Goal: Information Seeking & Learning: Learn about a topic

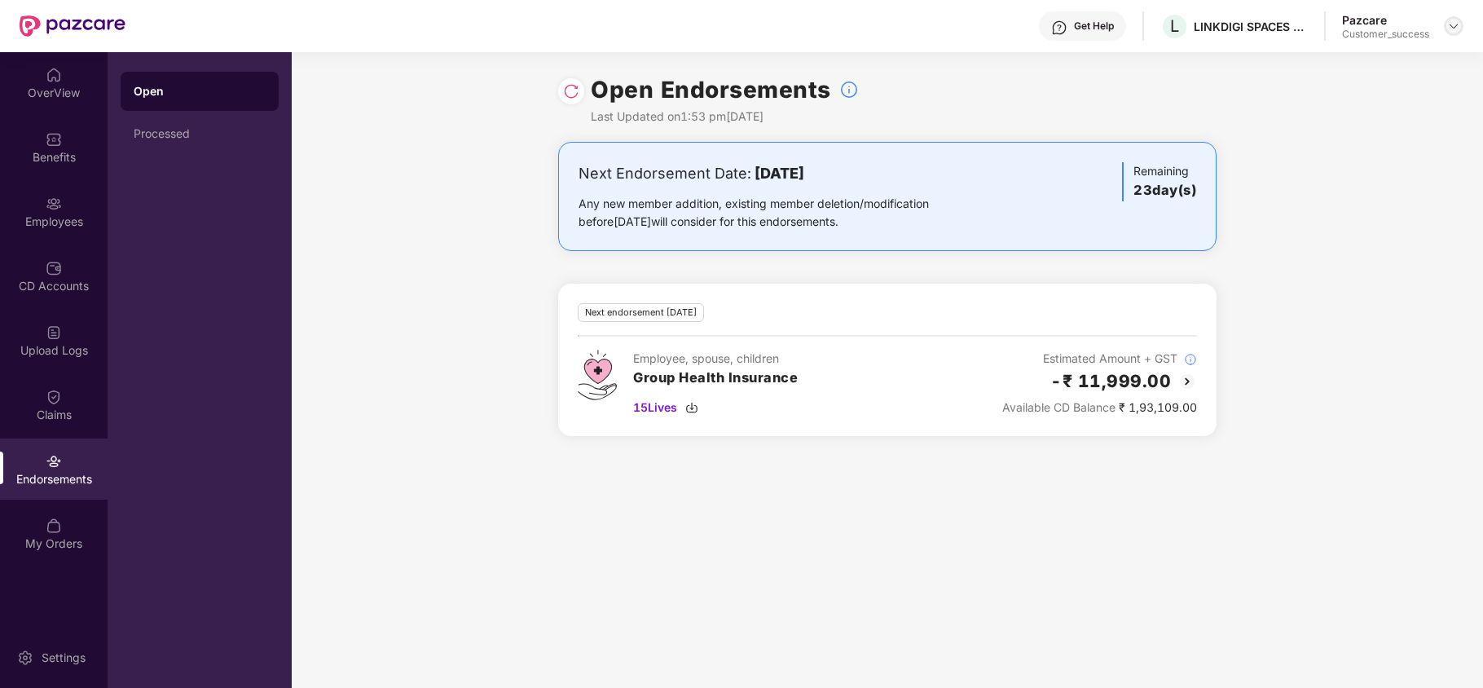
click at [1455, 24] on img at bounding box center [1453, 26] width 13 height 13
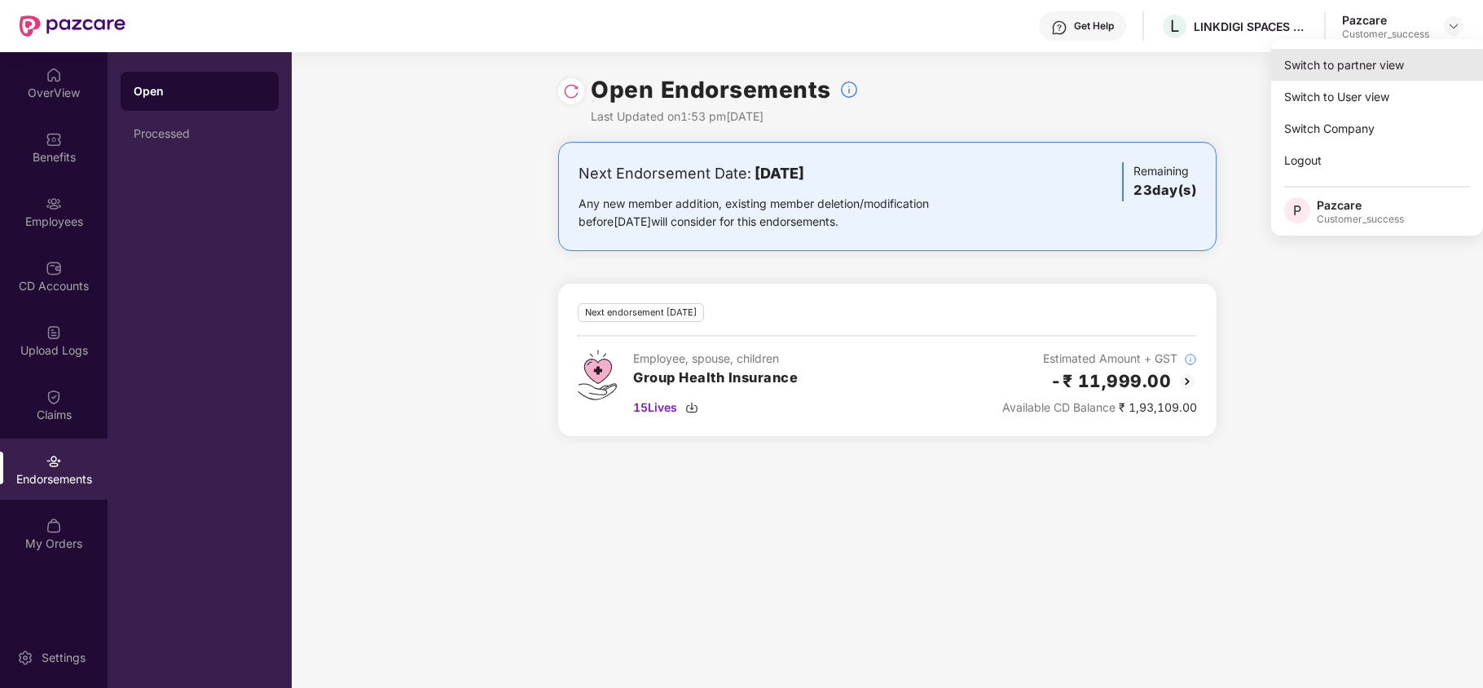
click at [1391, 57] on div "Switch to partner view" at bounding box center [1377, 65] width 212 height 32
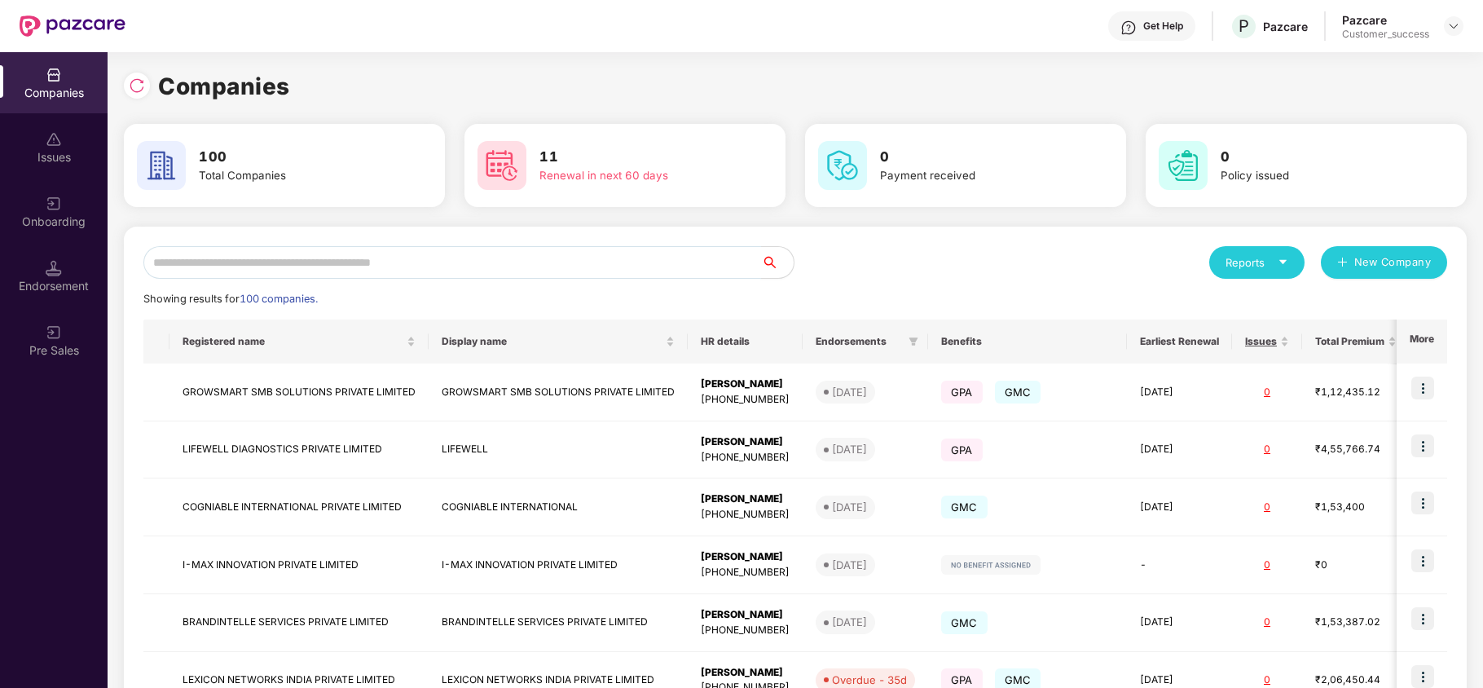
click at [516, 253] on input "text" at bounding box center [451, 262] width 617 height 33
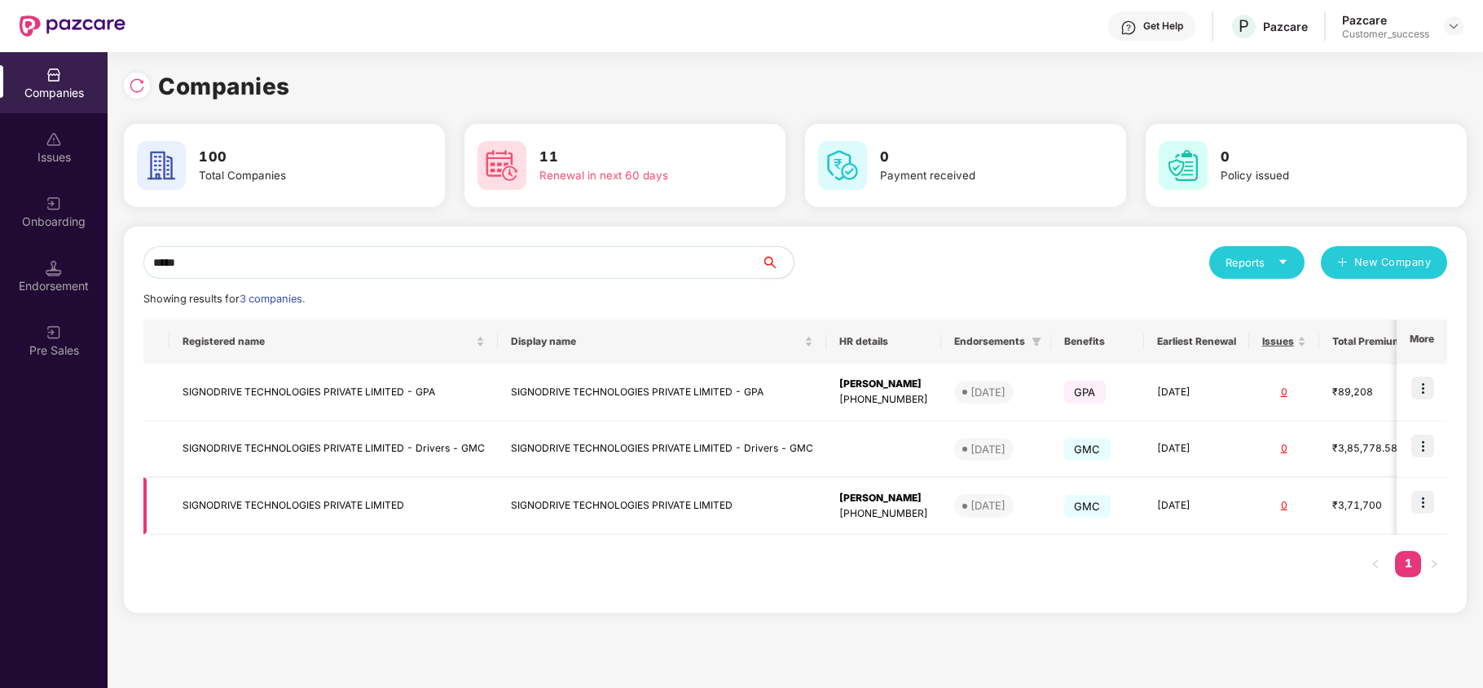
type input "*****"
click at [1421, 503] on img at bounding box center [1422, 501] width 23 height 23
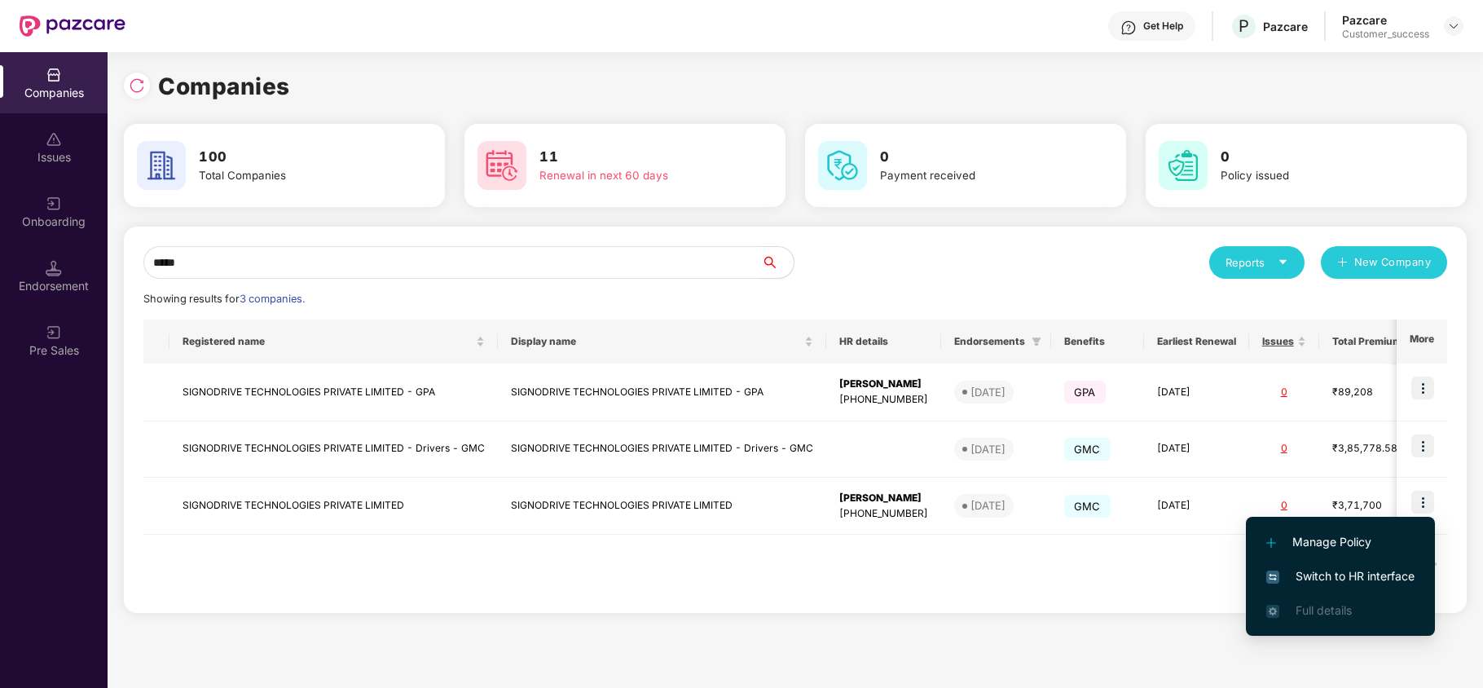
click at [1334, 577] on span "Switch to HR interface" at bounding box center [1340, 576] width 148 height 18
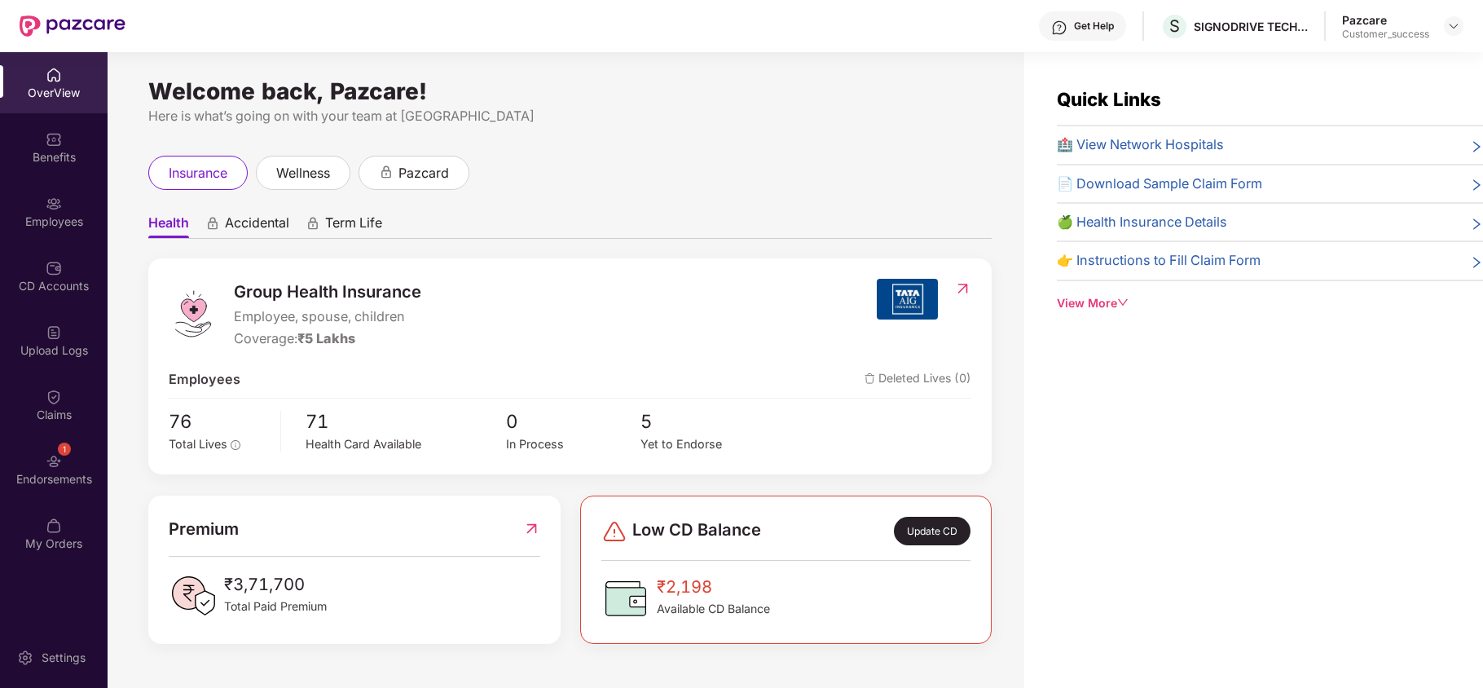
click at [57, 220] on div "Employees" at bounding box center [54, 221] width 108 height 16
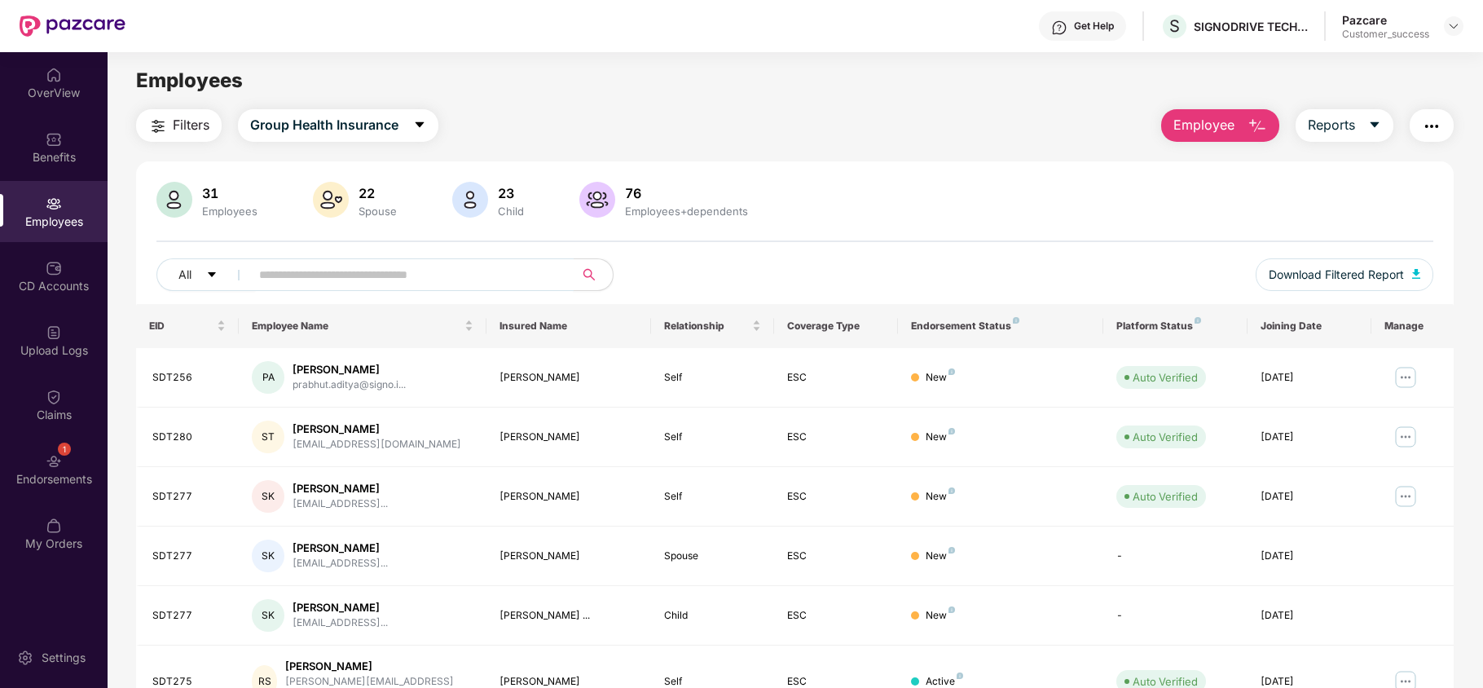
click at [324, 279] on input "text" at bounding box center [405, 274] width 292 height 24
type input "****"
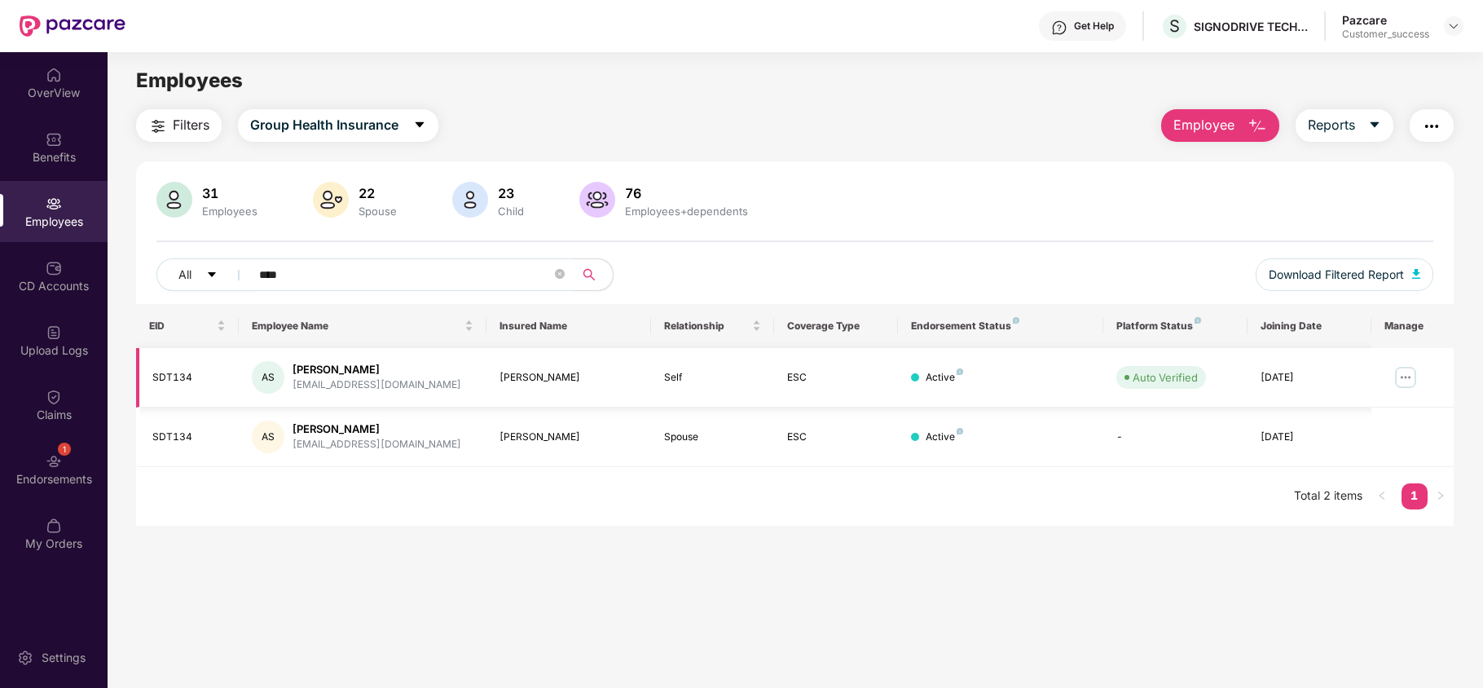
click at [1403, 379] on img at bounding box center [1405, 377] width 26 height 26
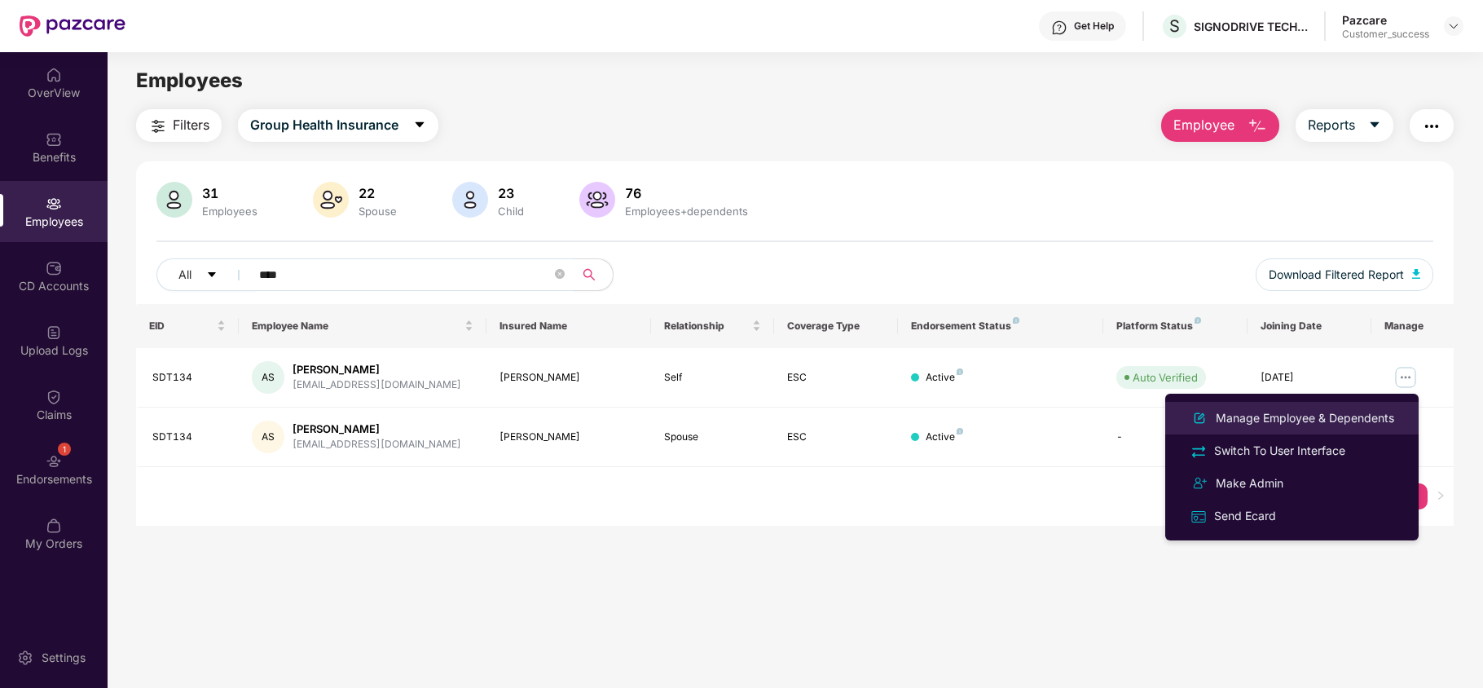
click at [1311, 415] on div "Manage Employee & Dependents" at bounding box center [1304, 418] width 185 height 18
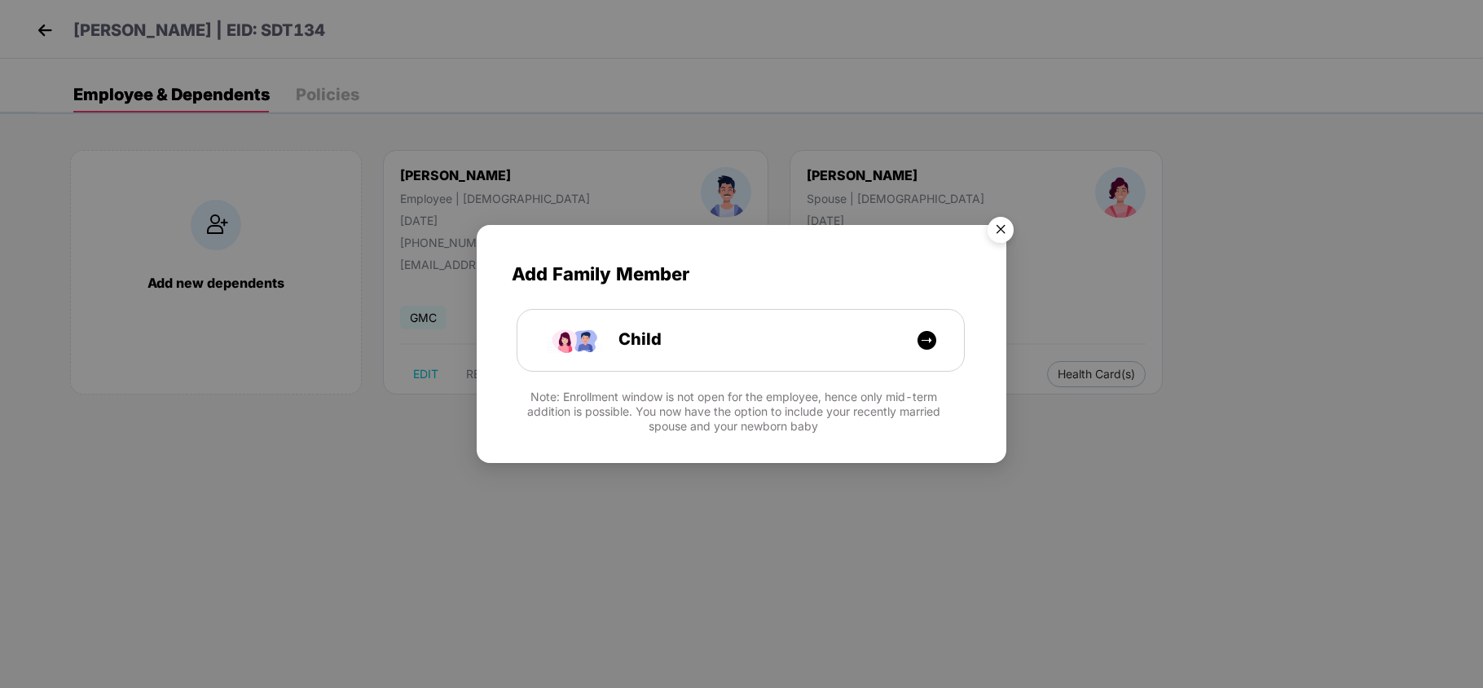
click at [998, 222] on img "Close" at bounding box center [1000, 232] width 46 height 46
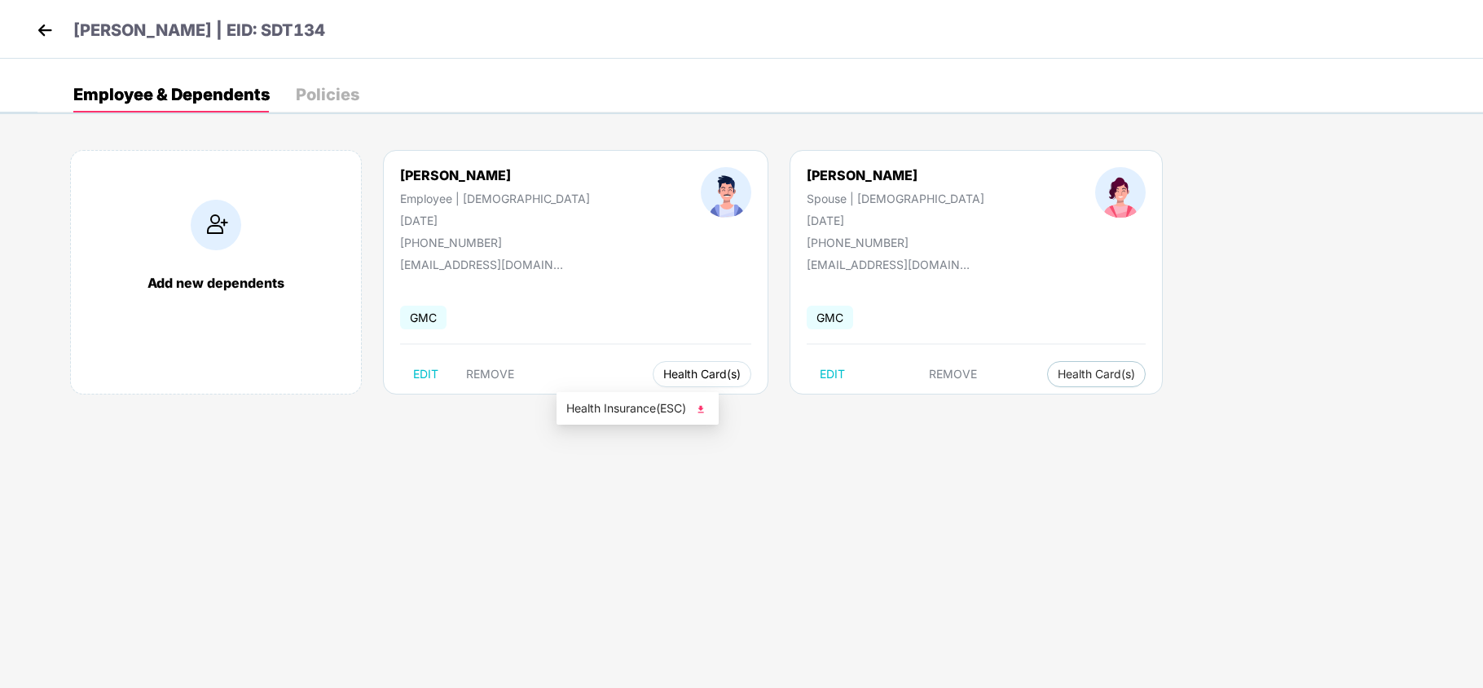
click at [663, 373] on span "Health Card(s)" at bounding box center [701, 374] width 77 height 8
click at [627, 415] on span "Health Insurance(ESC)" at bounding box center [637, 408] width 143 height 18
click at [1057, 370] on span "Health Card(s)" at bounding box center [1095, 374] width 77 height 8
click at [940, 417] on li "Health Insurance(ESC)" at bounding box center [964, 408] width 162 height 26
click at [54, 34] on img at bounding box center [45, 30] width 24 height 24
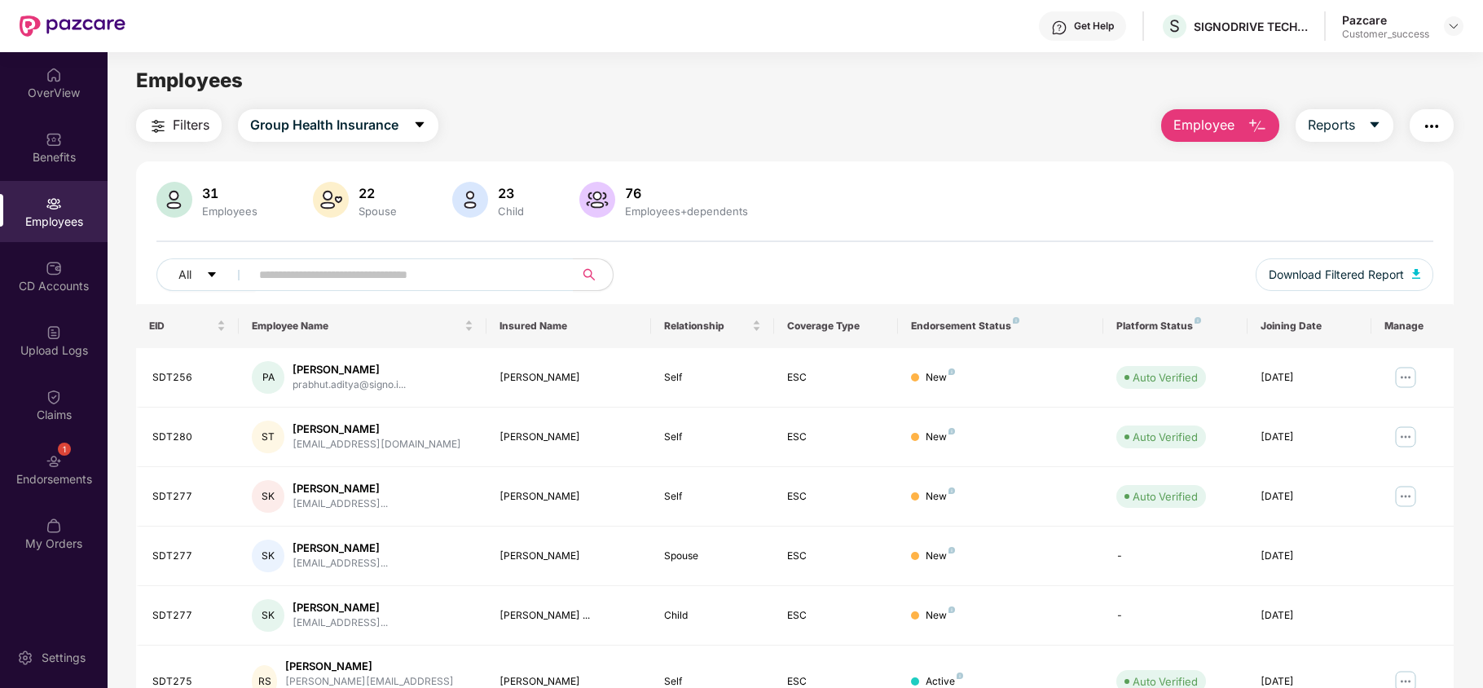
click at [1450, 36] on div "Pazcare Customer_success" at bounding box center [1402, 26] width 121 height 29
click at [1451, 33] on div at bounding box center [1453, 26] width 20 height 20
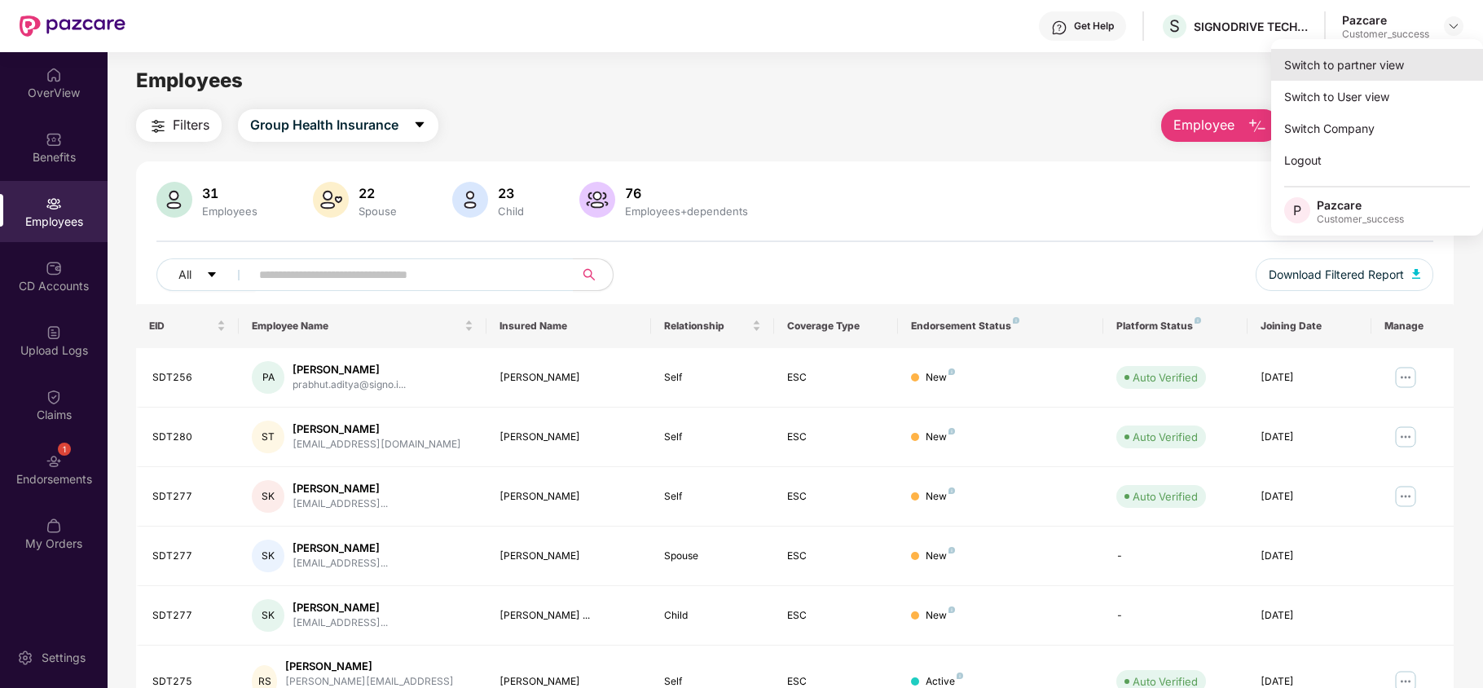
click at [1382, 64] on div "Switch to partner view" at bounding box center [1377, 65] width 212 height 32
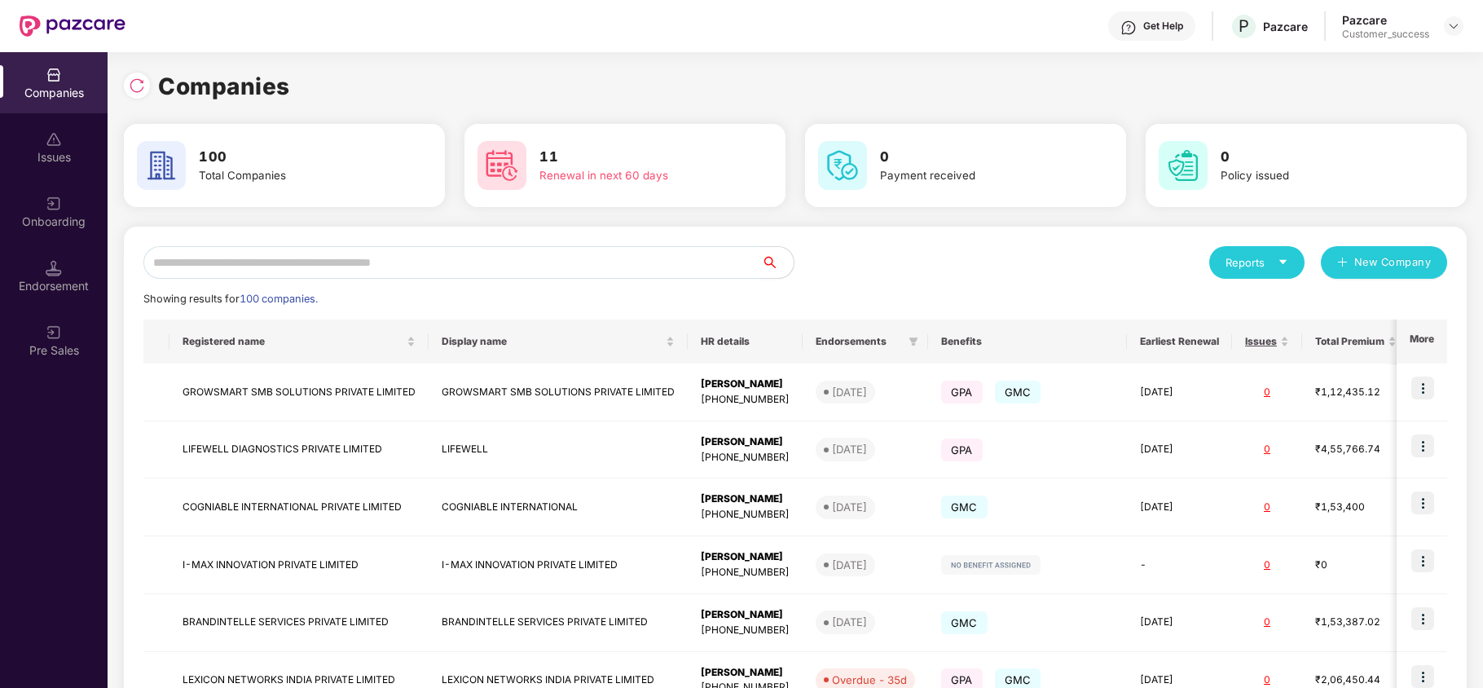
click at [268, 257] on input "text" at bounding box center [451, 262] width 617 height 33
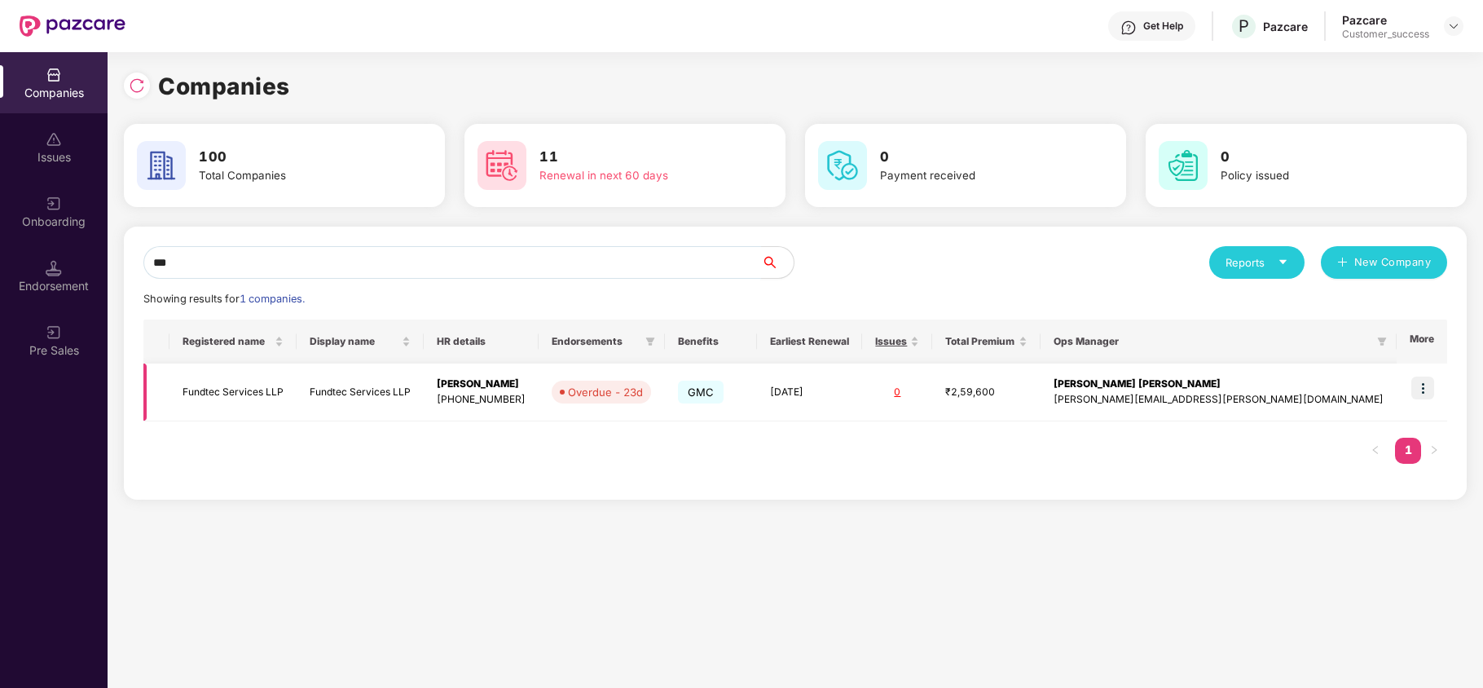
type input "***"
click at [238, 406] on td "Fundtec Services LLP" at bounding box center [232, 392] width 127 height 58
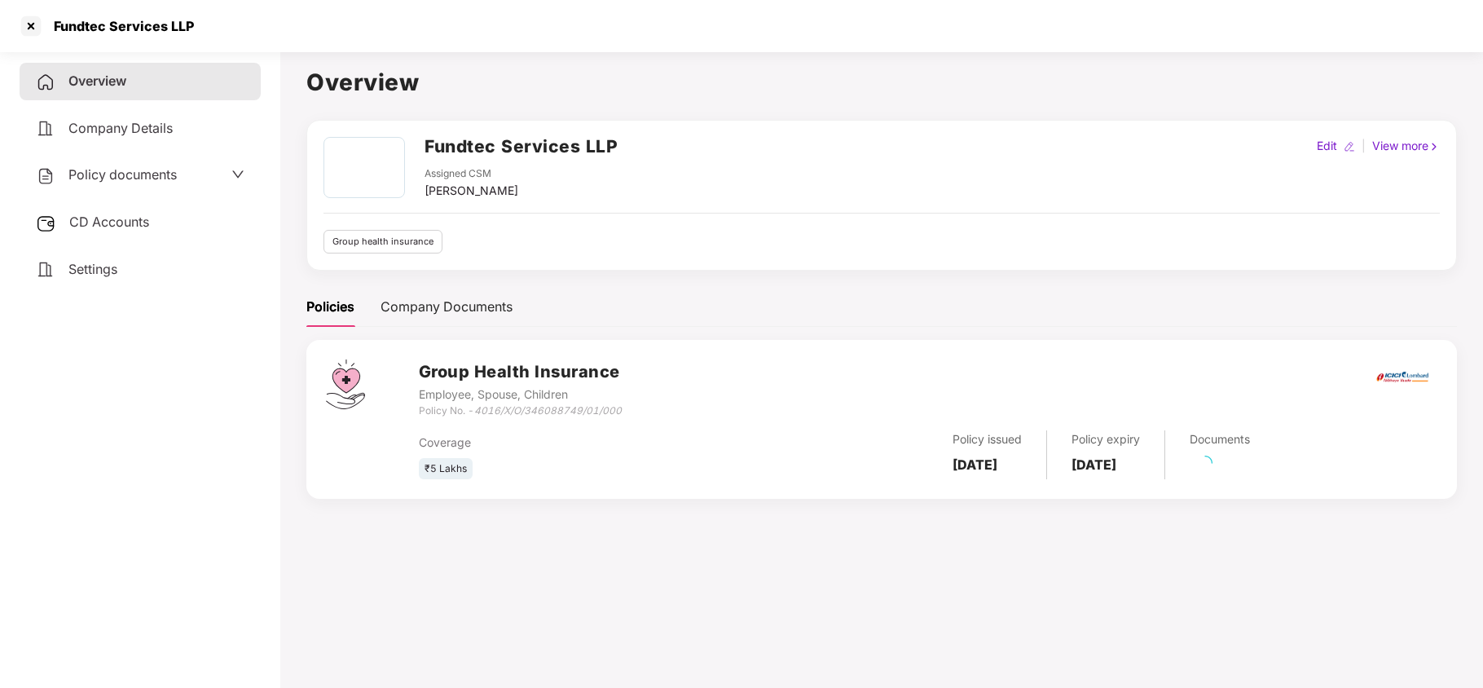
click at [101, 223] on span "CD Accounts" at bounding box center [109, 221] width 80 height 16
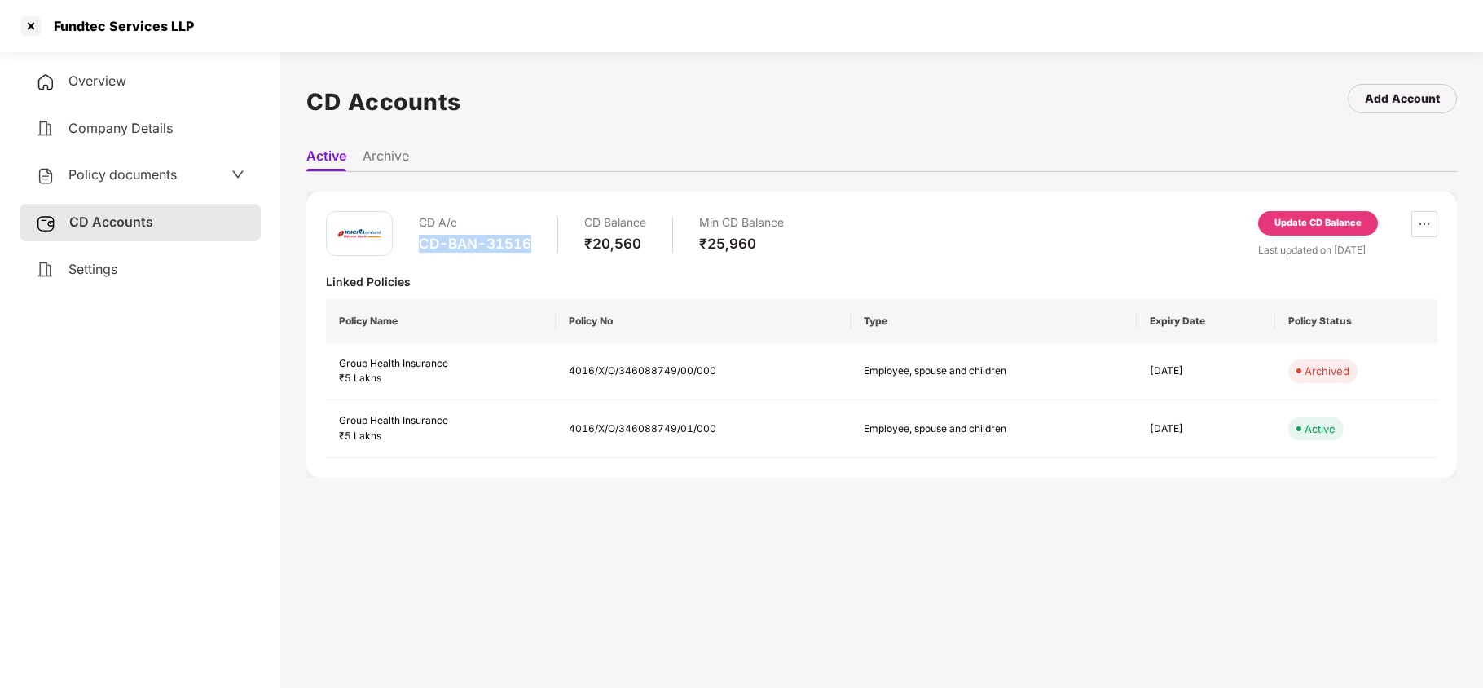
drag, startPoint x: 415, startPoint y: 248, endPoint x: 538, endPoint y: 251, distance: 123.0
click at [538, 251] on div "CD A/c CD-BAN-31516 CD Balance ₹20,560 Min CD Balance ₹25,960" at bounding box center [555, 234] width 458 height 46
copy div "CD-BAN-31516"
click at [36, 23] on div at bounding box center [31, 26] width 26 height 26
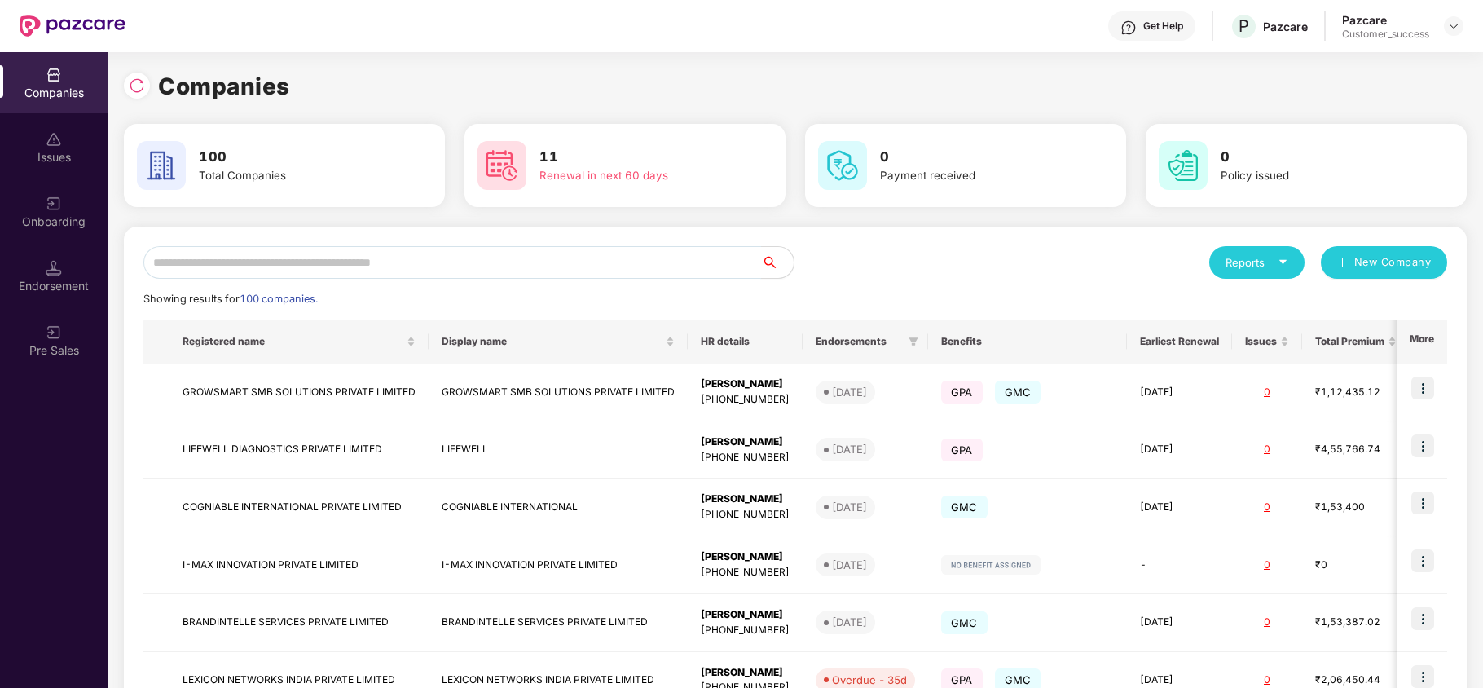
click at [318, 266] on input "text" at bounding box center [451, 262] width 617 height 33
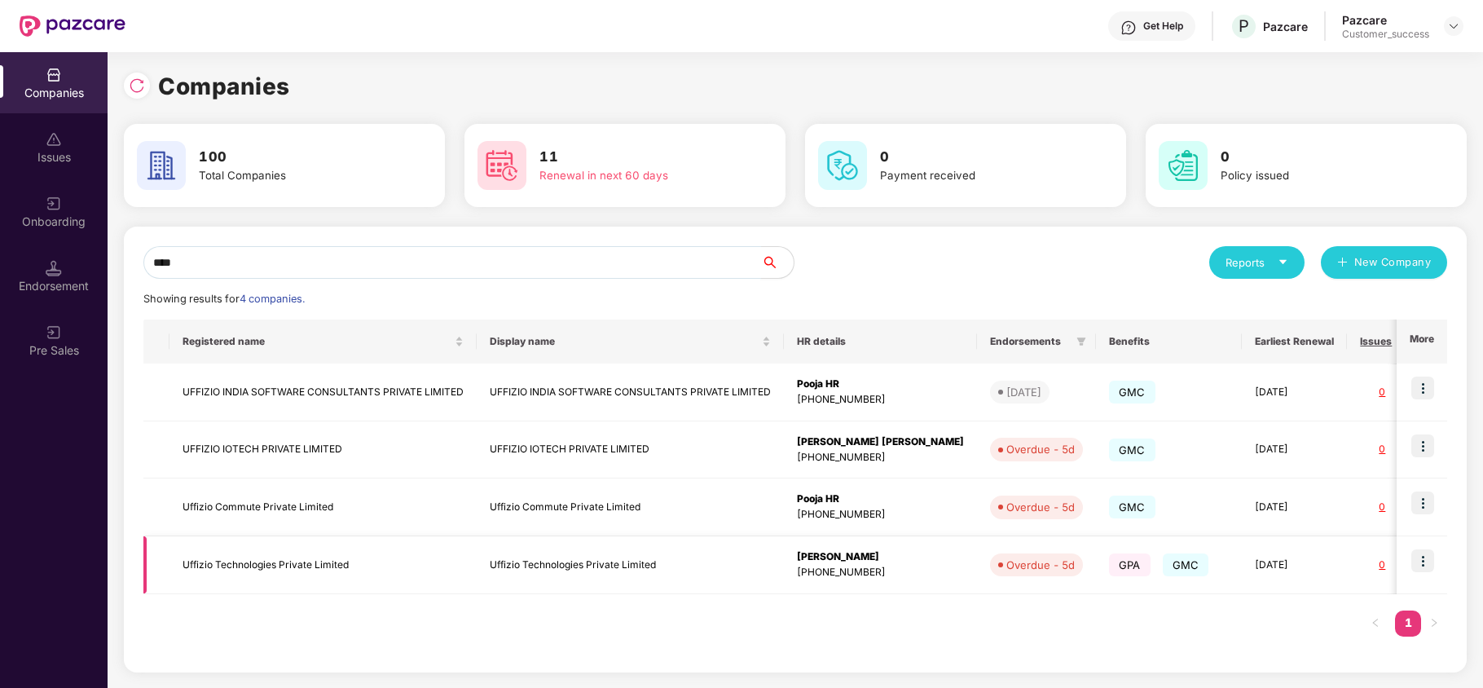
type input "****"
click at [1425, 559] on img at bounding box center [1422, 560] width 23 height 23
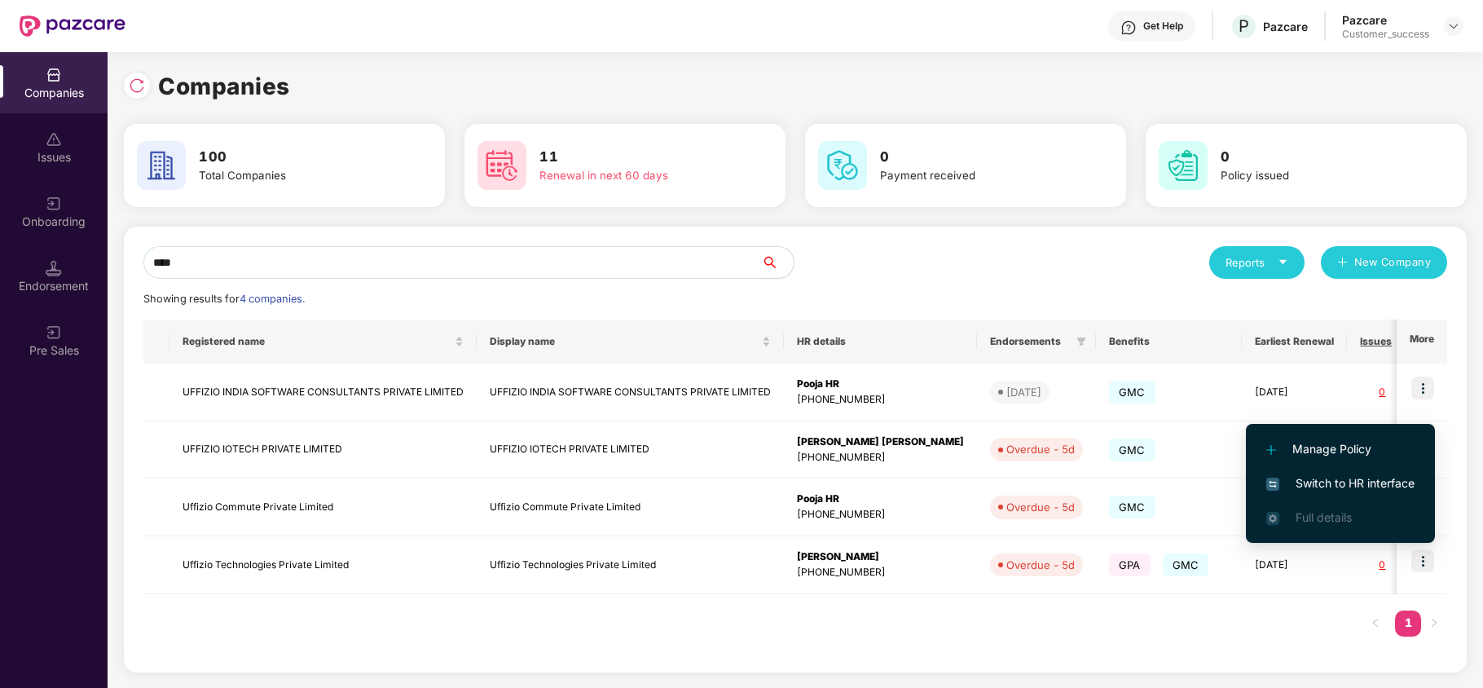
click at [1326, 479] on span "Switch to HR interface" at bounding box center [1340, 483] width 148 height 18
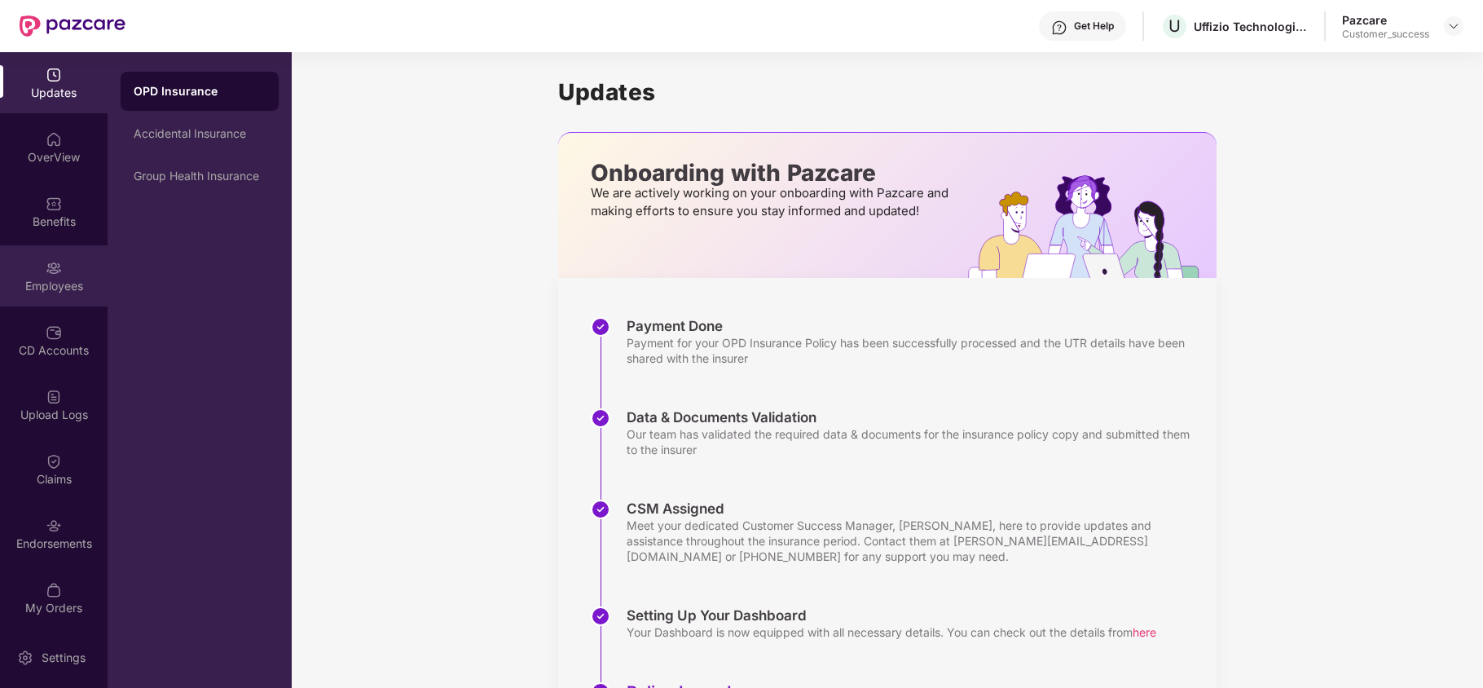
click at [14, 264] on div "Employees" at bounding box center [54, 275] width 108 height 61
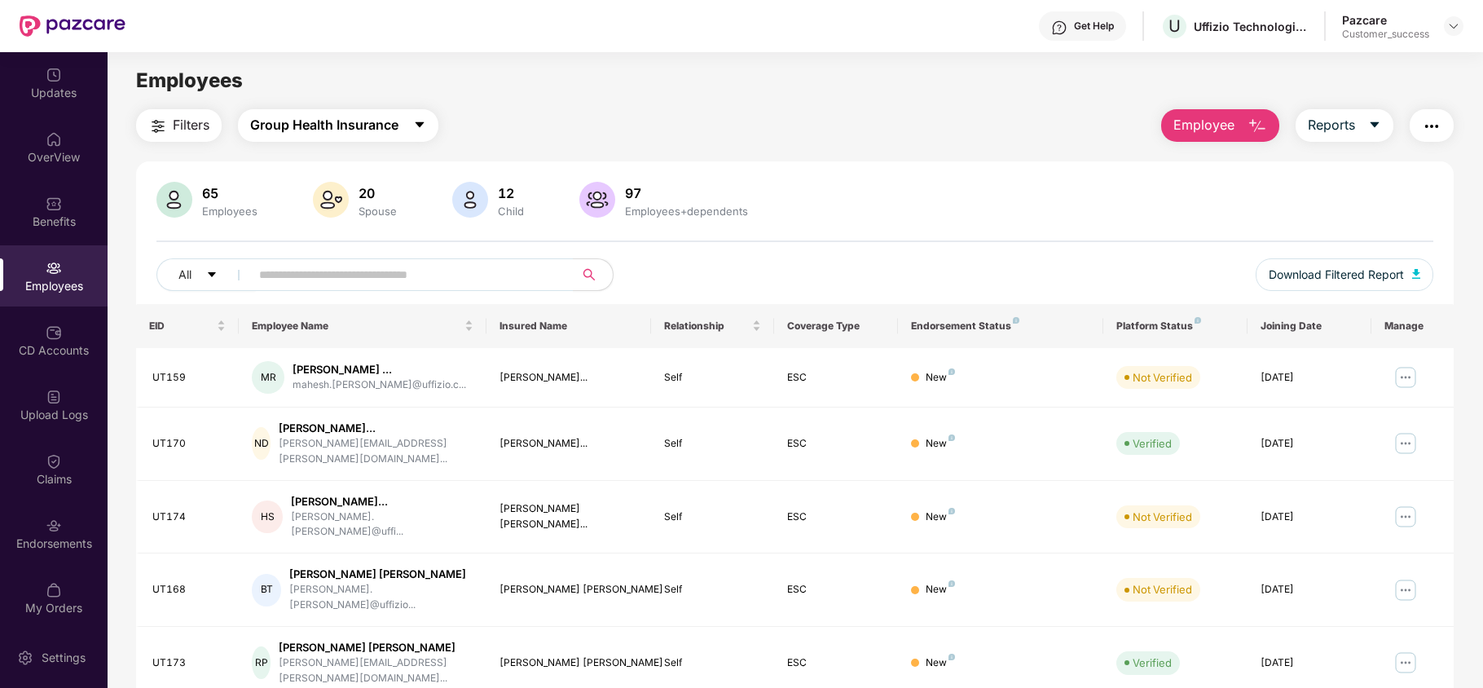
click at [321, 112] on button "Group Health Insurance" at bounding box center [338, 125] width 200 height 33
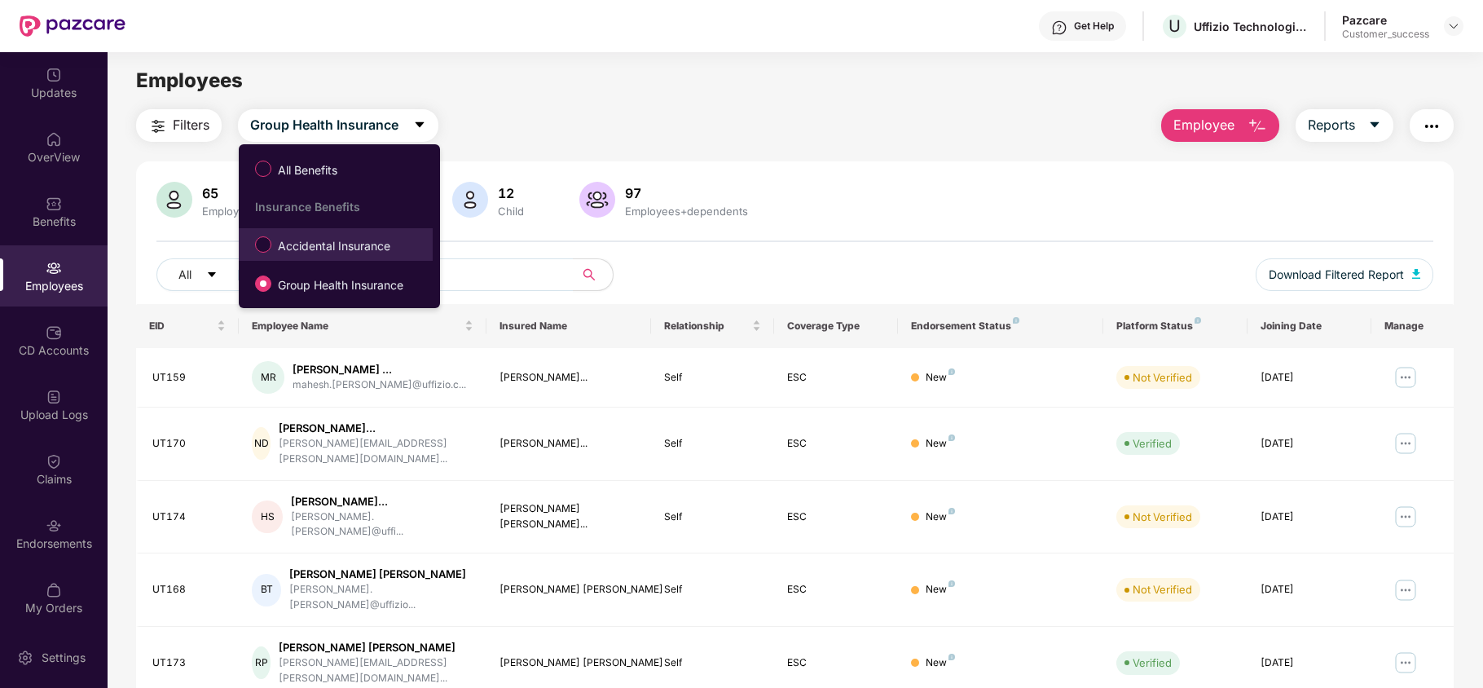
click at [324, 252] on span "Accidental Insurance" at bounding box center [333, 246] width 125 height 18
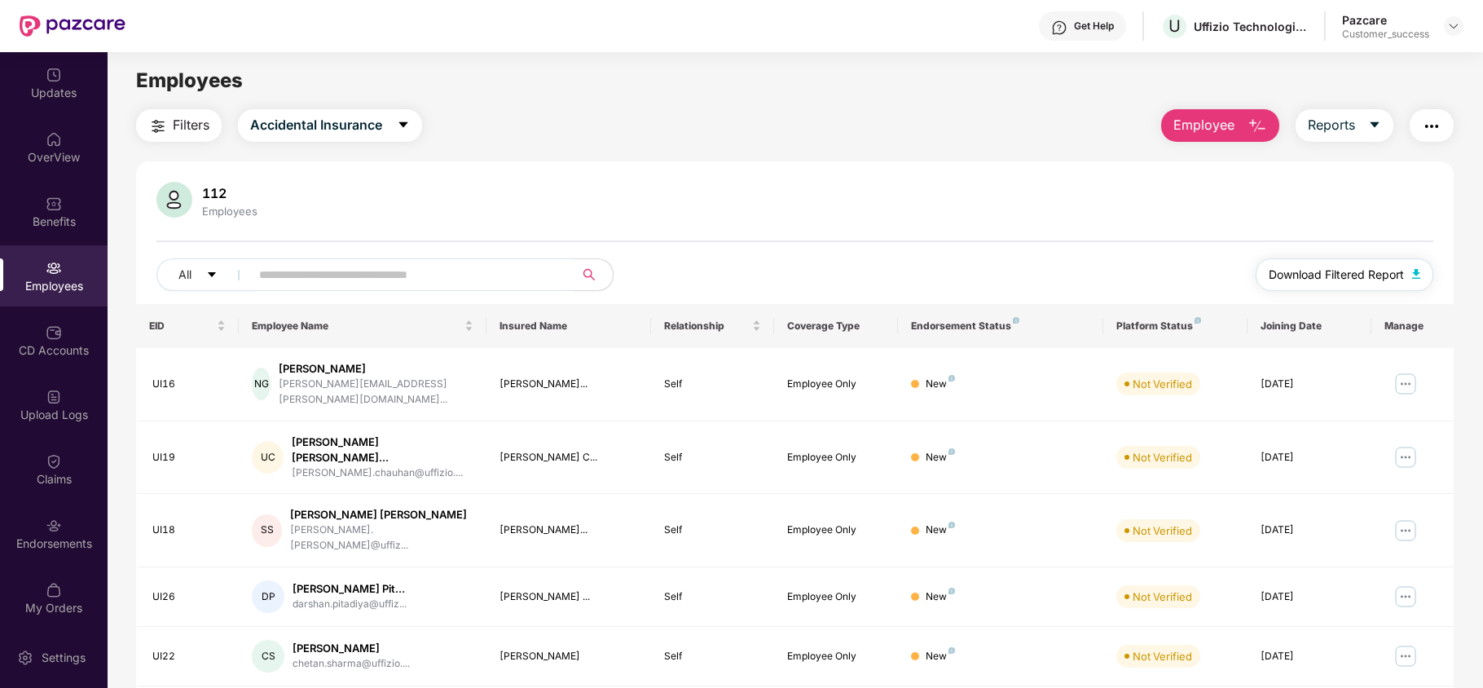
click at [1274, 282] on span "Download Filtered Report" at bounding box center [1335, 275] width 135 height 18
click at [1447, 27] on img at bounding box center [1453, 26] width 13 height 13
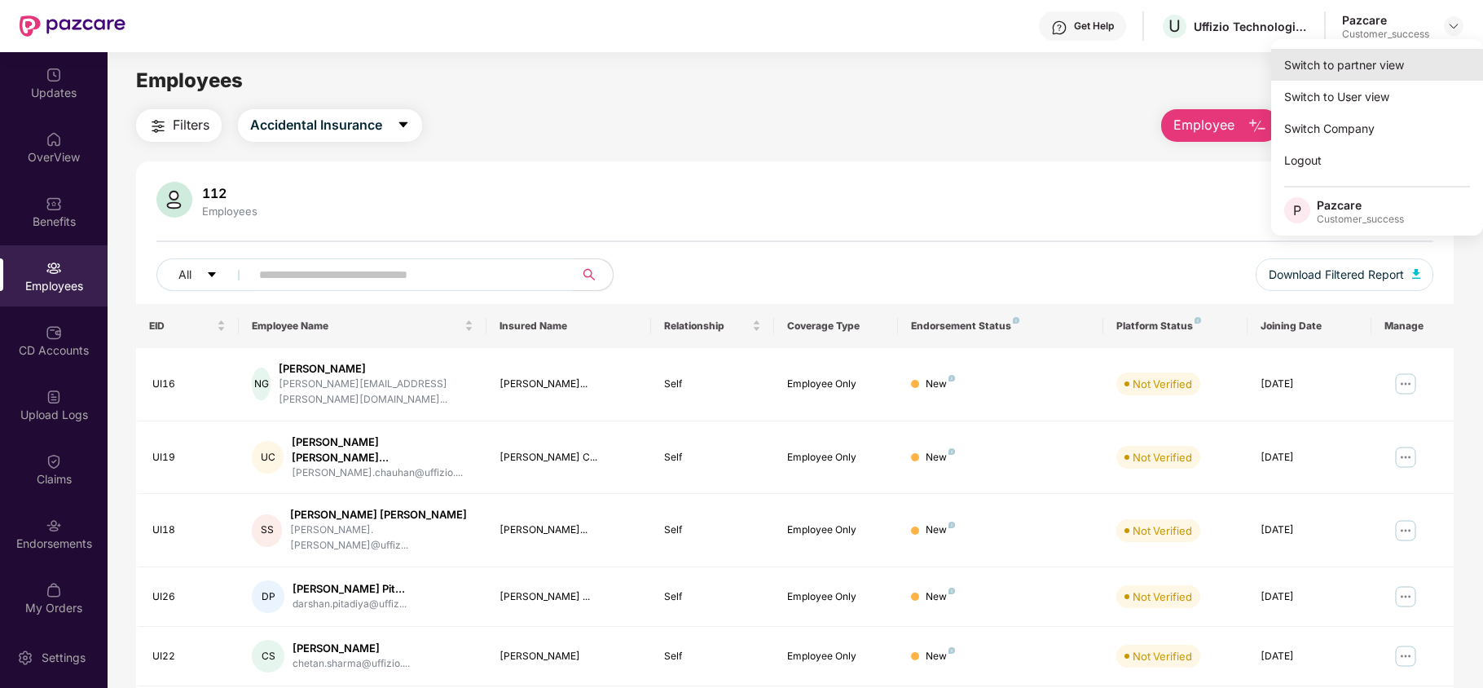
click at [1408, 66] on div "Switch to partner view" at bounding box center [1377, 65] width 212 height 32
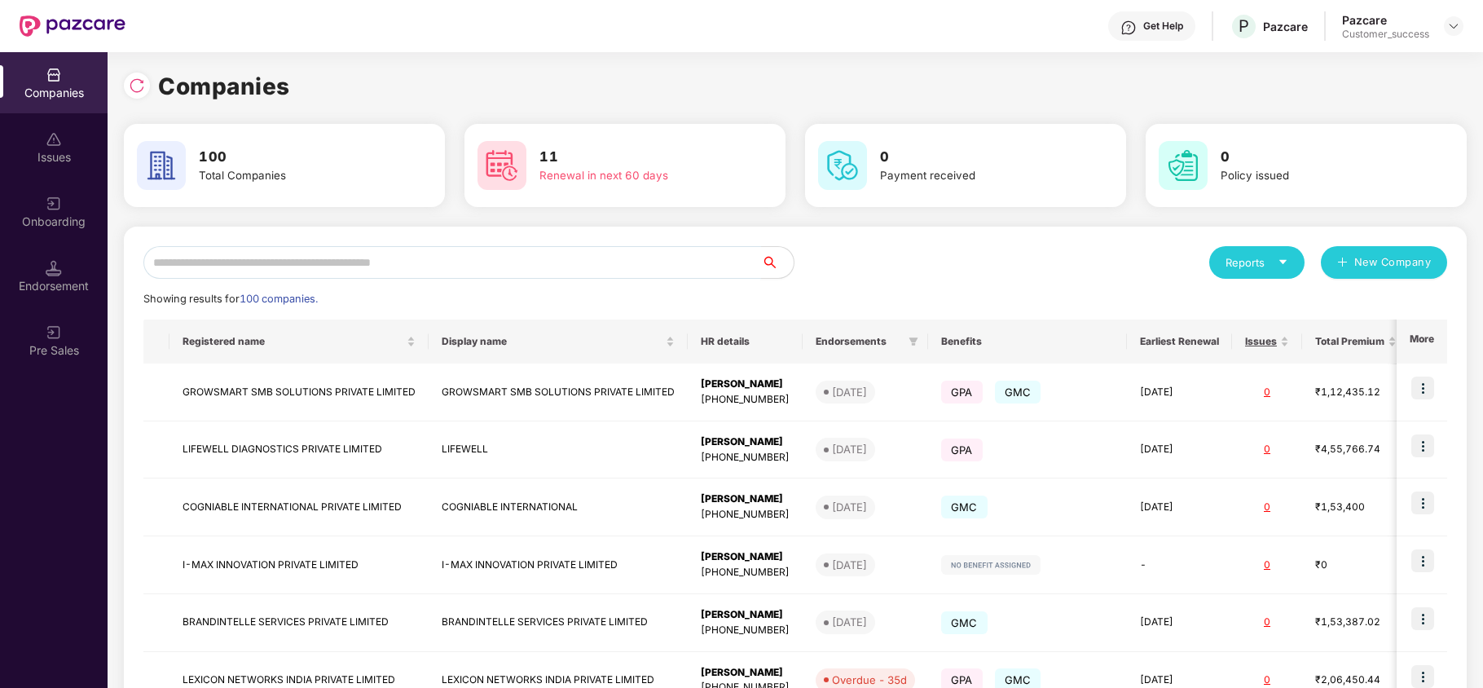
click at [515, 248] on input "text" at bounding box center [451, 262] width 617 height 33
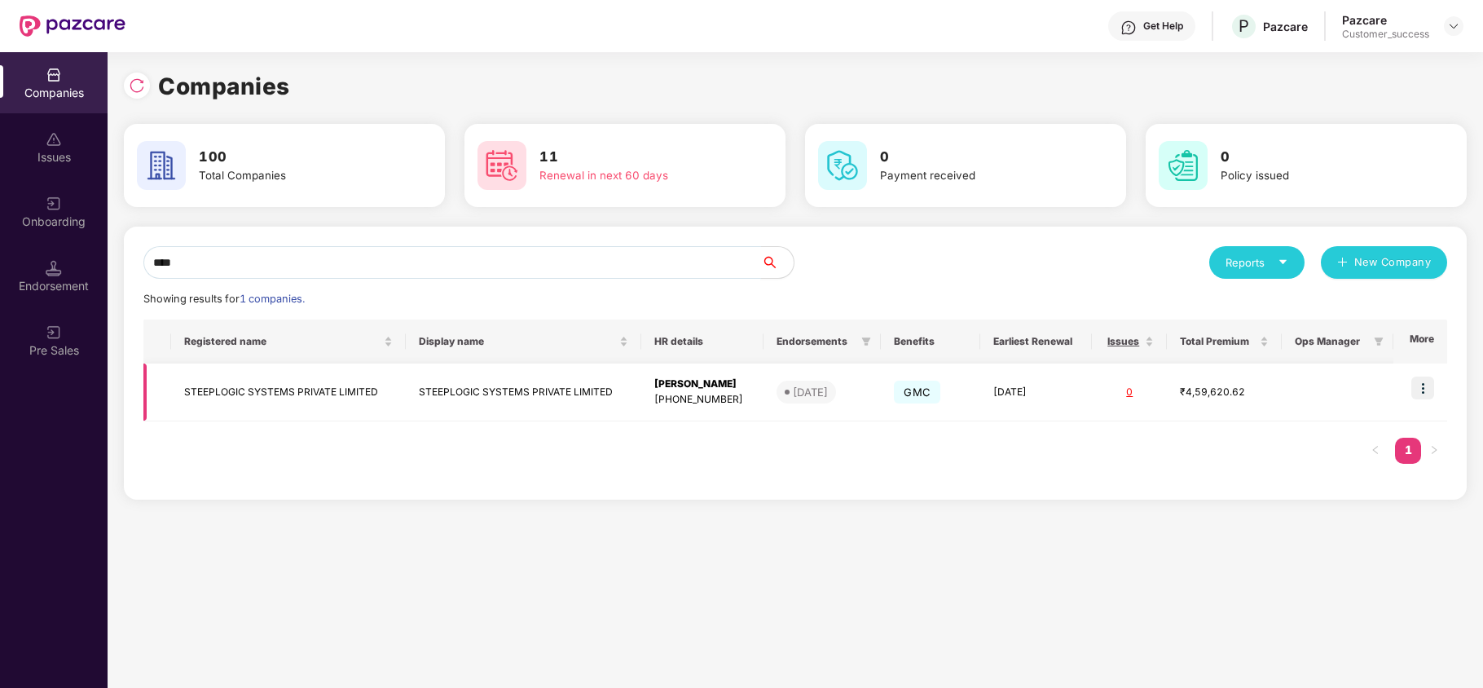
type input "****"
click at [1415, 394] on img at bounding box center [1422, 387] width 23 height 23
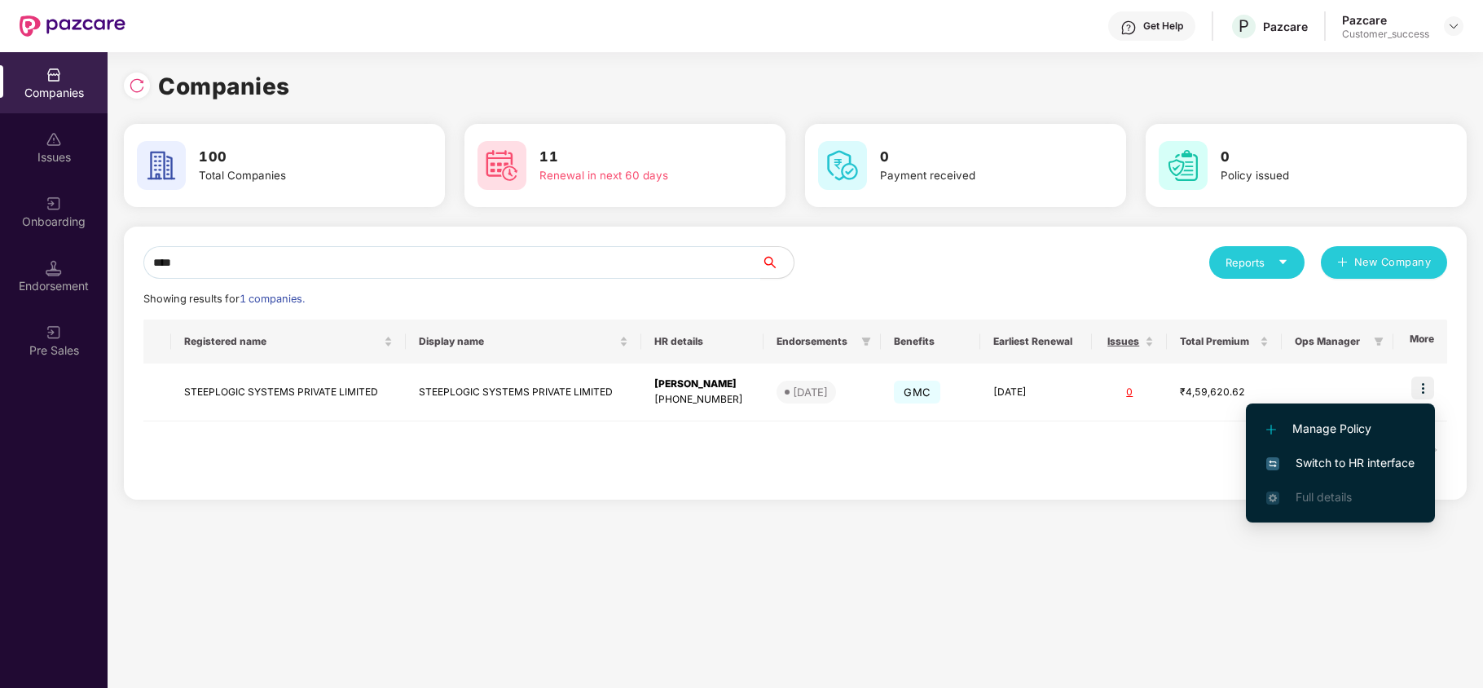
click at [1333, 456] on span "Switch to HR interface" at bounding box center [1340, 463] width 148 height 18
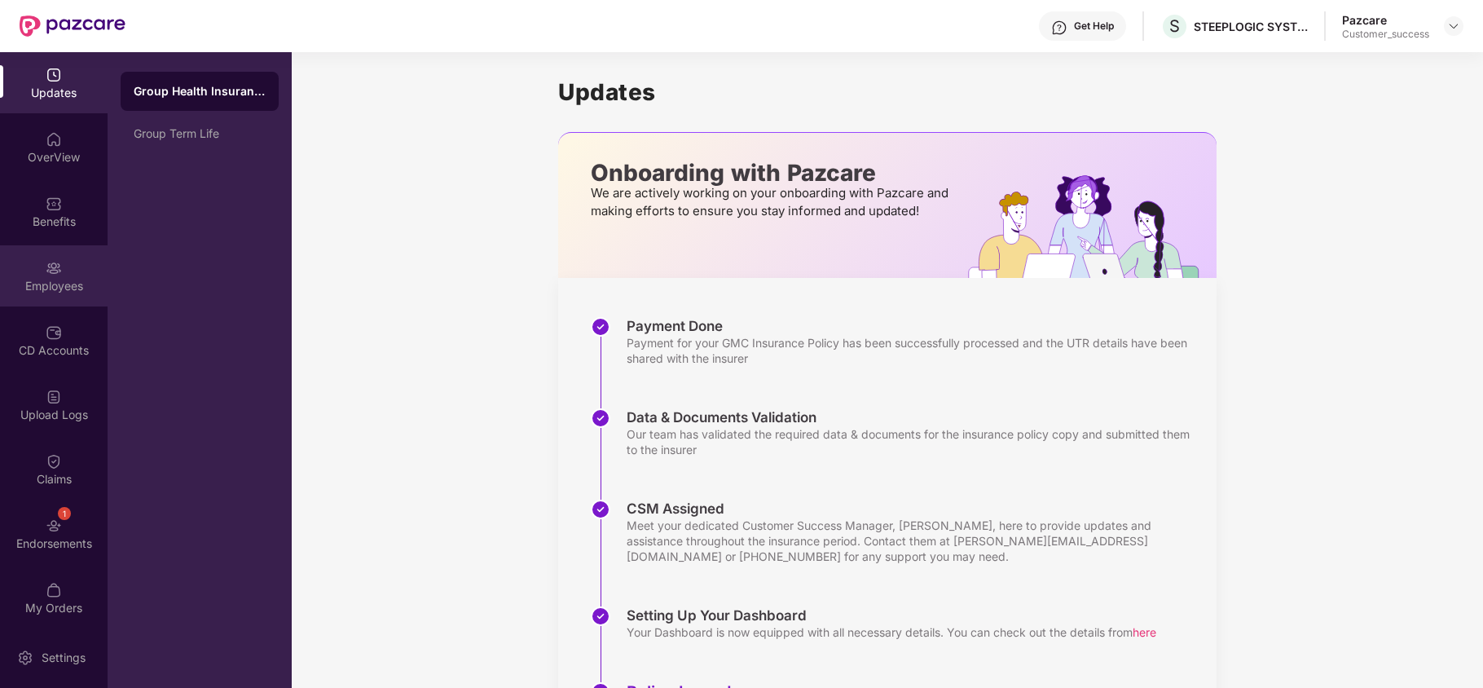
click at [51, 267] on img at bounding box center [54, 268] width 16 height 16
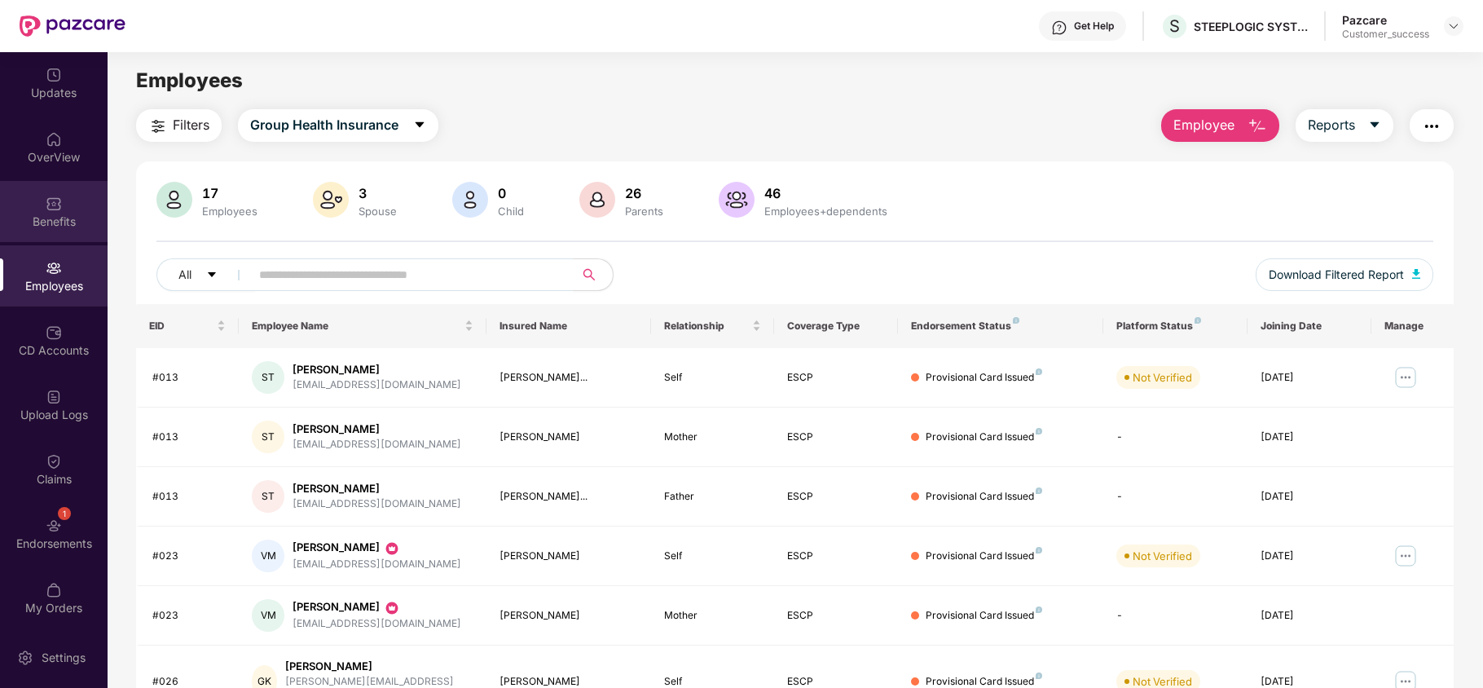
click at [46, 205] on img at bounding box center [54, 203] width 16 height 16
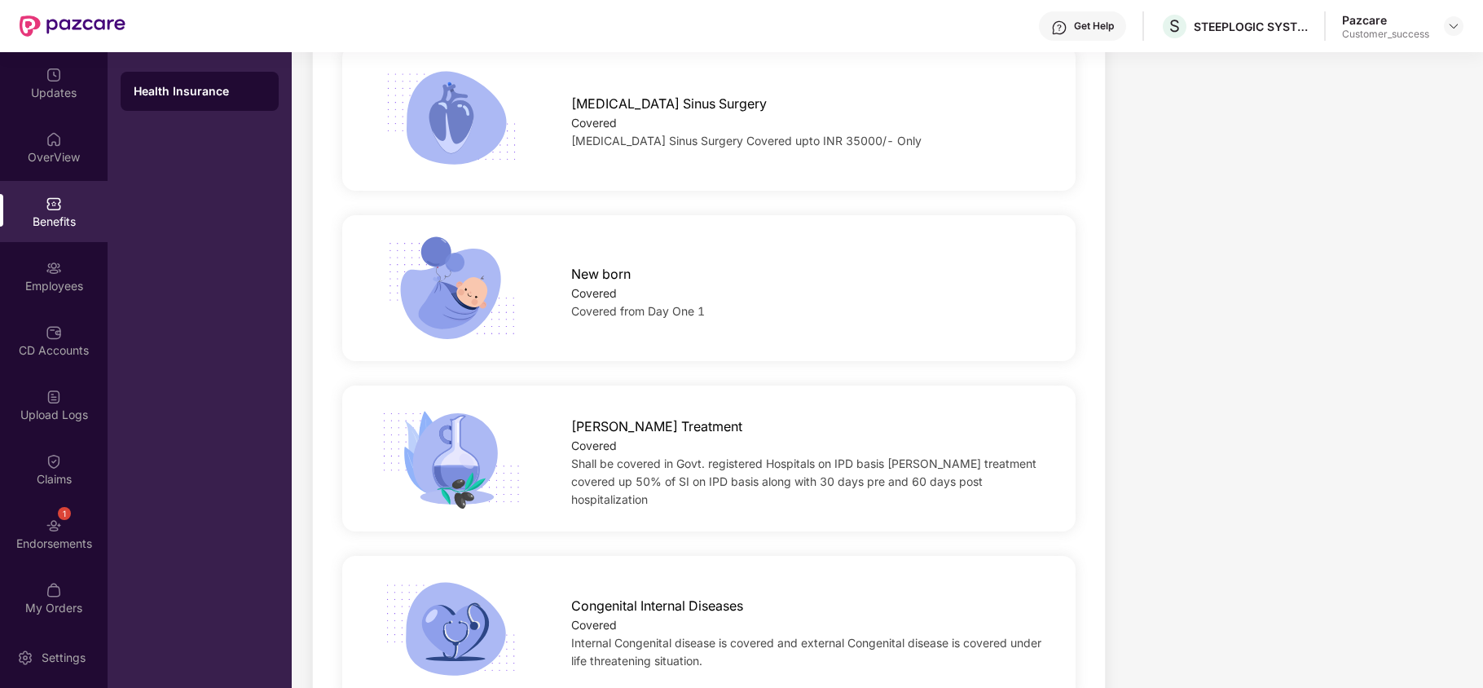
scroll to position [3067, 0]
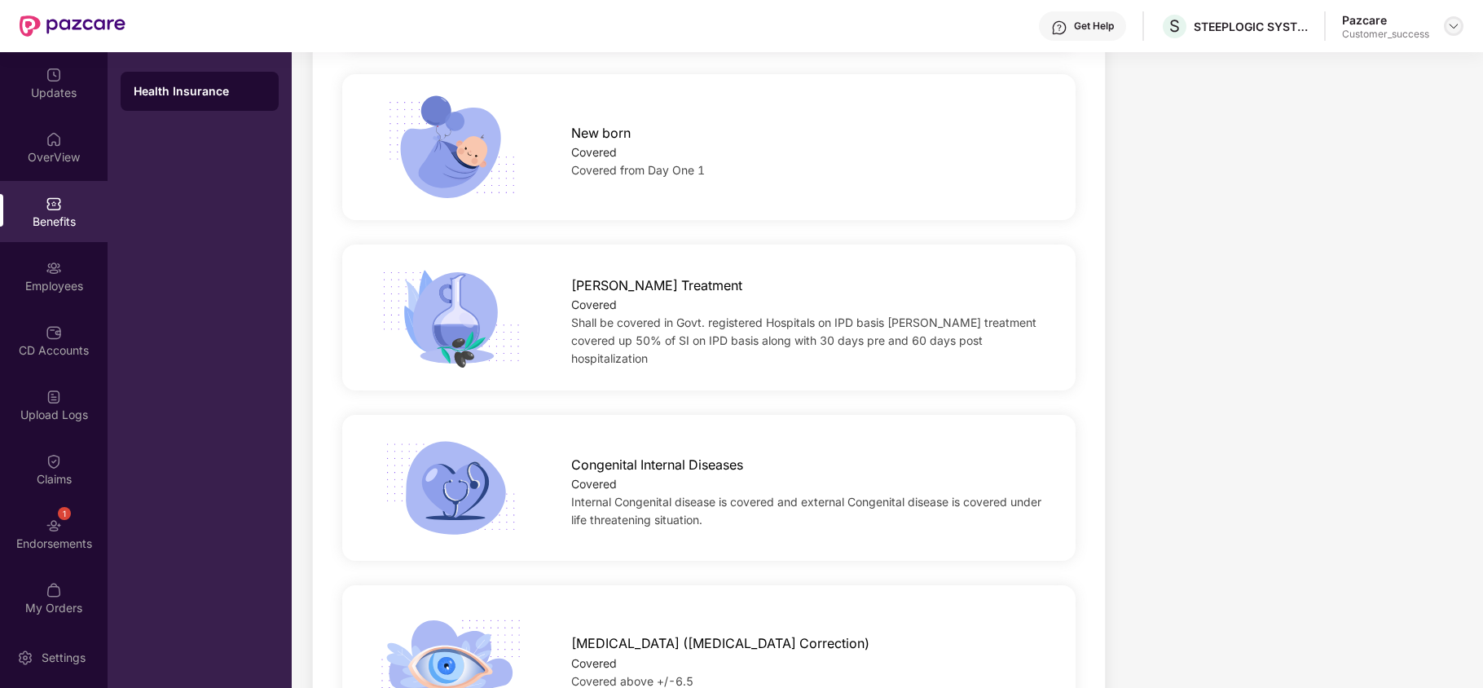
click at [1456, 33] on div at bounding box center [1453, 26] width 20 height 20
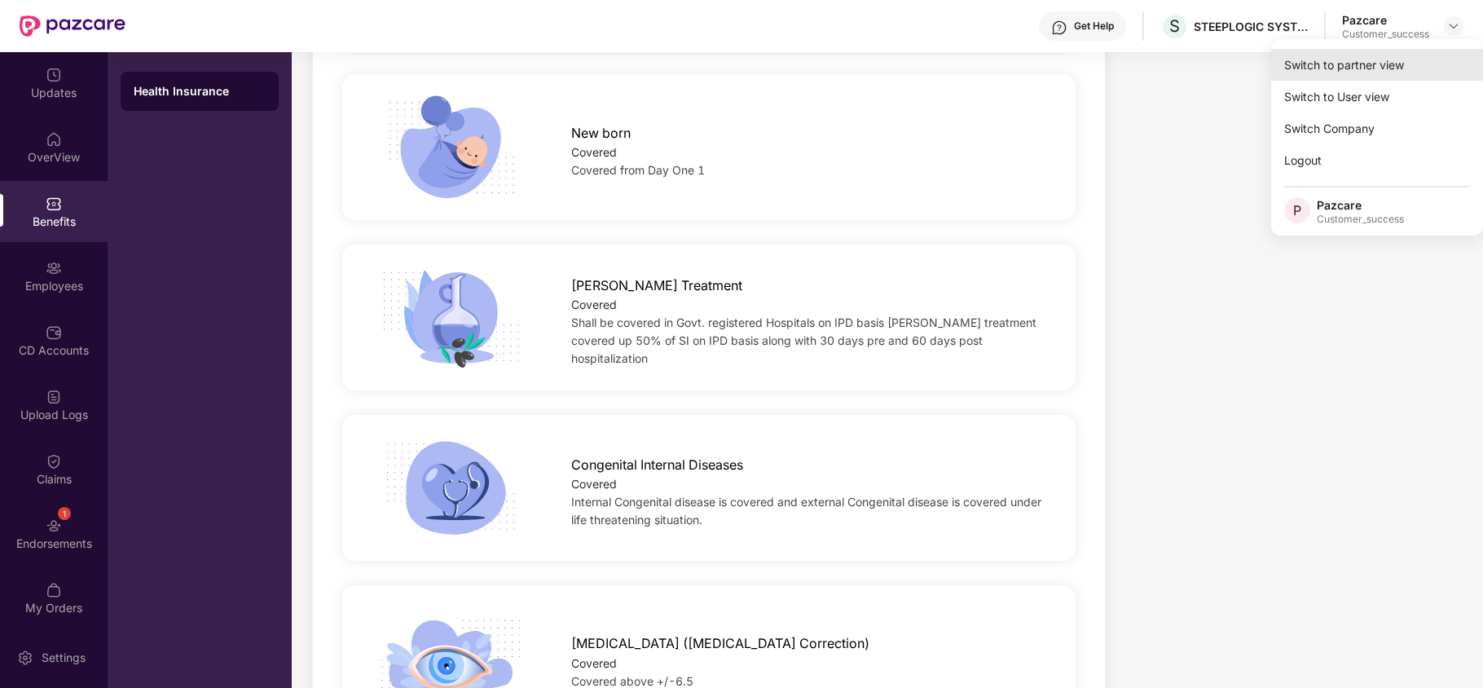
click at [1403, 66] on div "Switch to partner view" at bounding box center [1377, 65] width 212 height 32
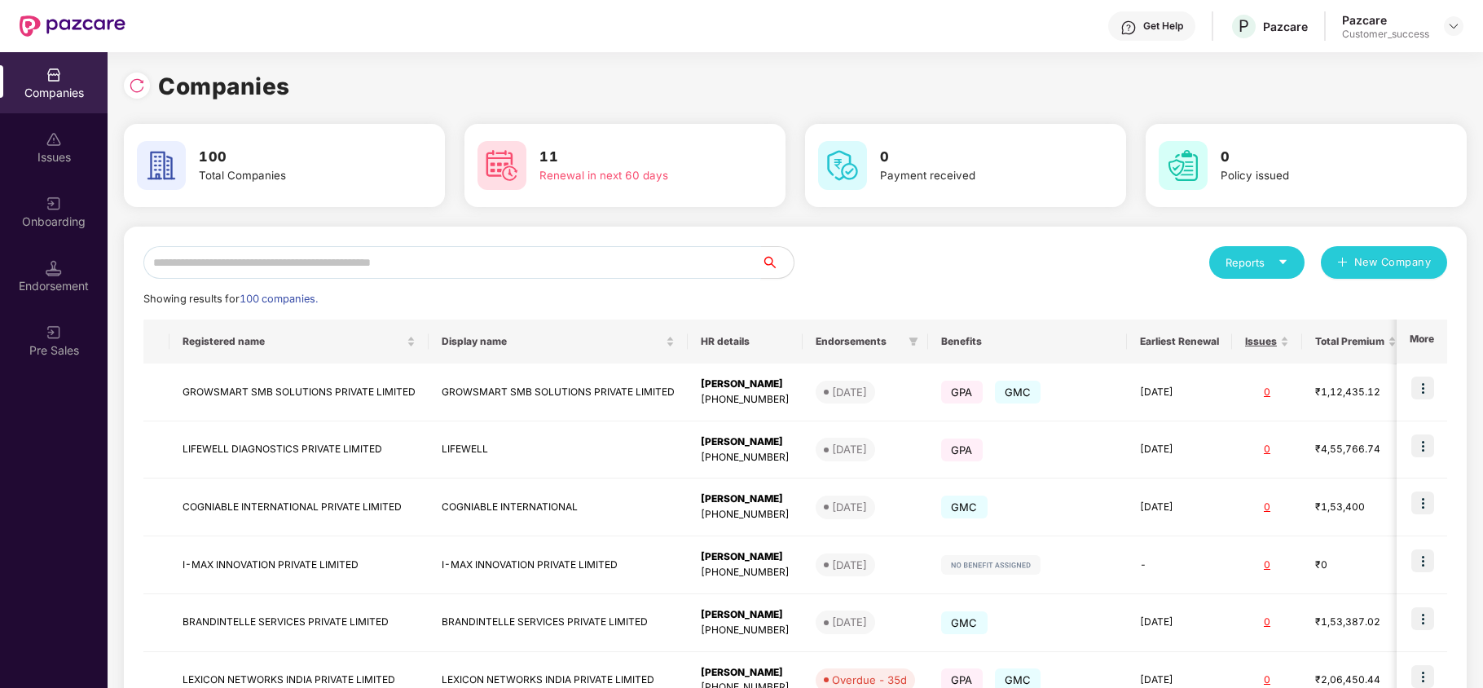
click at [572, 253] on input "text" at bounding box center [451, 262] width 617 height 33
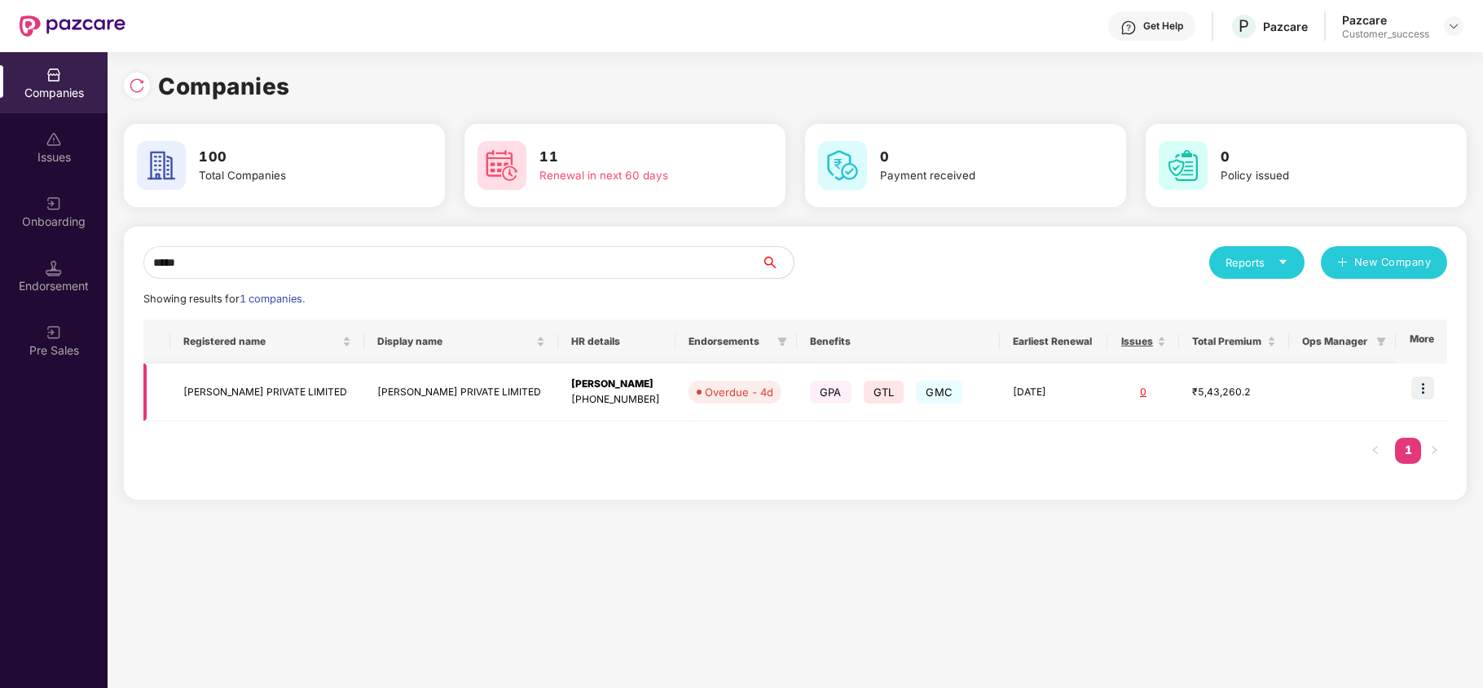
type input "*****"
click at [1429, 383] on img at bounding box center [1422, 387] width 23 height 23
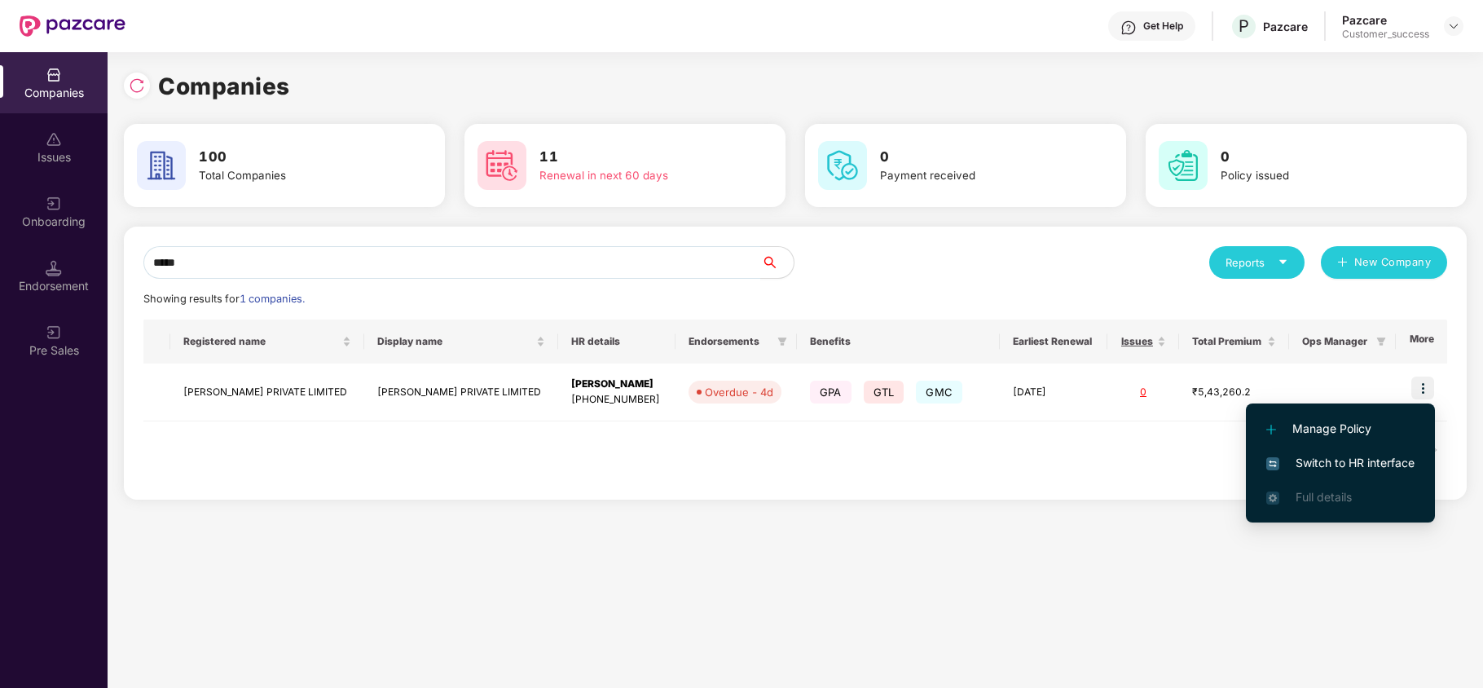
click at [1365, 456] on span "Switch to HR interface" at bounding box center [1340, 463] width 148 height 18
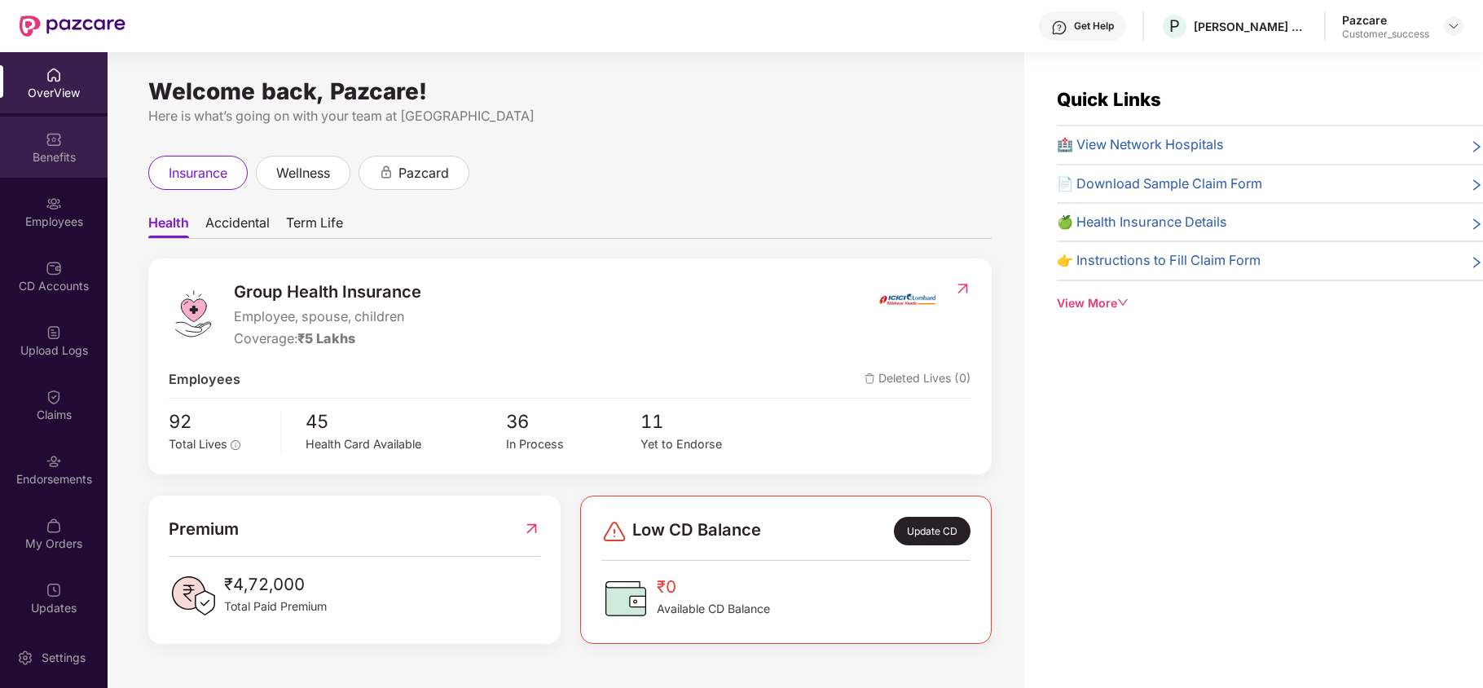
click at [56, 134] on img at bounding box center [54, 139] width 16 height 16
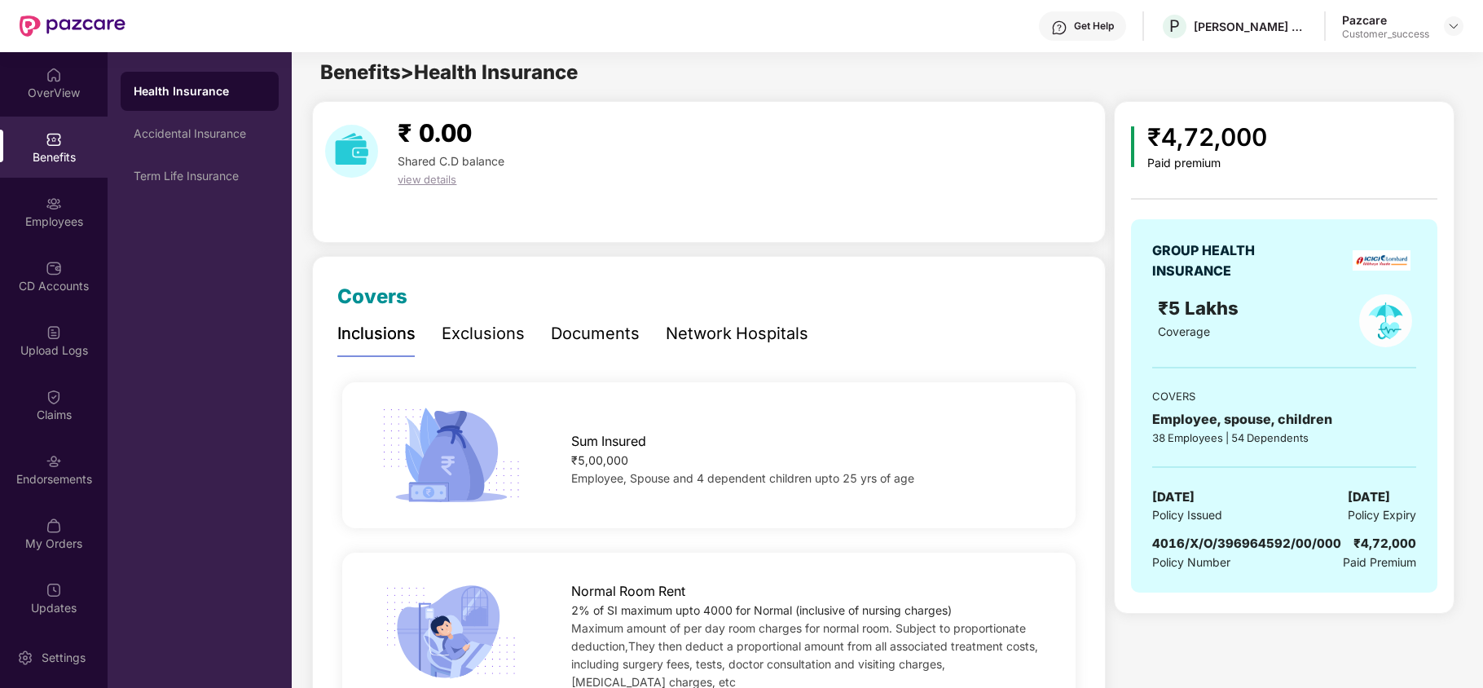
scroll to position [0, 0]
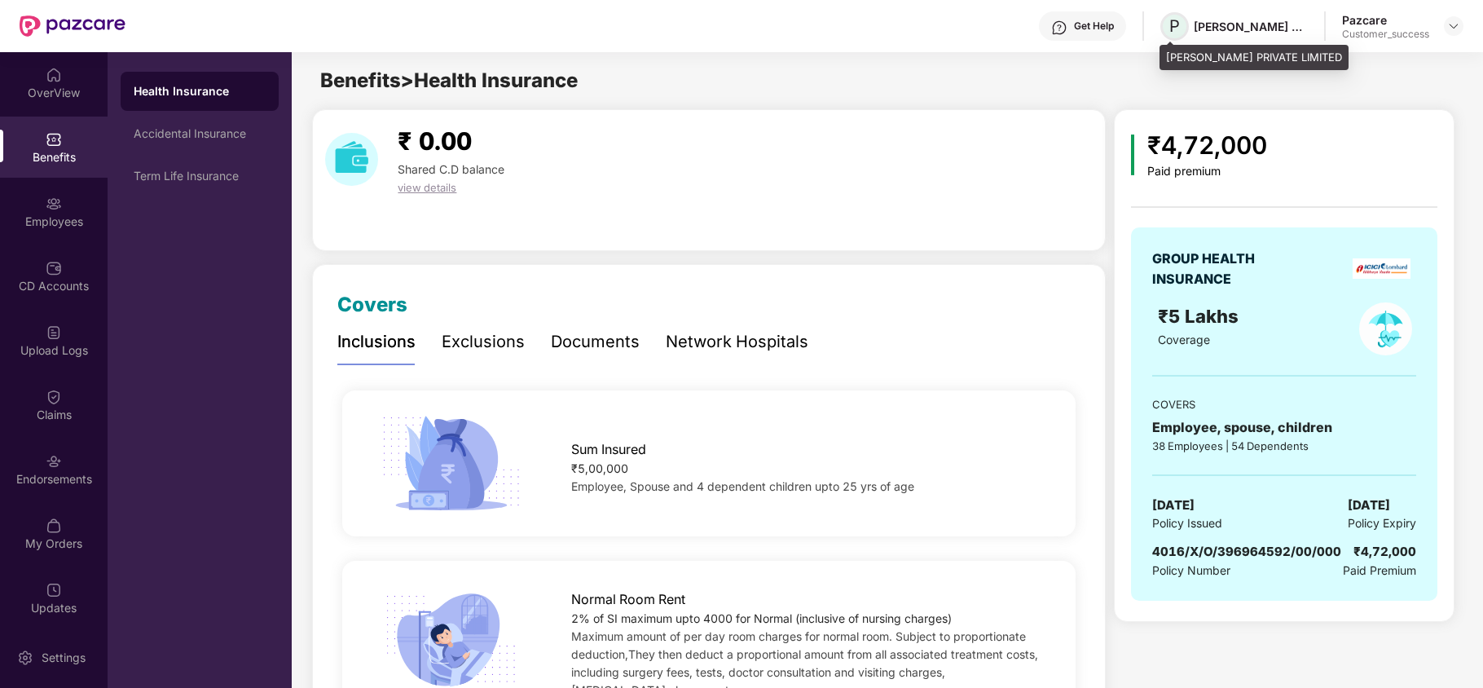
click at [1177, 33] on span "P" at bounding box center [1174, 26] width 11 height 20
click at [1176, 40] on div "P [PERSON_NAME] PRIVATE LIMITED" at bounding box center [1233, 26] width 147 height 29
click at [1176, 54] on div "[PERSON_NAME] PRIVATE LIMITED" at bounding box center [1253, 58] width 189 height 26
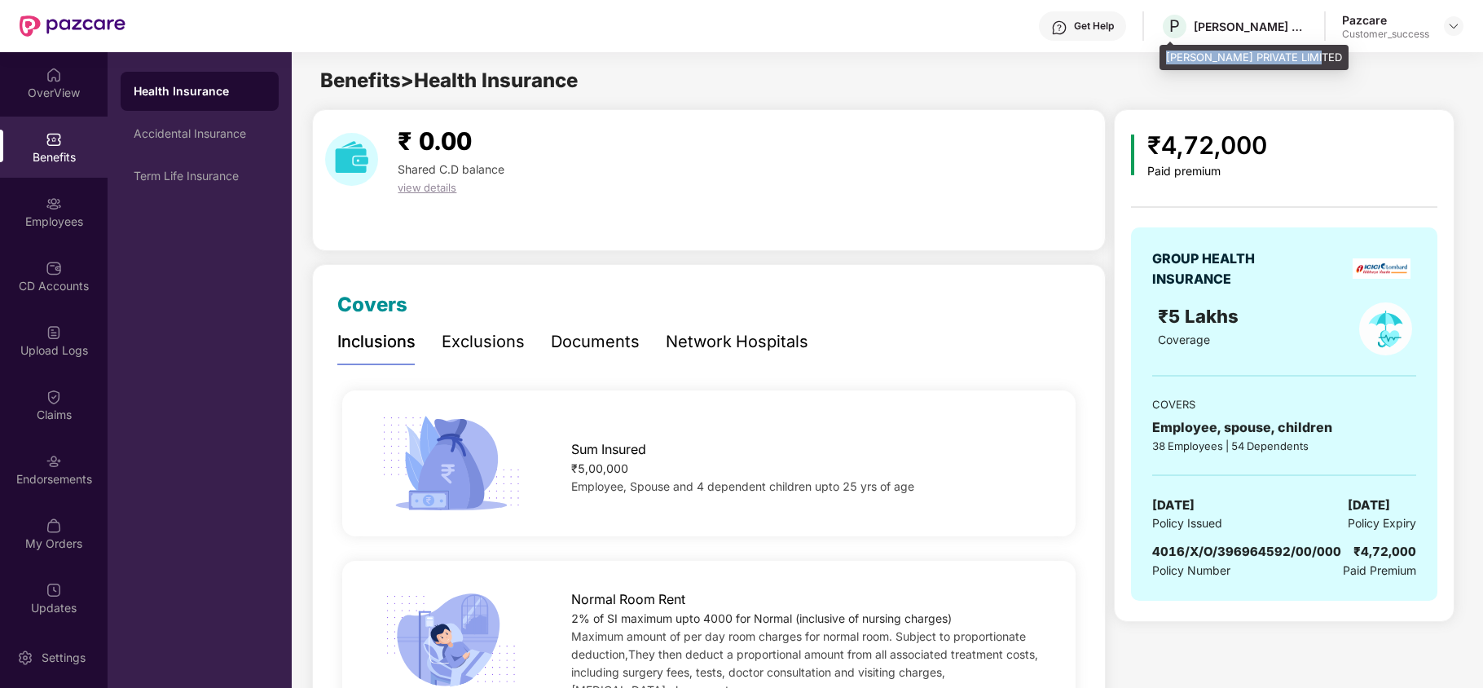
click at [1176, 54] on div "[PERSON_NAME] PRIVATE LIMITED" at bounding box center [1253, 58] width 189 height 26
copy div "[PERSON_NAME] PRIVATE LIMITED"
click at [1448, 29] on img at bounding box center [1453, 26] width 13 height 13
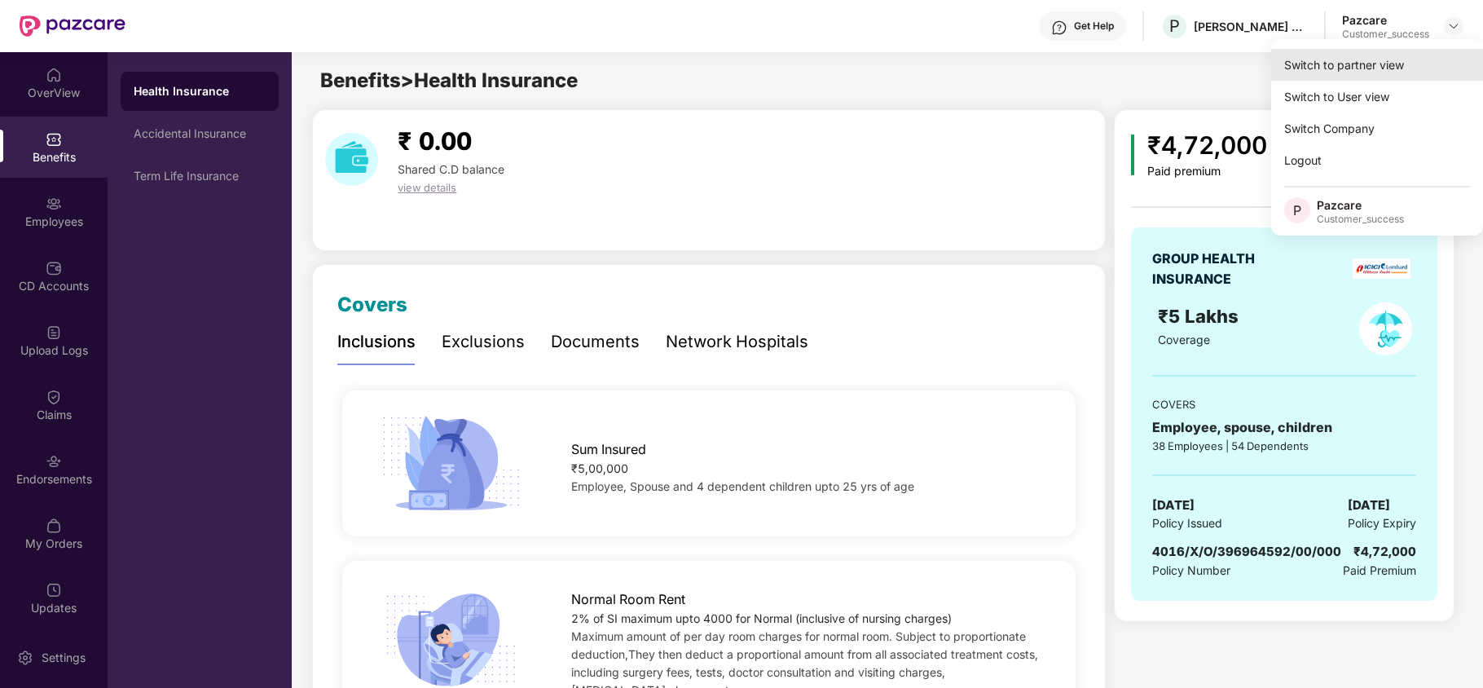
click at [1392, 57] on div "Switch to partner view" at bounding box center [1377, 65] width 212 height 32
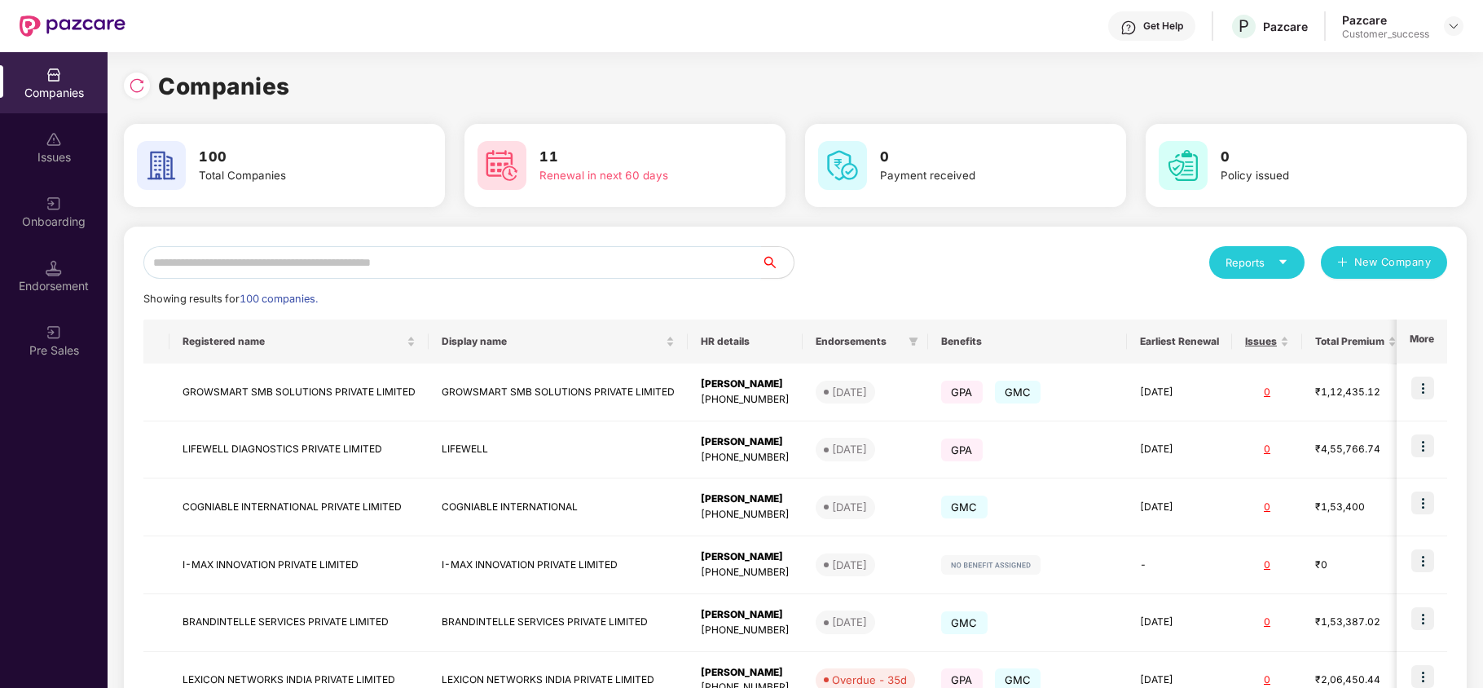
click at [470, 275] on input "text" at bounding box center [451, 262] width 617 height 33
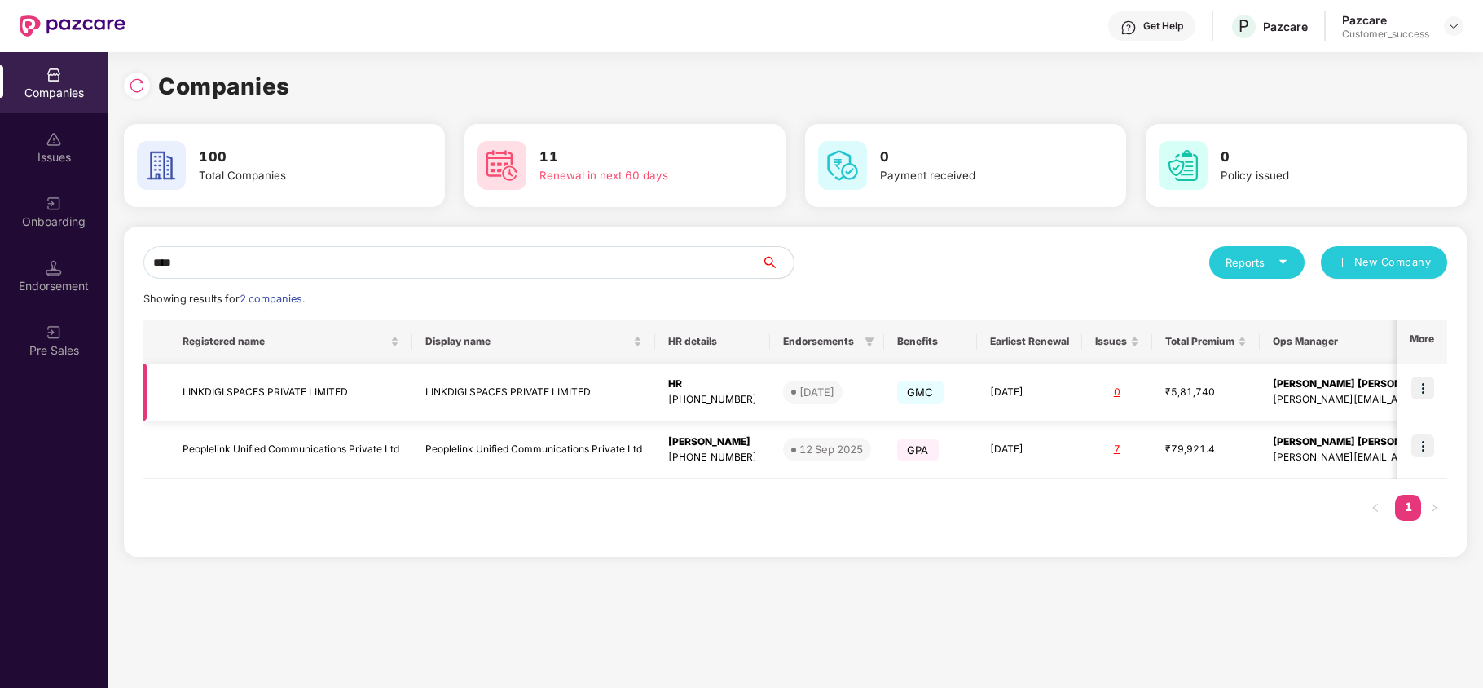
type input "****"
click at [1422, 392] on img at bounding box center [1422, 387] width 23 height 23
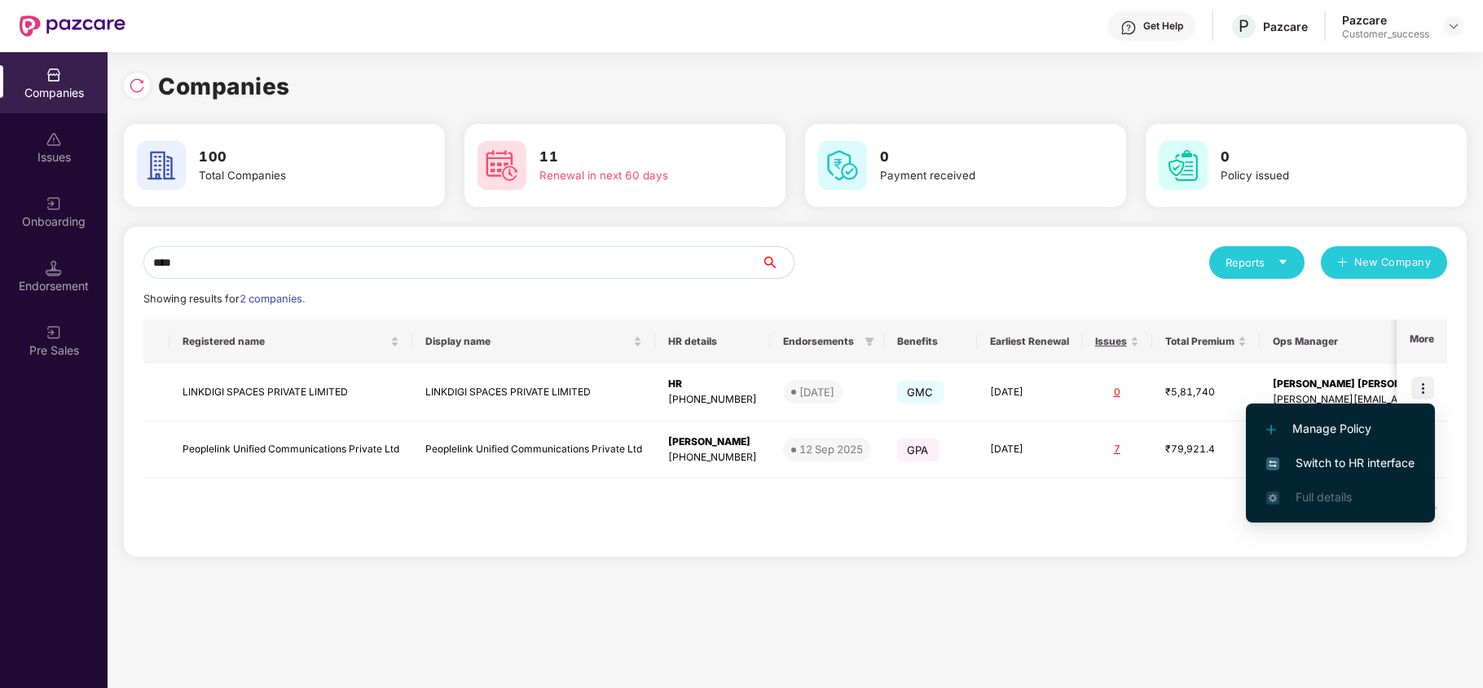
click at [1376, 463] on span "Switch to HR interface" at bounding box center [1340, 463] width 148 height 18
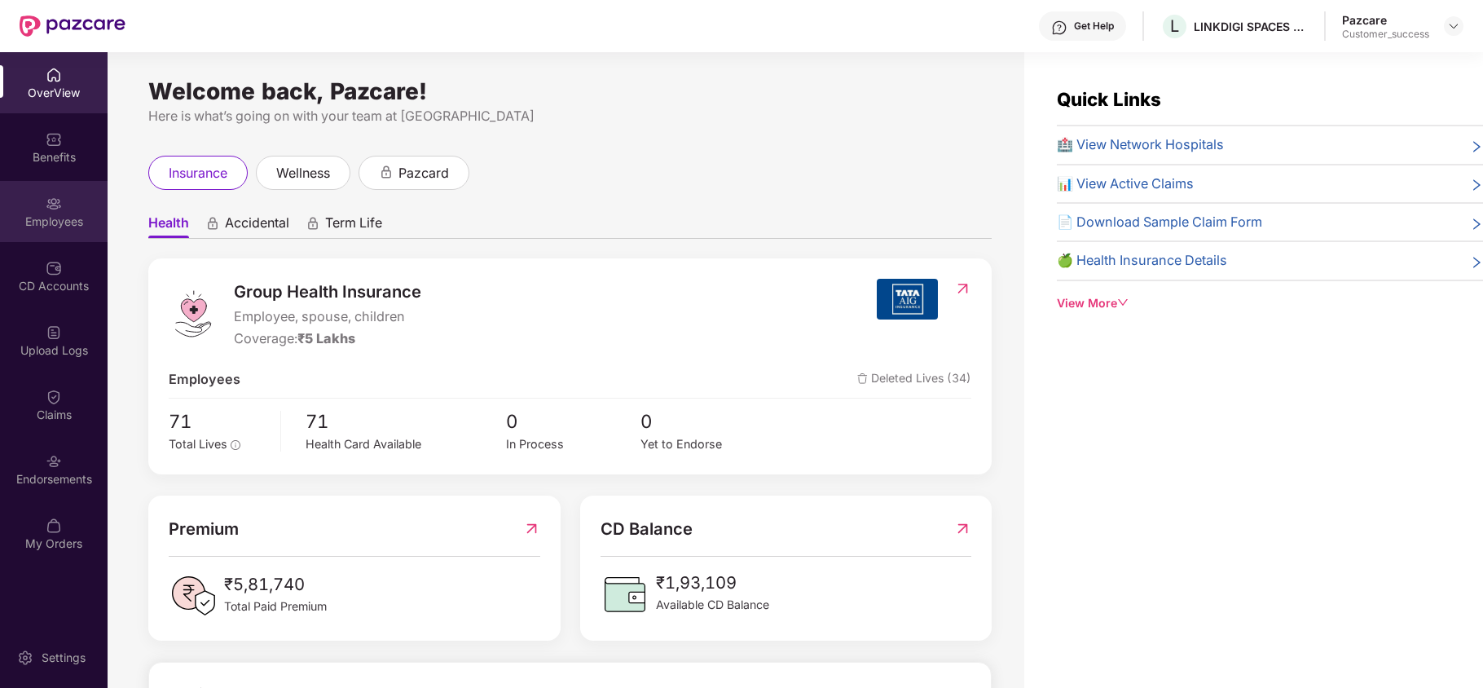
click at [39, 231] on div "Employees" at bounding box center [54, 211] width 108 height 61
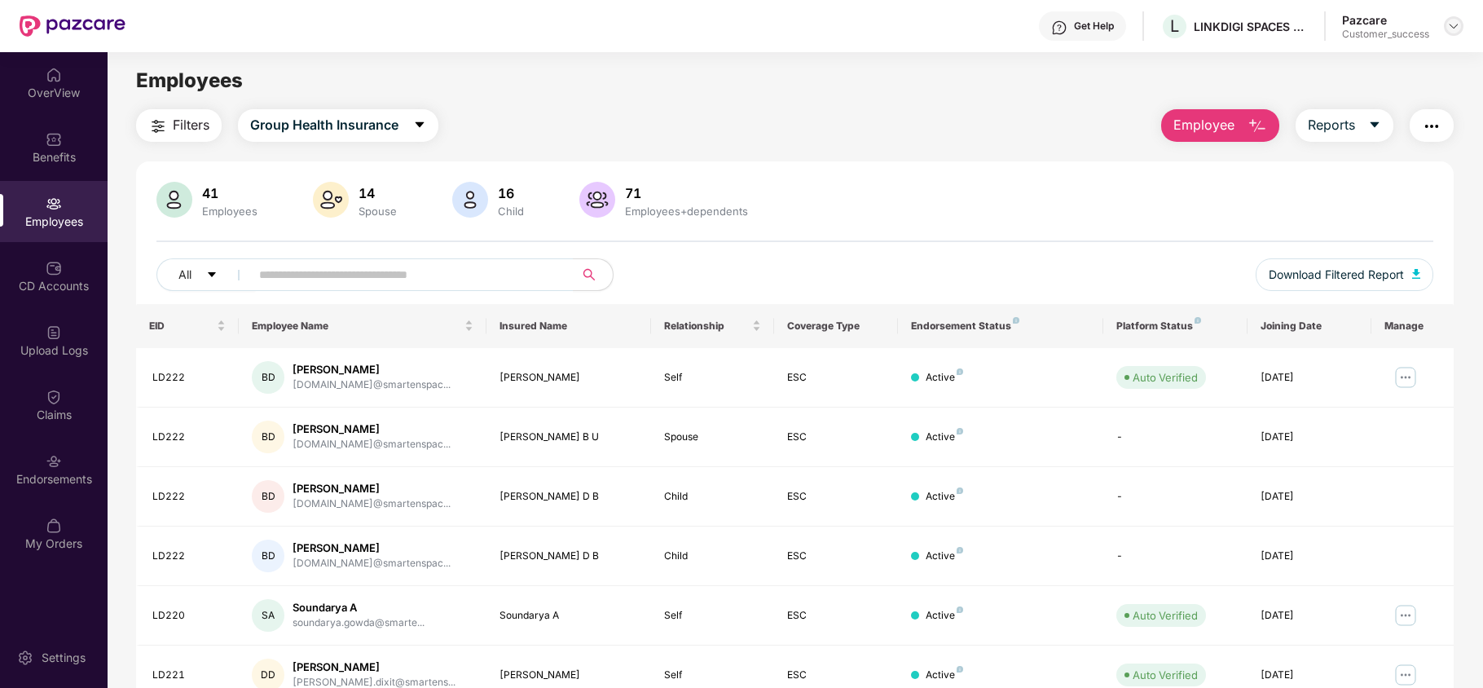
click at [1447, 24] on img at bounding box center [1453, 26] width 13 height 13
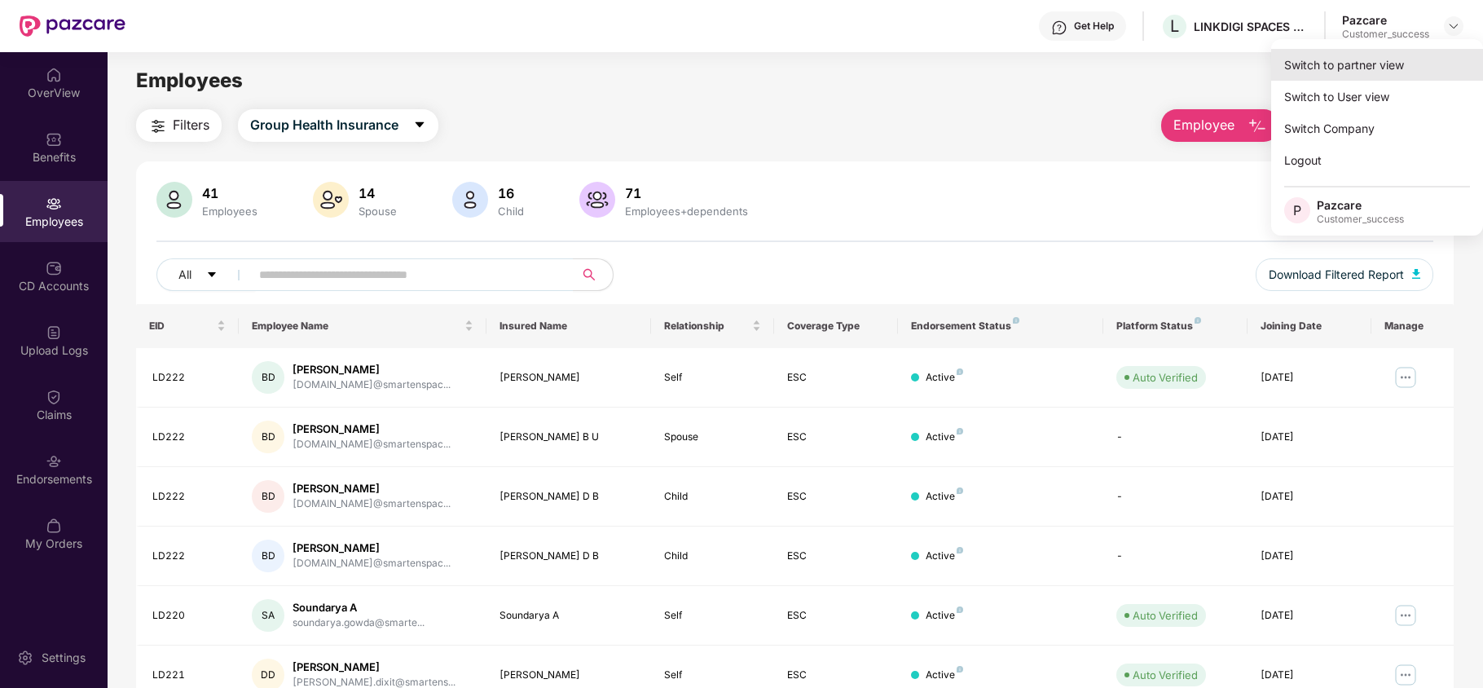
click at [1388, 56] on div "Switch to partner view" at bounding box center [1377, 65] width 212 height 32
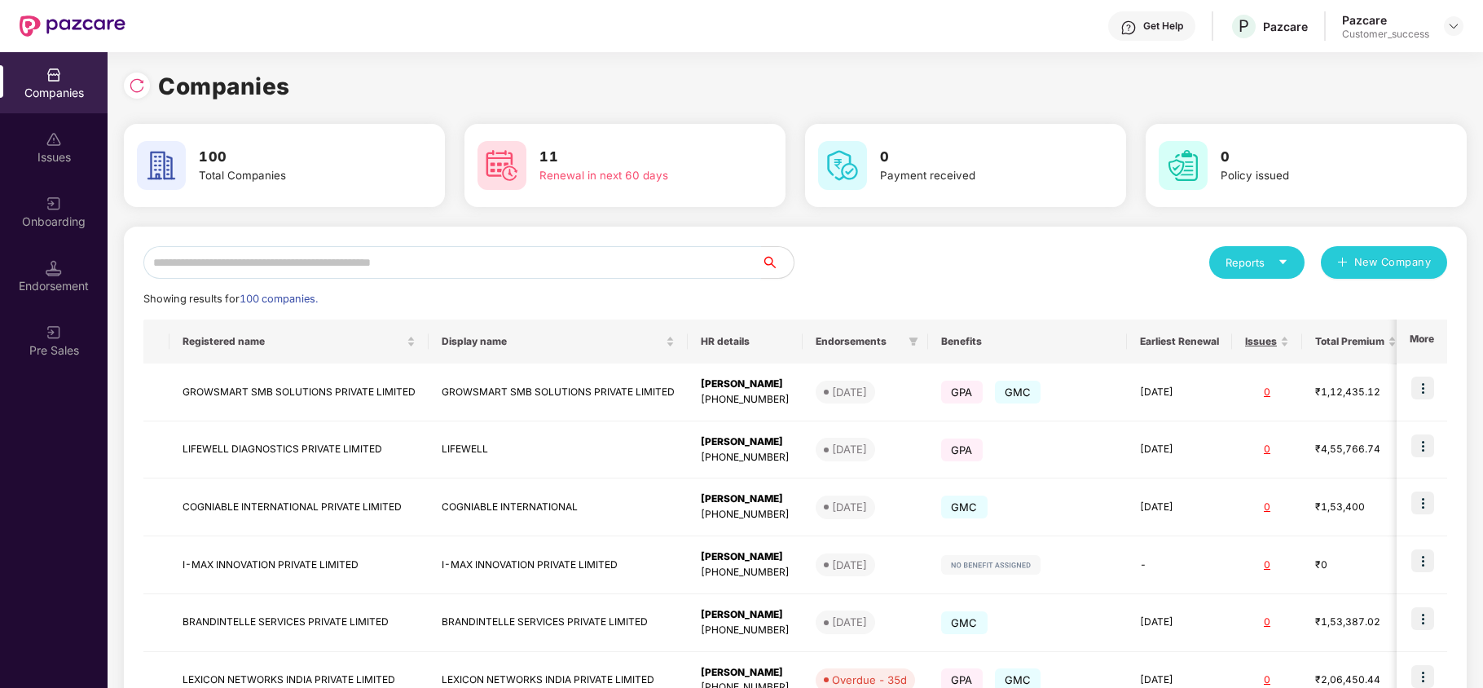
click at [523, 252] on input "text" at bounding box center [451, 262] width 617 height 33
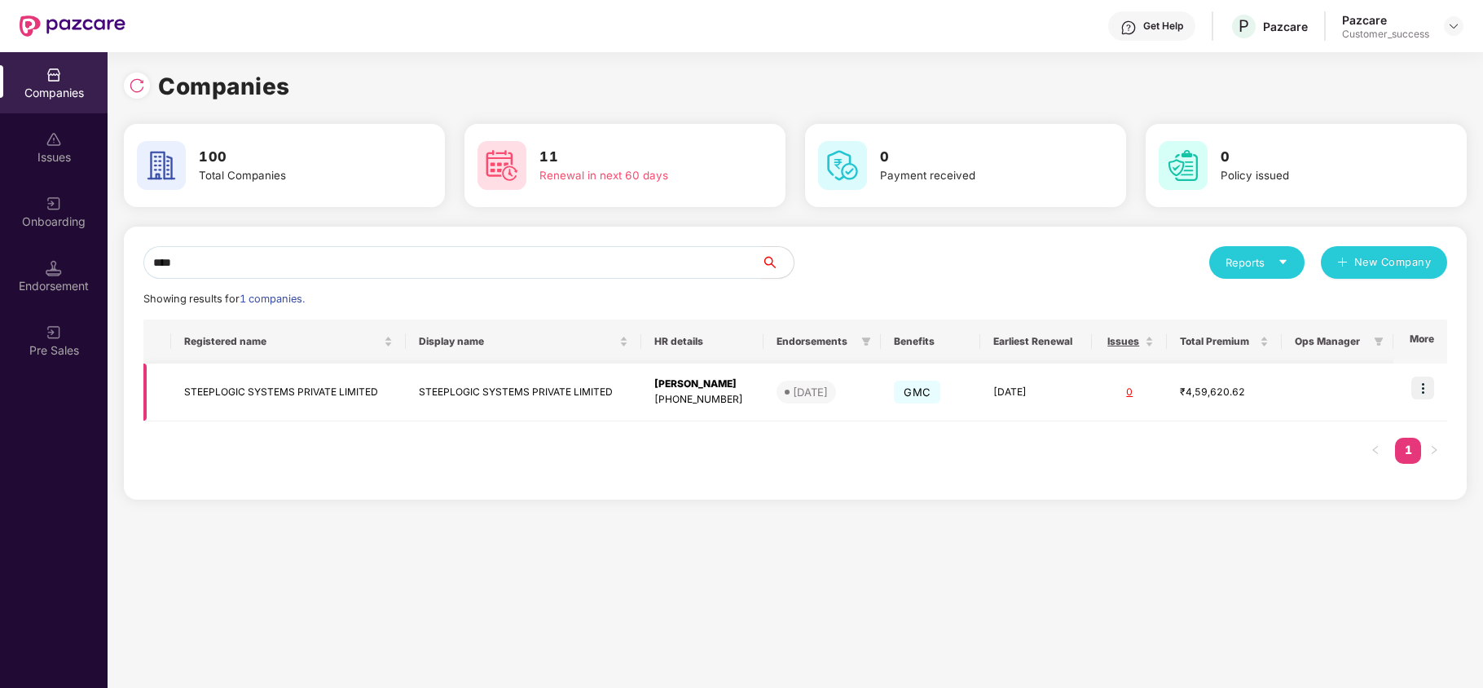
type input "****"
click at [1424, 386] on img at bounding box center [1422, 387] width 23 height 23
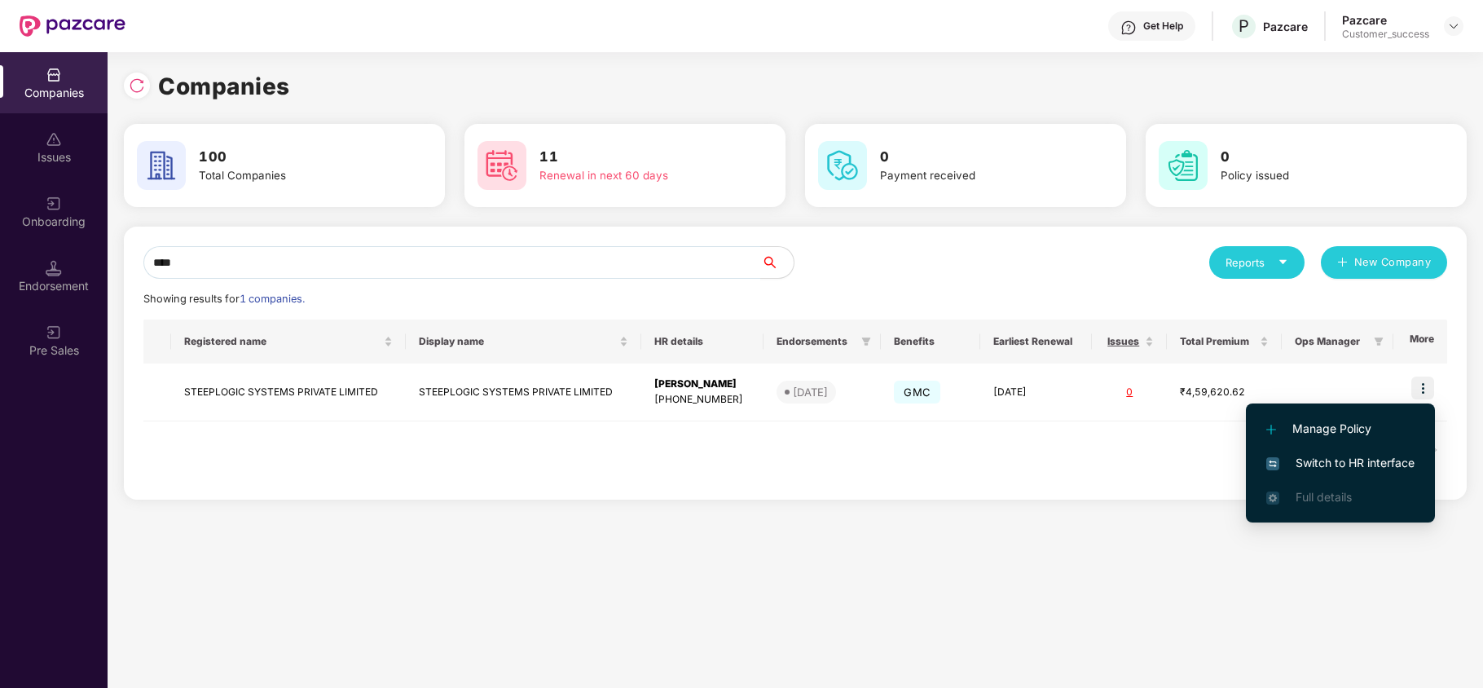
click at [1350, 459] on span "Switch to HR interface" at bounding box center [1340, 463] width 148 height 18
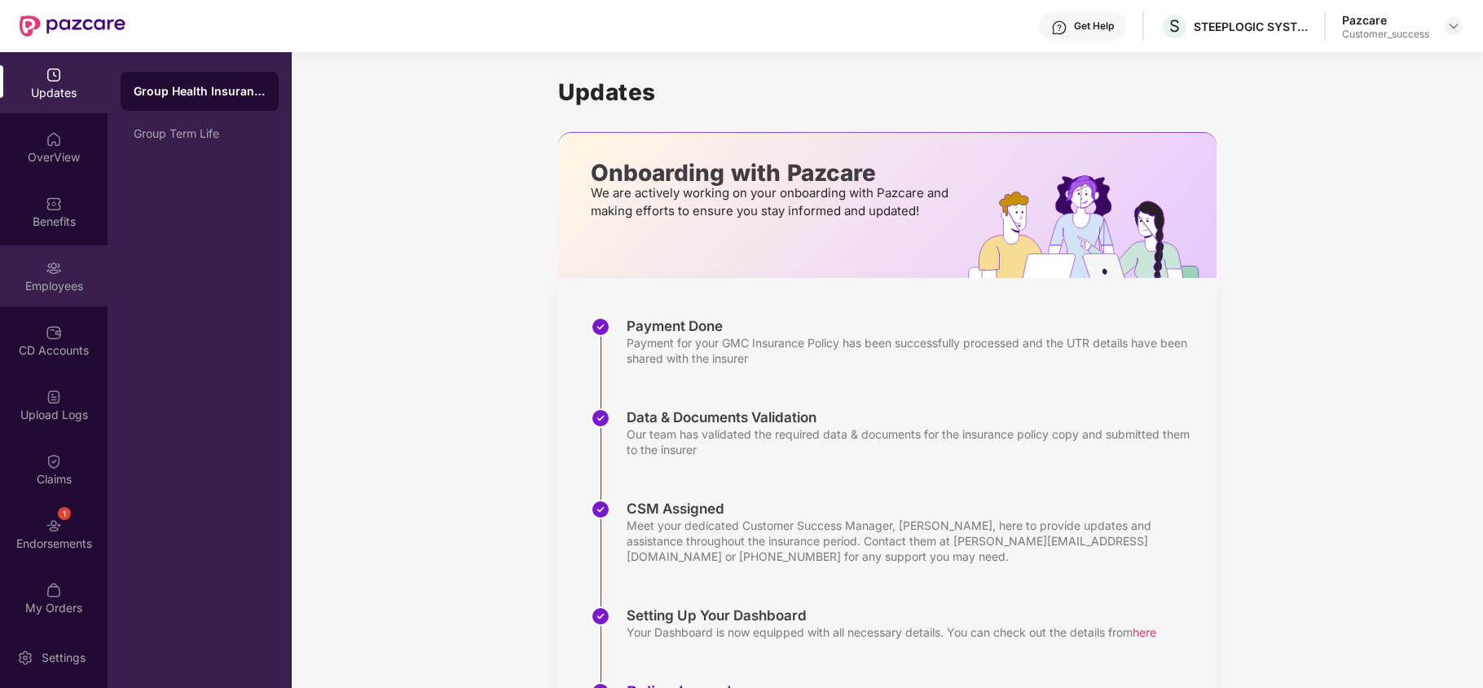
click at [59, 280] on div "Employees" at bounding box center [54, 286] width 108 height 16
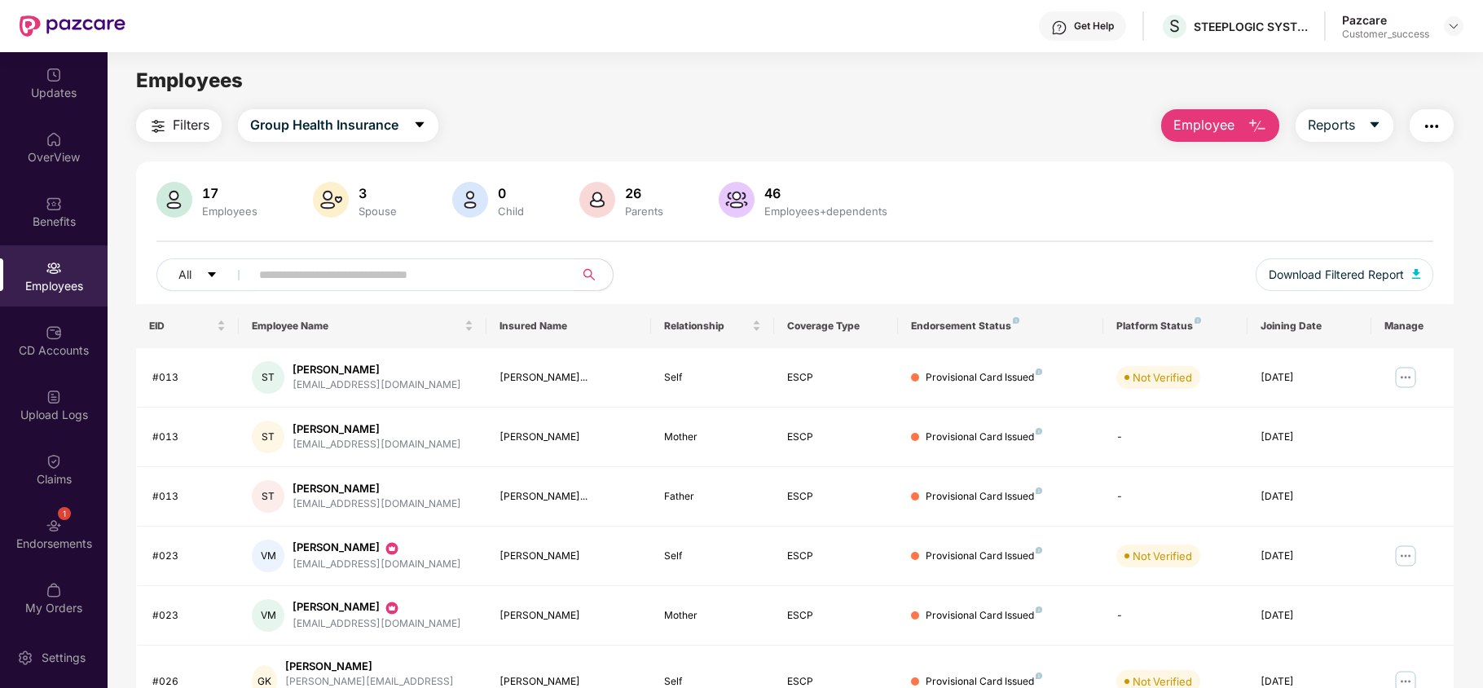
click at [305, 275] on input "text" at bounding box center [405, 274] width 292 height 24
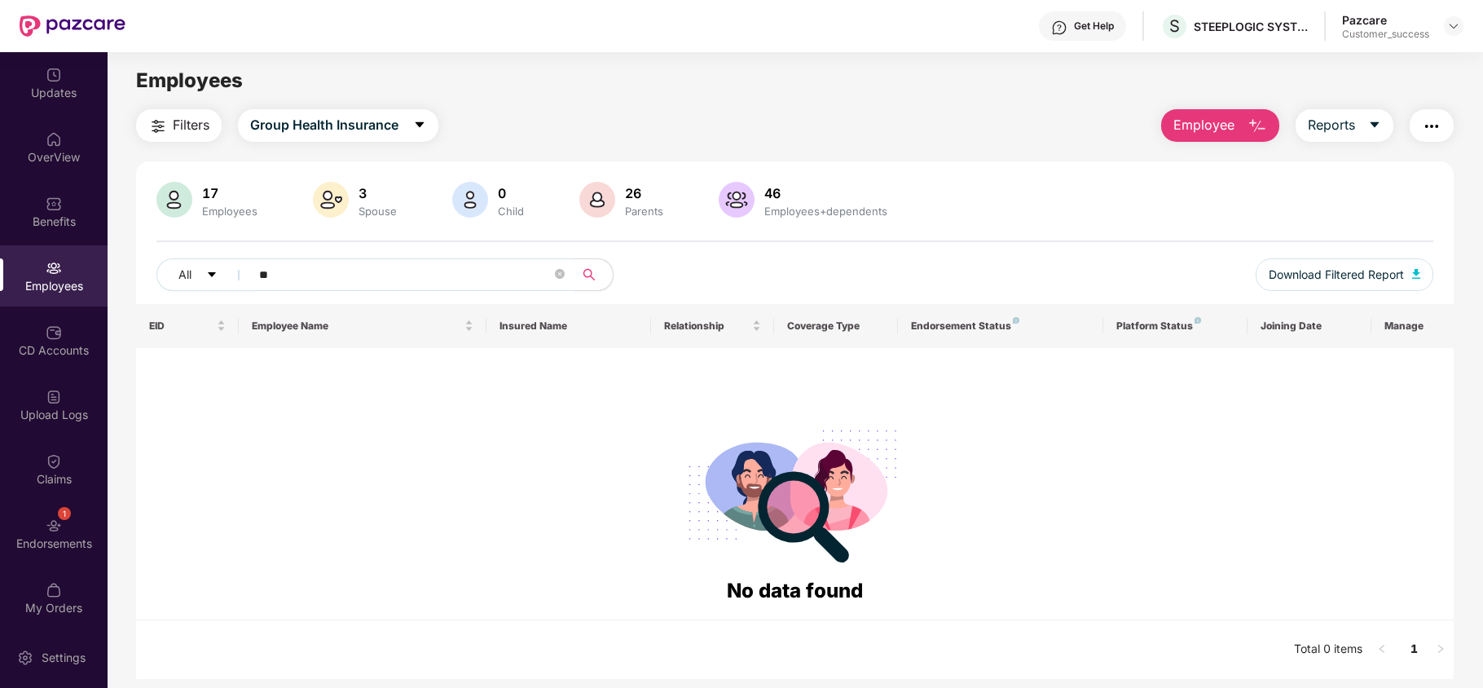
type input "*"
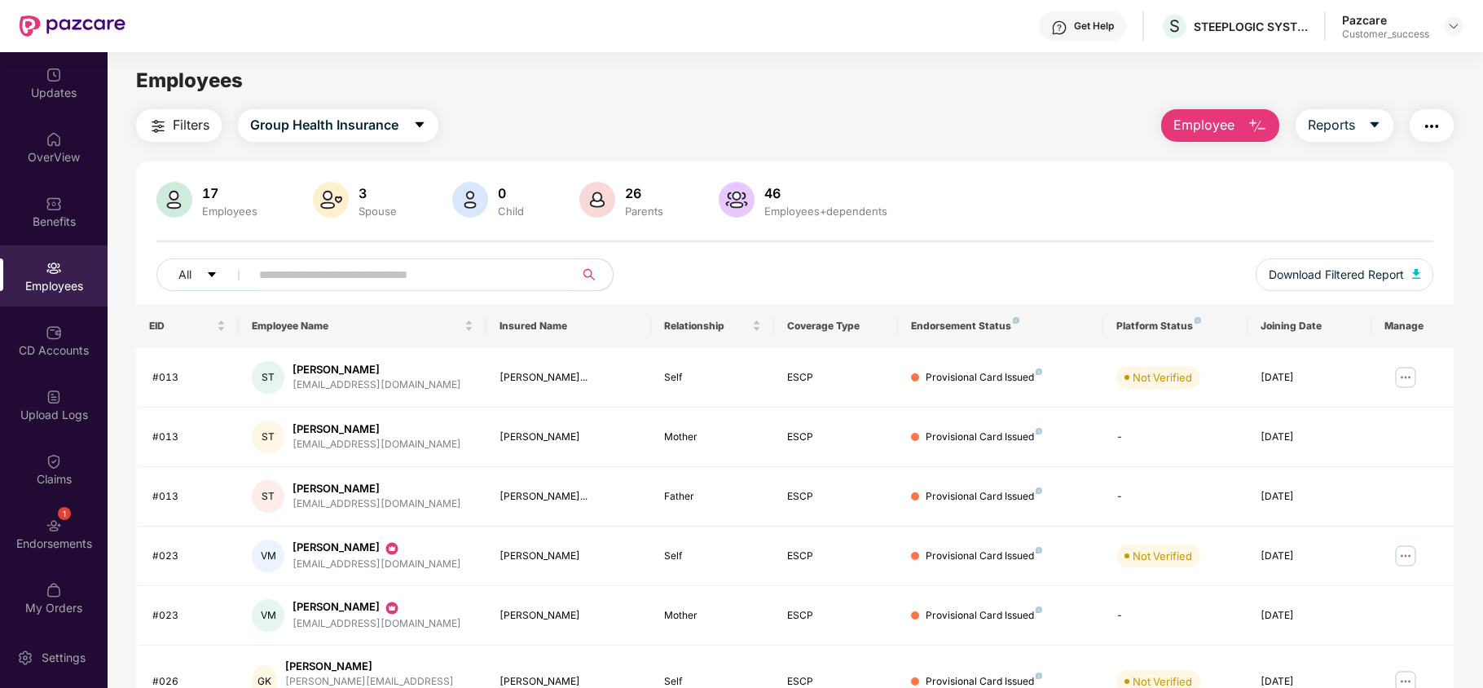
scroll to position [317, 0]
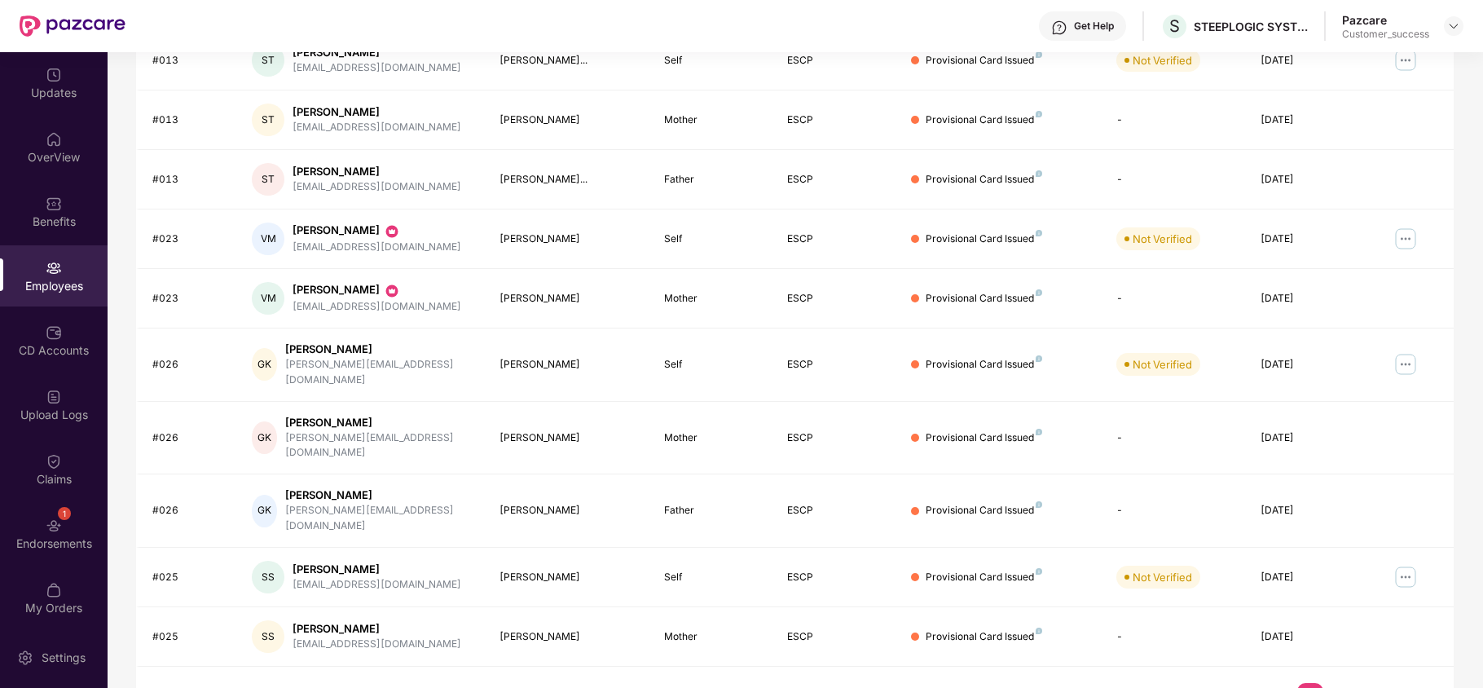
click at [1333, 683] on link "2" at bounding box center [1336, 695] width 26 height 24
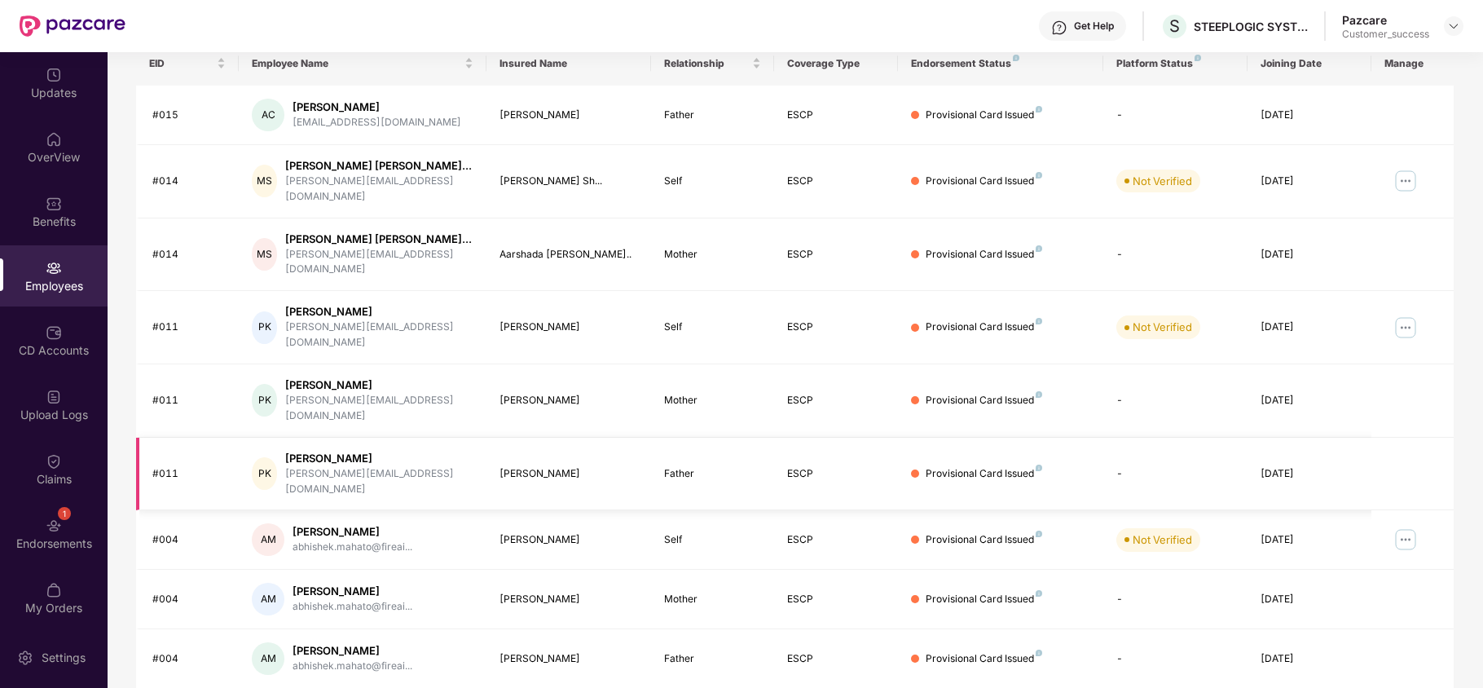
scroll to position [262, 0]
click at [1403, 526] on img at bounding box center [1405, 539] width 26 height 26
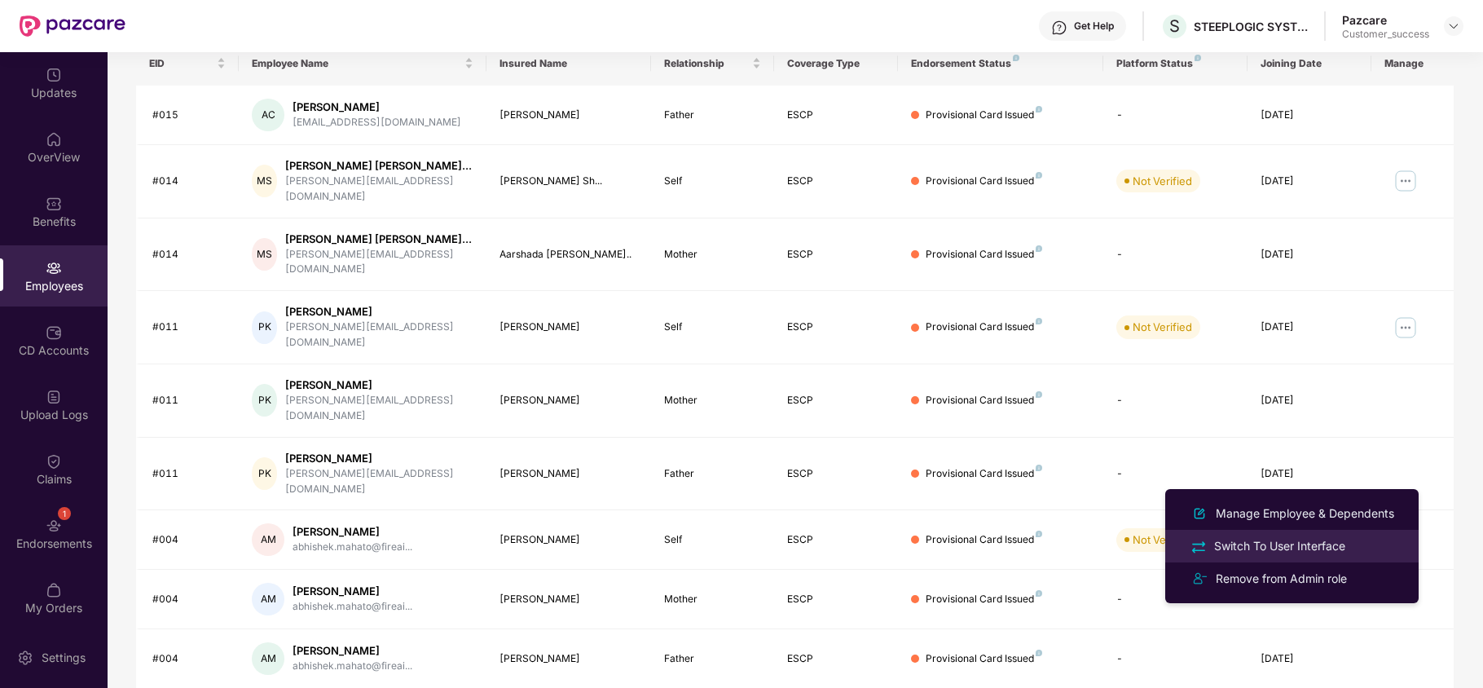
click at [1304, 549] on div "Switch To User Interface" at bounding box center [1279, 546] width 138 height 18
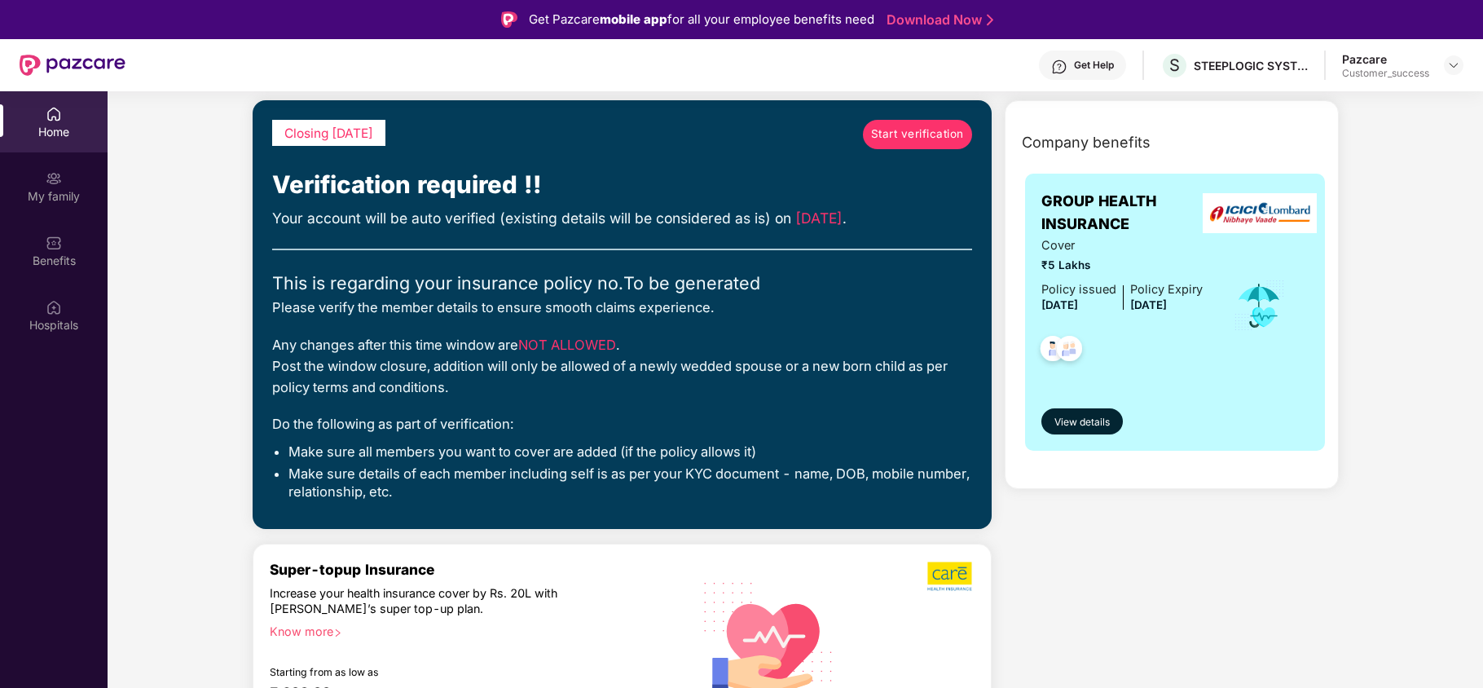
scroll to position [0, 0]
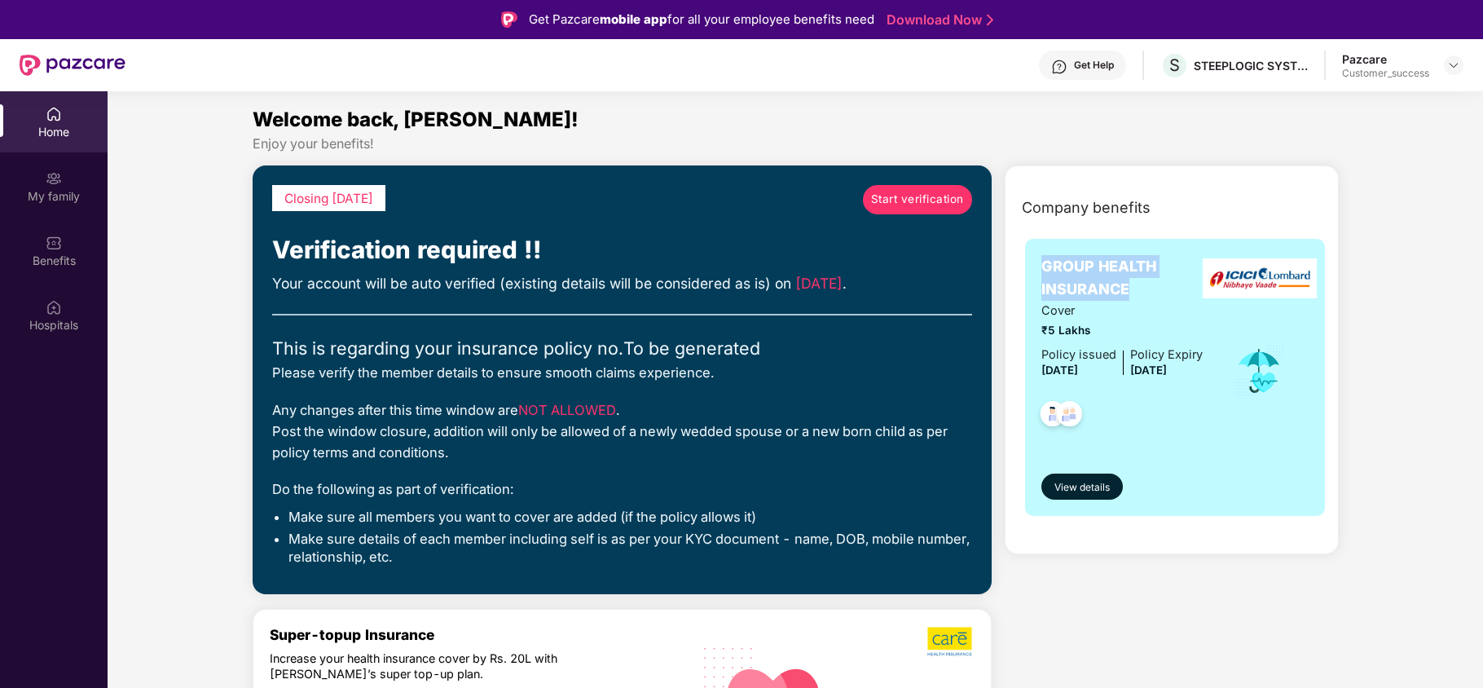
drag, startPoint x: 1043, startPoint y: 266, endPoint x: 1125, endPoint y: 292, distance: 86.3
click at [1125, 292] on span "GROUP HEALTH INSURANCE" at bounding box center [1125, 278] width 169 height 46
drag, startPoint x: 1095, startPoint y: 330, endPoint x: 1015, endPoint y: 324, distance: 80.0
click at [1015, 324] on div "GROUP HEALTH INSURANCE Cover ₹5 Lakhs Policy issued [DATE] Policy Expiry [DATE]…" at bounding box center [1175, 383] width 326 height 308
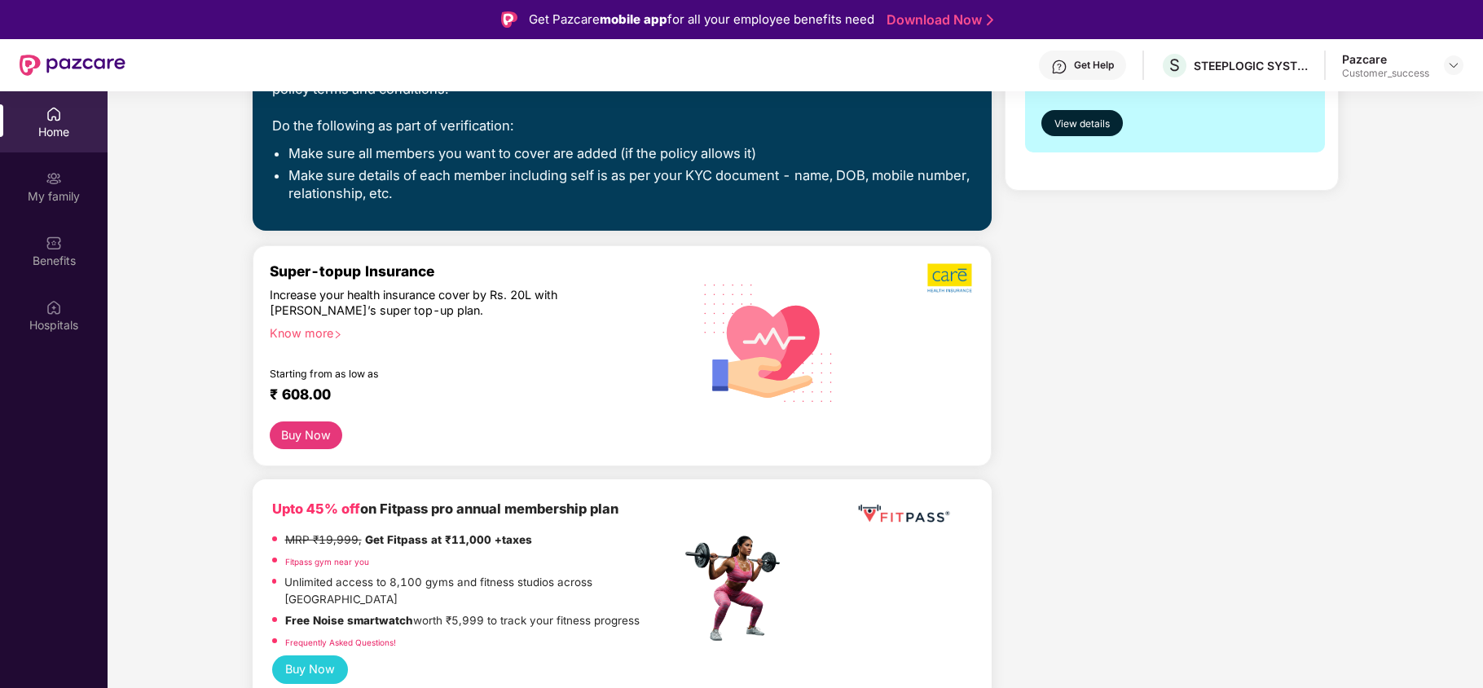
scroll to position [365, 0]
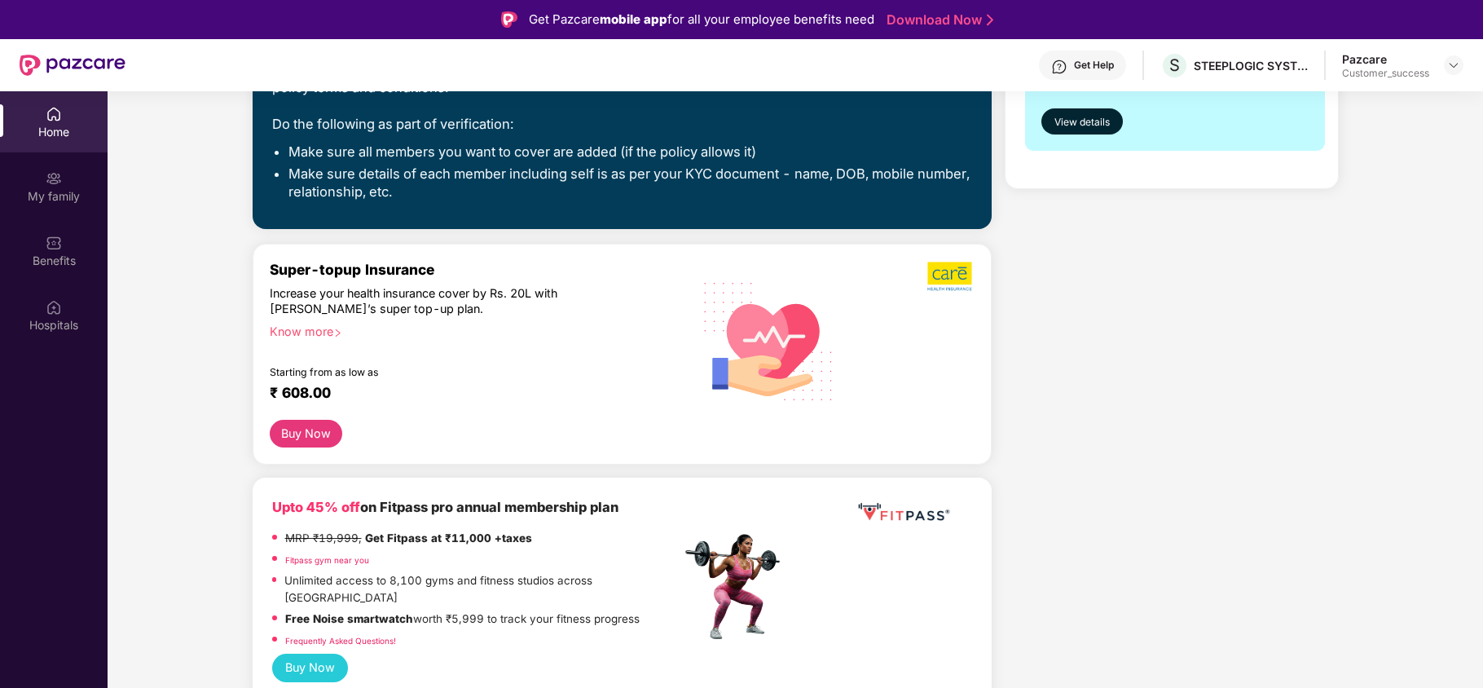
click at [313, 332] on div "Know more" at bounding box center [471, 328] width 402 height 11
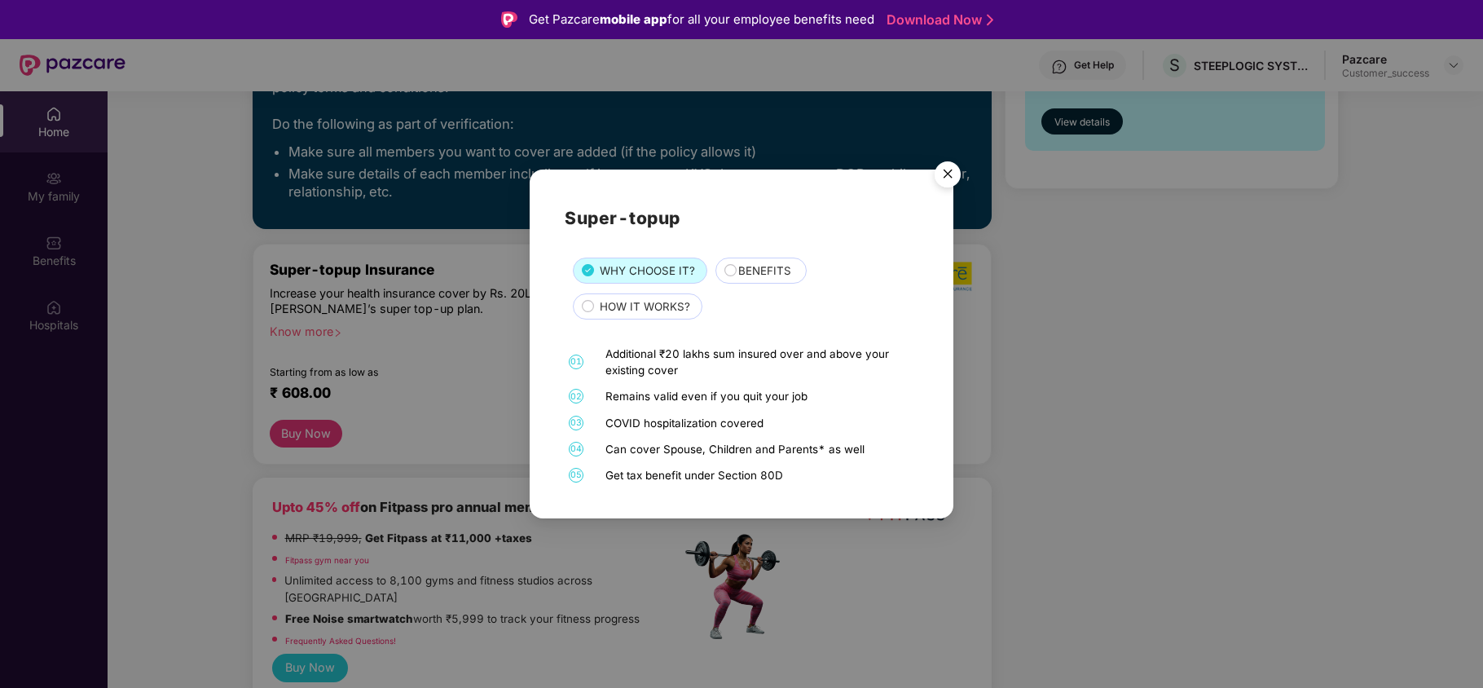
click at [727, 275] on div at bounding box center [727, 272] width 7 height 17
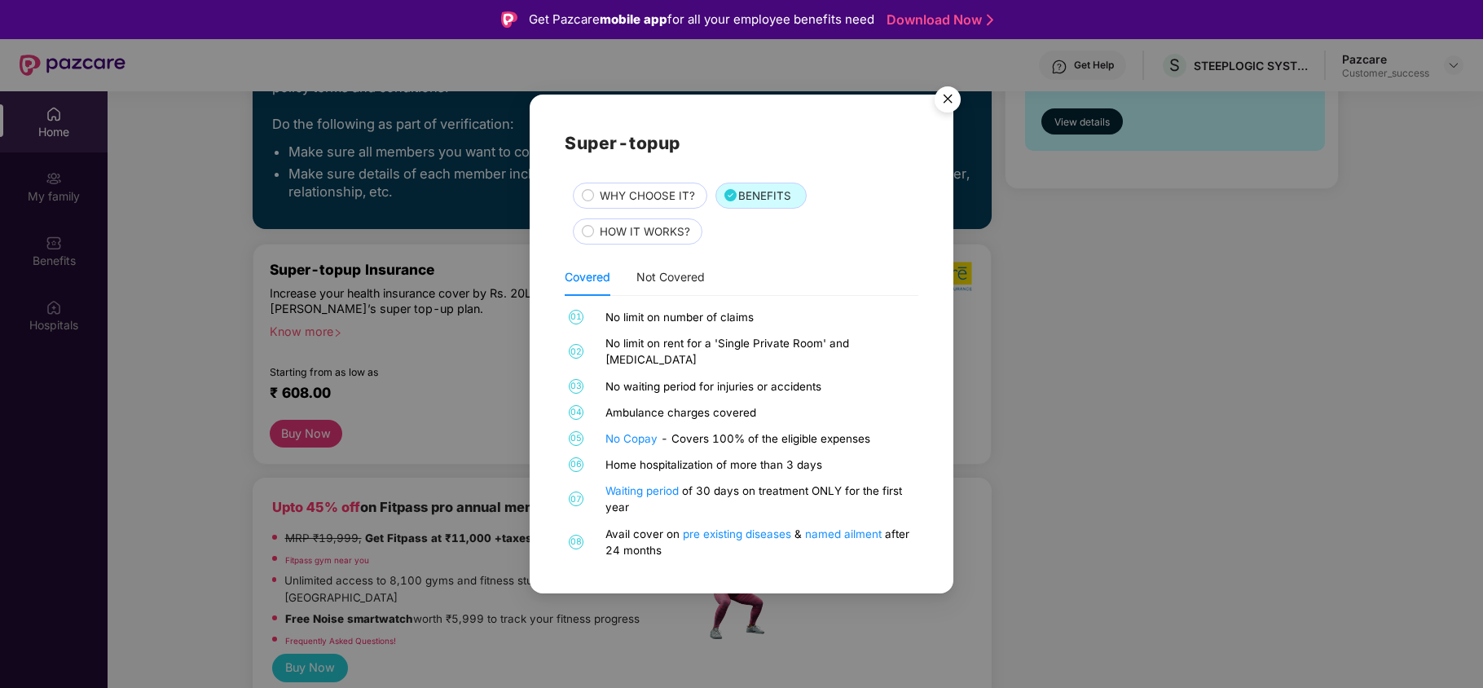
click at [640, 239] on span "HOW IT WORKS?" at bounding box center [645, 231] width 90 height 17
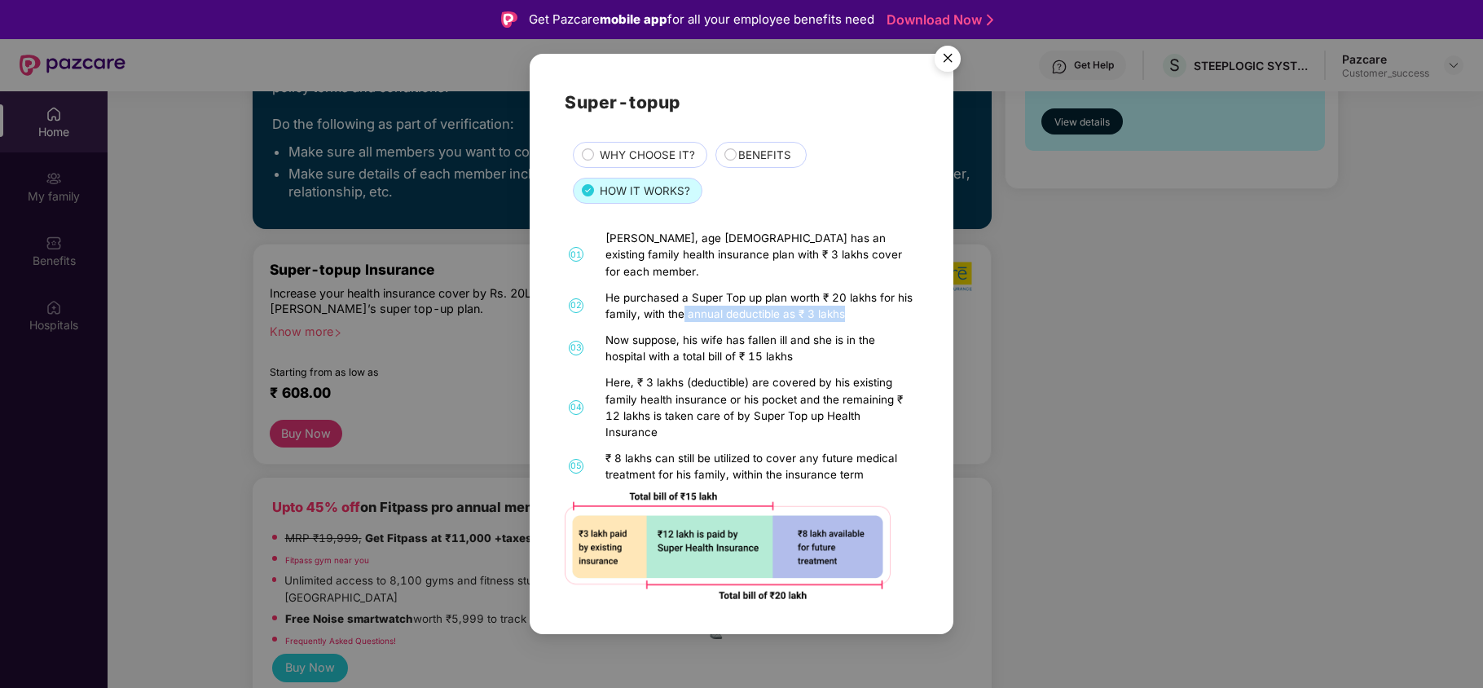
drag, startPoint x: 684, startPoint y: 313, endPoint x: 846, endPoint y: 310, distance: 161.3
click at [846, 310] on div "He purchased a Super Top up plan worth ₹ 20 lakhs for his family, with the annu…" at bounding box center [759, 305] width 309 height 33
click at [946, 82] on img "Close" at bounding box center [948, 61] width 46 height 46
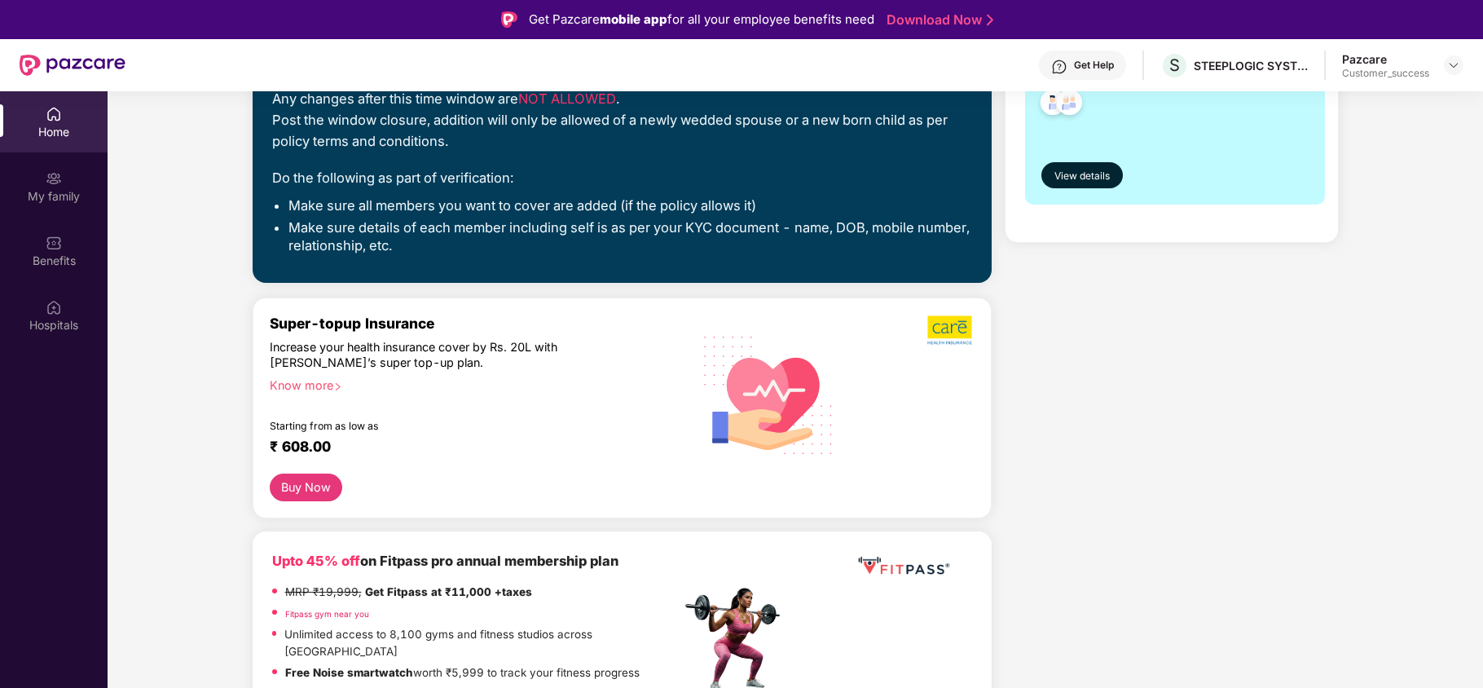
scroll to position [316, 0]
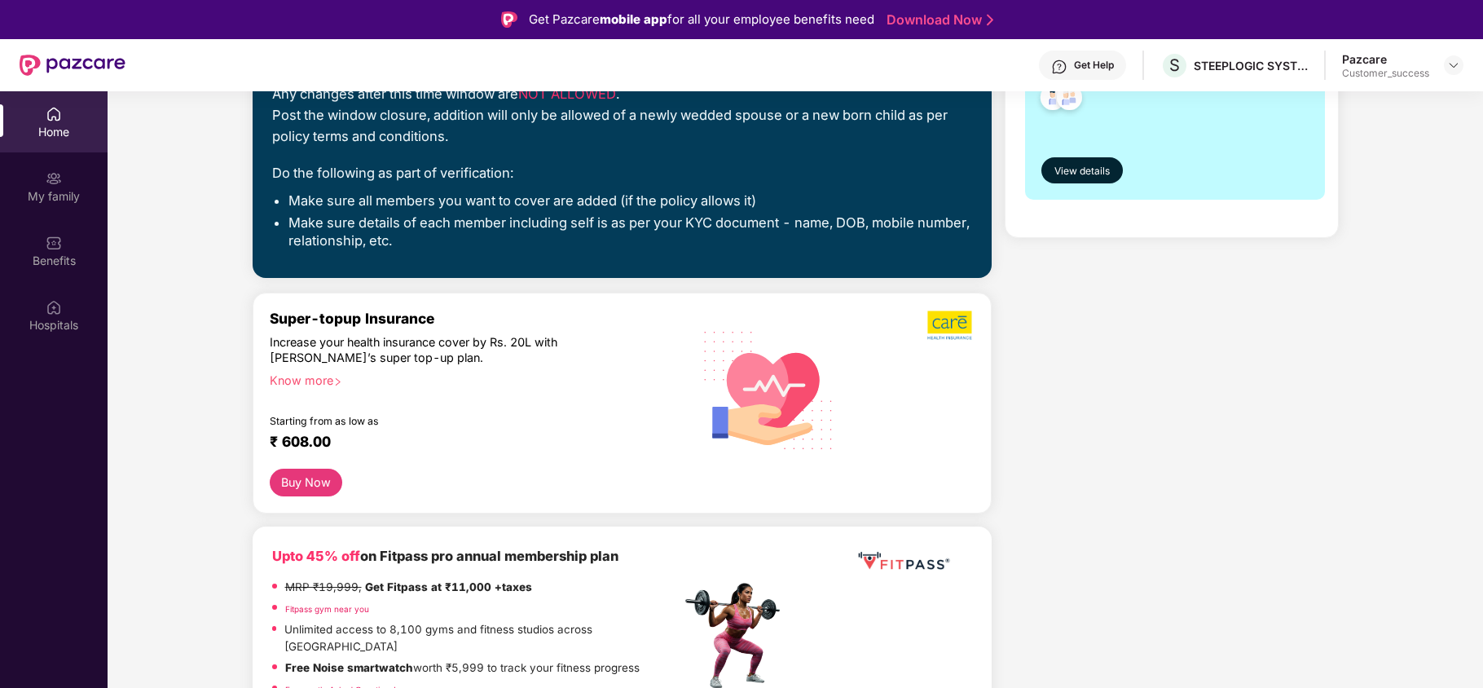
click at [298, 380] on div "Know more" at bounding box center [471, 377] width 402 height 11
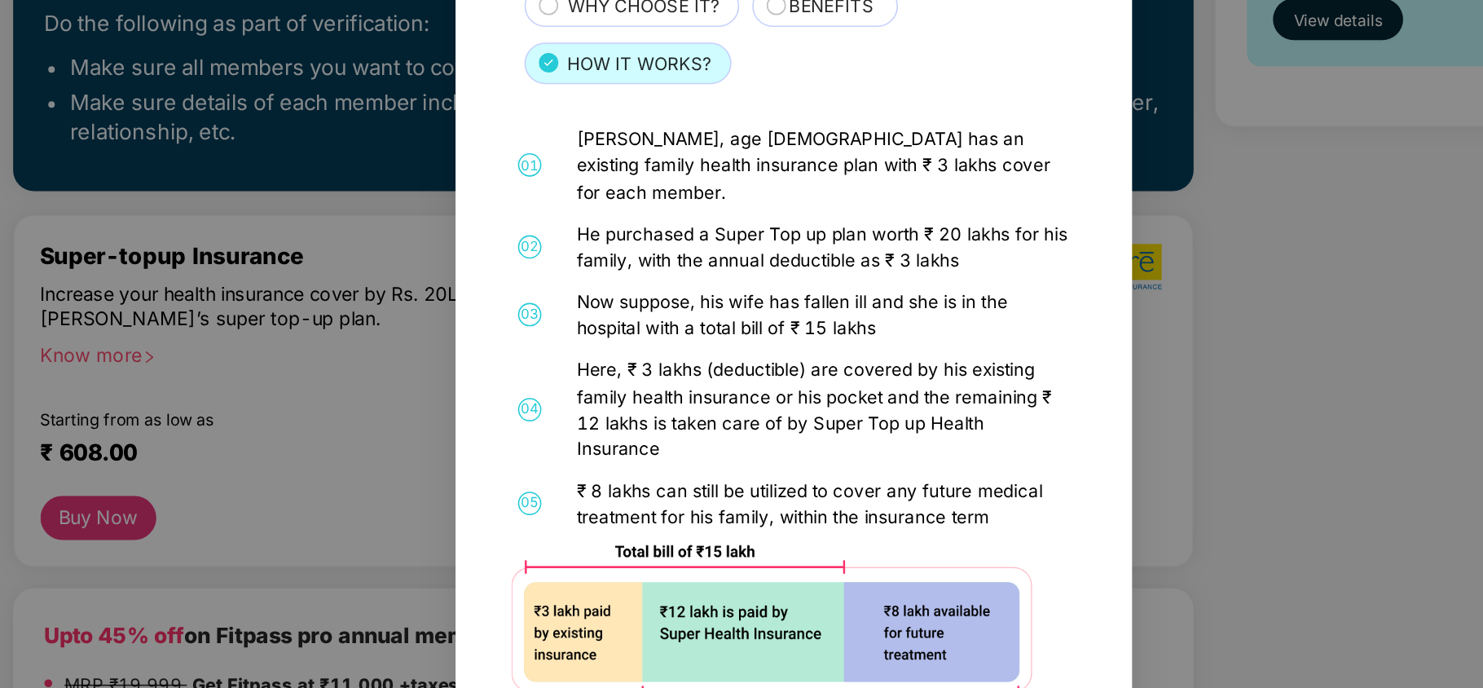
scroll to position [7, 0]
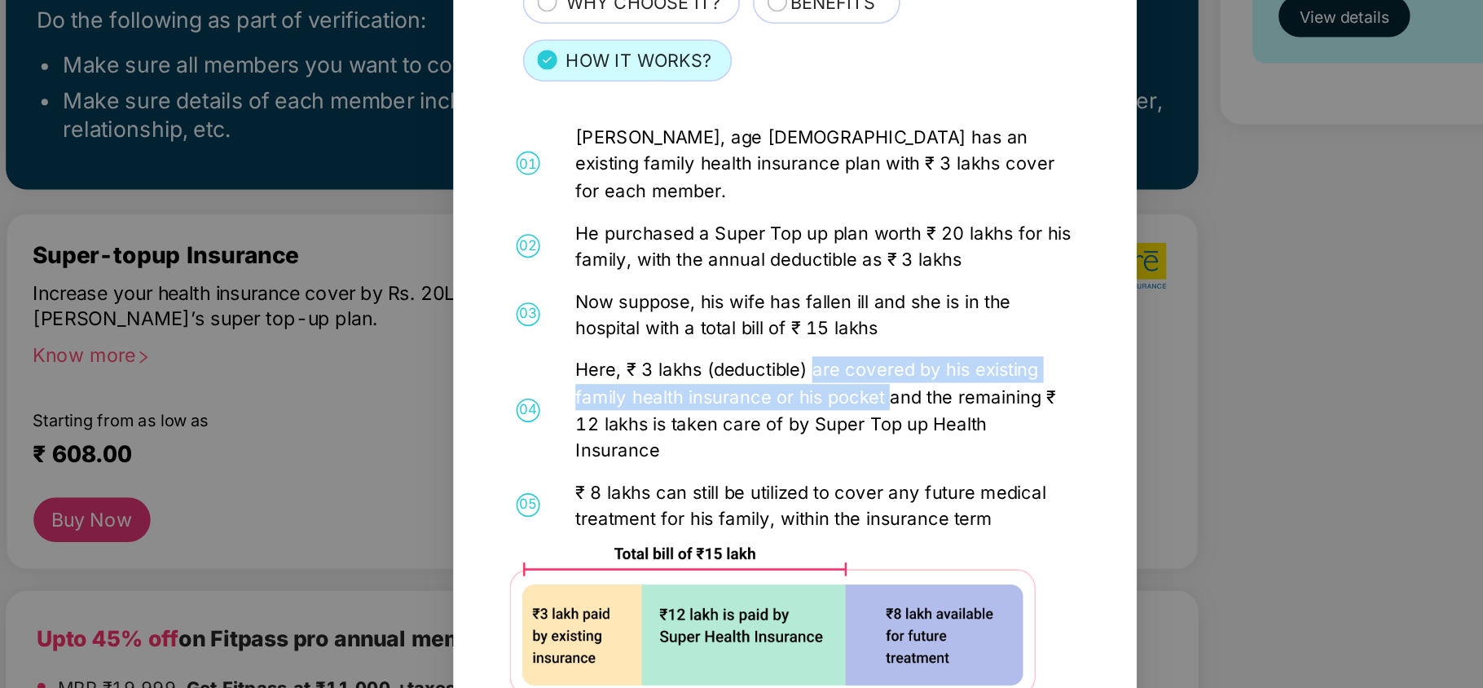
drag, startPoint x: 753, startPoint y: 382, endPoint x: 797, endPoint y: 401, distance: 47.8
click at [797, 401] on div "Here, ₹ 3 lakhs (deductible) are covered by his existing family health insuranc…" at bounding box center [759, 407] width 309 height 66
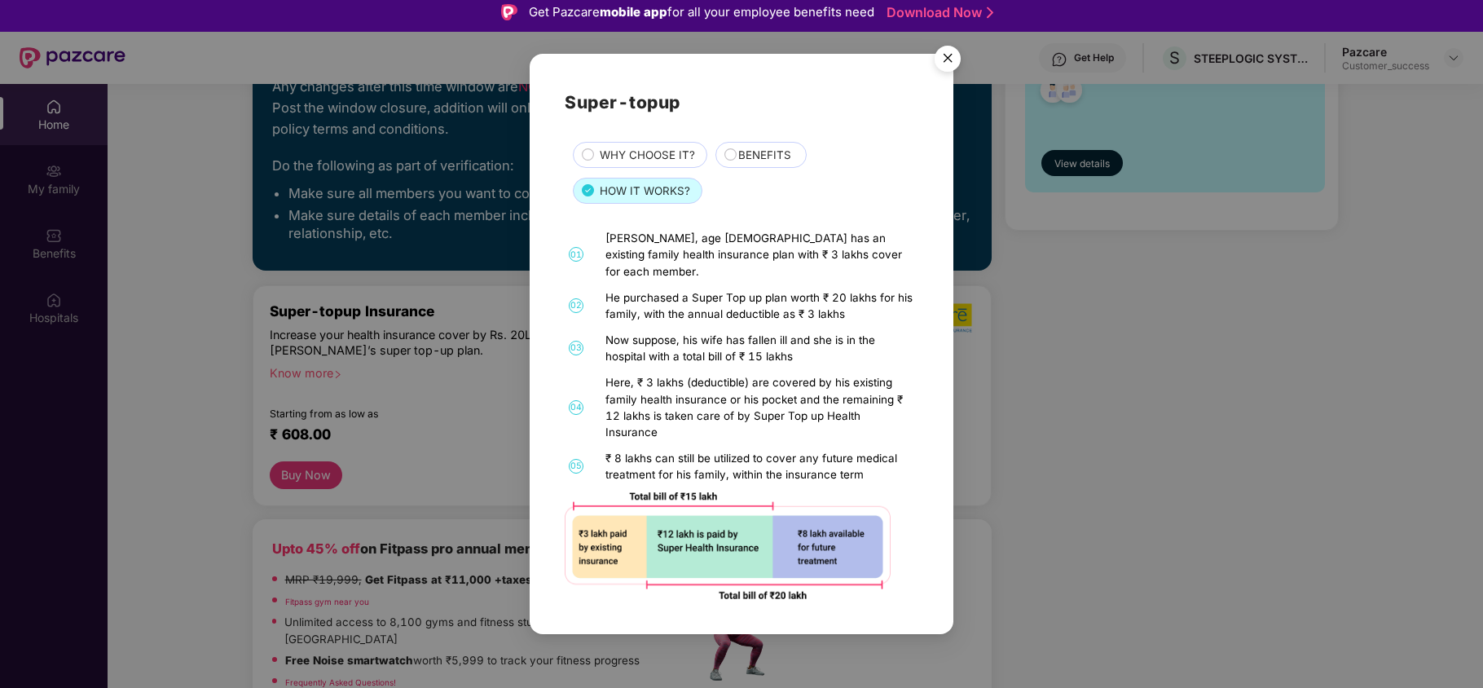
click at [823, 424] on div "01 [PERSON_NAME], age [DEMOGRAPHIC_DATA] has an existing family health insuranc…" at bounding box center [741, 414] width 353 height 369
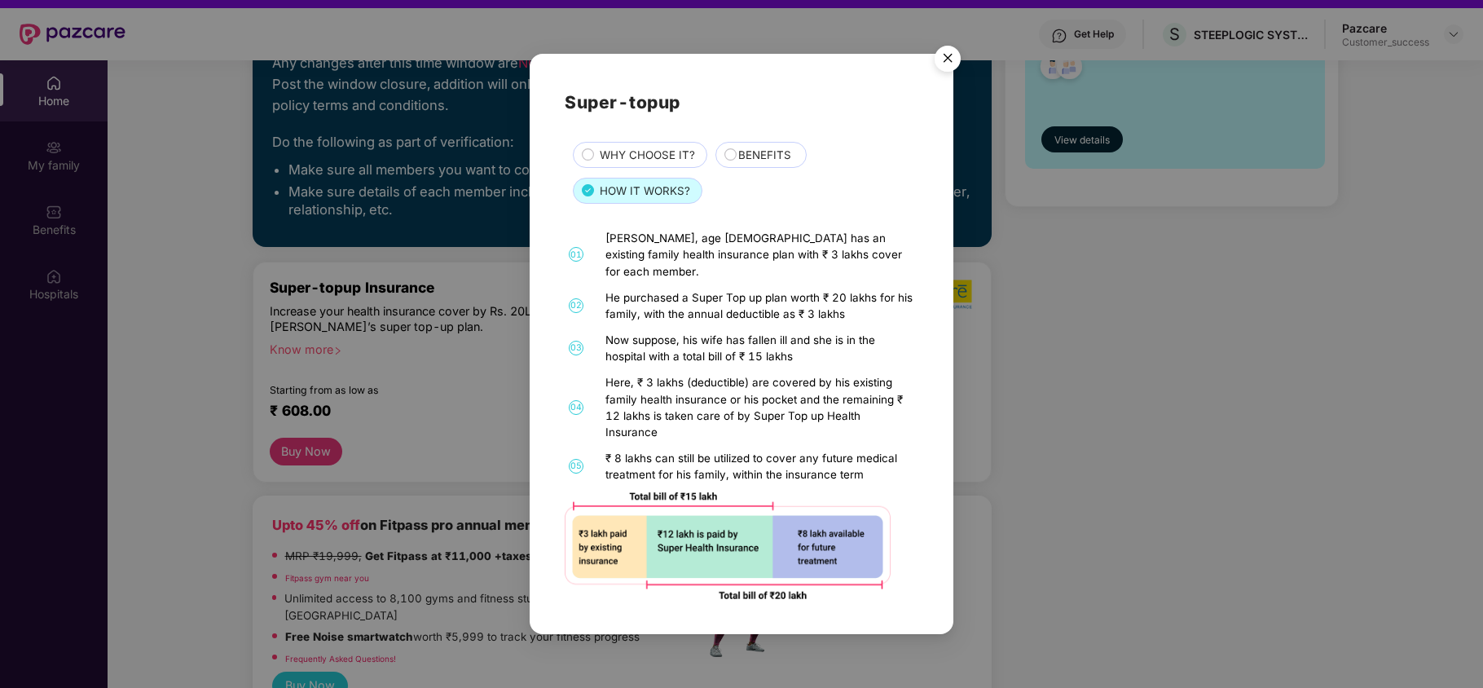
click at [945, 76] on img "Close" at bounding box center [948, 61] width 46 height 46
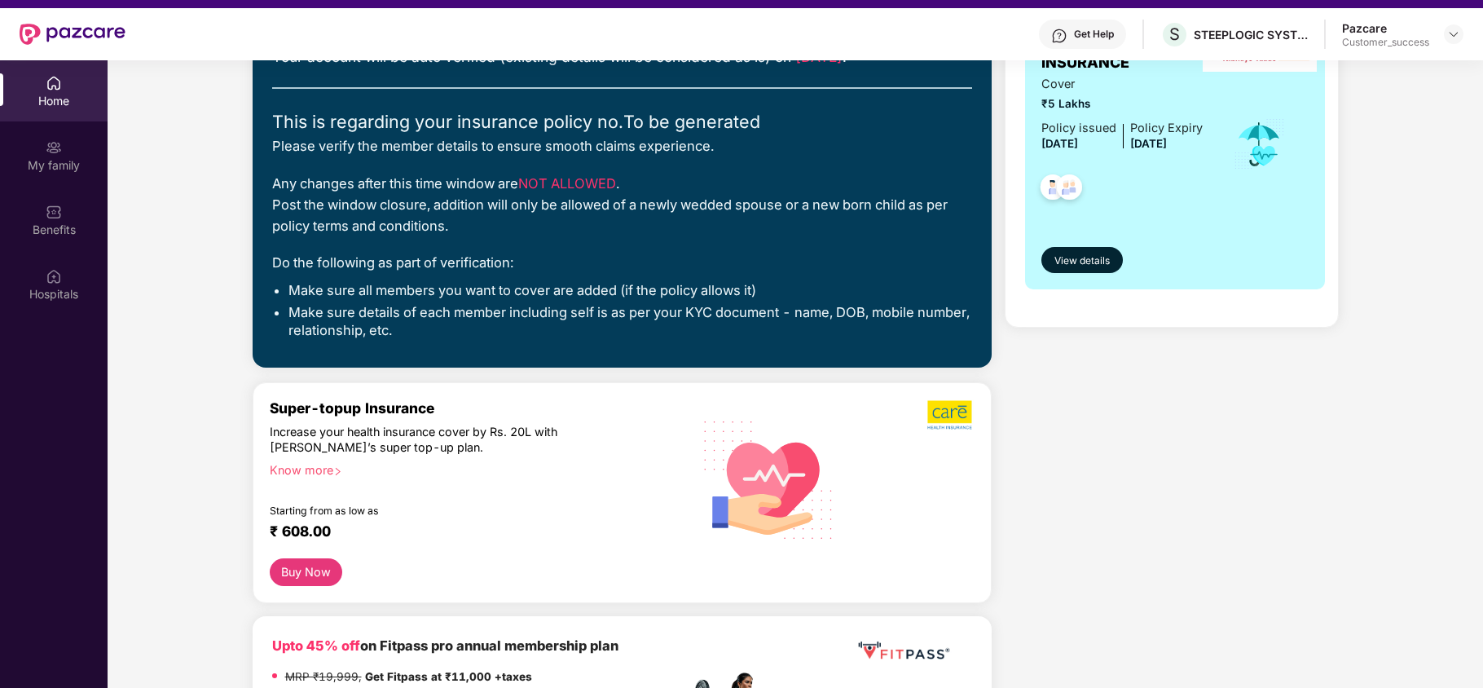
scroll to position [127, 0]
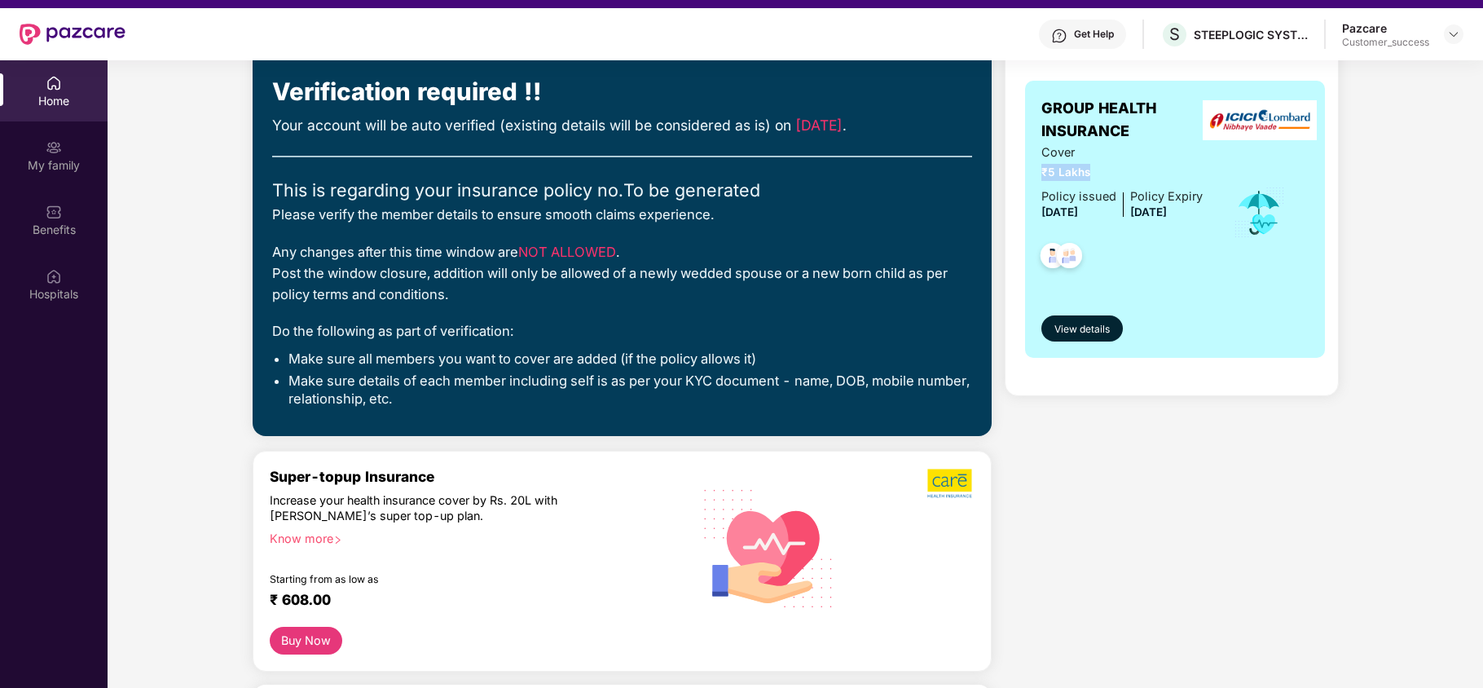
drag, startPoint x: 1038, startPoint y: 169, endPoint x: 1088, endPoint y: 174, distance: 50.7
click at [1088, 174] on div "GROUP HEALTH INSURANCE Cover ₹5 Lakhs Policy issued [DATE] Policy Expiry [DATE]…" at bounding box center [1175, 219] width 300 height 277
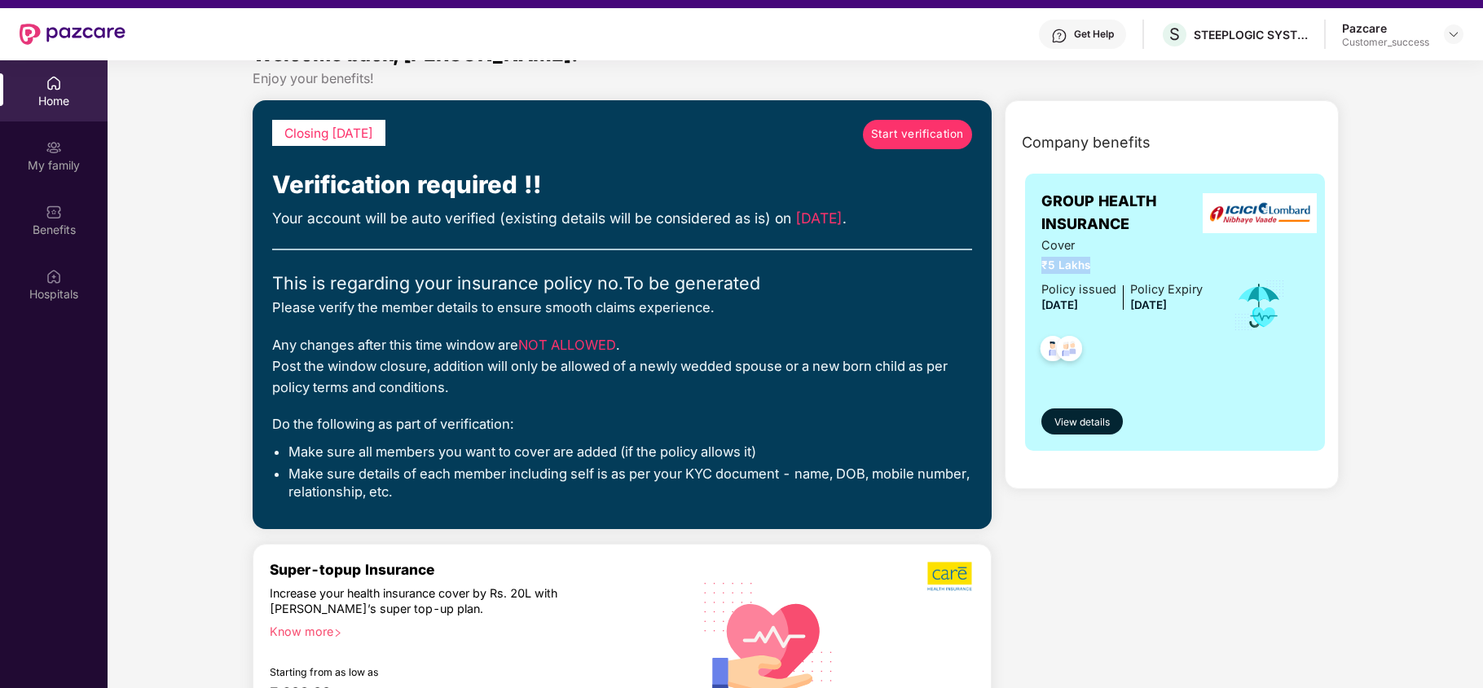
scroll to position [33, 0]
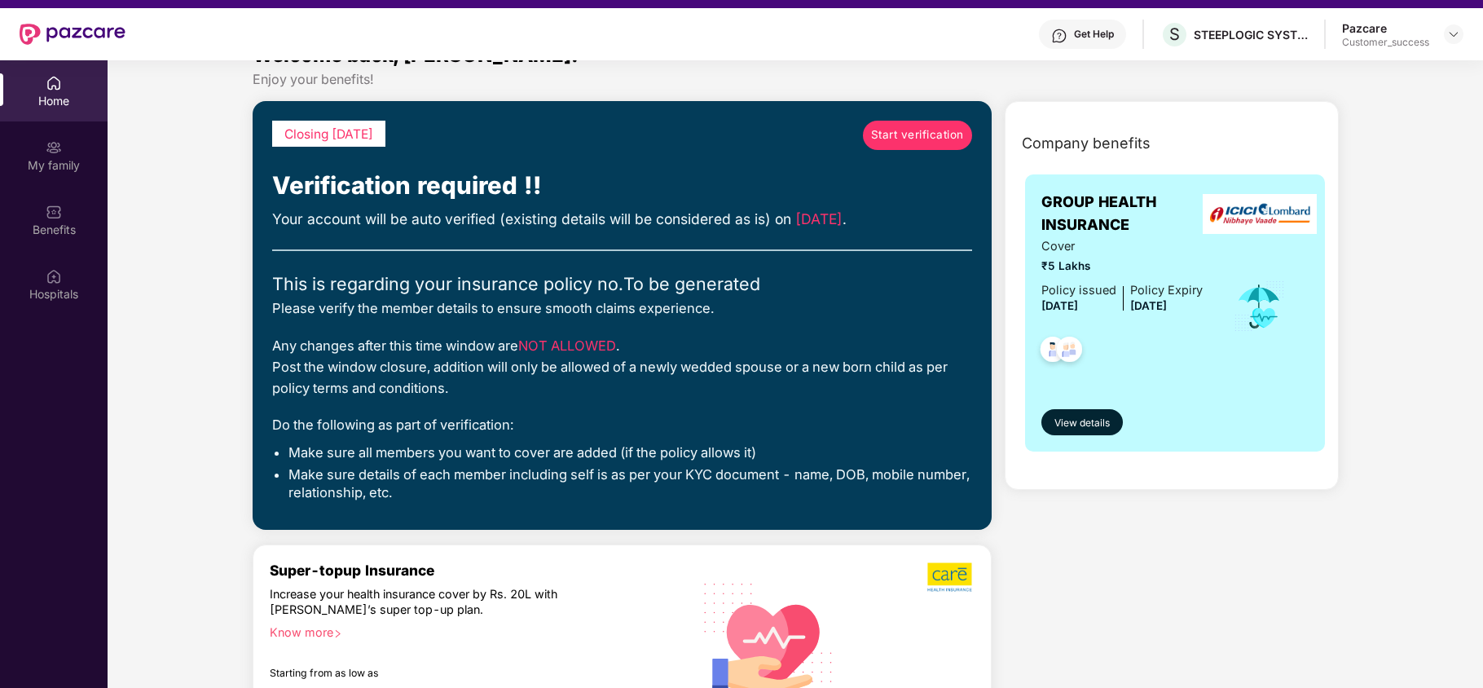
click at [1098, 264] on span "₹5 Lakhs" at bounding box center [1121, 265] width 161 height 17
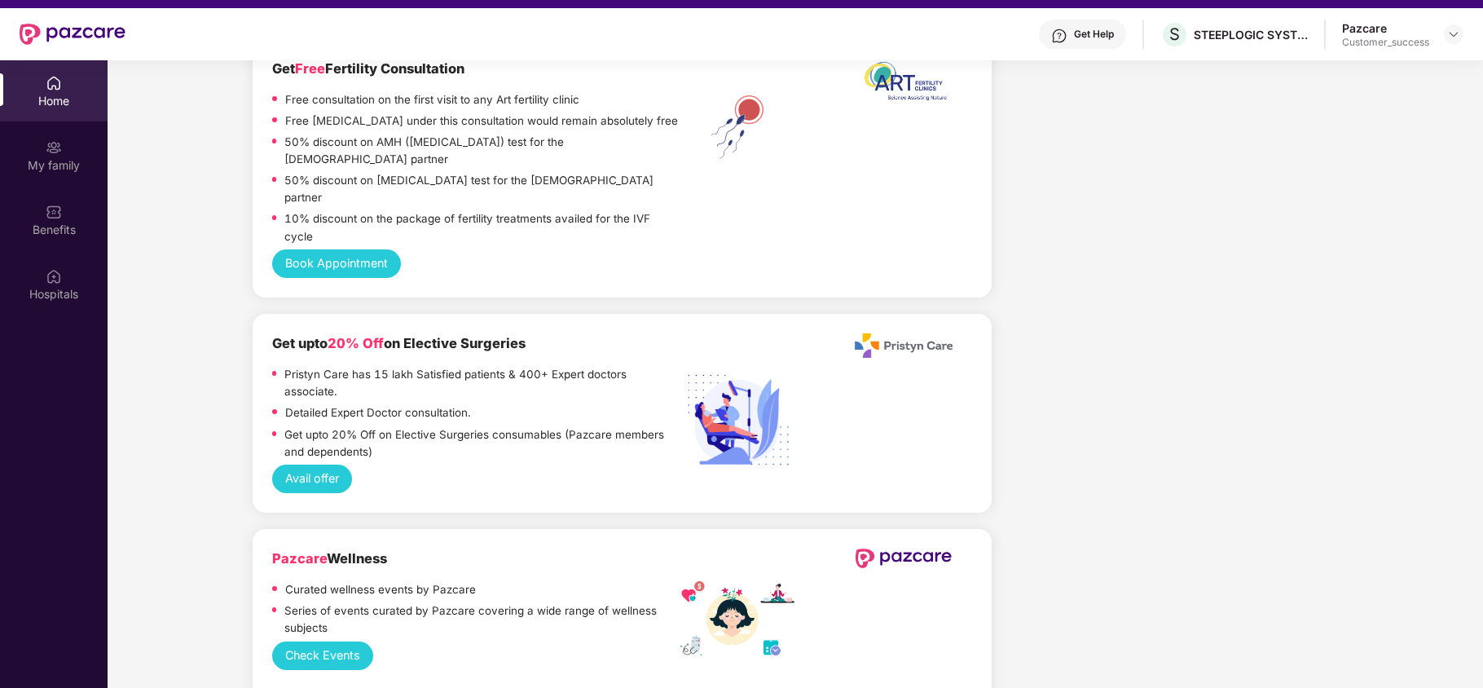
scroll to position [2741, 0]
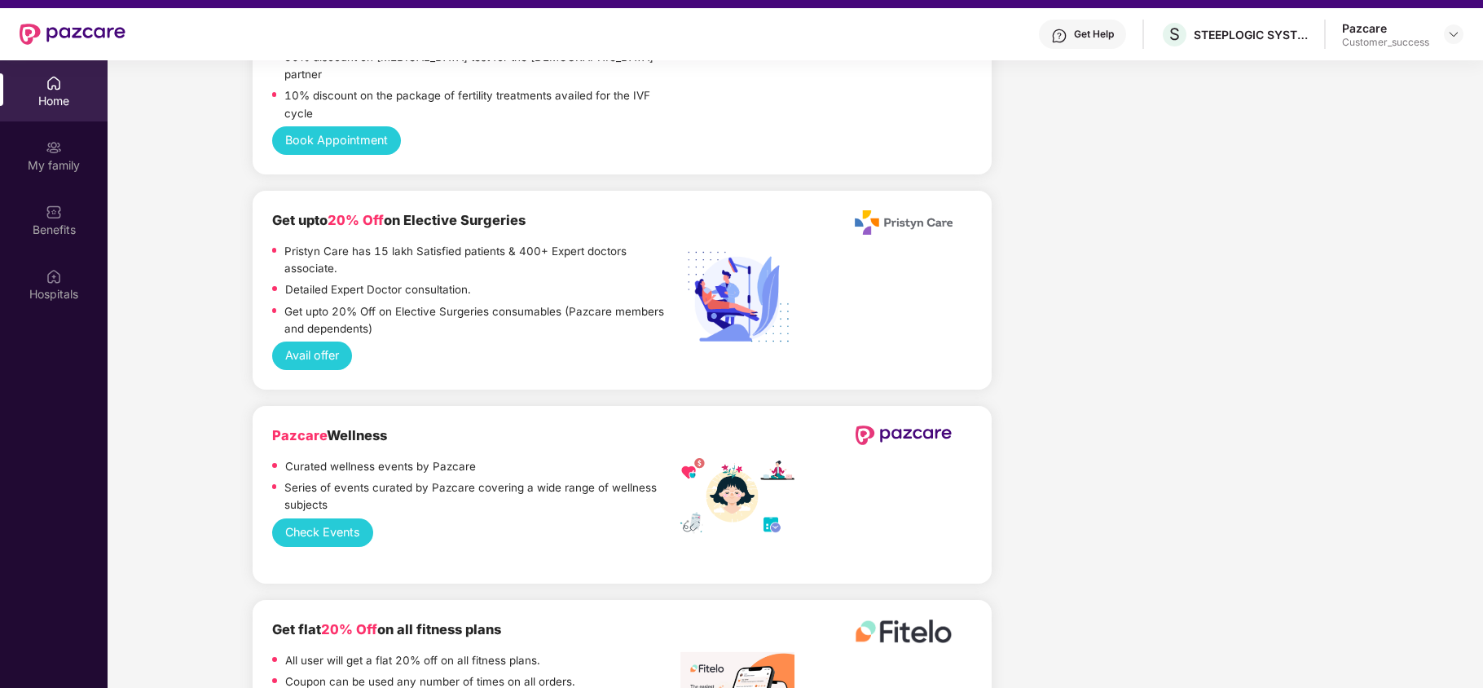
click at [318, 518] on button "Check Events" at bounding box center [323, 532] width 102 height 29
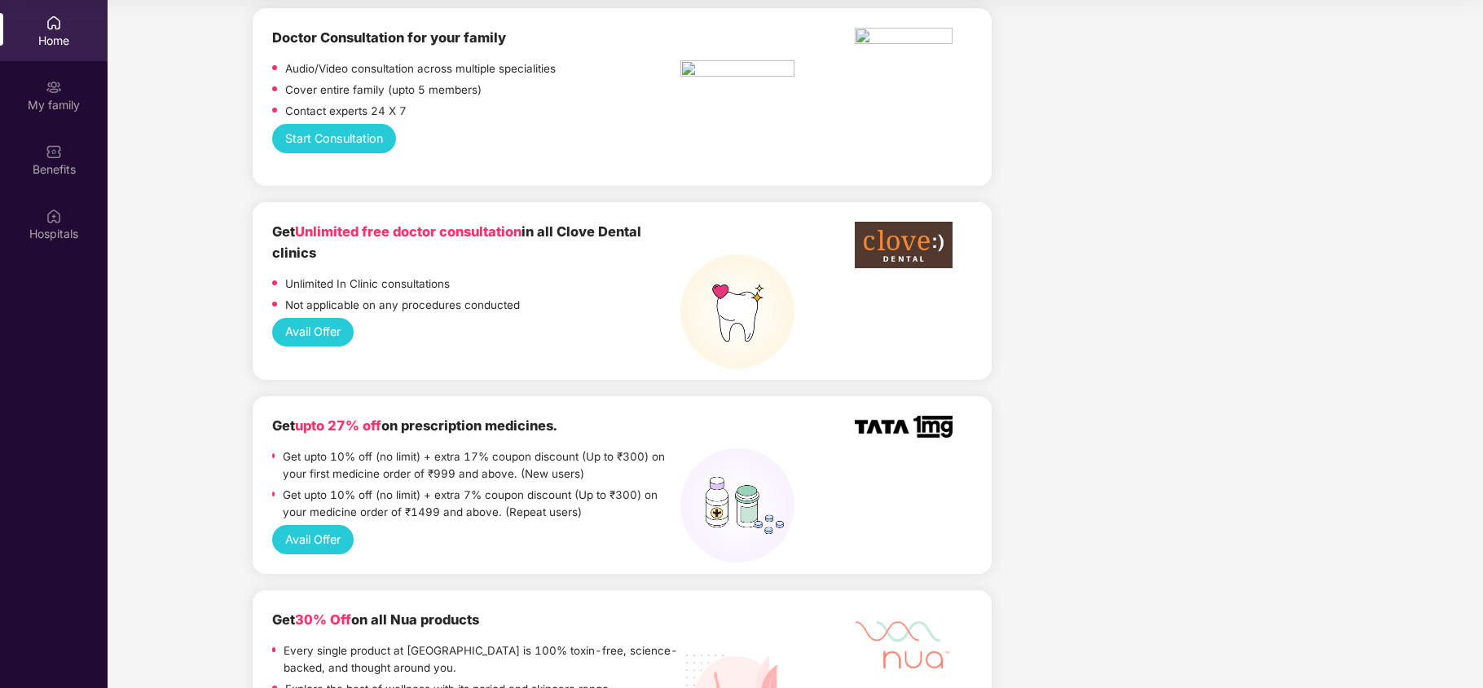
scroll to position [1225, 0]
click at [330, 316] on button "Avail Offer" at bounding box center [313, 330] width 82 height 29
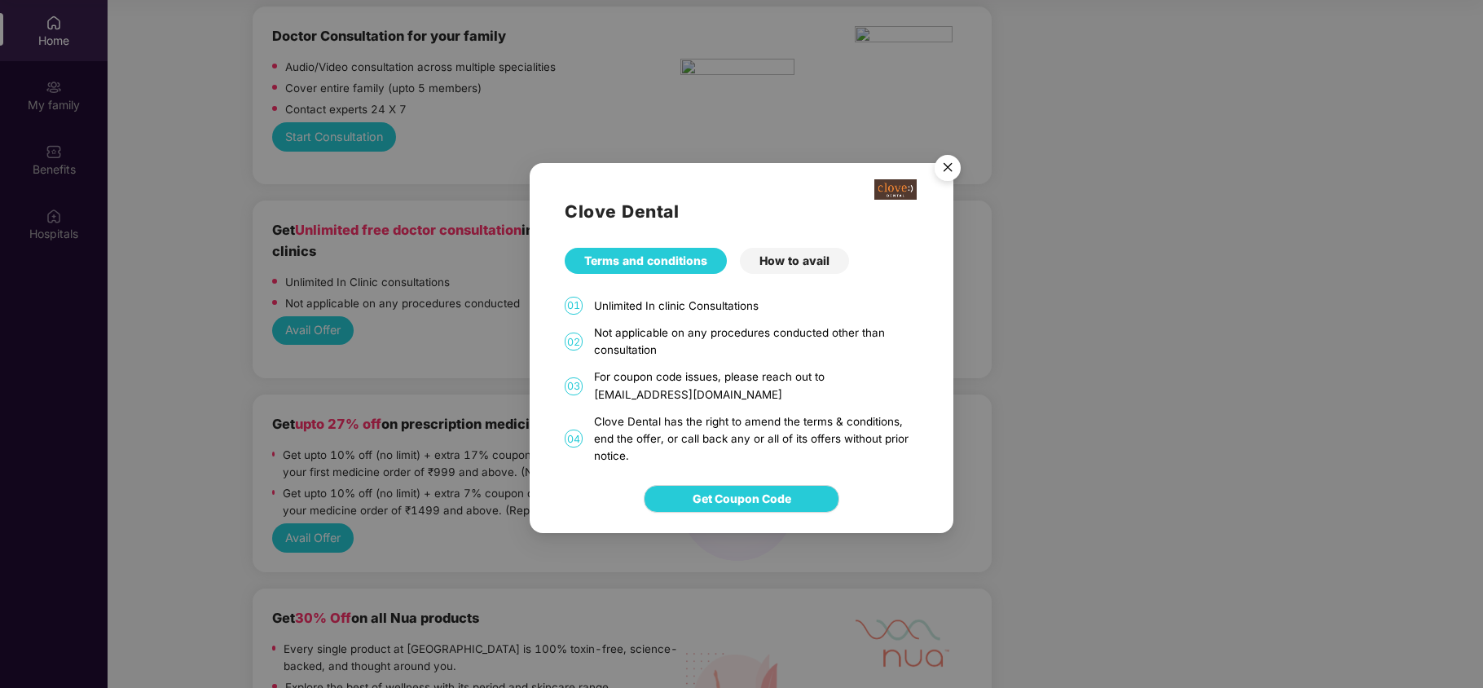
click at [774, 265] on div "How to avail" at bounding box center [794, 261] width 109 height 26
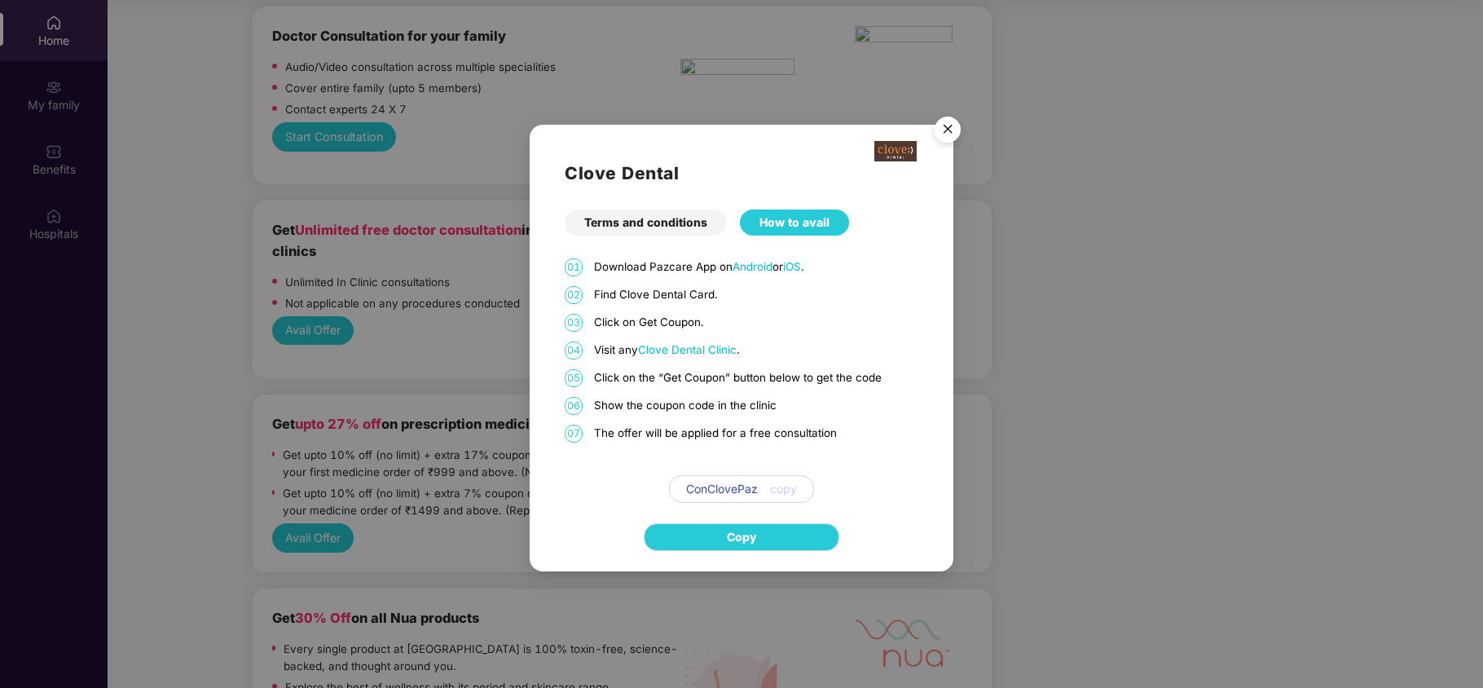
click at [947, 121] on img "Close" at bounding box center [948, 132] width 46 height 46
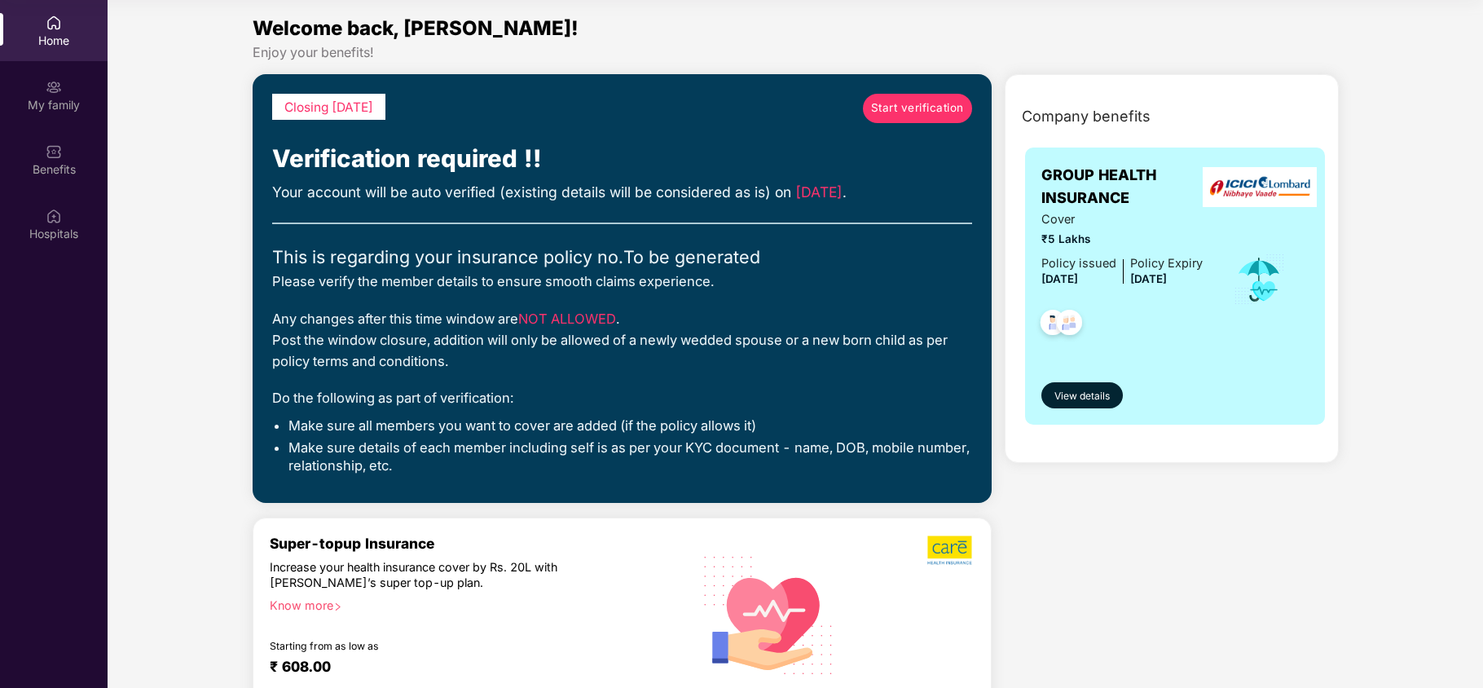
scroll to position [0, 0]
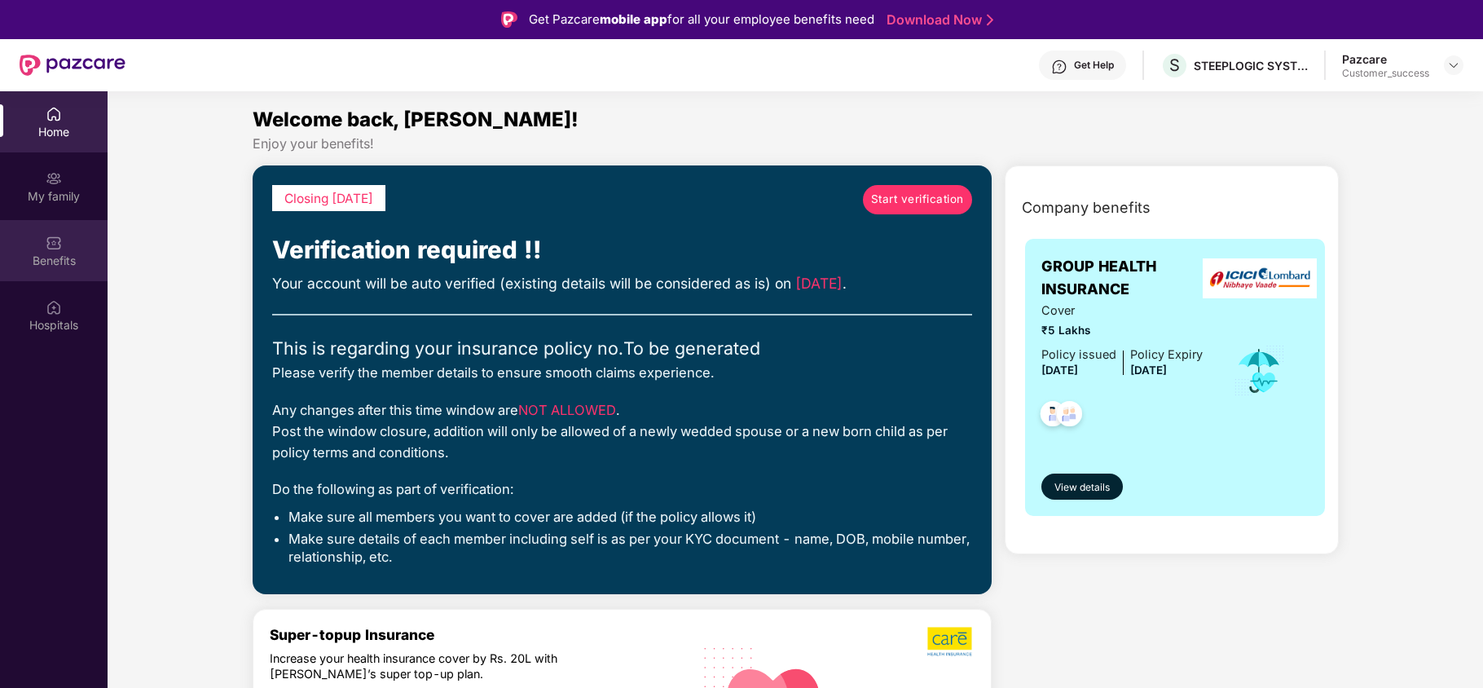
click at [55, 248] on img at bounding box center [54, 243] width 16 height 16
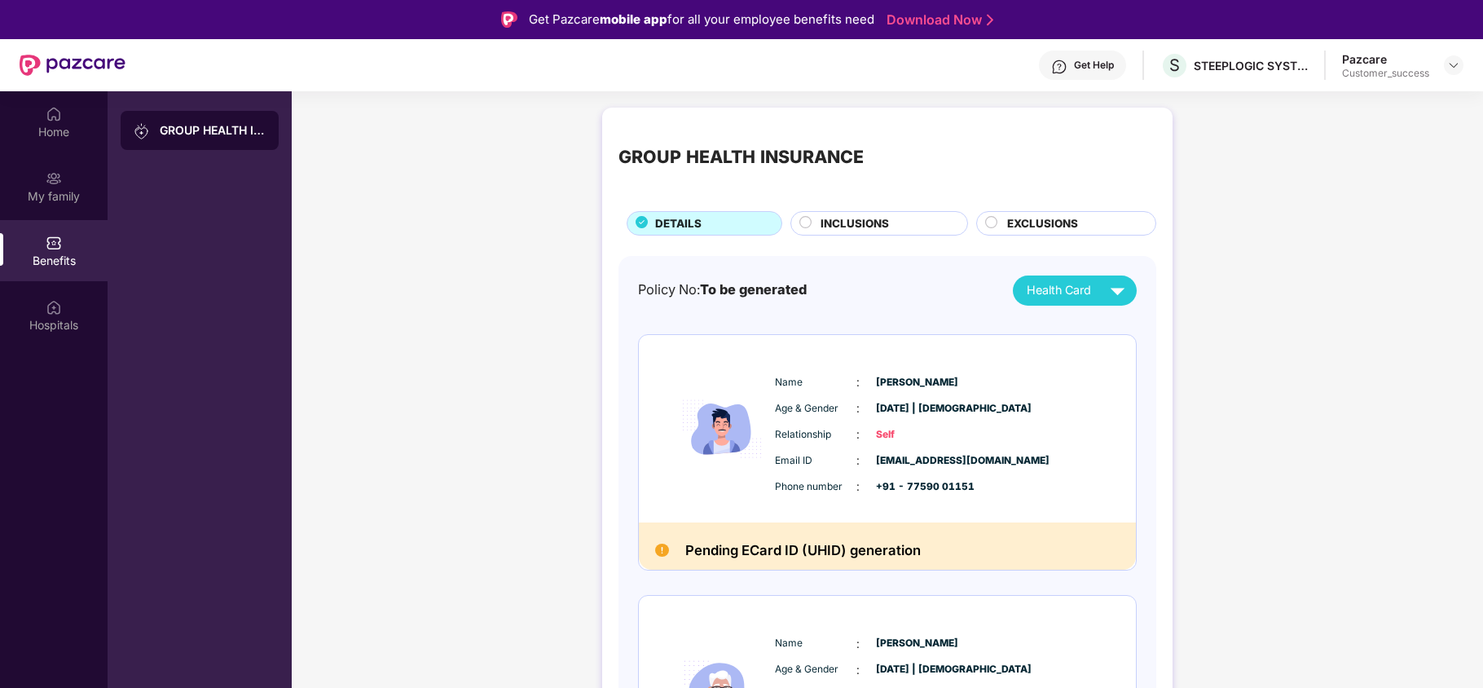
click at [864, 229] on span "INCLUSIONS" at bounding box center [854, 223] width 68 height 17
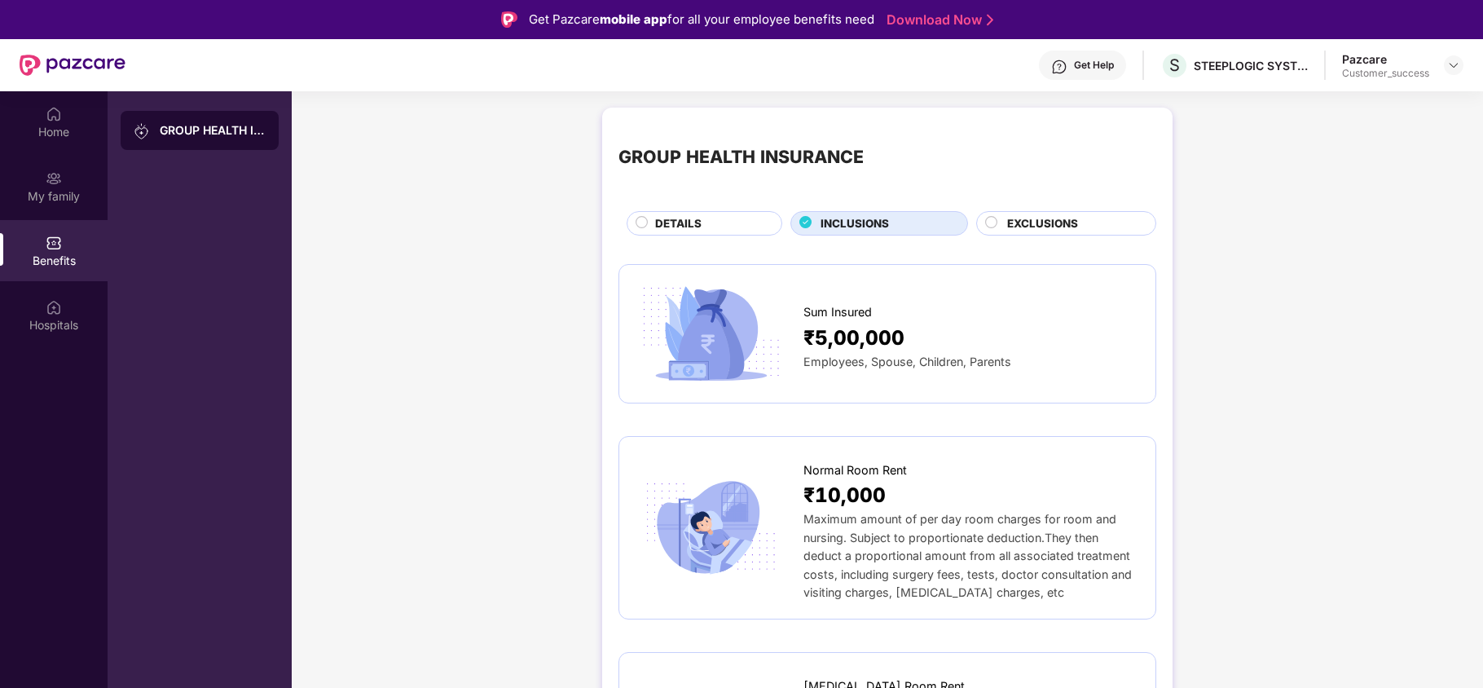
click at [1035, 222] on span "EXCLUSIONS" at bounding box center [1042, 223] width 71 height 17
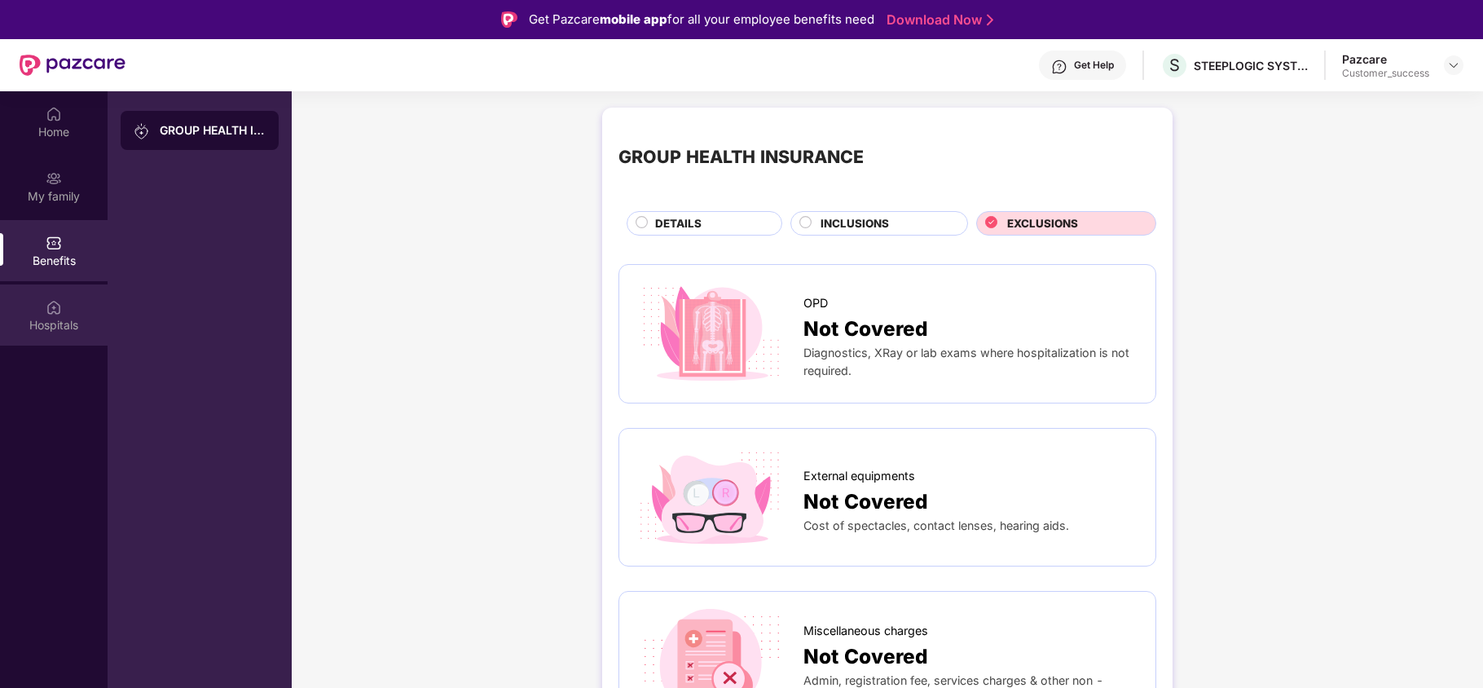
click at [62, 317] on div "Hospitals" at bounding box center [54, 325] width 108 height 16
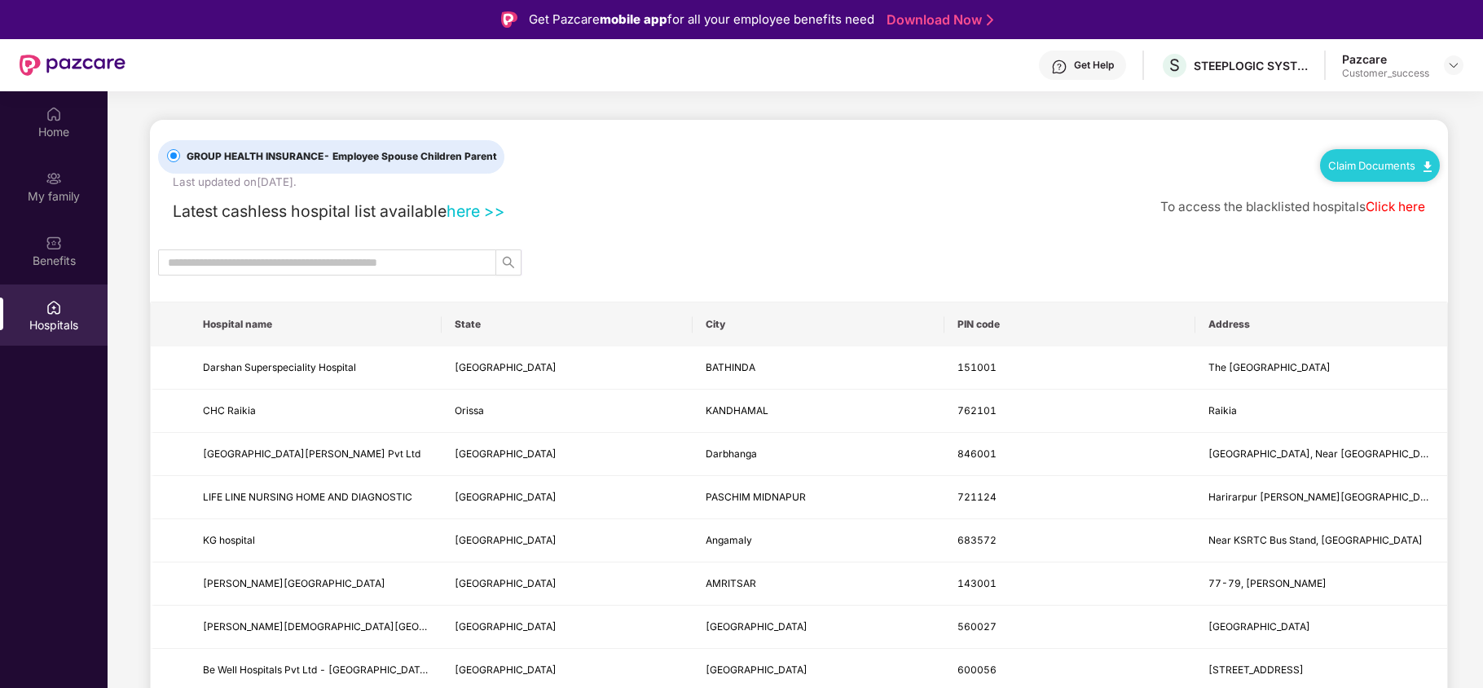
click at [477, 213] on link "here >>" at bounding box center [475, 211] width 59 height 20
drag, startPoint x: 1145, startPoint y: 209, endPoint x: 1466, endPoint y: 220, distance: 321.1
click at [1352, 275] on div at bounding box center [799, 262] width 1298 height 26
click at [1388, 209] on link "Click here" at bounding box center [1394, 206] width 59 height 15
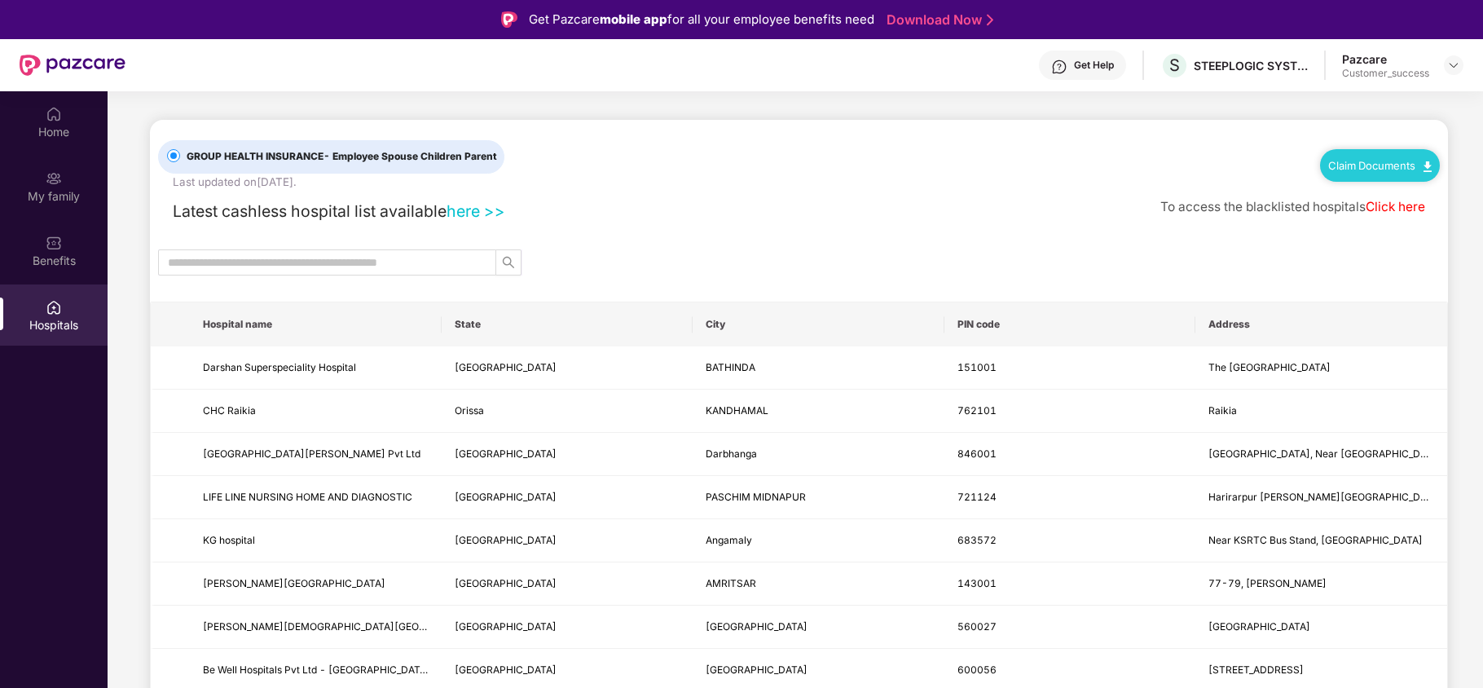
click at [1389, 170] on link "Claim Documents" at bounding box center [1379, 165] width 103 height 13
click at [1230, 148] on div "GROUP HEALTH INSURANCE - Employee Spouse Children Parent Last updated on [DATE]…" at bounding box center [798, 155] width 1281 height 71
click at [1074, 66] on div "Get Help" at bounding box center [1094, 65] width 40 height 13
click at [812, 193] on div "Latest cashless hospital list available here >> To access the blacklisted hospi…" at bounding box center [798, 207] width 1281 height 33
click at [1456, 63] on img at bounding box center [1453, 65] width 13 height 13
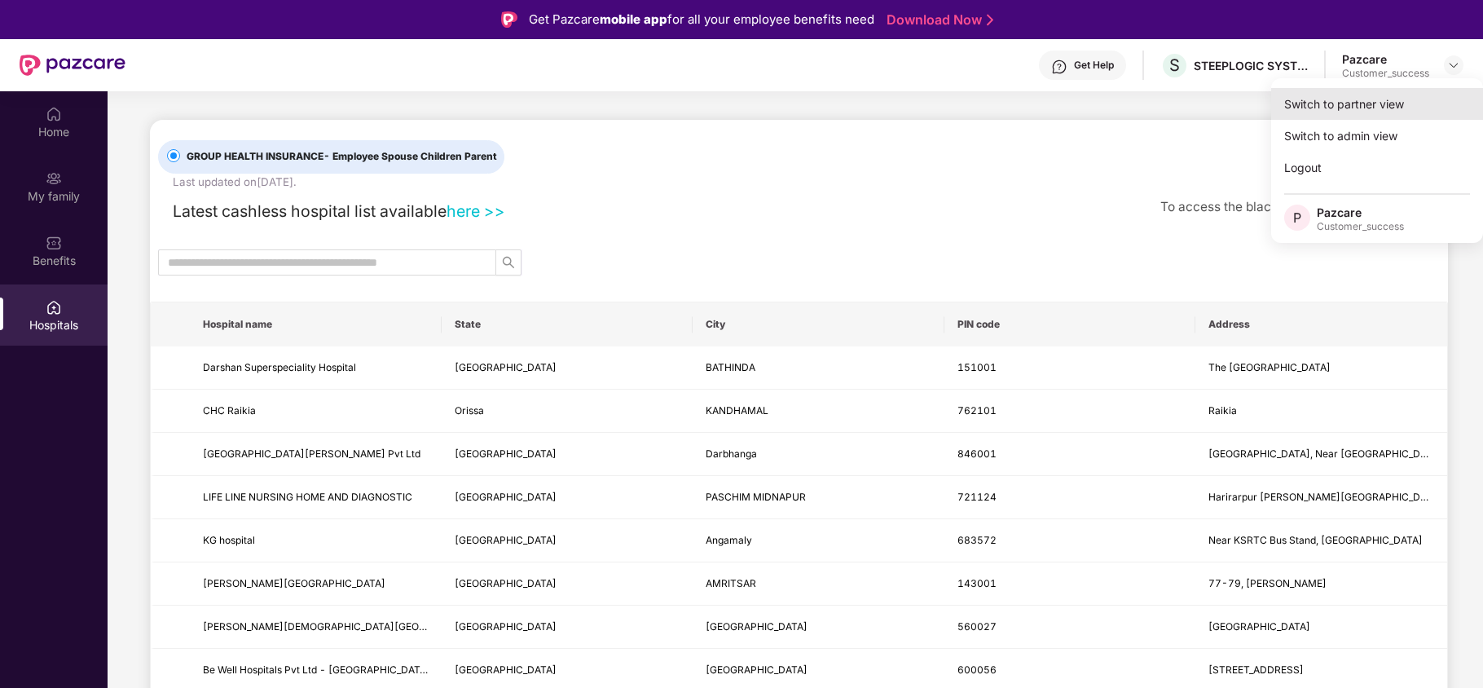
click at [1373, 114] on div "Switch to partner view" at bounding box center [1377, 104] width 212 height 32
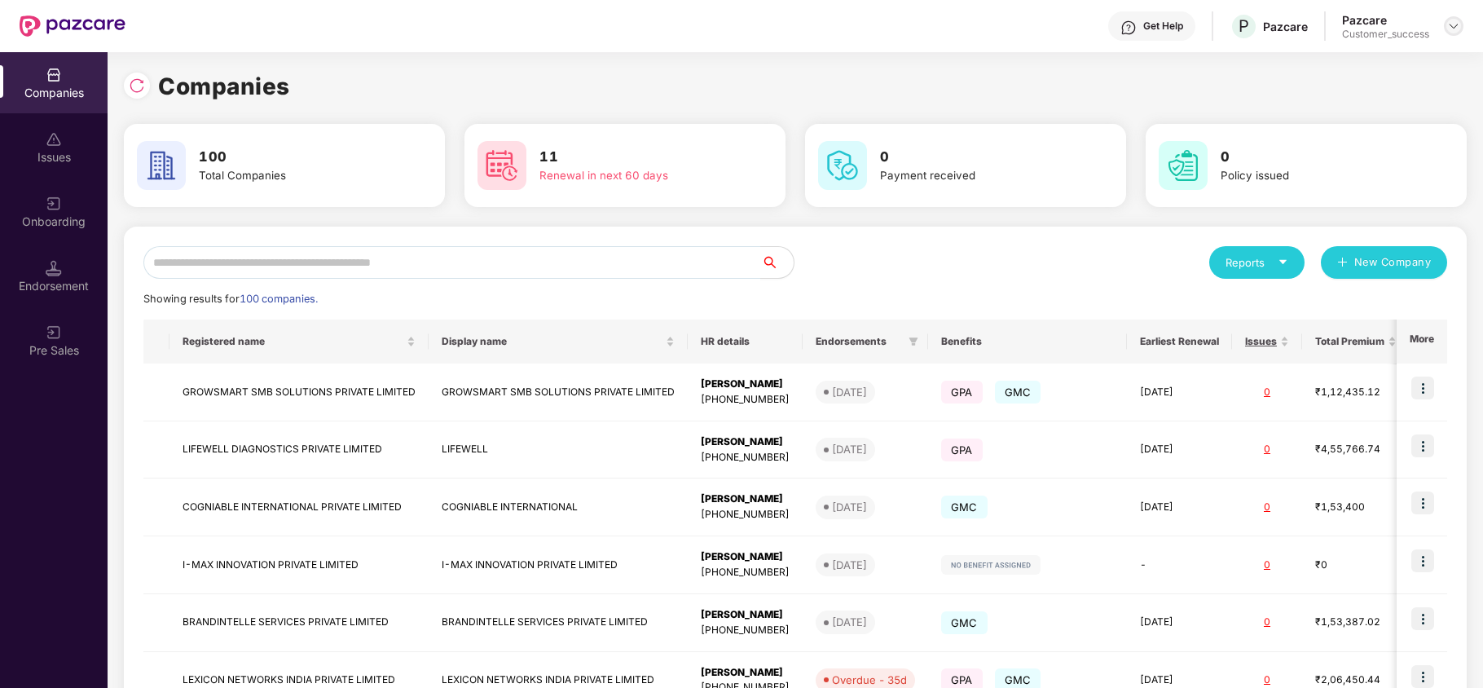
click at [1456, 24] on img at bounding box center [1453, 26] width 13 height 13
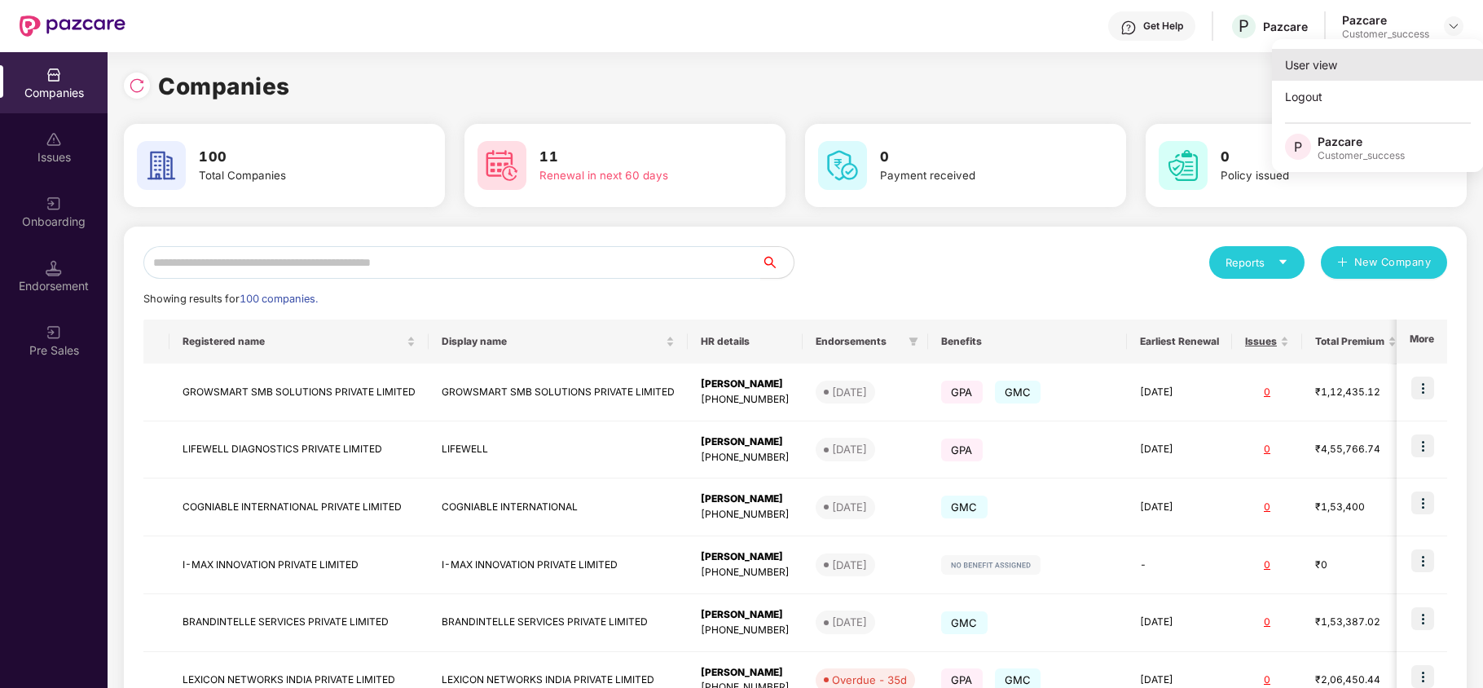
click at [1406, 73] on div "User view" at bounding box center [1378, 65] width 212 height 32
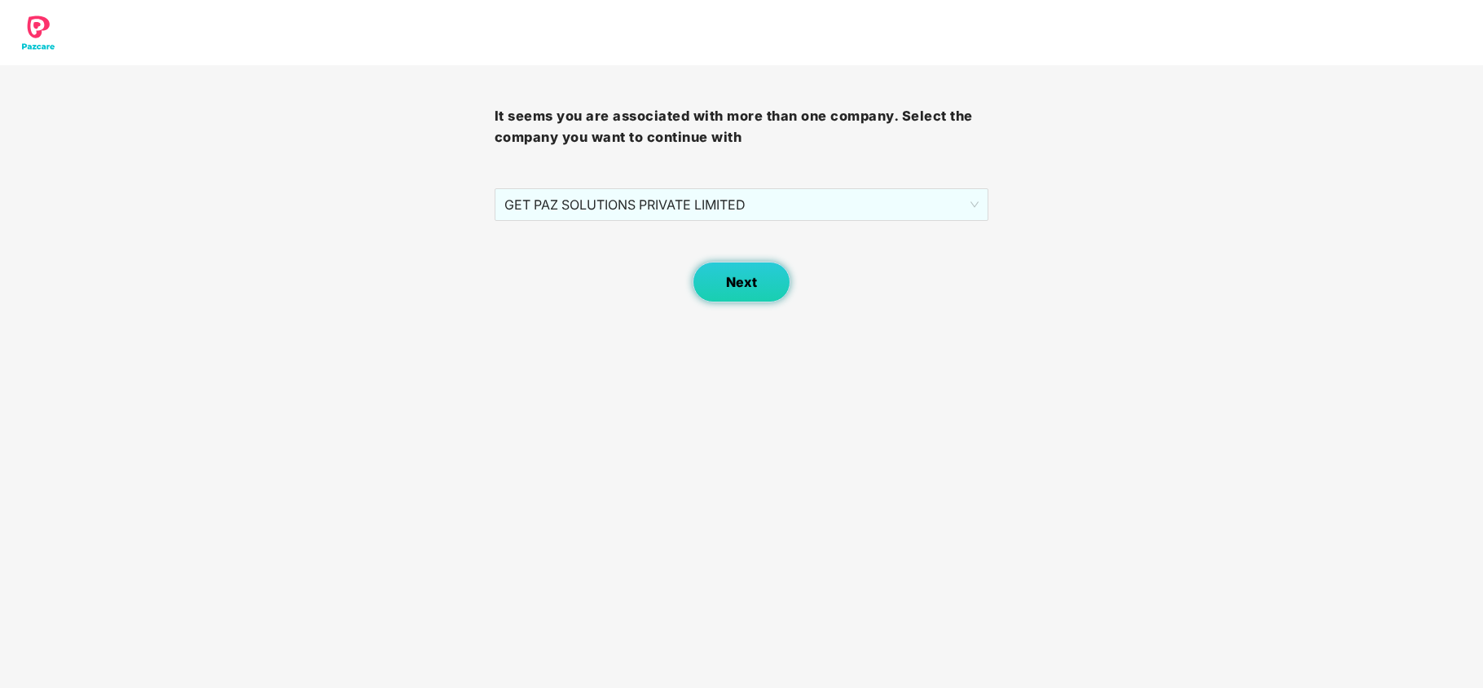
click at [753, 275] on span "Next" at bounding box center [741, 282] width 31 height 15
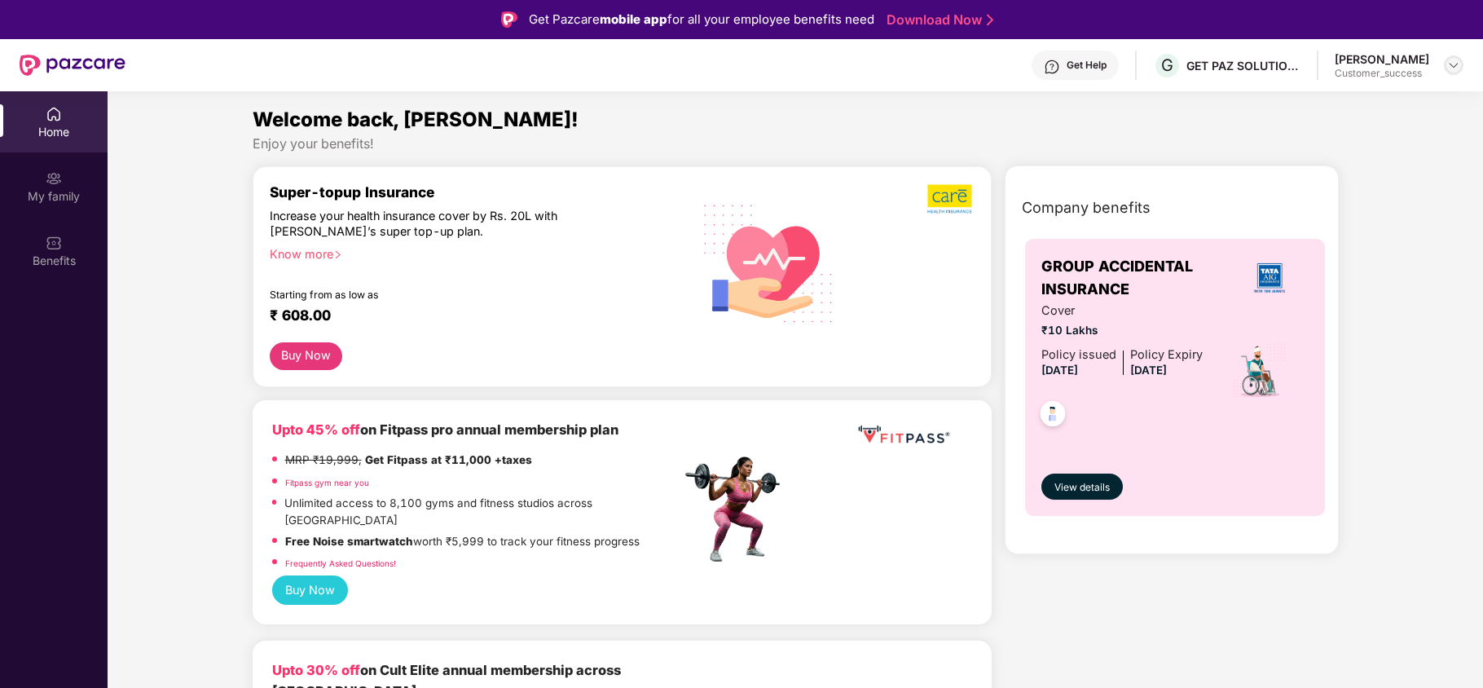
click at [1456, 70] on img at bounding box center [1453, 65] width 13 height 13
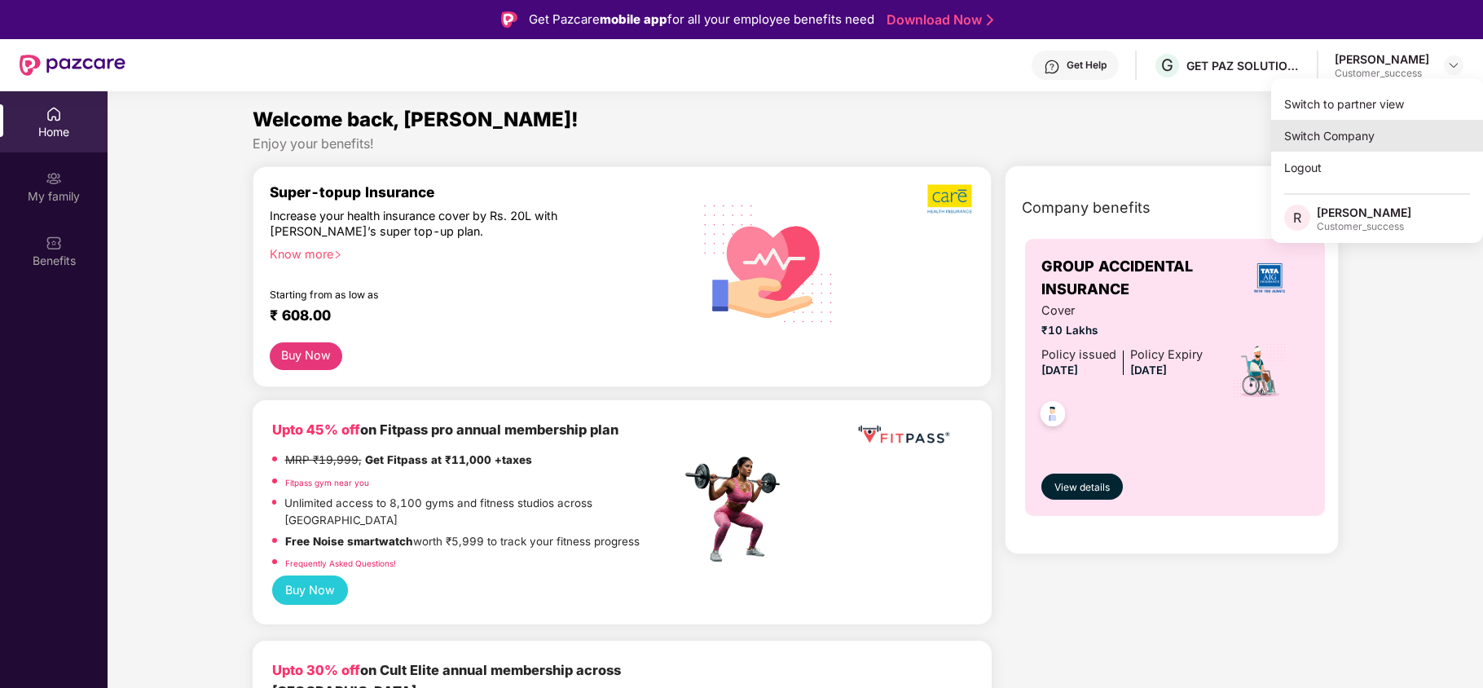
click at [1375, 134] on div "Switch Company" at bounding box center [1377, 136] width 212 height 32
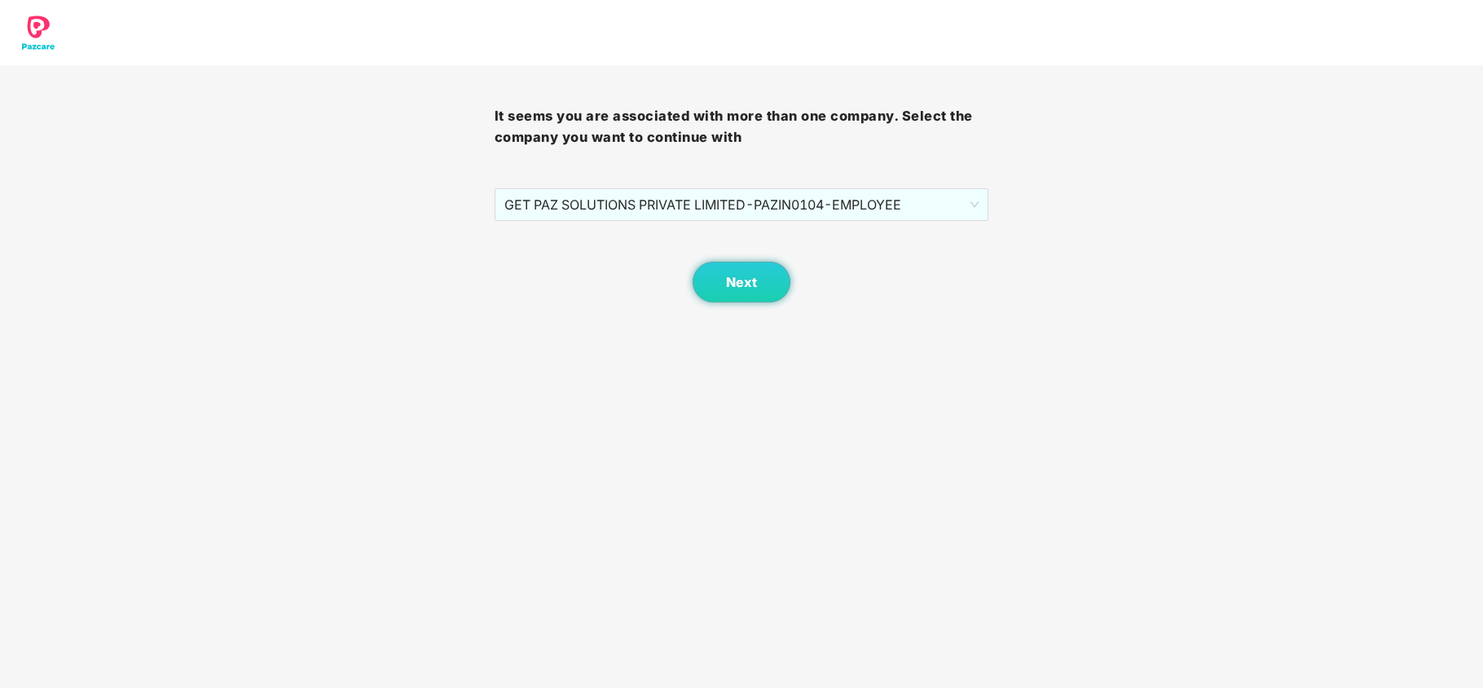
click at [637, 187] on div "It seems you are associated with more than one company. Select the company you …" at bounding box center [741, 183] width 494 height 237
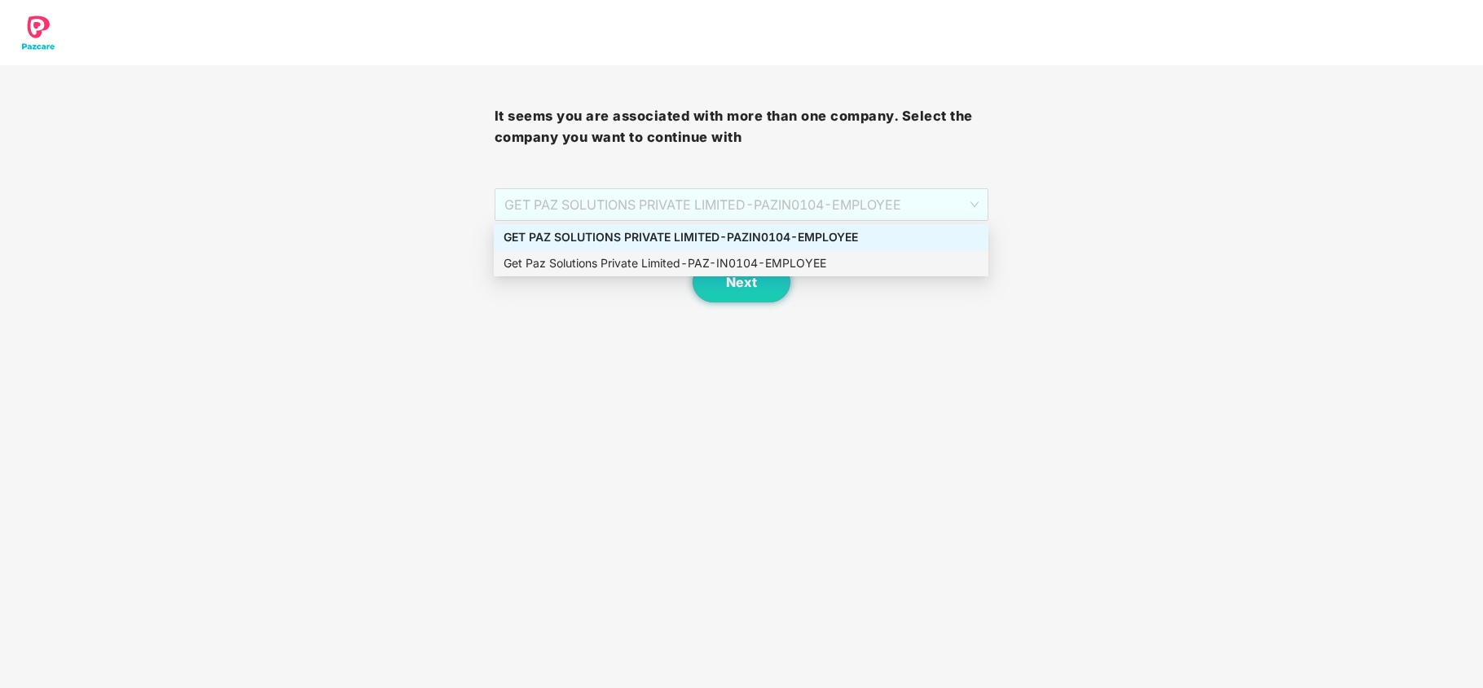
drag, startPoint x: 637, startPoint y: 190, endPoint x: 640, endPoint y: 259, distance: 69.3
click at [640, 259] on body "It seems you are associated with more than one company. Select the company you …" at bounding box center [741, 344] width 1483 height 688
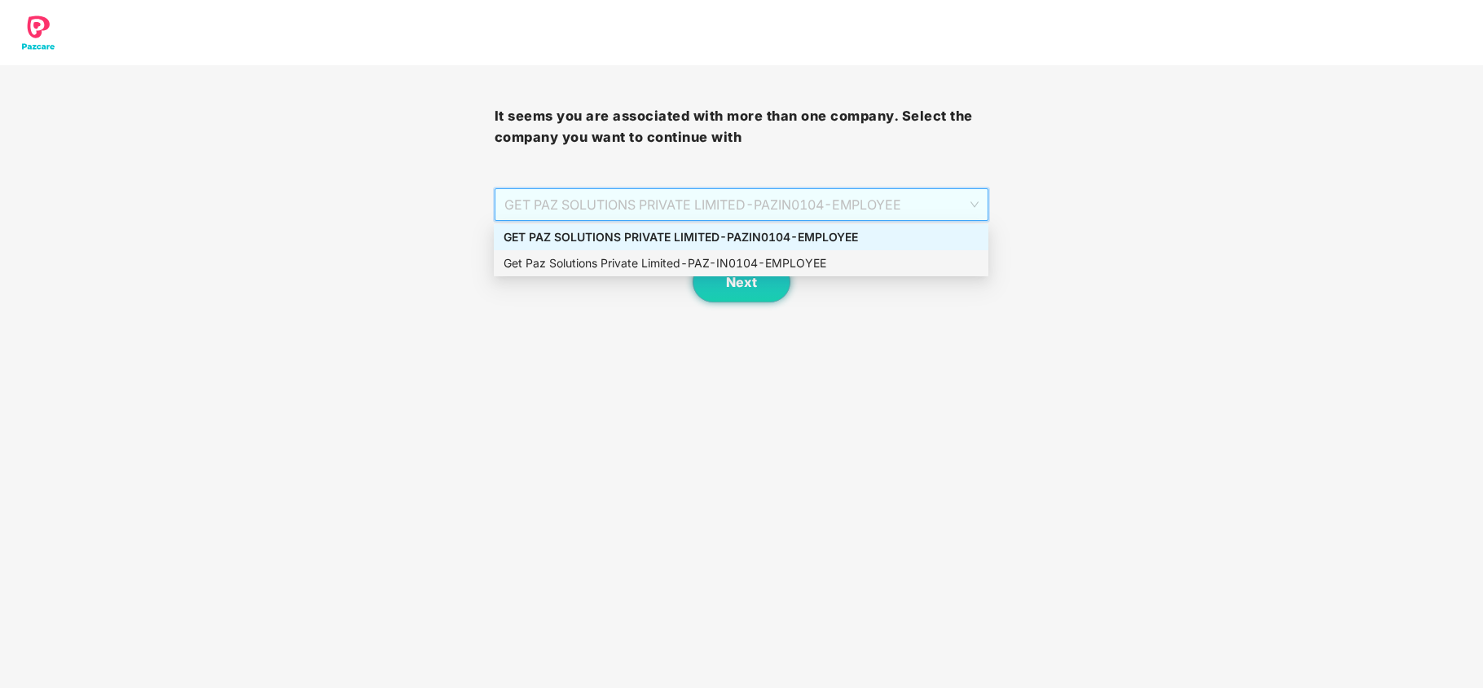
click at [640, 259] on div "Get Paz Solutions Private Limited - PAZ-IN0104 - EMPLOYEE" at bounding box center [740, 263] width 475 height 18
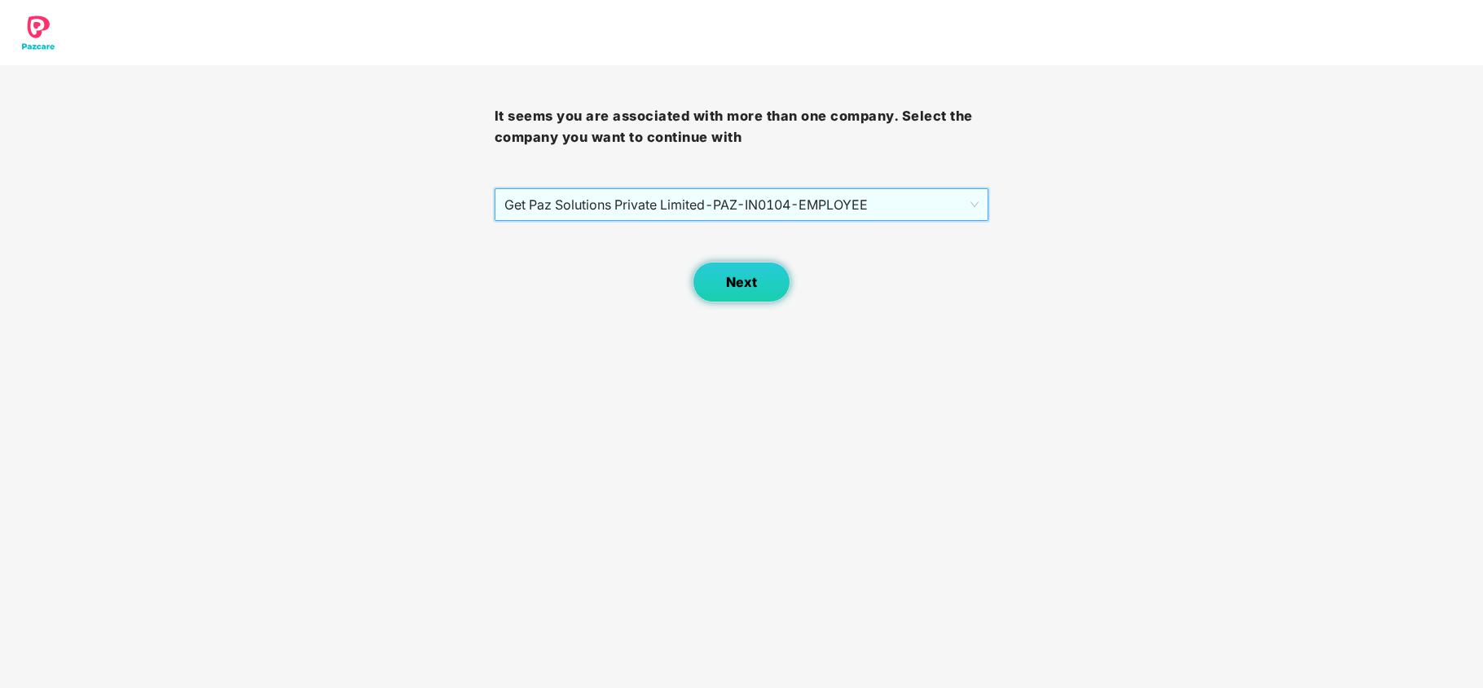
click at [744, 283] on span "Next" at bounding box center [741, 282] width 31 height 15
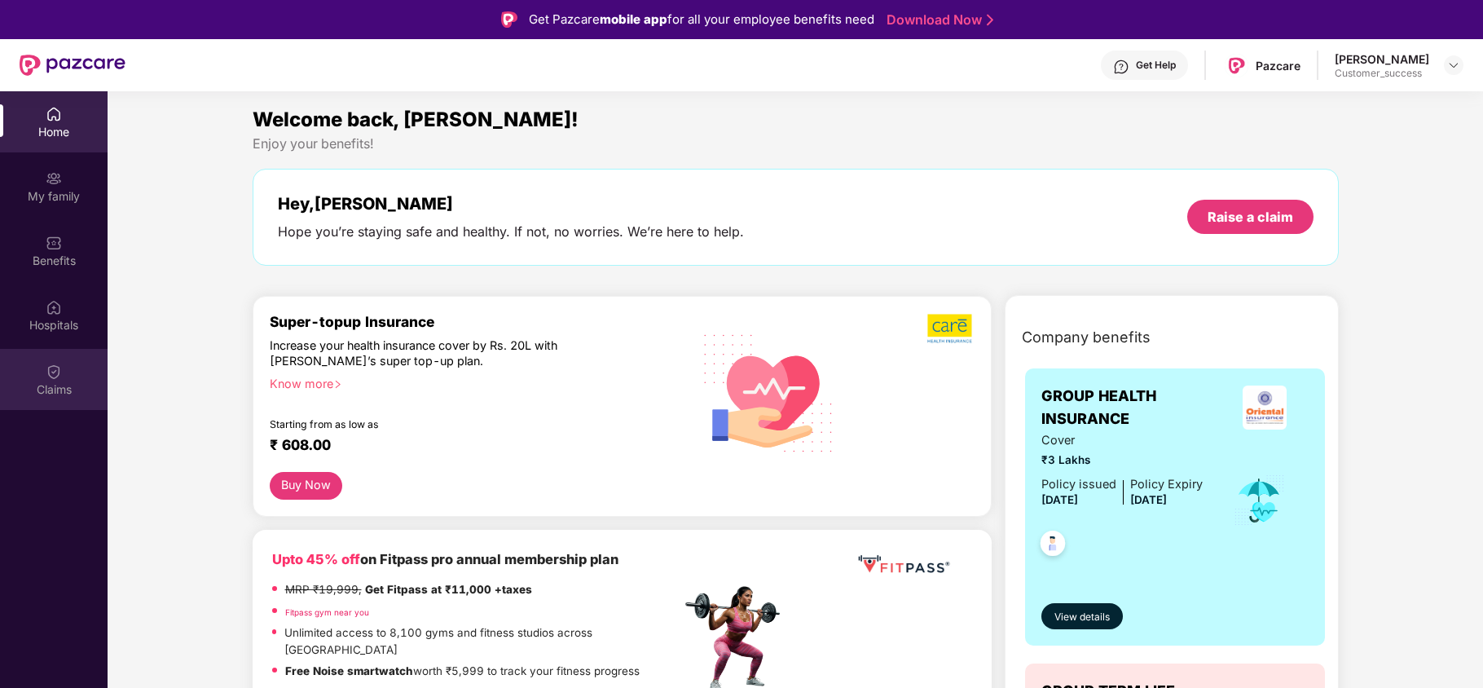
click at [67, 376] on div "Claims" at bounding box center [54, 379] width 108 height 61
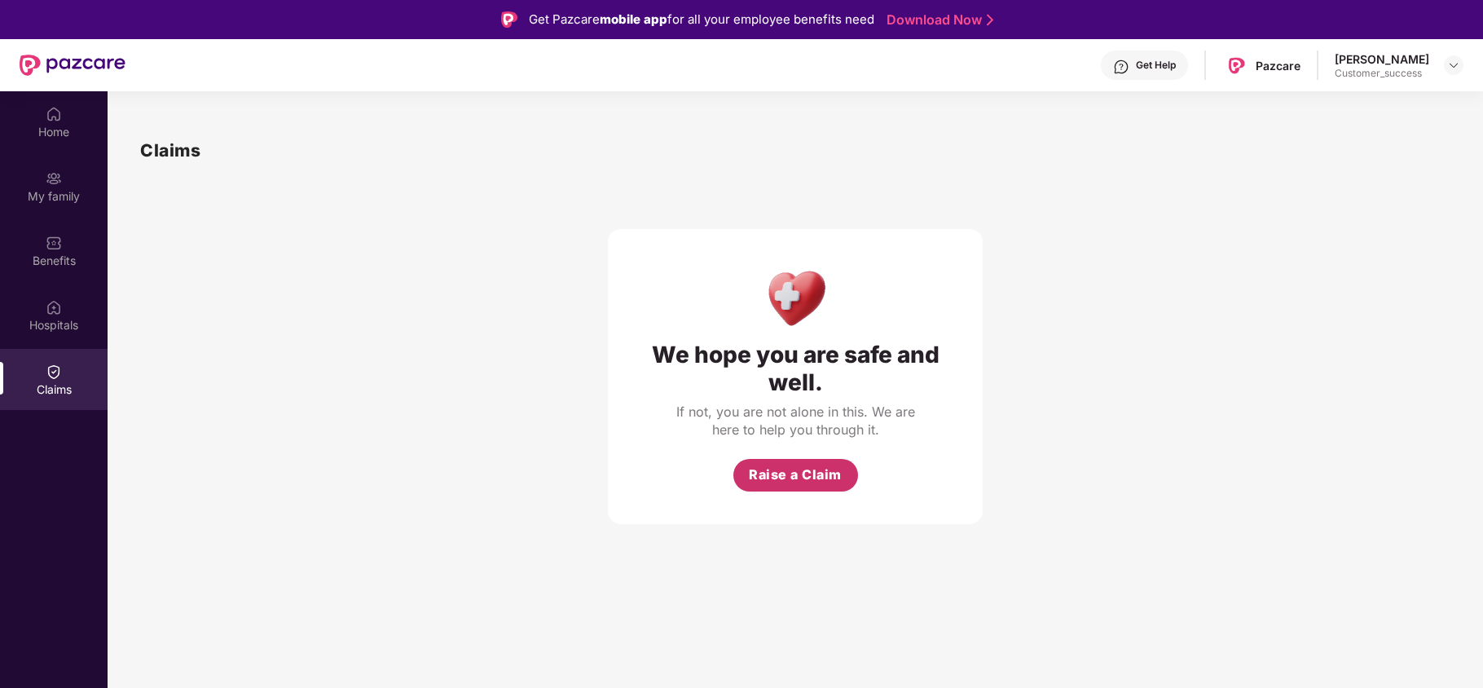
click at [803, 477] on span "Raise a Claim" at bounding box center [795, 474] width 93 height 20
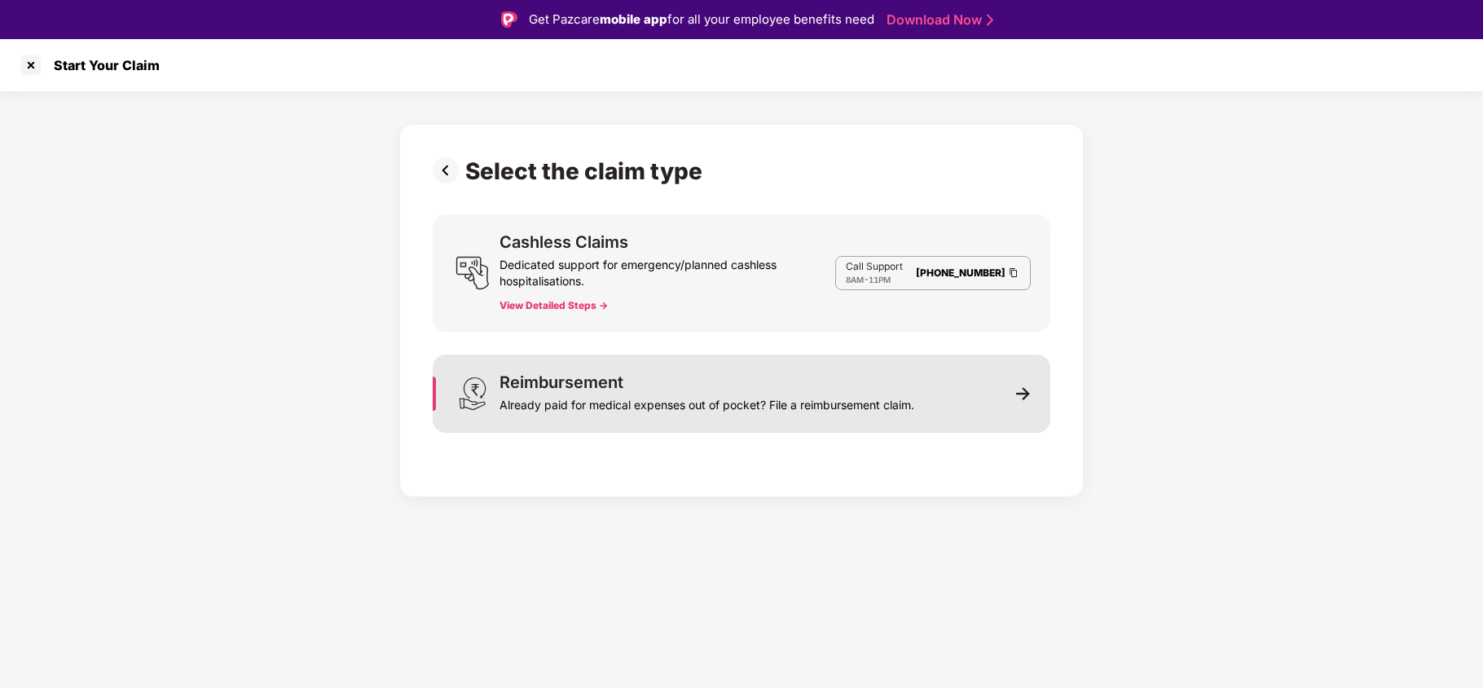
click at [556, 395] on div "Already paid for medical expenses out of pocket? File a reimbursement claim." at bounding box center [706, 401] width 415 height 23
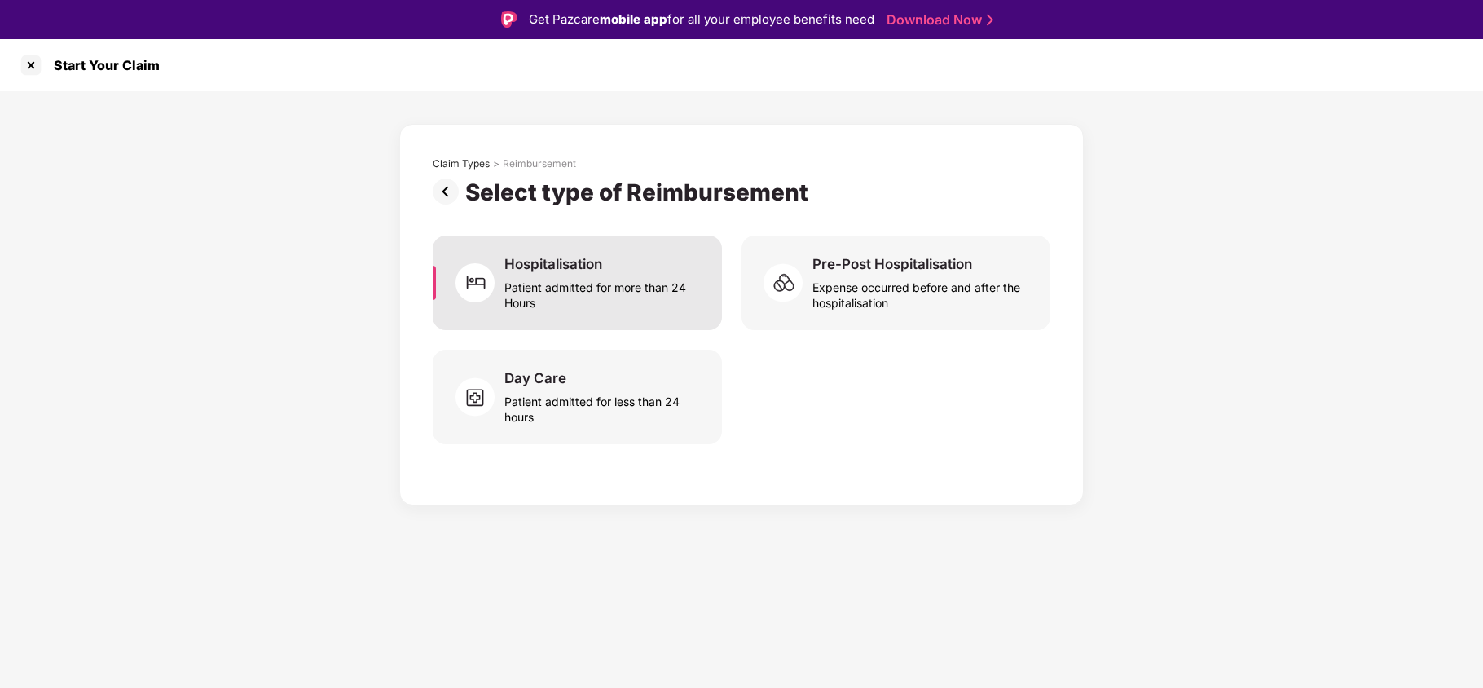
click at [616, 280] on div "Patient admitted for more than 24 Hours" at bounding box center [603, 291] width 198 height 37
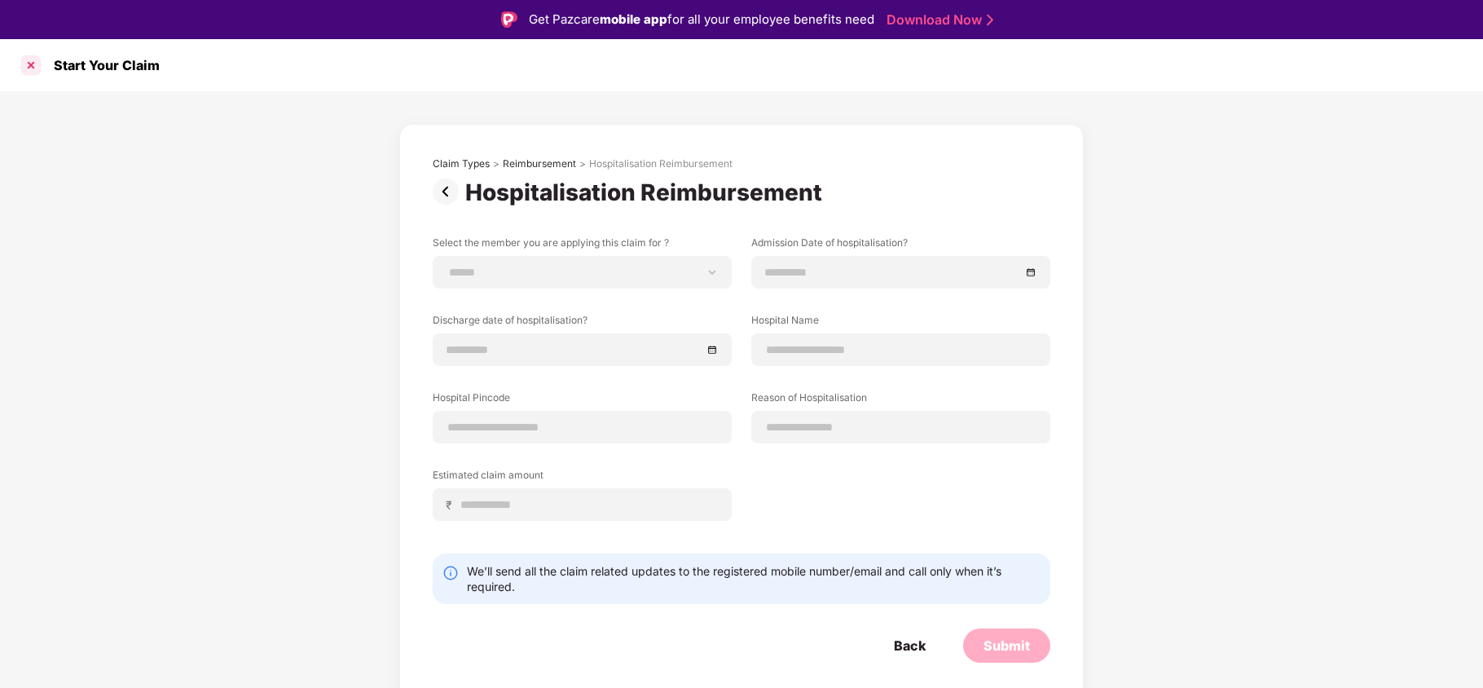
click at [26, 70] on div at bounding box center [31, 65] width 26 height 26
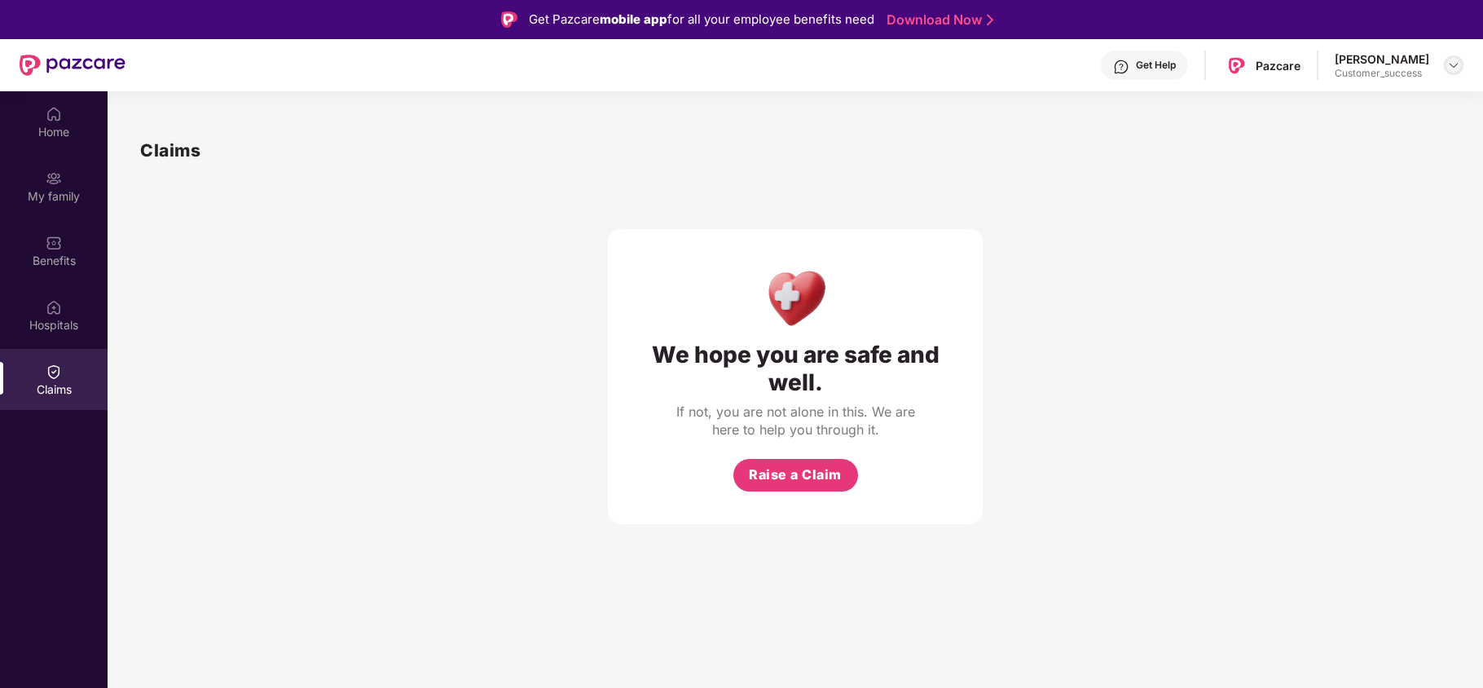
click at [1454, 63] on img at bounding box center [1453, 65] width 13 height 13
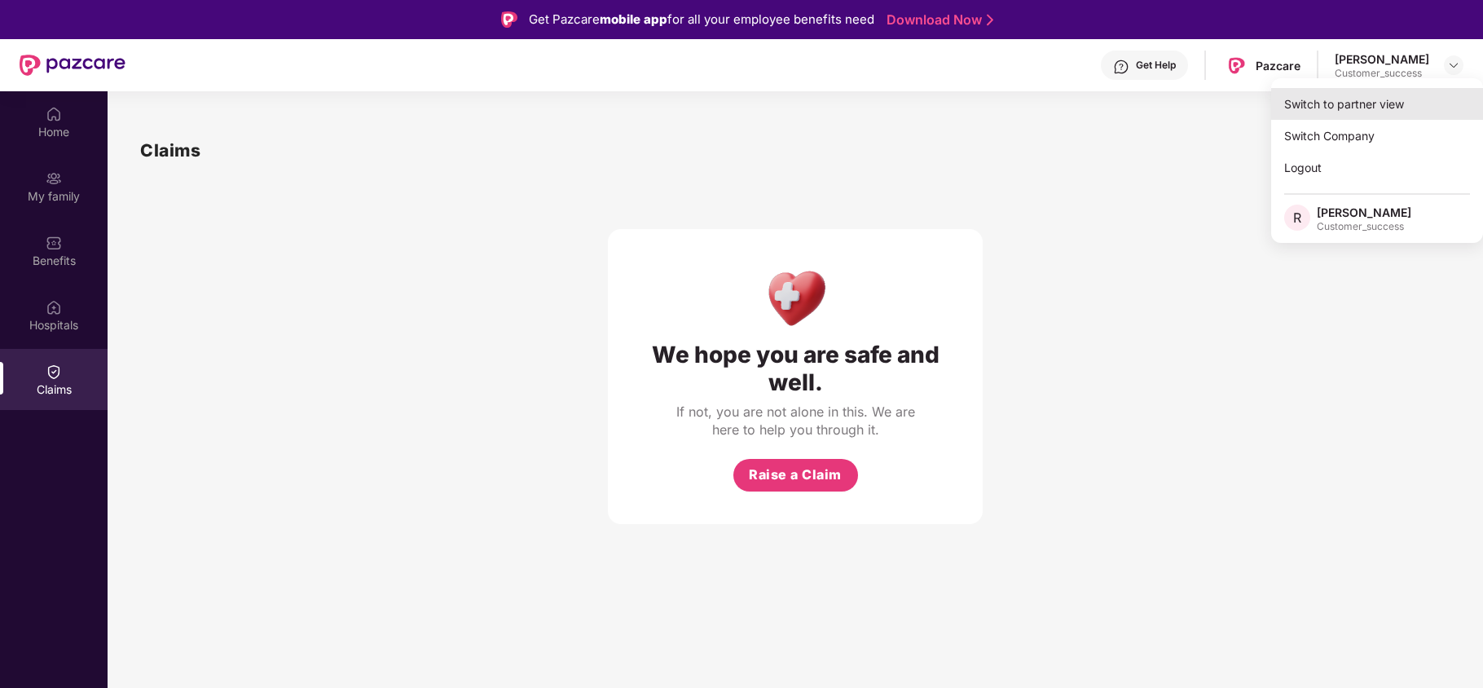
click at [1330, 115] on div "Switch to partner view" at bounding box center [1377, 104] width 212 height 32
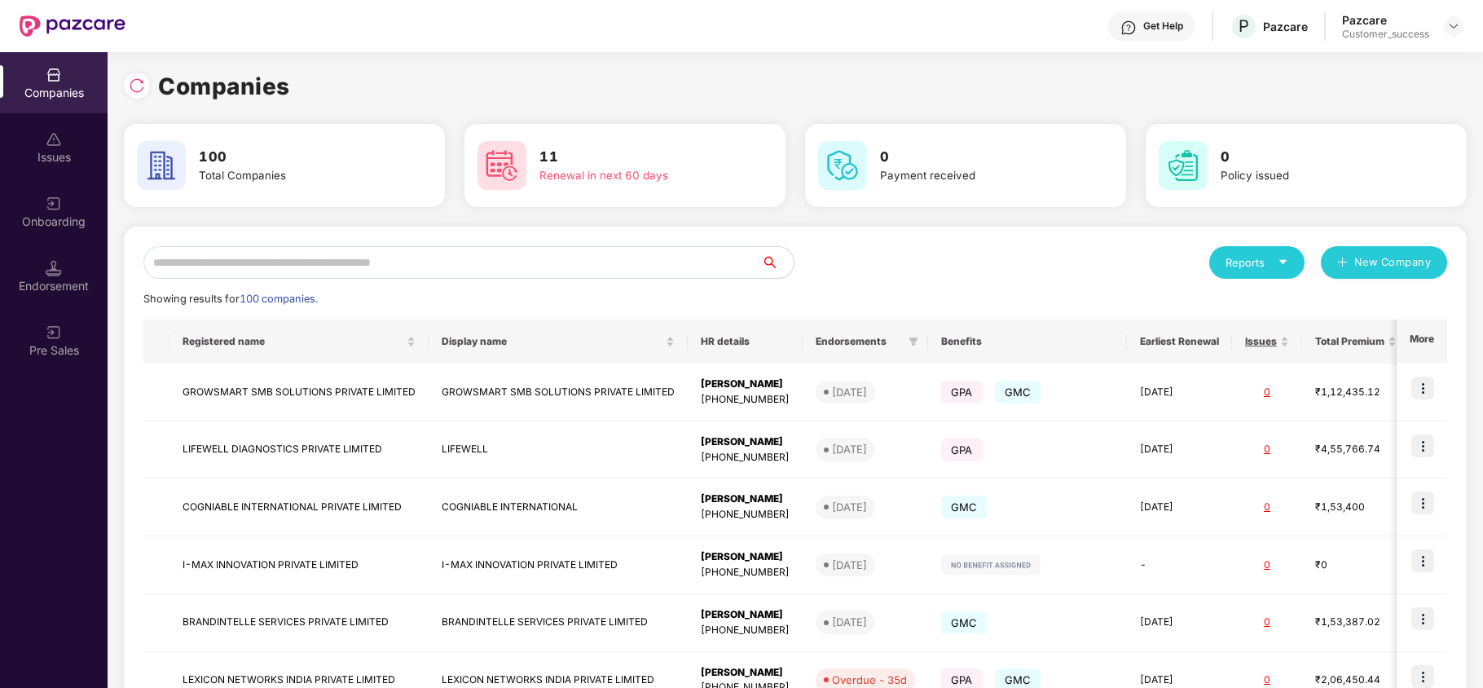
click at [398, 269] on input "text" at bounding box center [451, 262] width 617 height 33
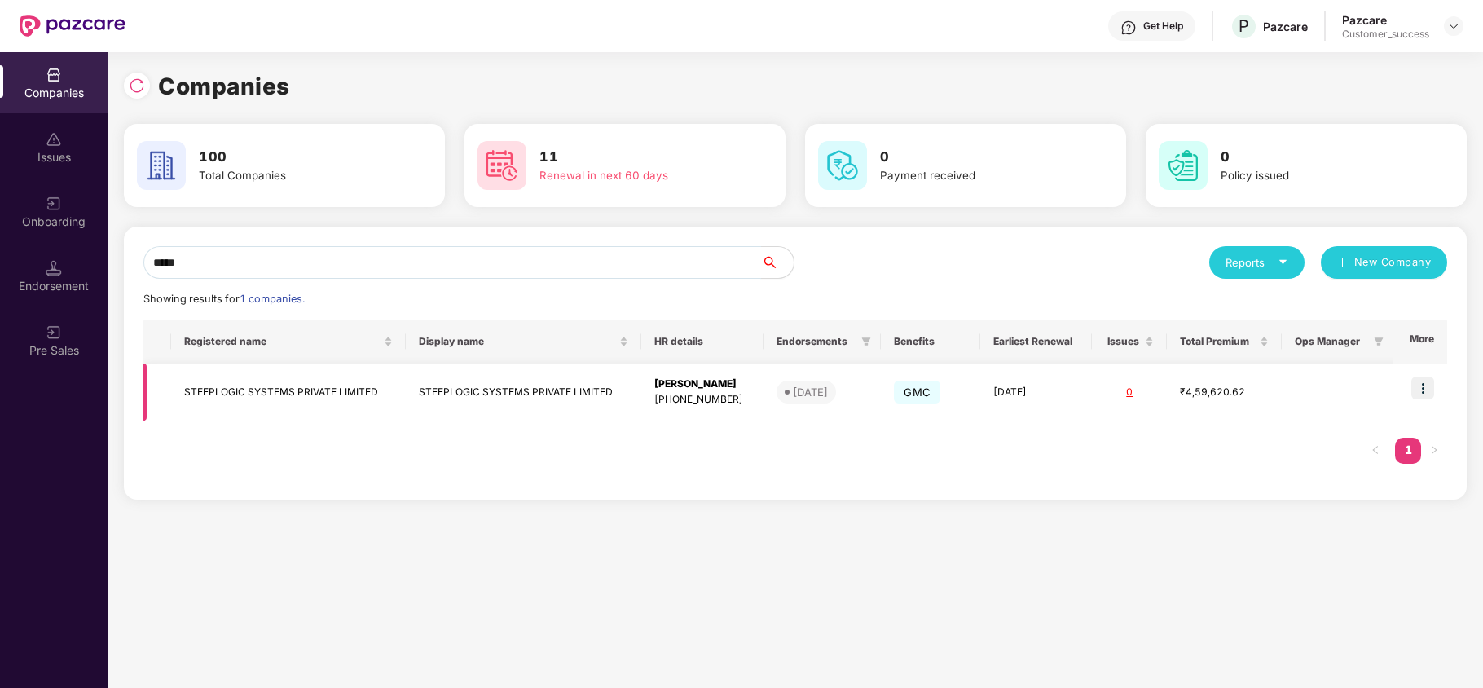
type input "*****"
click at [1422, 396] on img at bounding box center [1422, 387] width 23 height 23
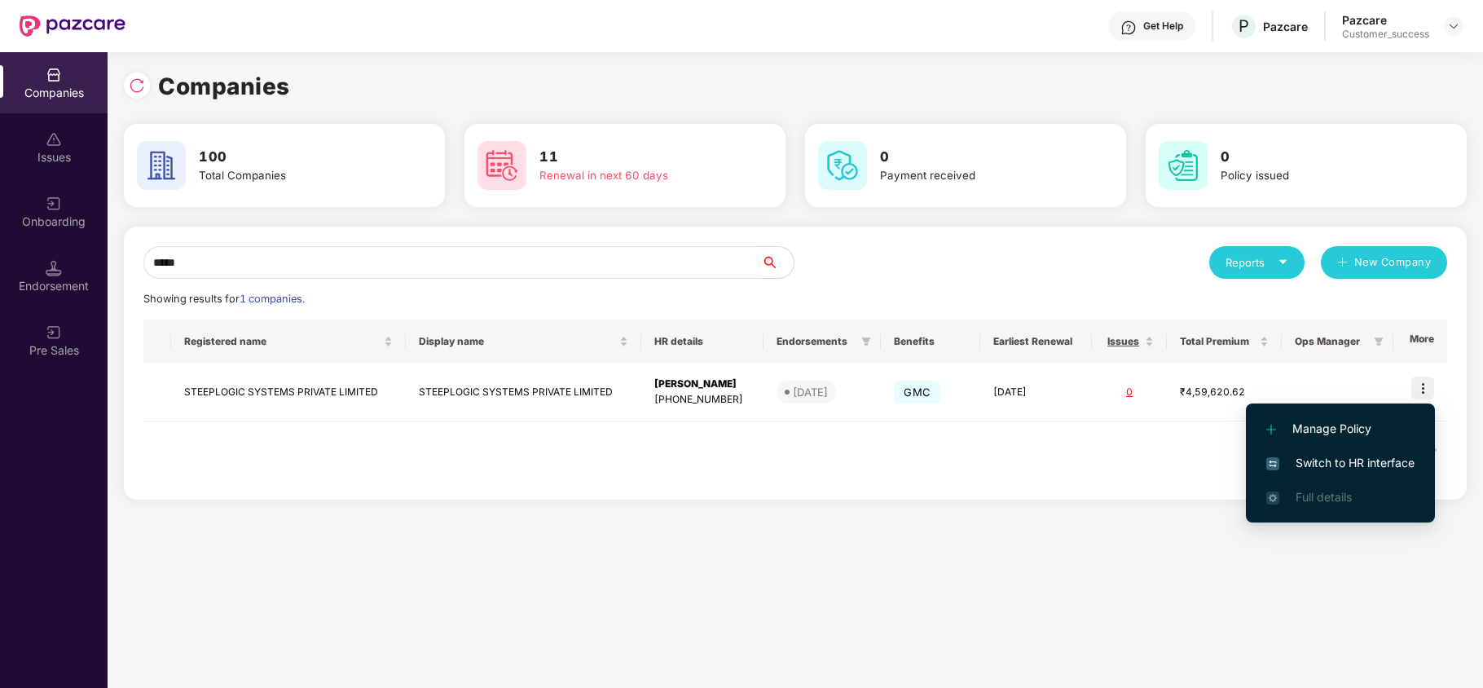
click at [1355, 464] on span "Switch to HR interface" at bounding box center [1340, 463] width 148 height 18
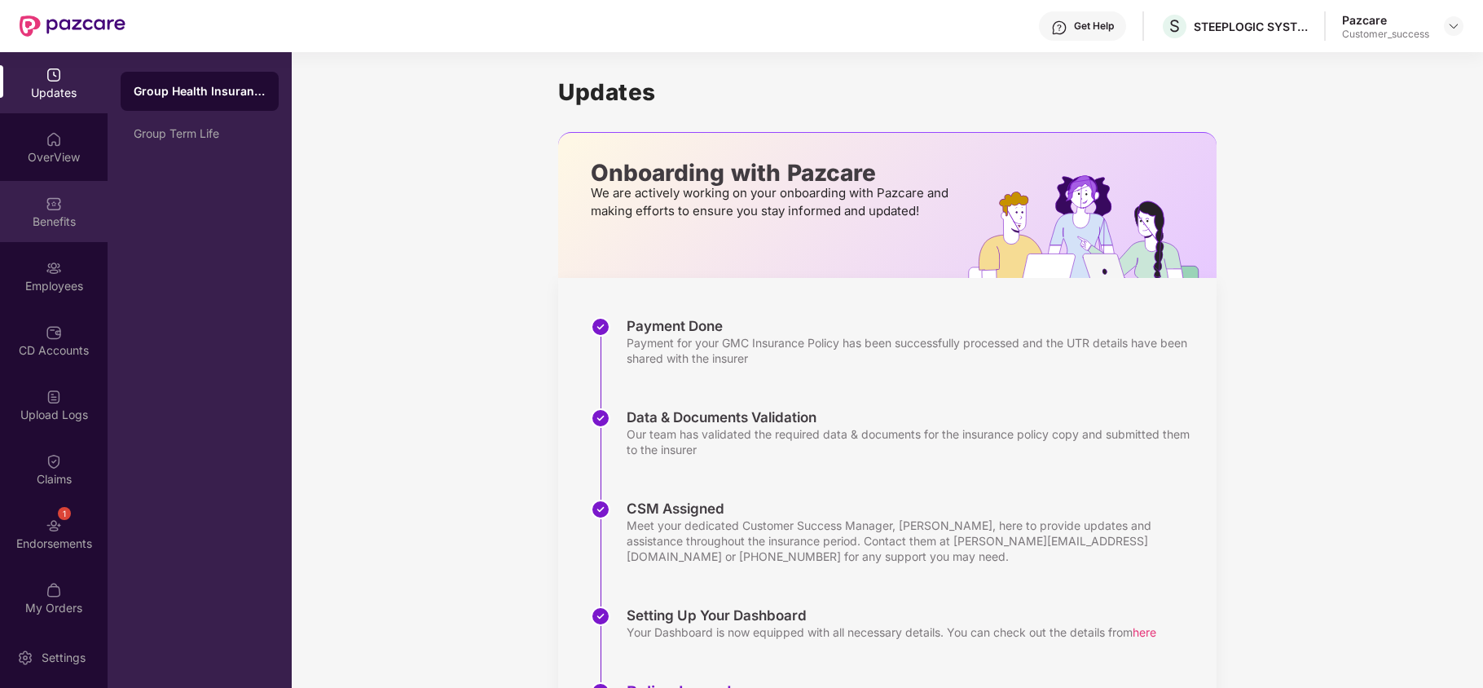
click at [69, 215] on div "Benefits" at bounding box center [54, 221] width 108 height 16
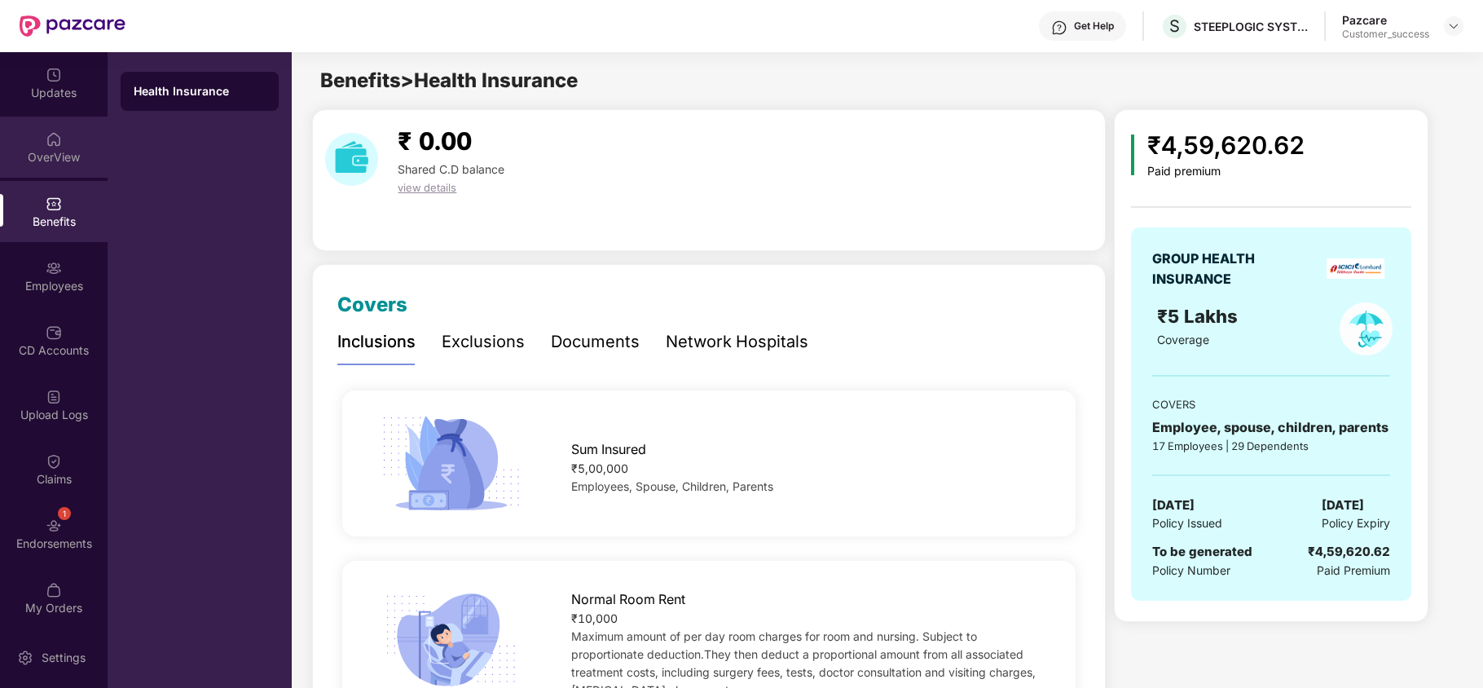
click at [64, 160] on div "OverView" at bounding box center [54, 157] width 108 height 16
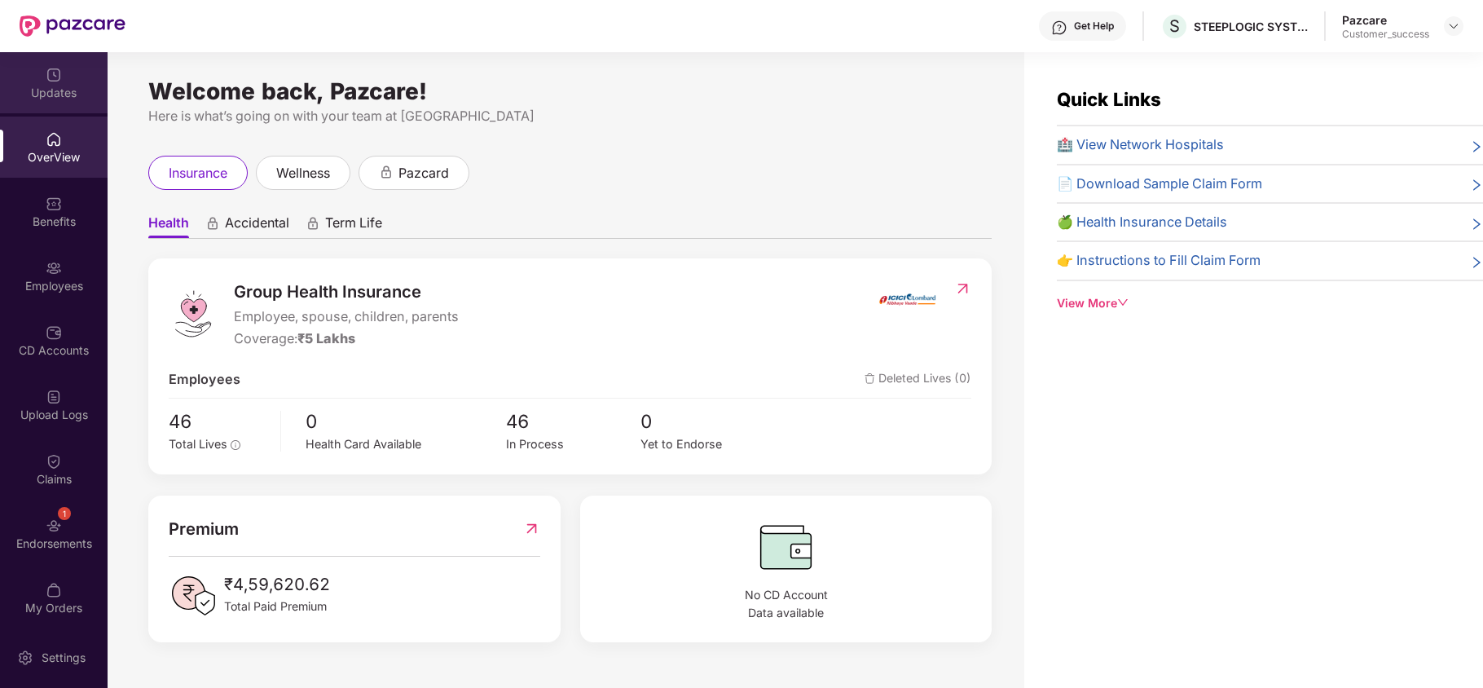
click at [41, 93] on div "Updates" at bounding box center [54, 93] width 108 height 16
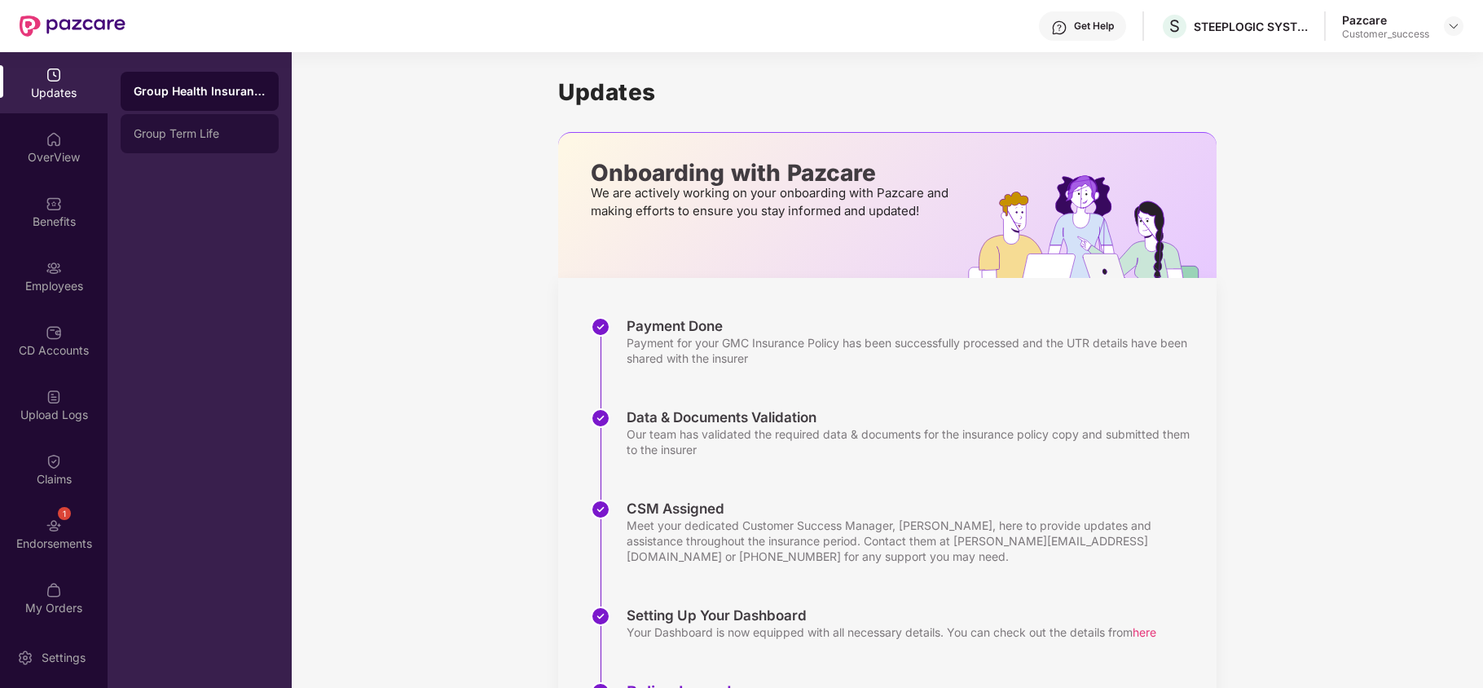
click at [158, 124] on div "Group Term Life" at bounding box center [200, 133] width 158 height 39
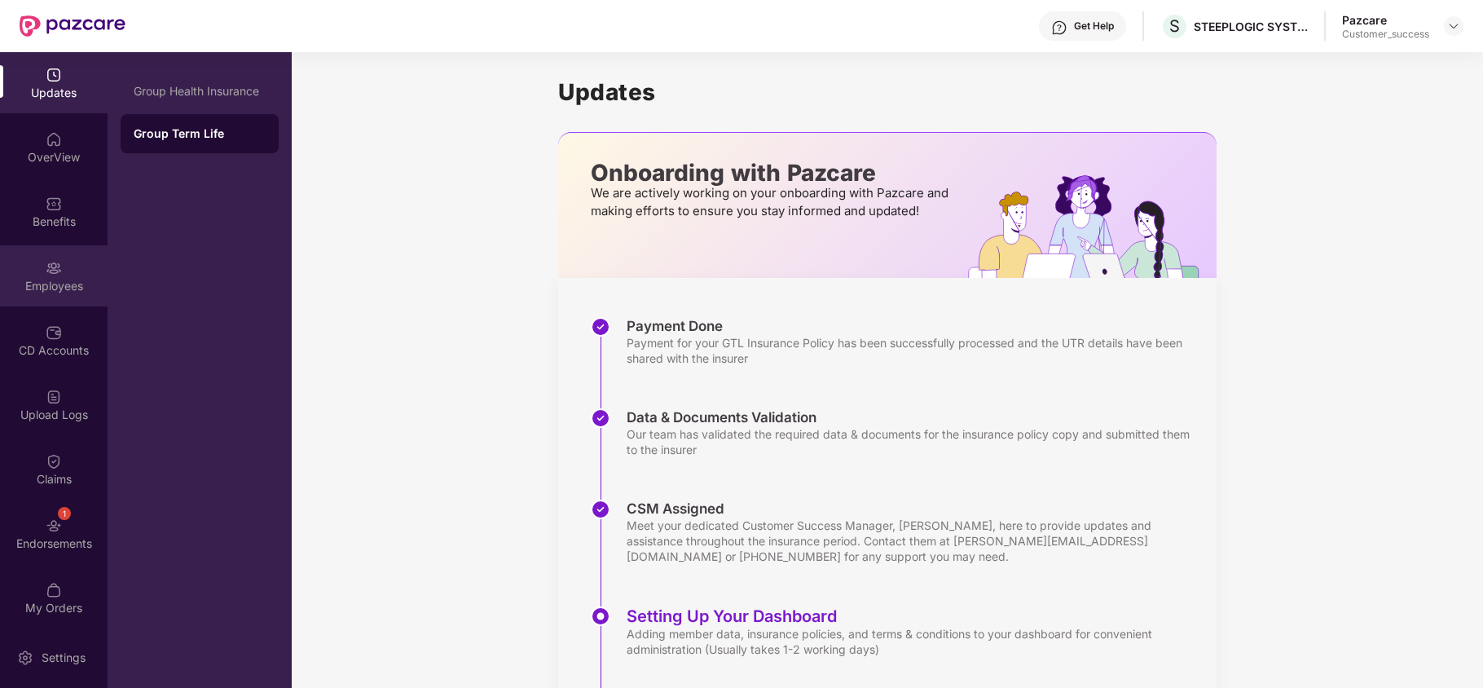
click at [54, 279] on div "Employees" at bounding box center [54, 286] width 108 height 16
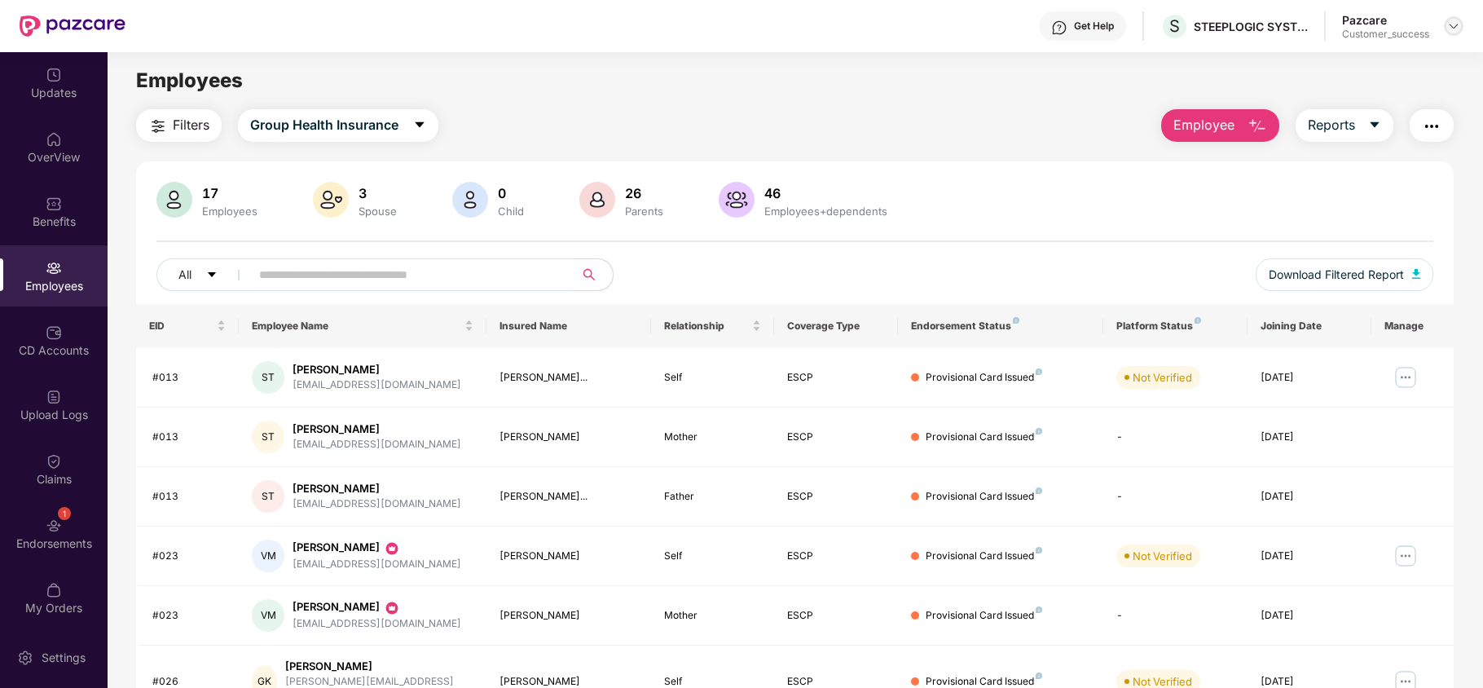
click at [1460, 24] on div at bounding box center [1453, 26] width 20 height 20
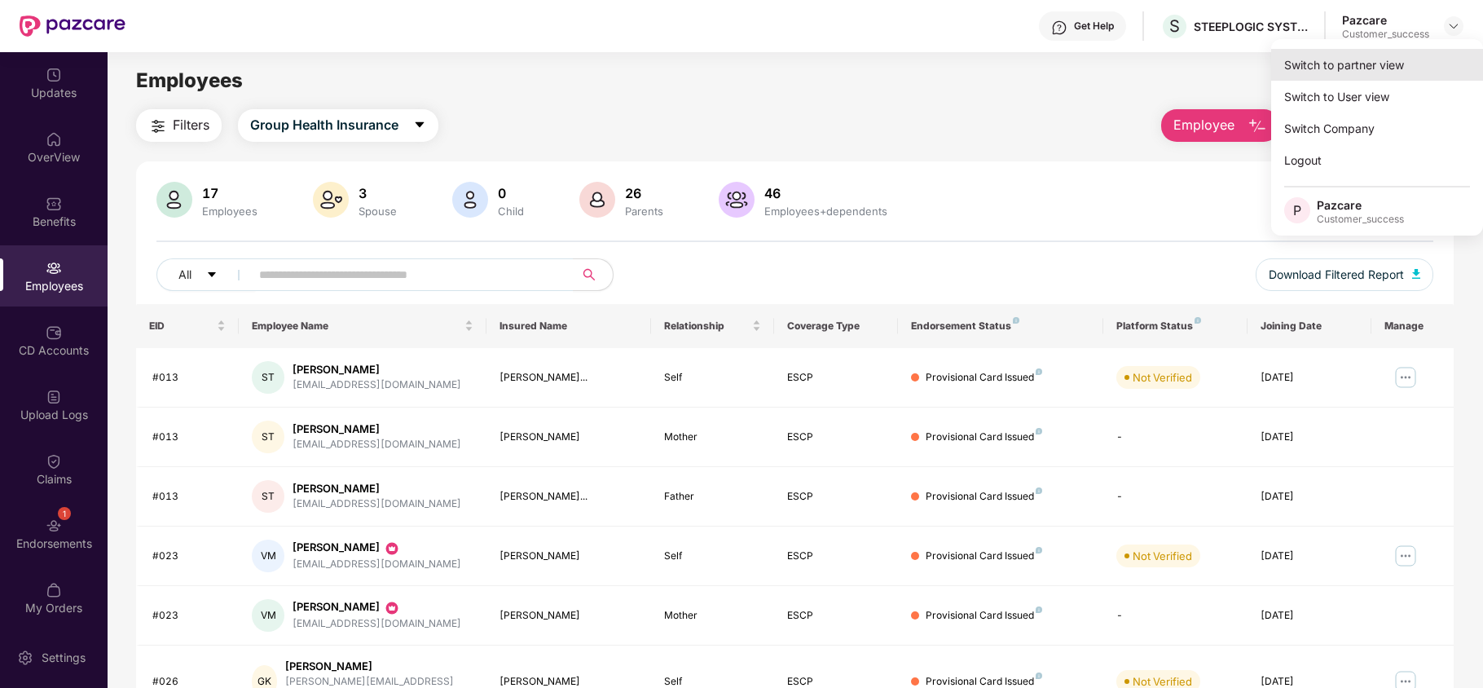
click at [1378, 56] on div "Switch to partner view" at bounding box center [1377, 65] width 212 height 32
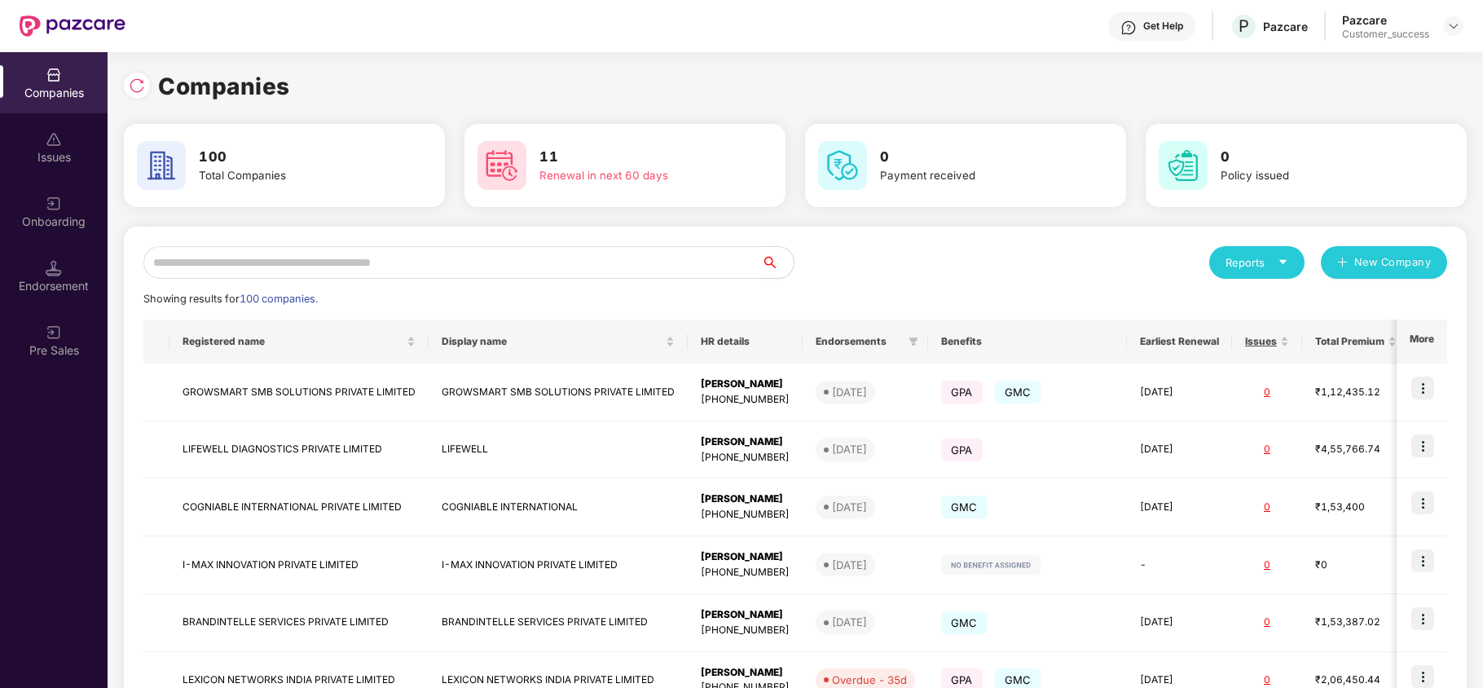
click at [597, 248] on input "text" at bounding box center [451, 262] width 617 height 33
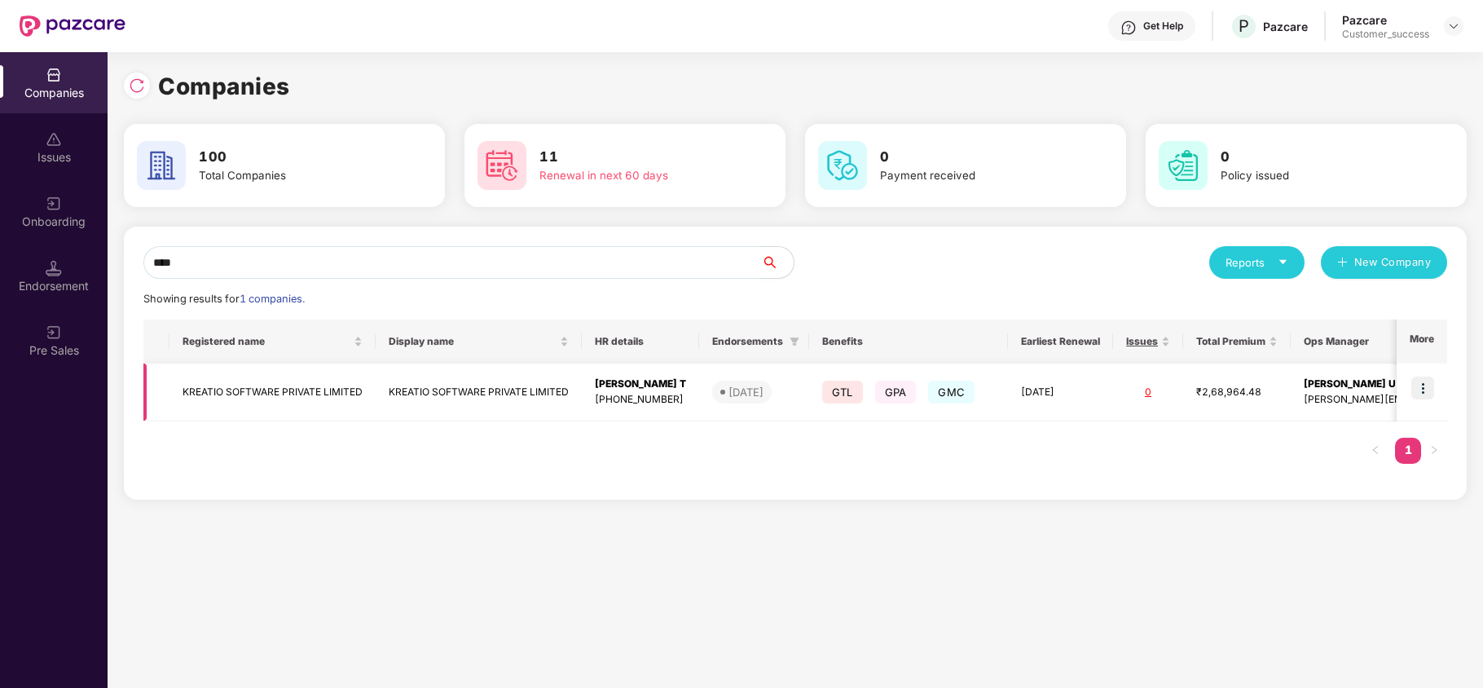
type input "****"
click at [1425, 384] on img at bounding box center [1422, 387] width 23 height 23
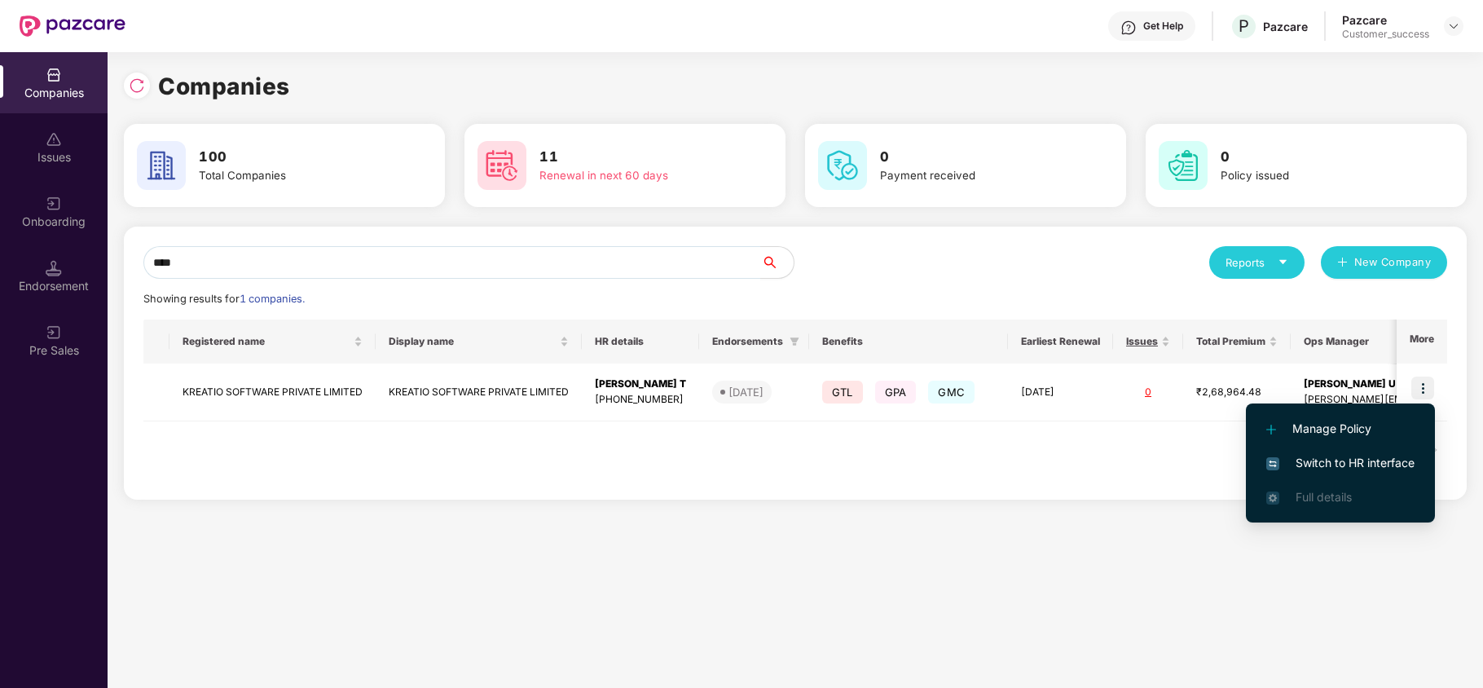
click at [1367, 461] on span "Switch to HR interface" at bounding box center [1340, 463] width 148 height 18
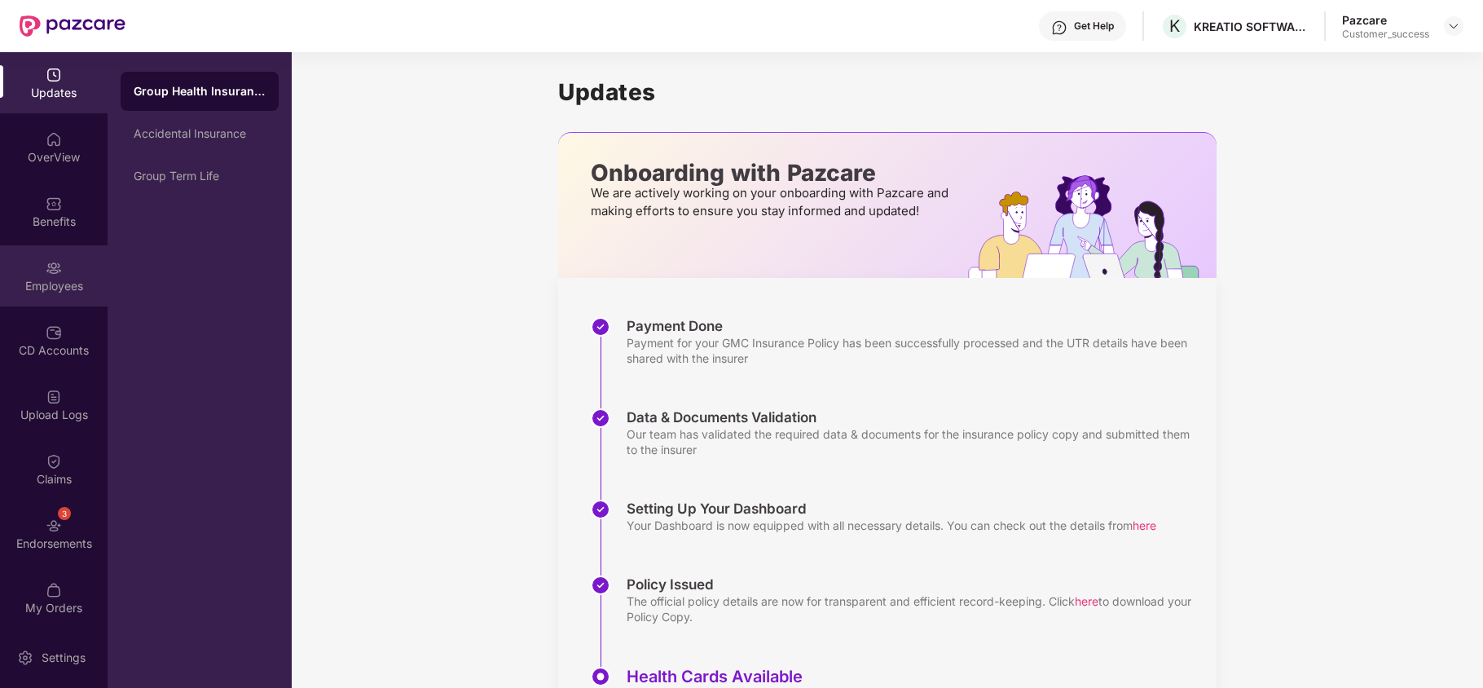
click at [33, 278] on div "Employees" at bounding box center [54, 286] width 108 height 16
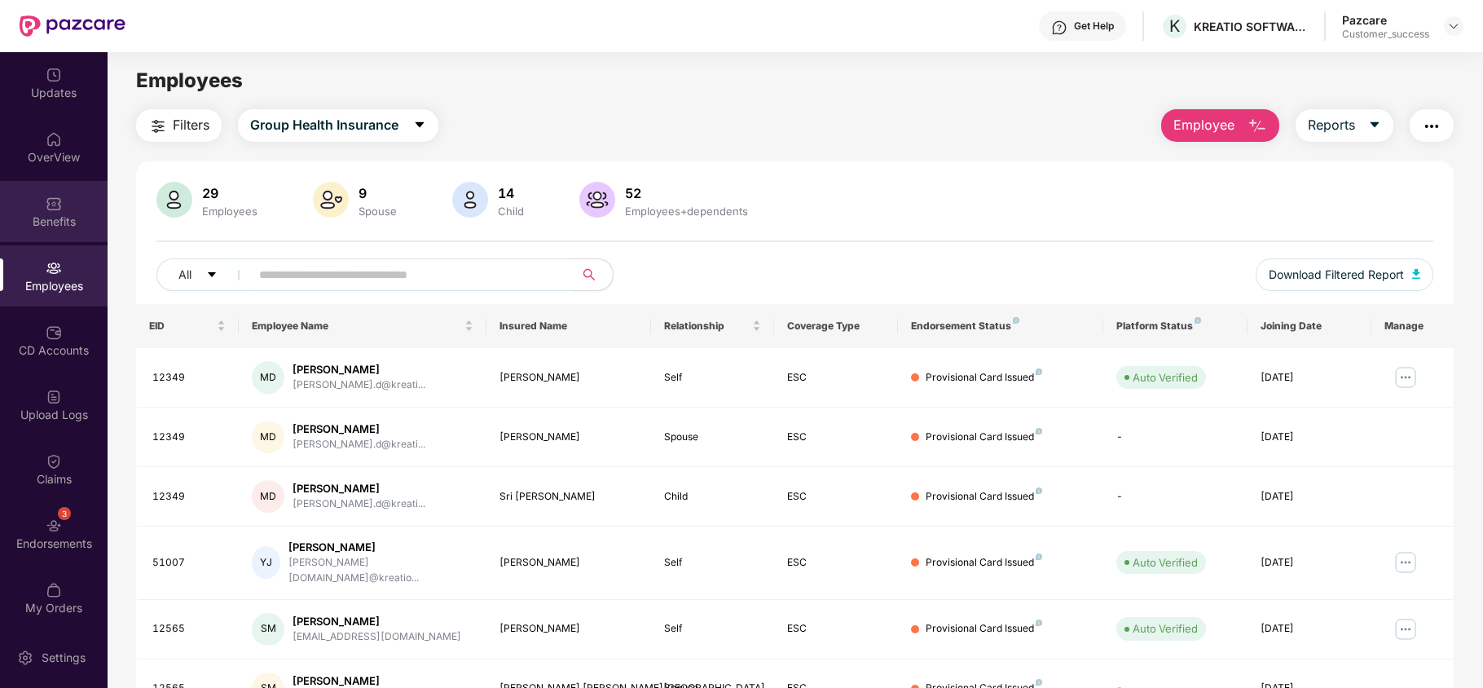
click at [55, 218] on div "Benefits" at bounding box center [54, 221] width 108 height 16
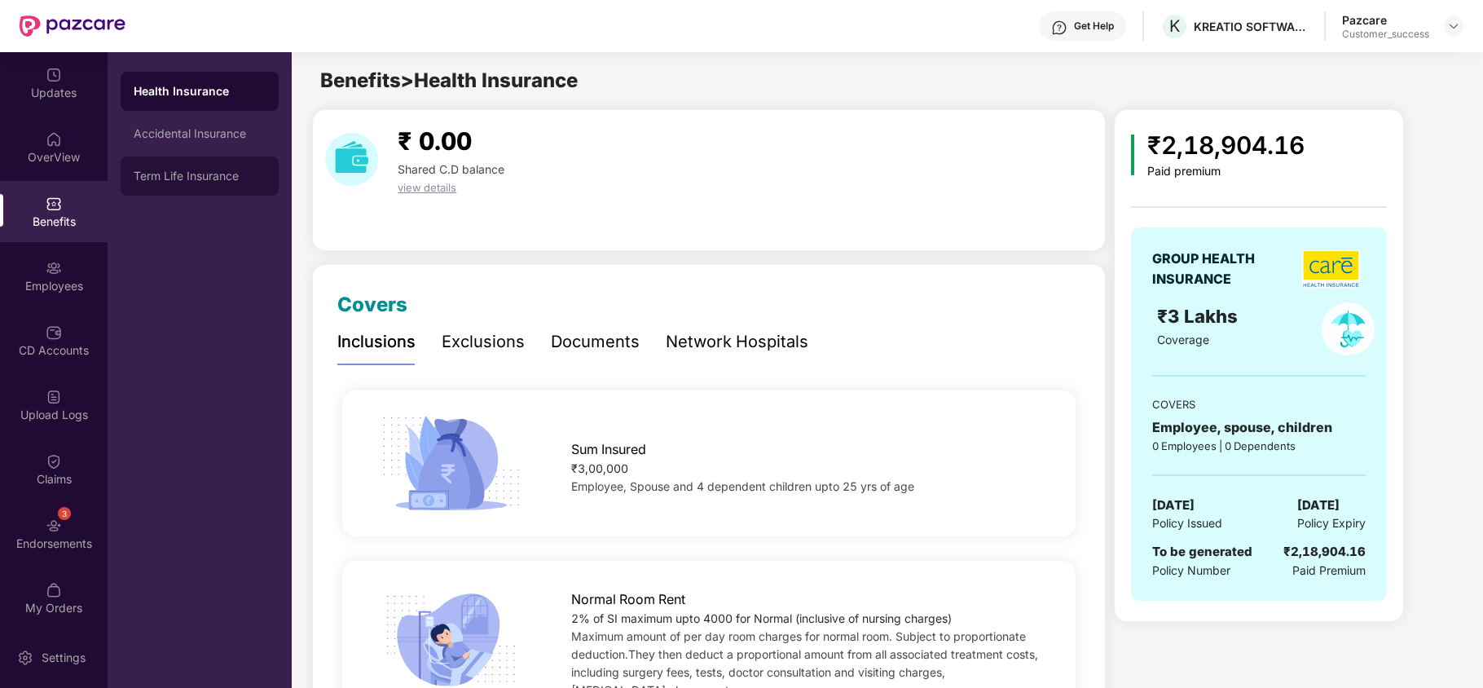
click at [182, 186] on div "Term Life Insurance" at bounding box center [200, 175] width 158 height 39
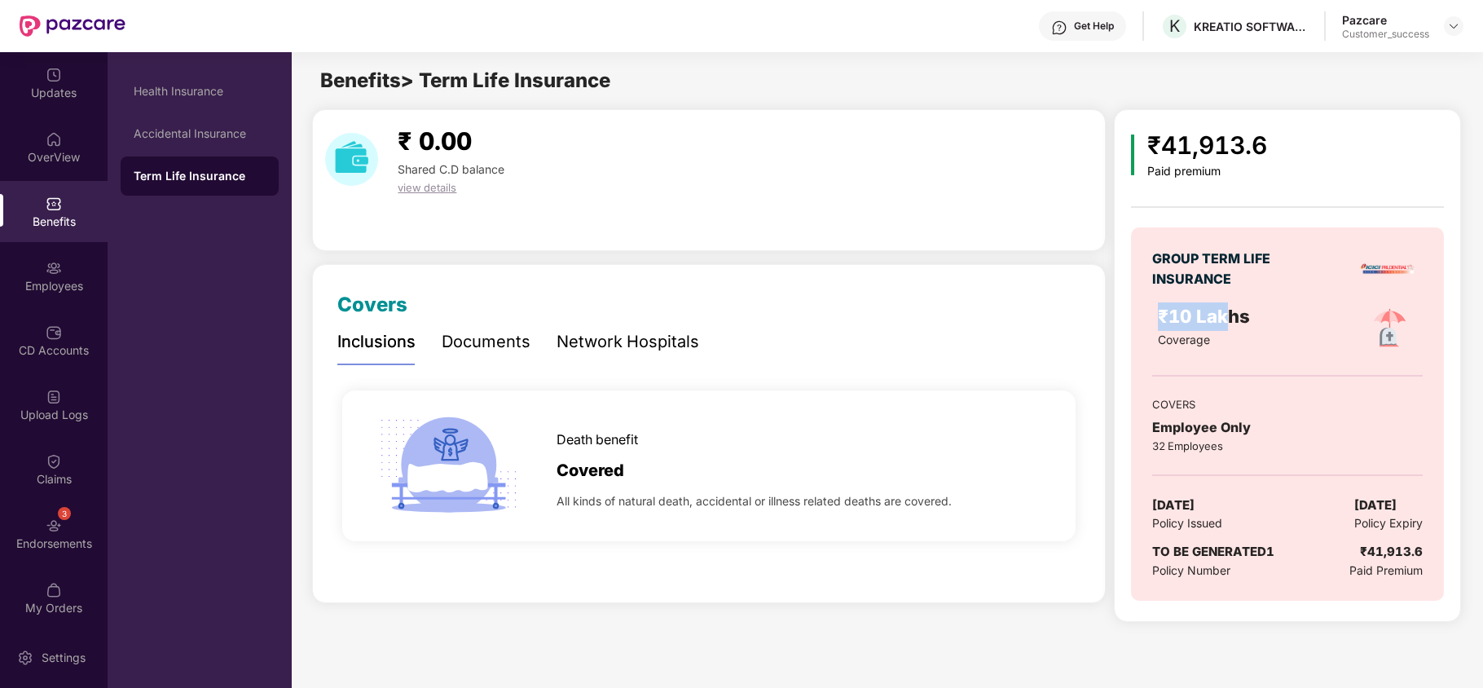
drag, startPoint x: 1162, startPoint y: 314, endPoint x: 1232, endPoint y: 330, distance: 72.7
click at [1232, 330] on div "₹10 Lakhs" at bounding box center [1245, 316] width 174 height 29
click at [72, 257] on div "Employees" at bounding box center [54, 275] width 108 height 61
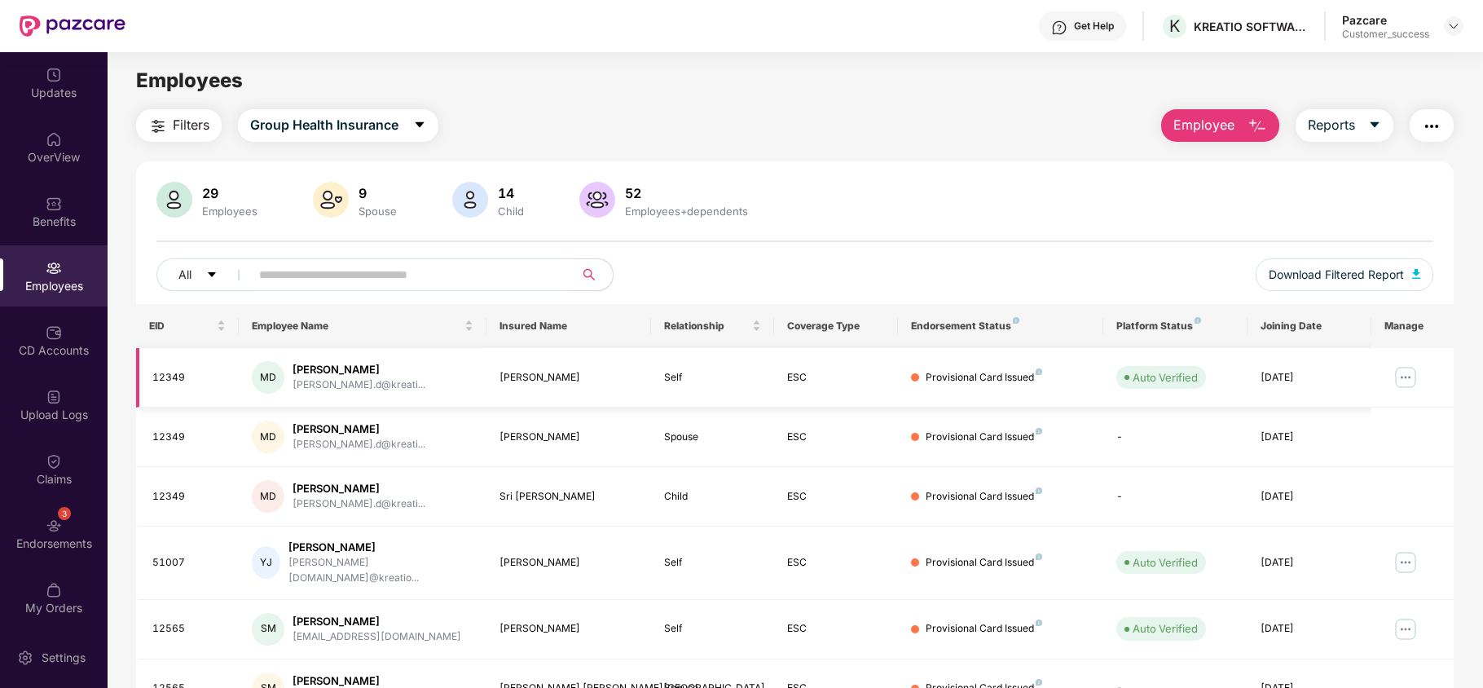
click at [1403, 376] on img at bounding box center [1405, 377] width 26 height 26
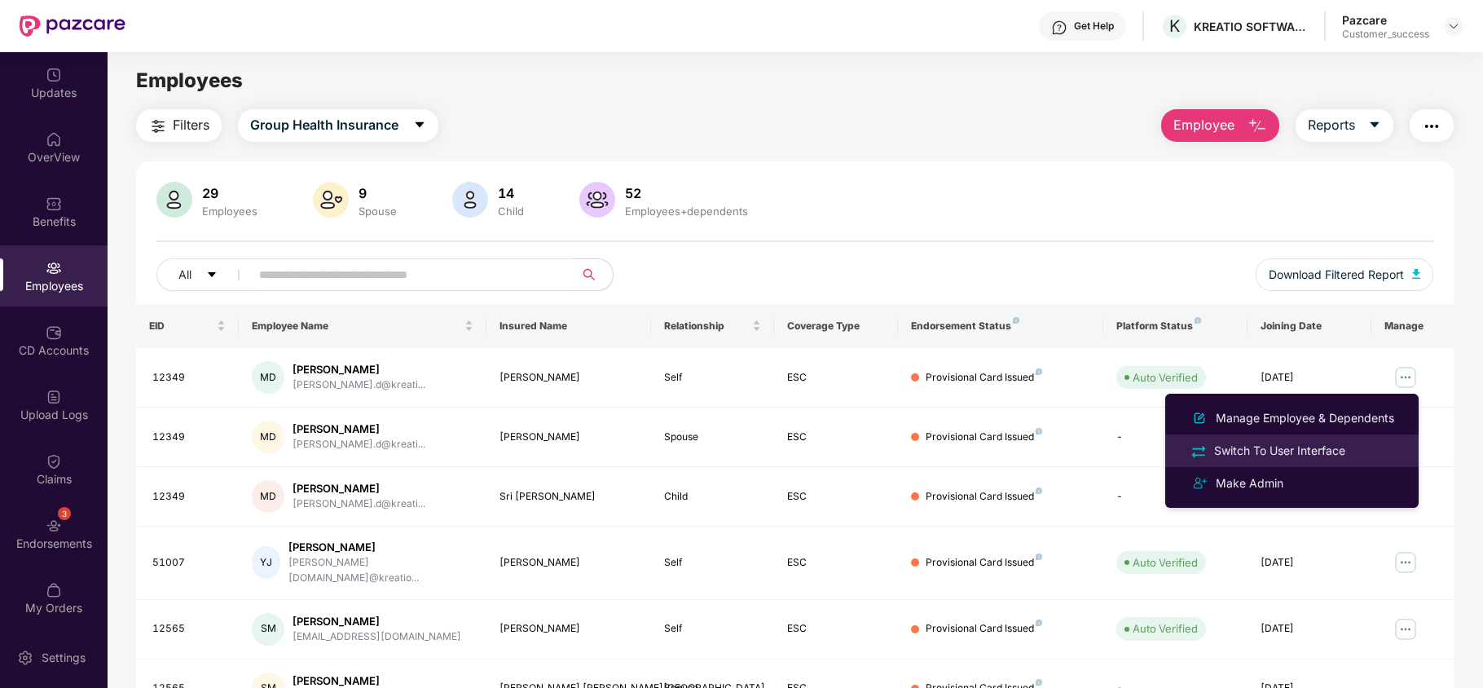
click at [1326, 457] on div "Switch To User Interface" at bounding box center [1279, 451] width 138 height 18
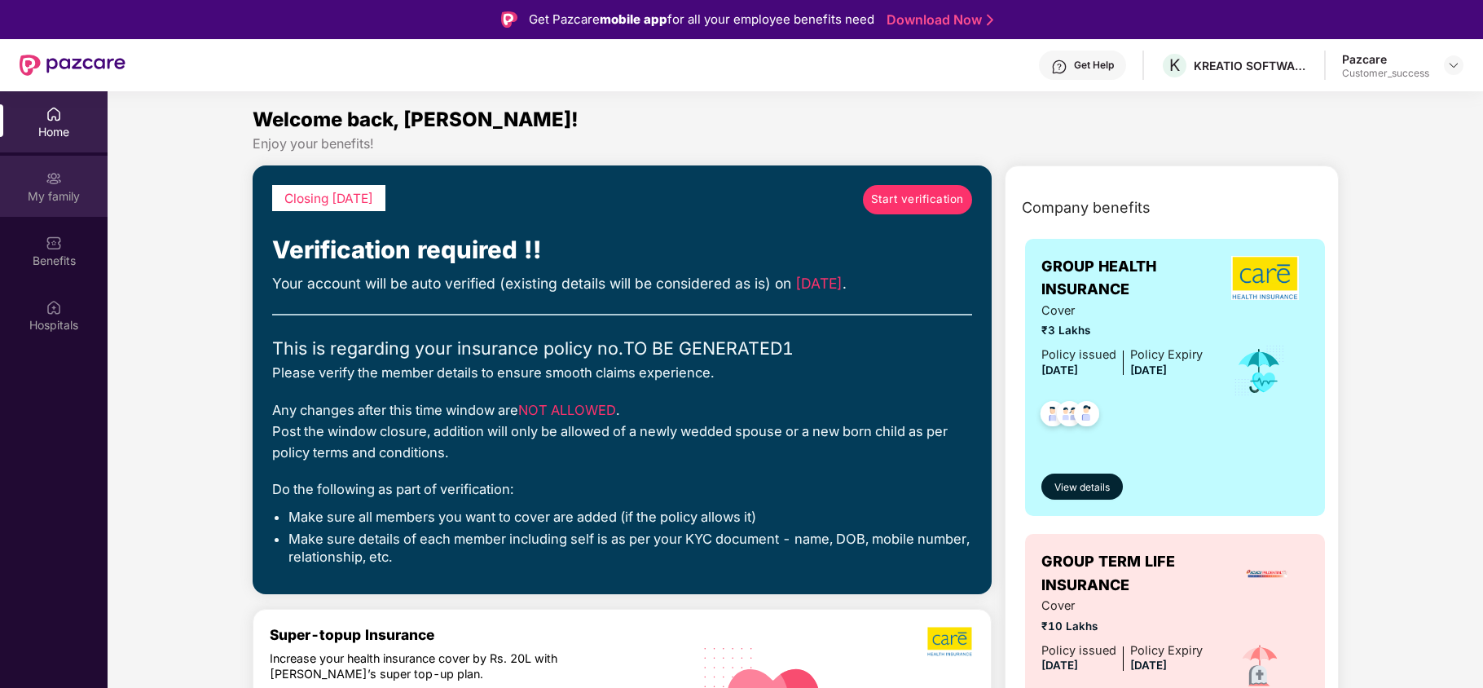
click at [49, 194] on div "My family" at bounding box center [54, 196] width 108 height 16
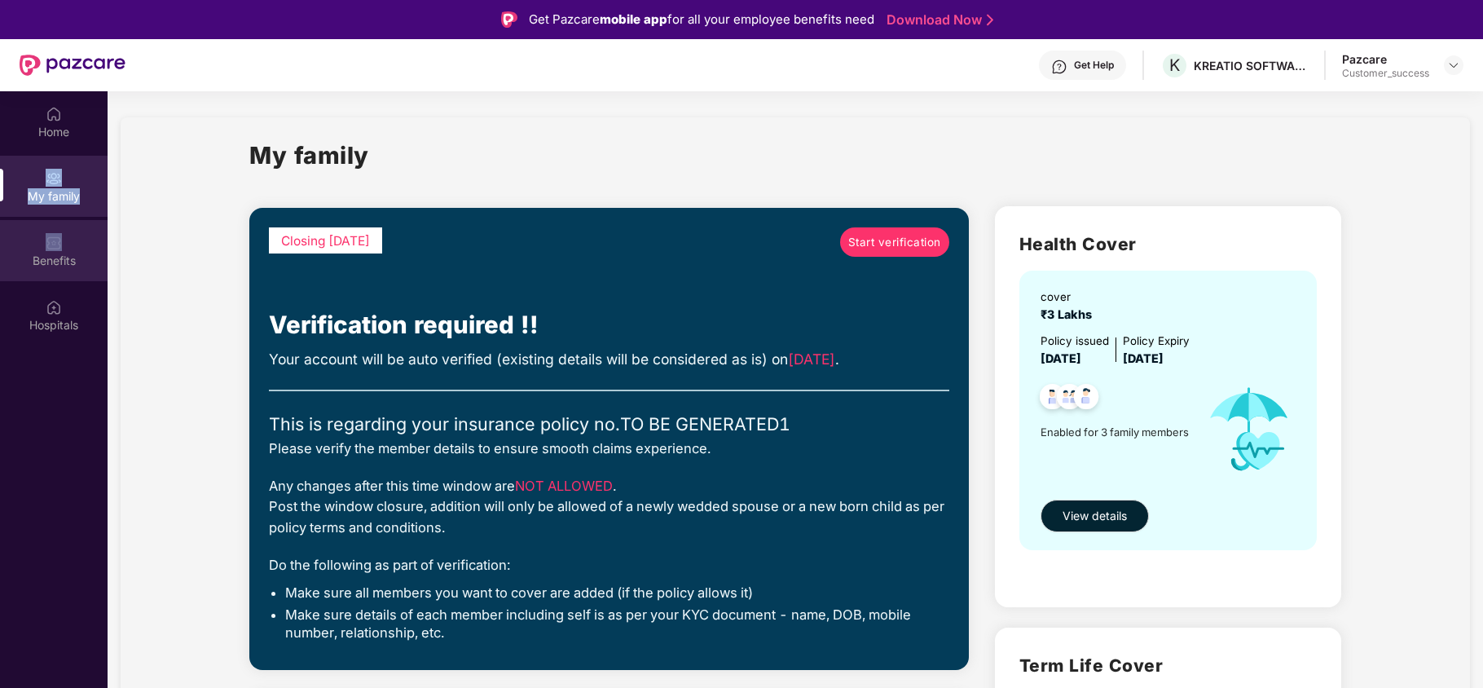
drag, startPoint x: 51, startPoint y: 160, endPoint x: 46, endPoint y: 249, distance: 89.7
click at [46, 249] on div "Home My family Benefits Hospitals" at bounding box center [54, 219] width 108 height 257
click at [46, 249] on div "Benefits" at bounding box center [54, 250] width 108 height 61
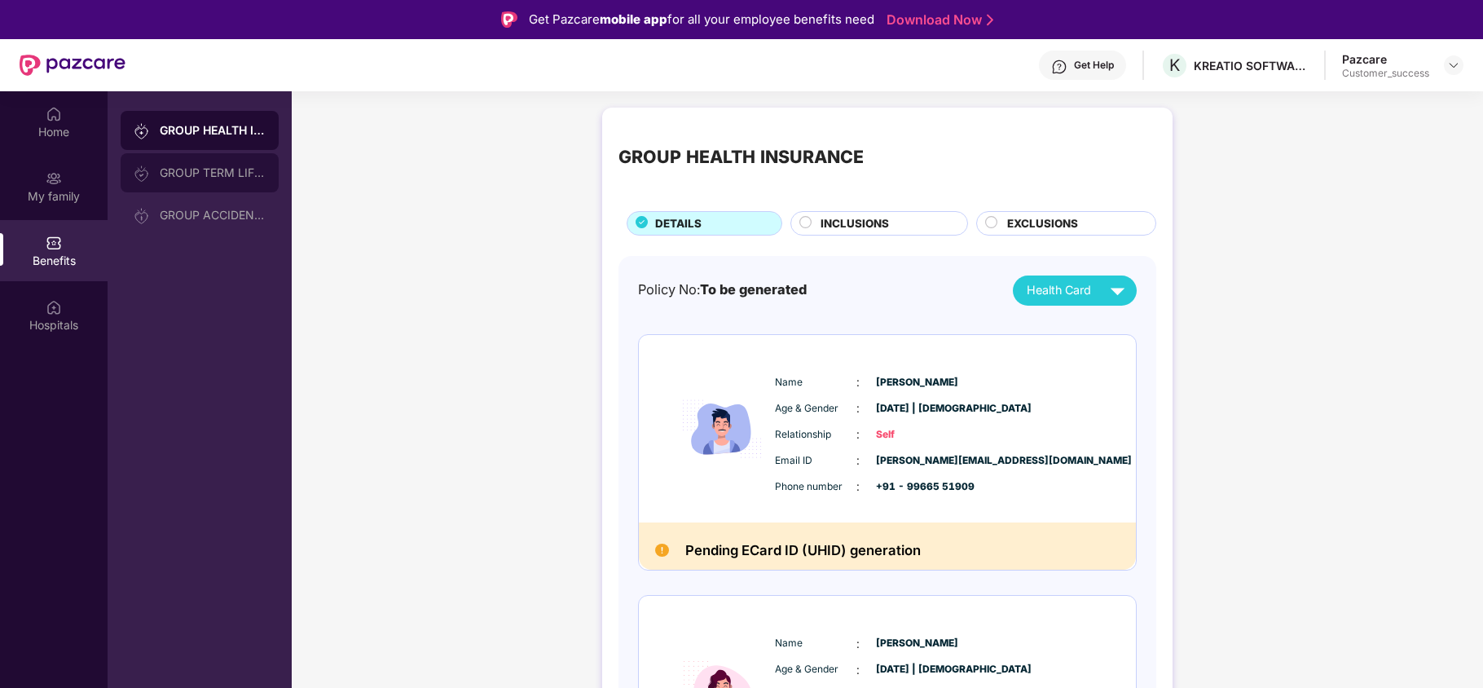
click at [210, 168] on div "GROUP TERM LIFE INSURANCE" at bounding box center [213, 172] width 106 height 13
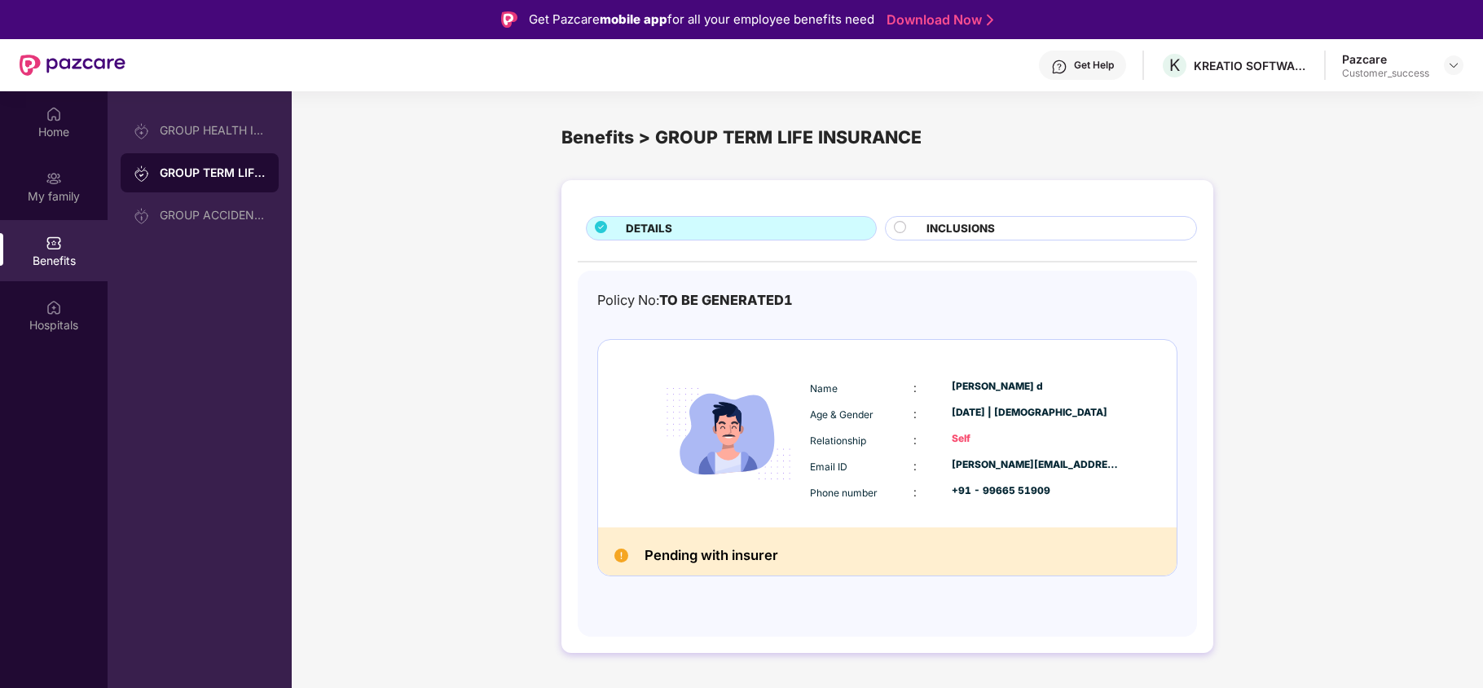
click at [953, 235] on span "INCLUSIONS" at bounding box center [960, 228] width 68 height 17
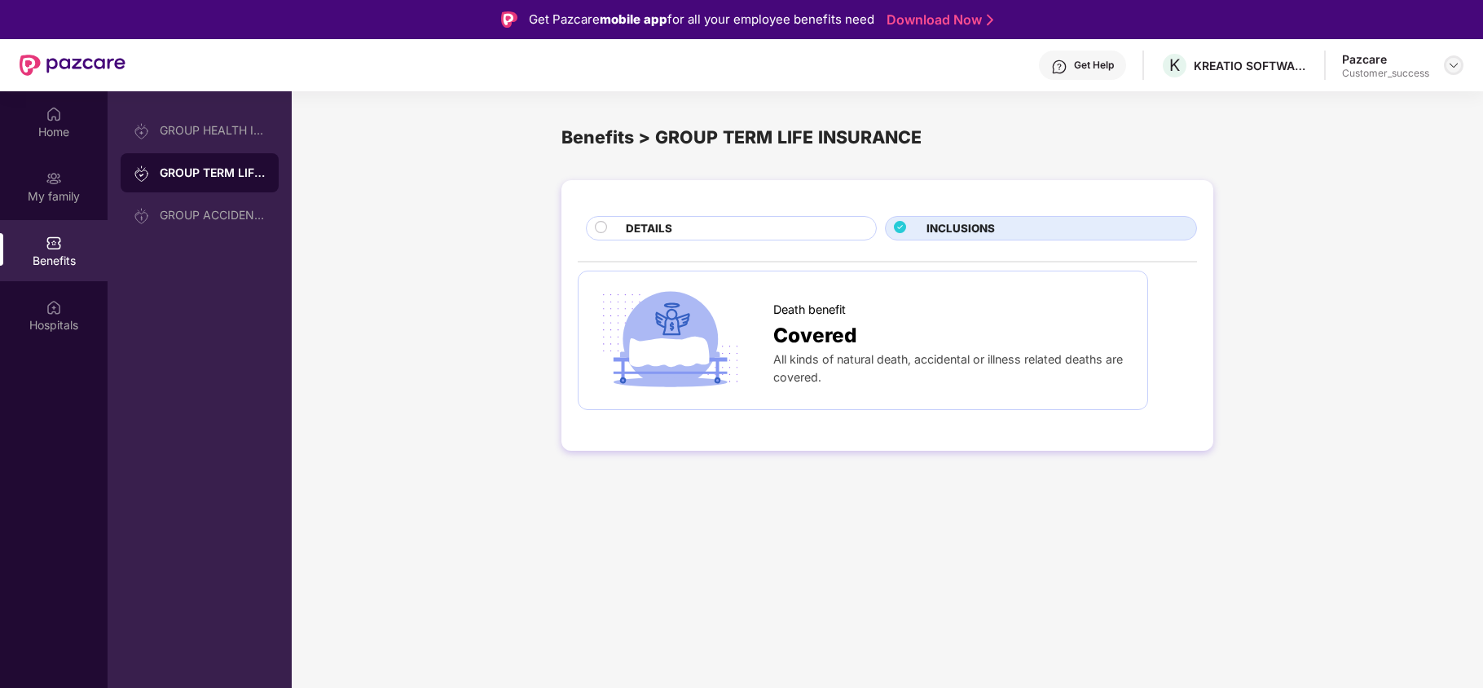
click at [1457, 68] on img at bounding box center [1453, 65] width 13 height 13
click at [1411, 108] on div "Switch to partner view" at bounding box center [1377, 104] width 212 height 32
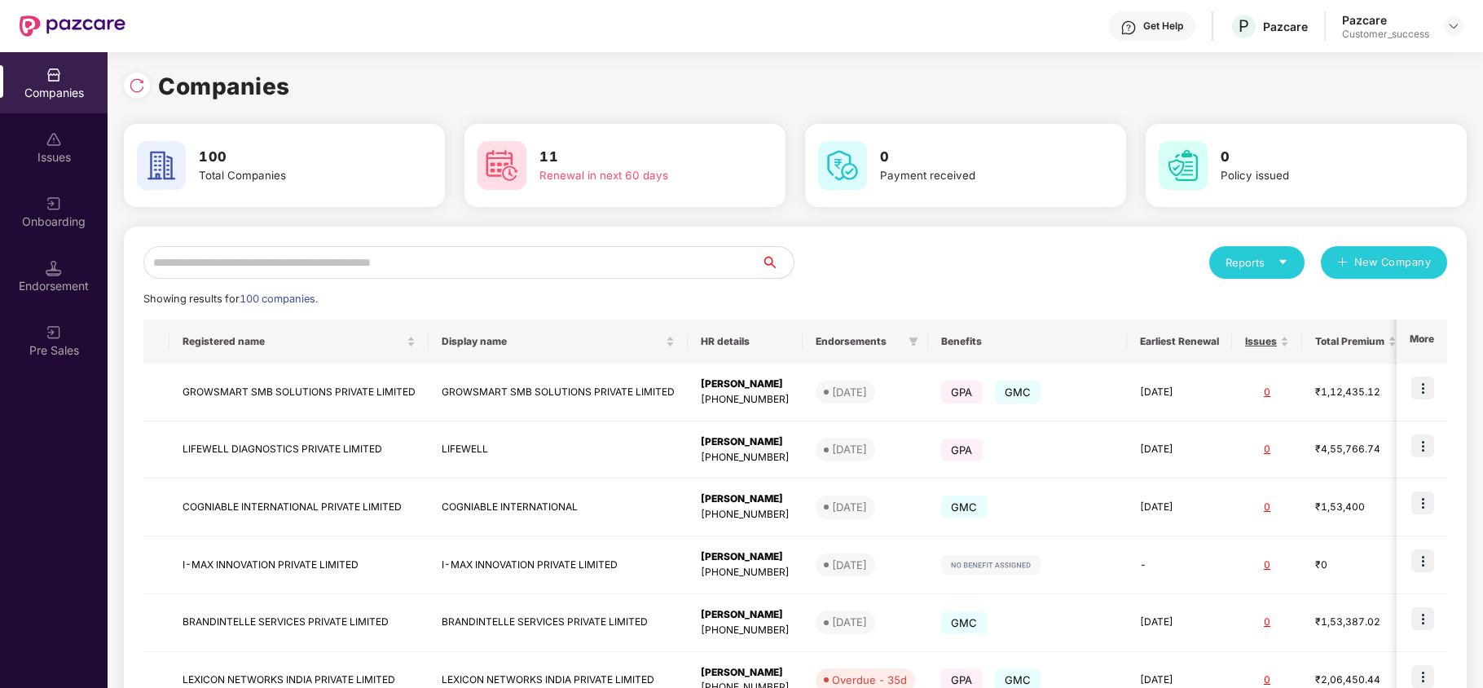
click at [516, 261] on input "text" at bounding box center [451, 262] width 617 height 33
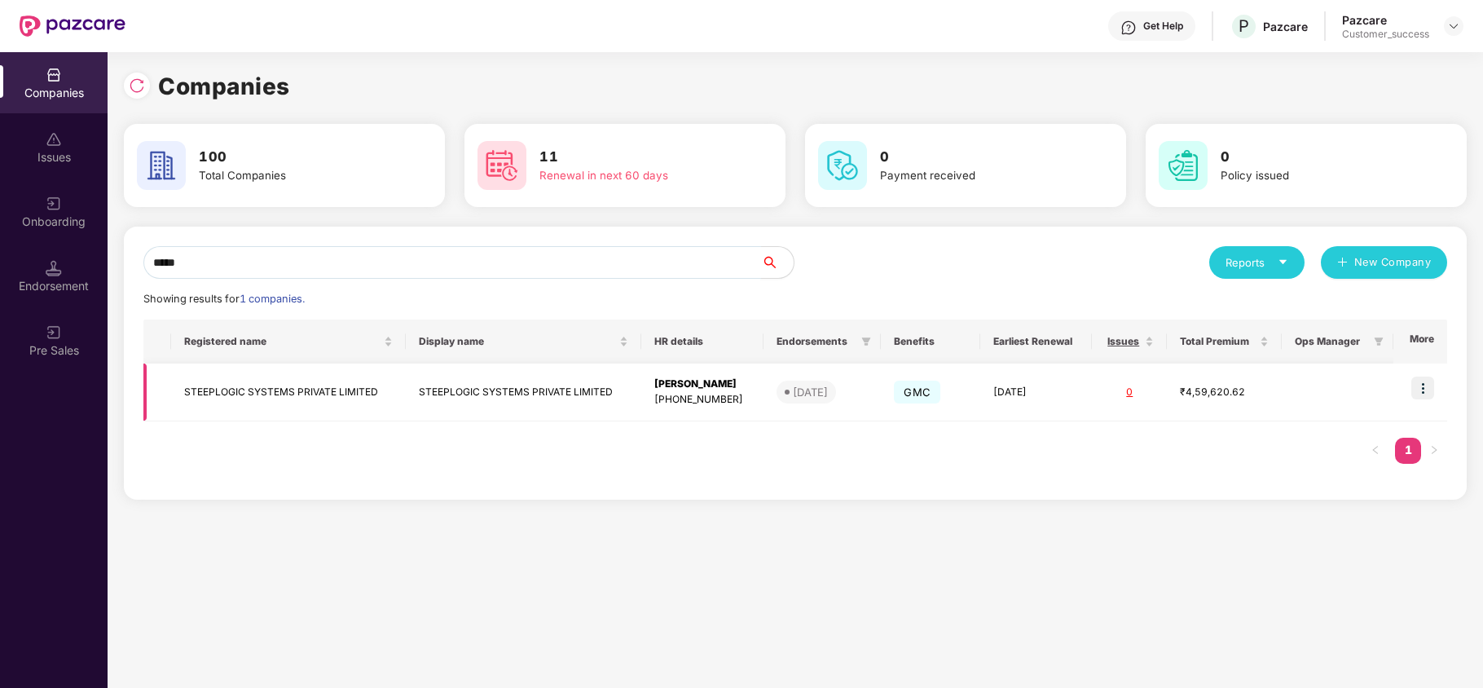
type input "*****"
click at [1419, 386] on img at bounding box center [1422, 387] width 23 height 23
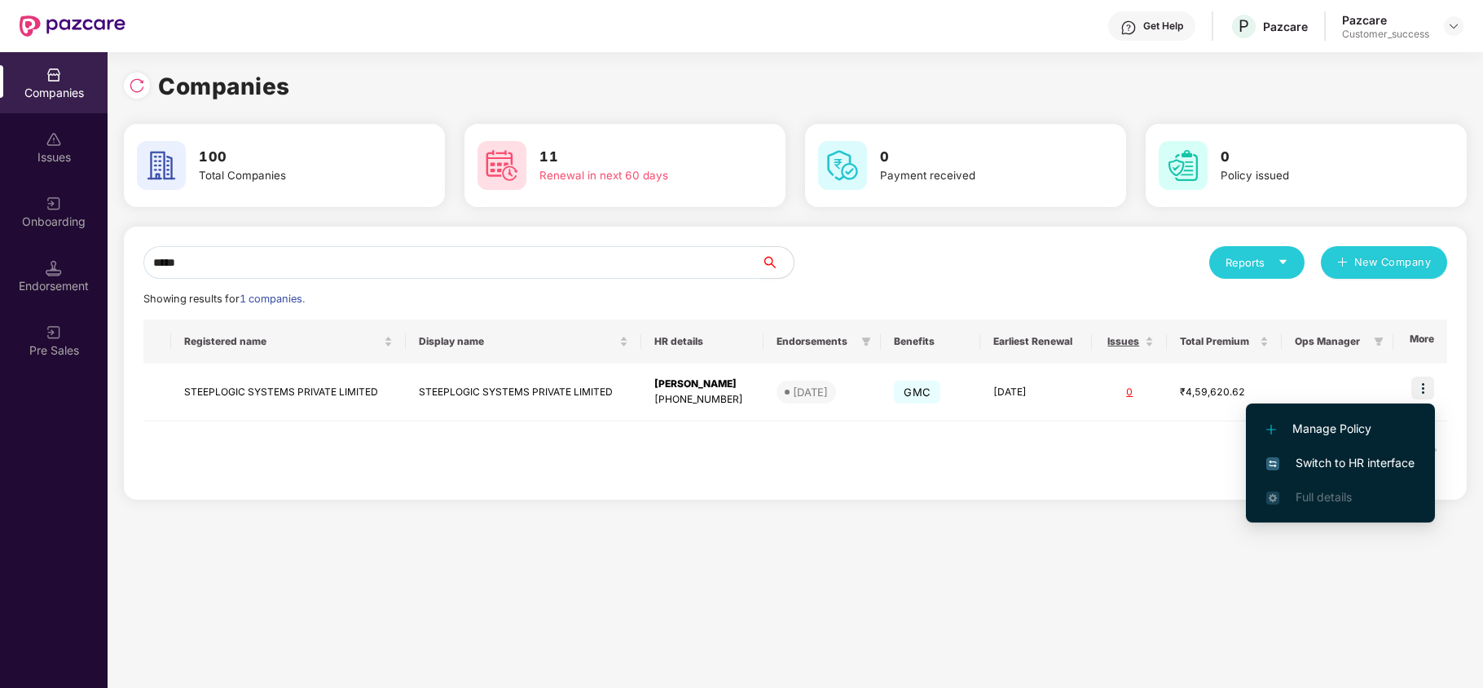
click at [1383, 457] on span "Switch to HR interface" at bounding box center [1340, 463] width 148 height 18
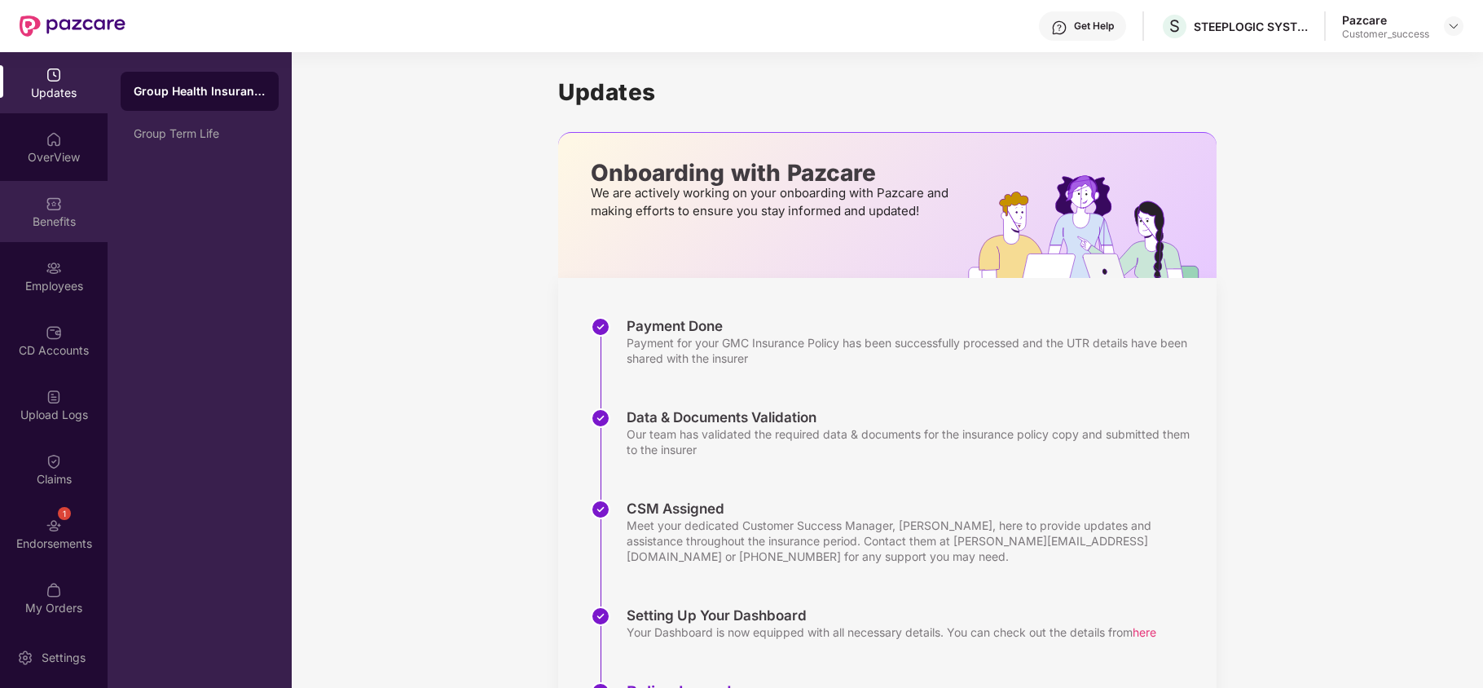
click at [60, 212] on div "Benefits" at bounding box center [54, 211] width 108 height 61
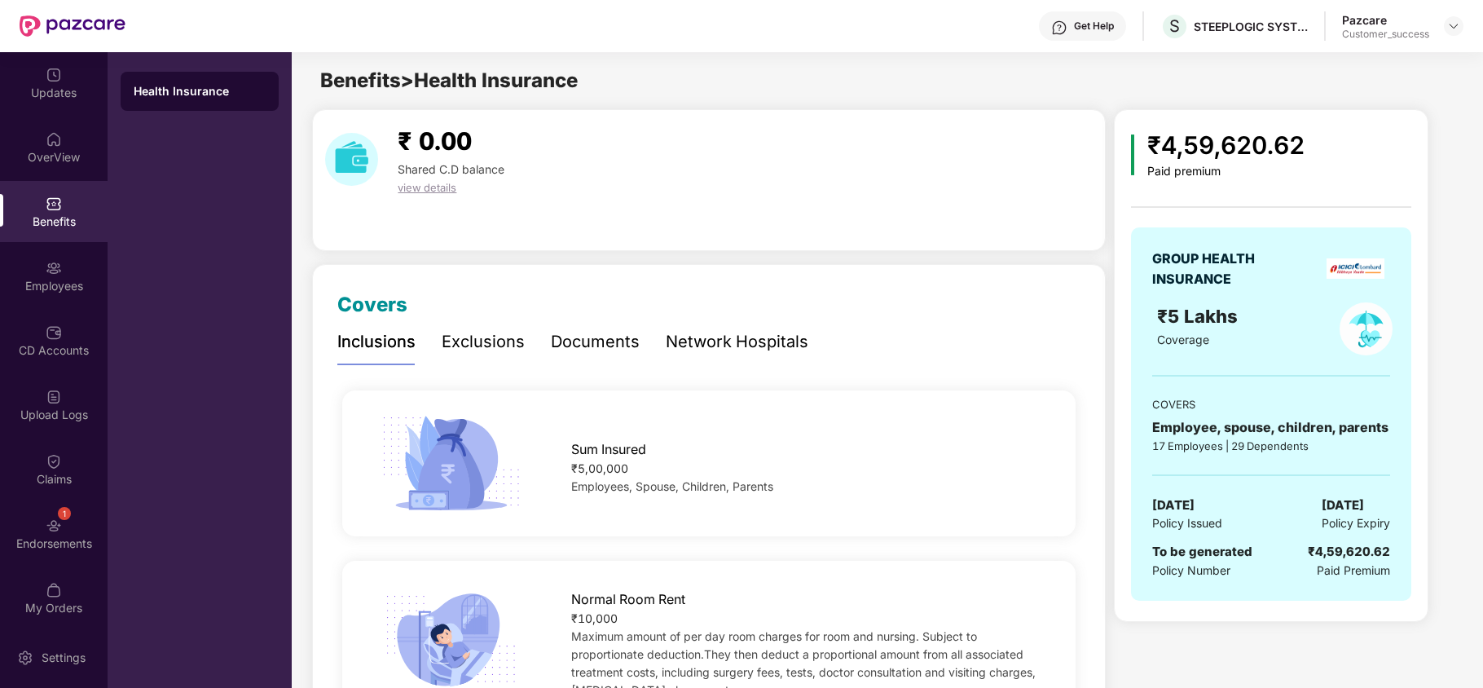
drag, startPoint x: 1150, startPoint y: 502, endPoint x: 1232, endPoint y: 500, distance: 82.3
click at [1232, 500] on div "GROUP HEALTH INSURANCE ₹5 Lakhs Coverage COVERS Employee, spouse, children, par…" at bounding box center [1271, 413] width 280 height 373
click at [63, 275] on div "Employees" at bounding box center [54, 275] width 108 height 61
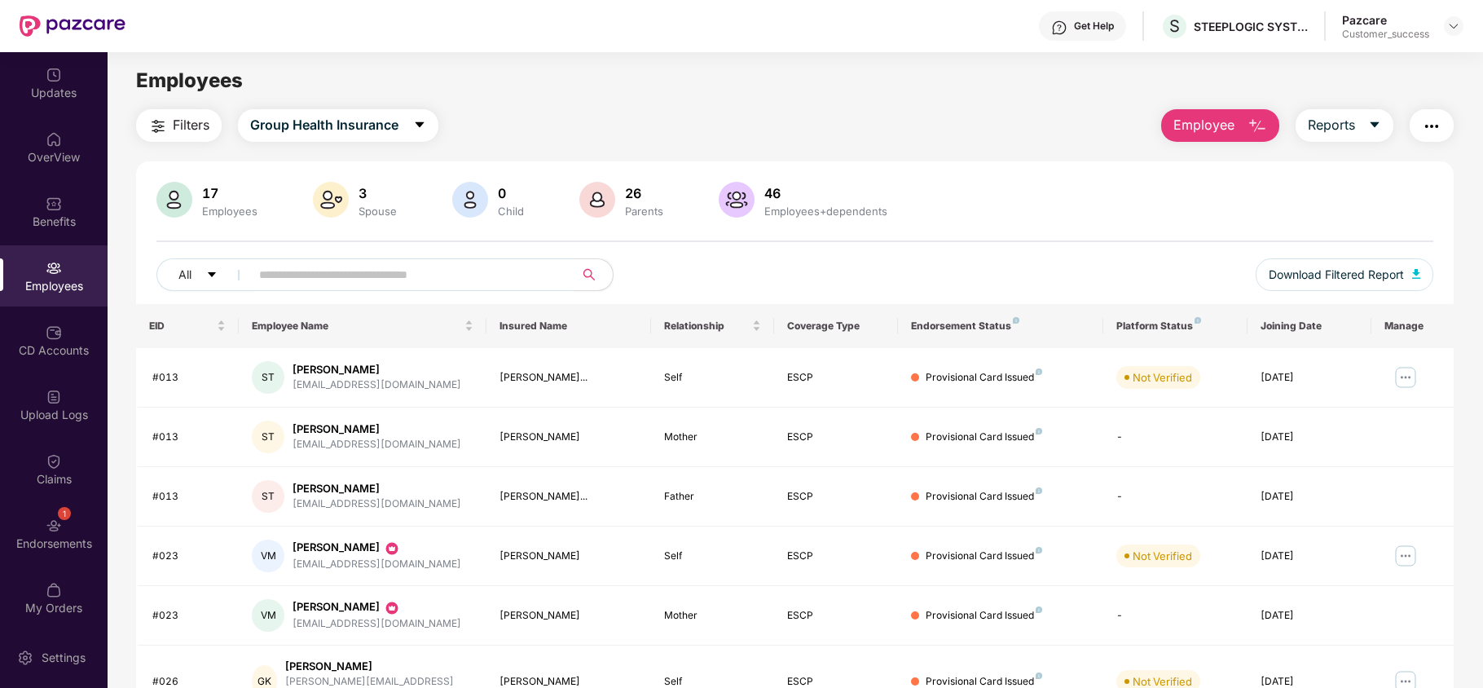
click at [398, 274] on input "text" at bounding box center [405, 274] width 292 height 24
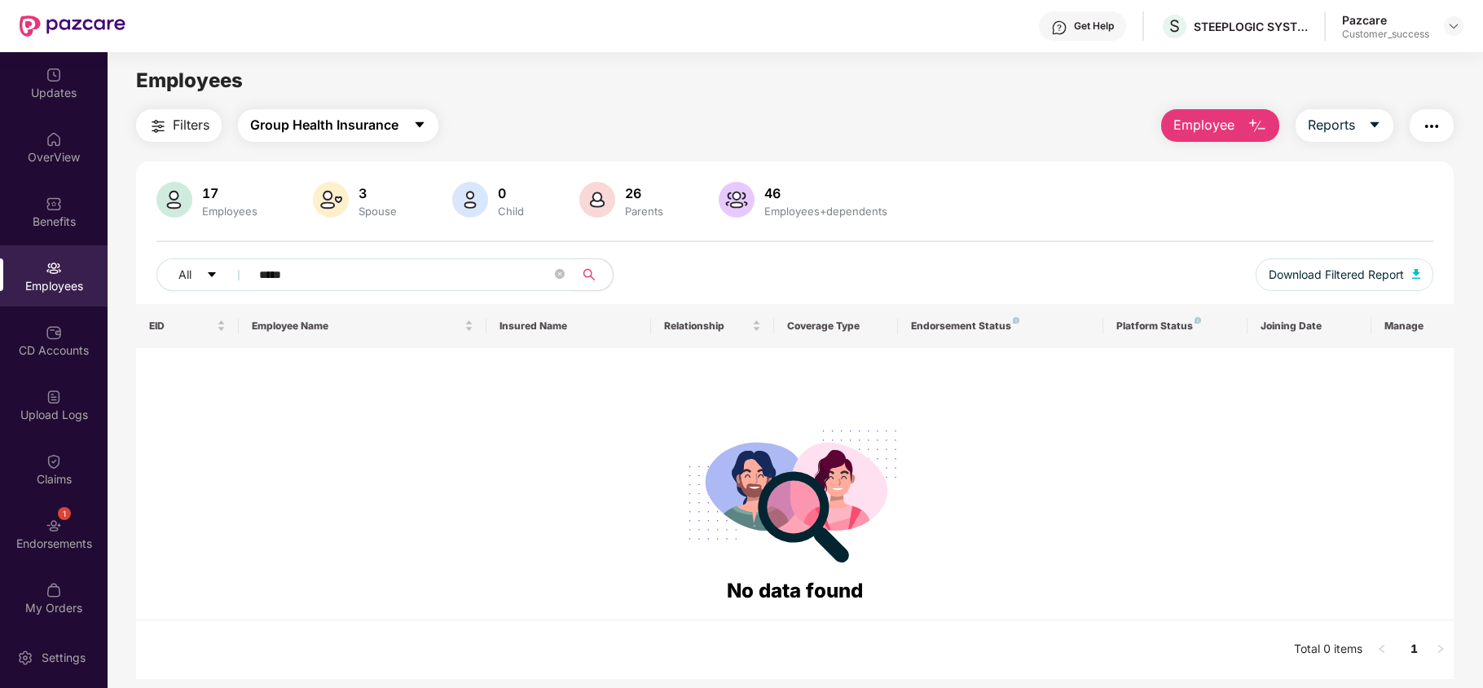
type input "*****"
click at [345, 132] on span "Group Health Insurance" at bounding box center [324, 125] width 148 height 20
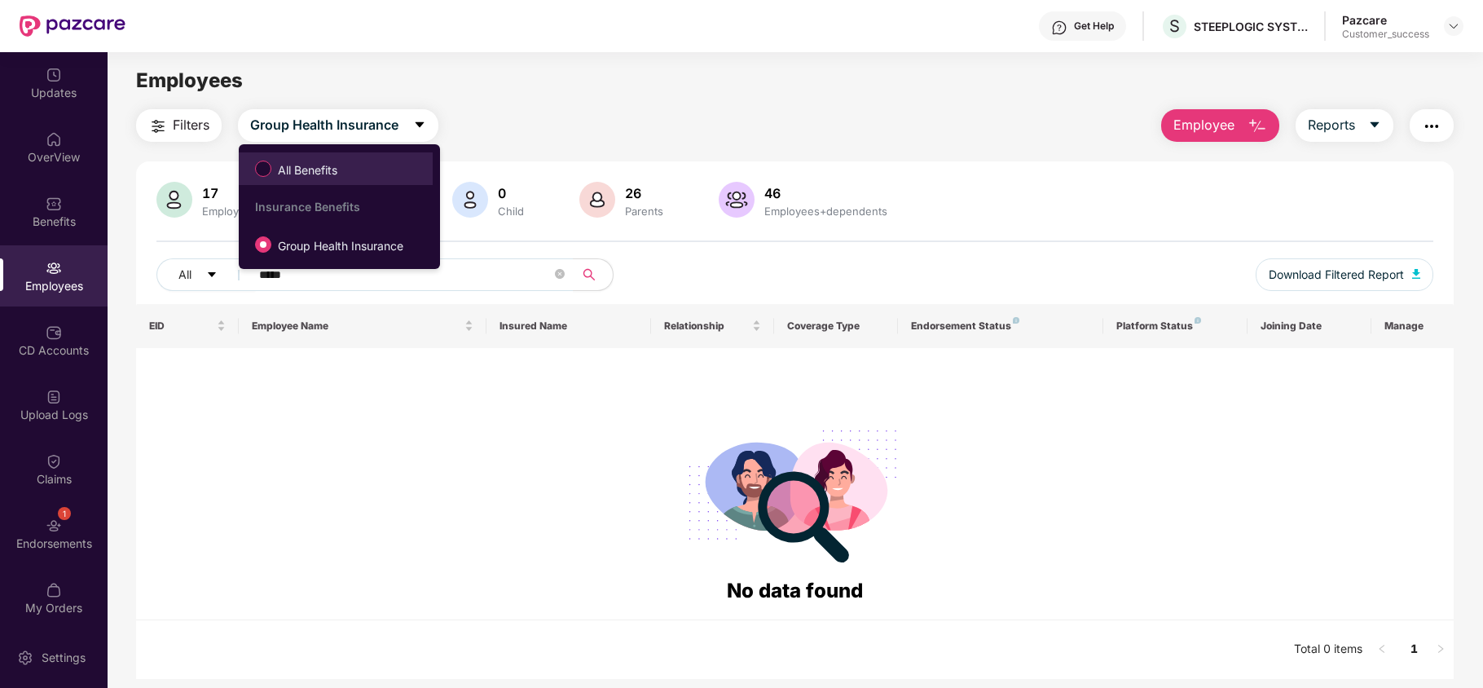
click at [330, 170] on span "All Benefits" at bounding box center [307, 170] width 72 height 18
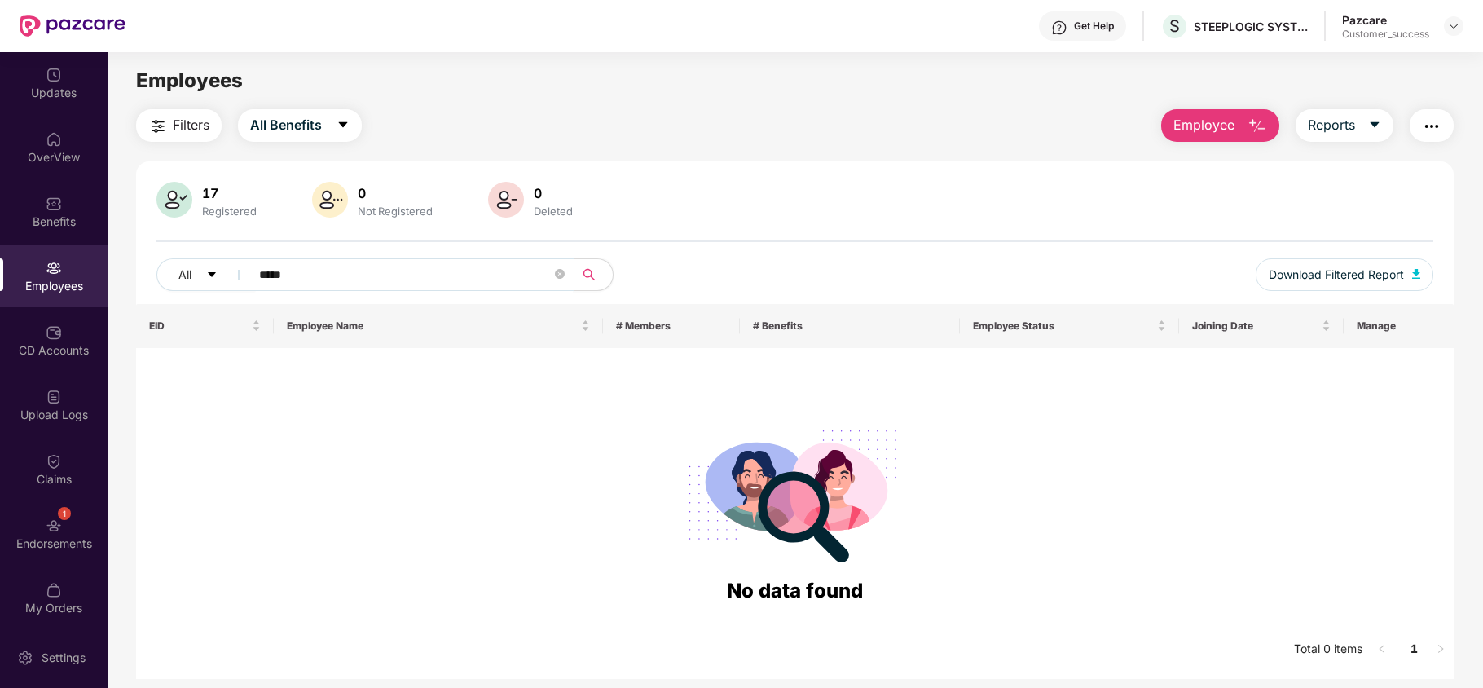
click at [318, 265] on input "*****" at bounding box center [405, 274] width 292 height 24
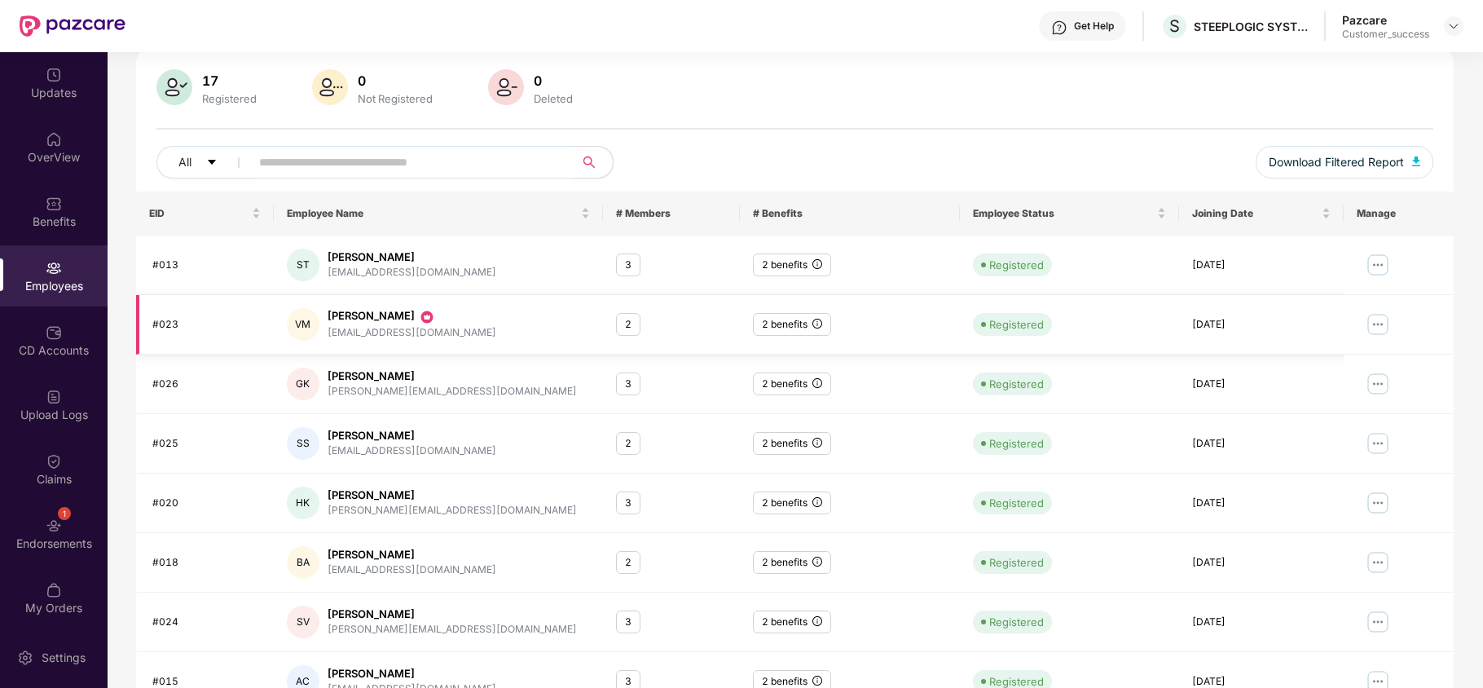
scroll to position [317, 0]
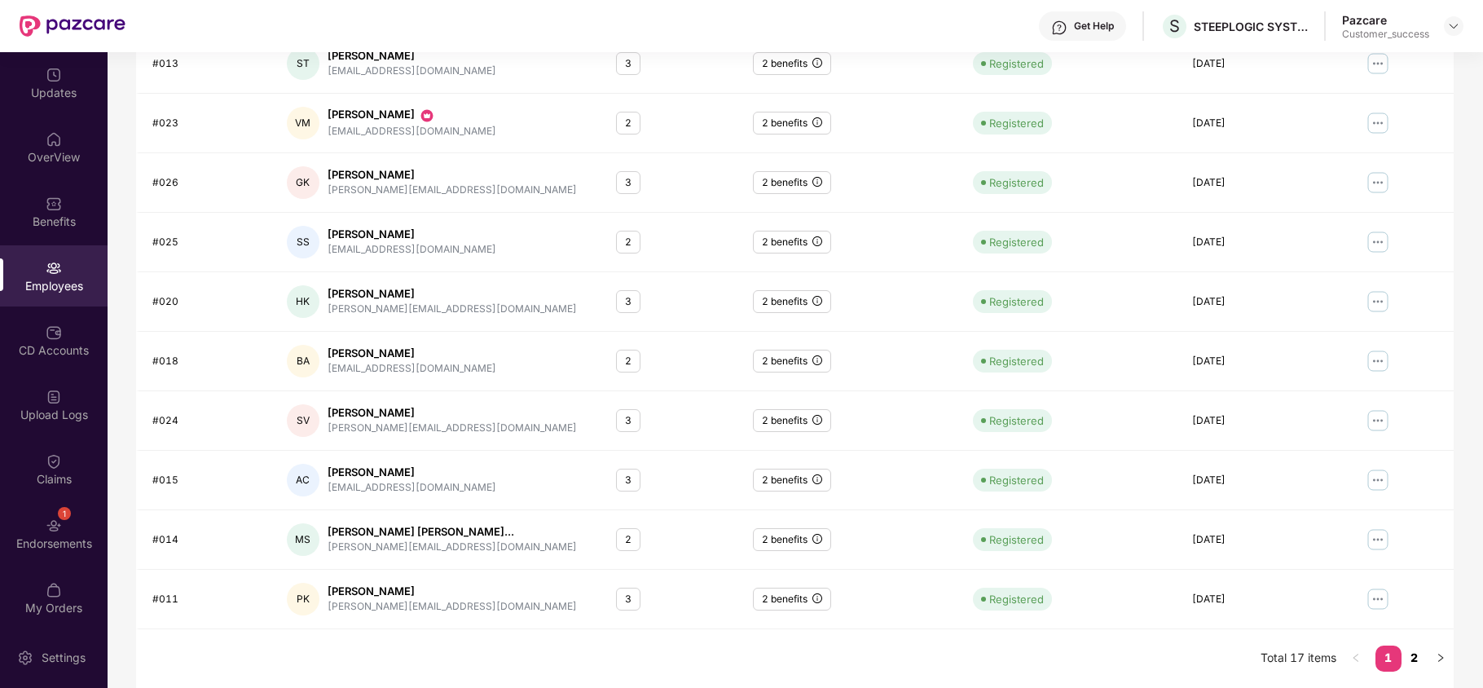
click at [1411, 662] on link "2" at bounding box center [1414, 657] width 26 height 24
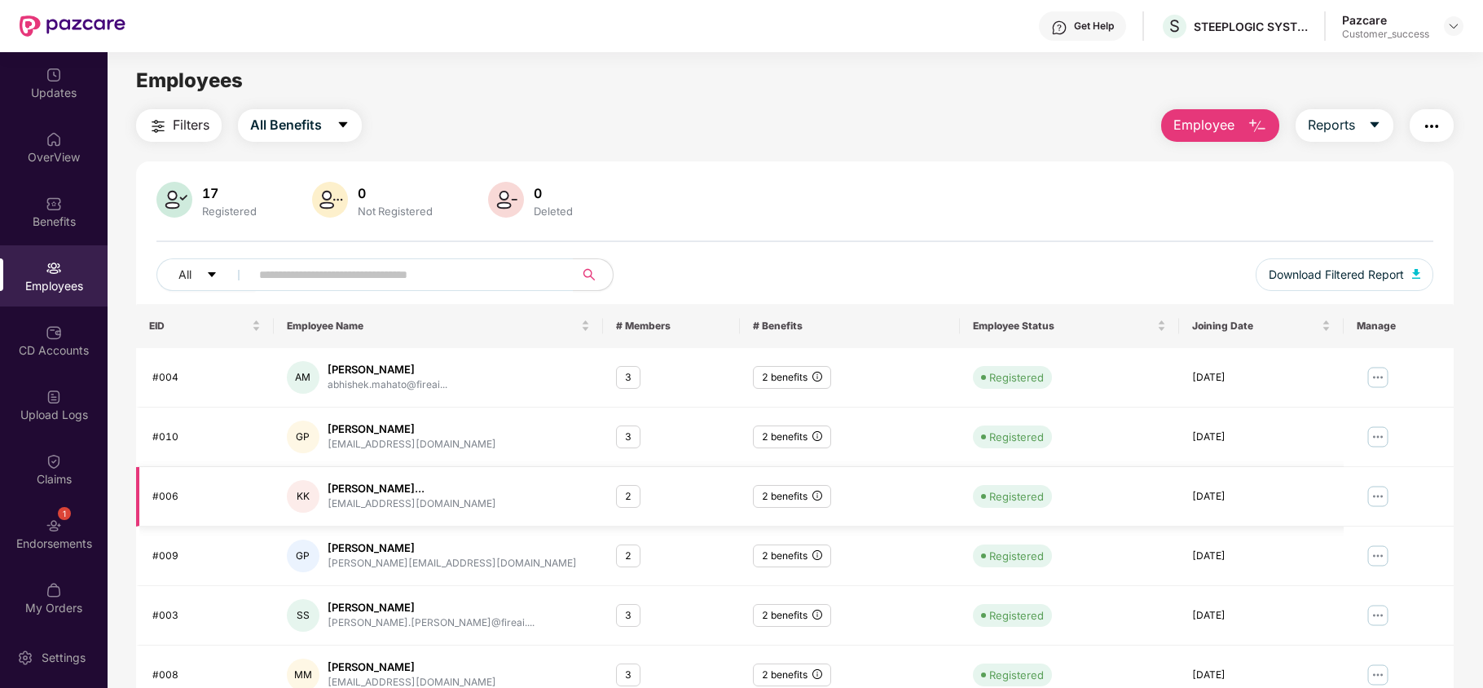
scroll to position [138, 0]
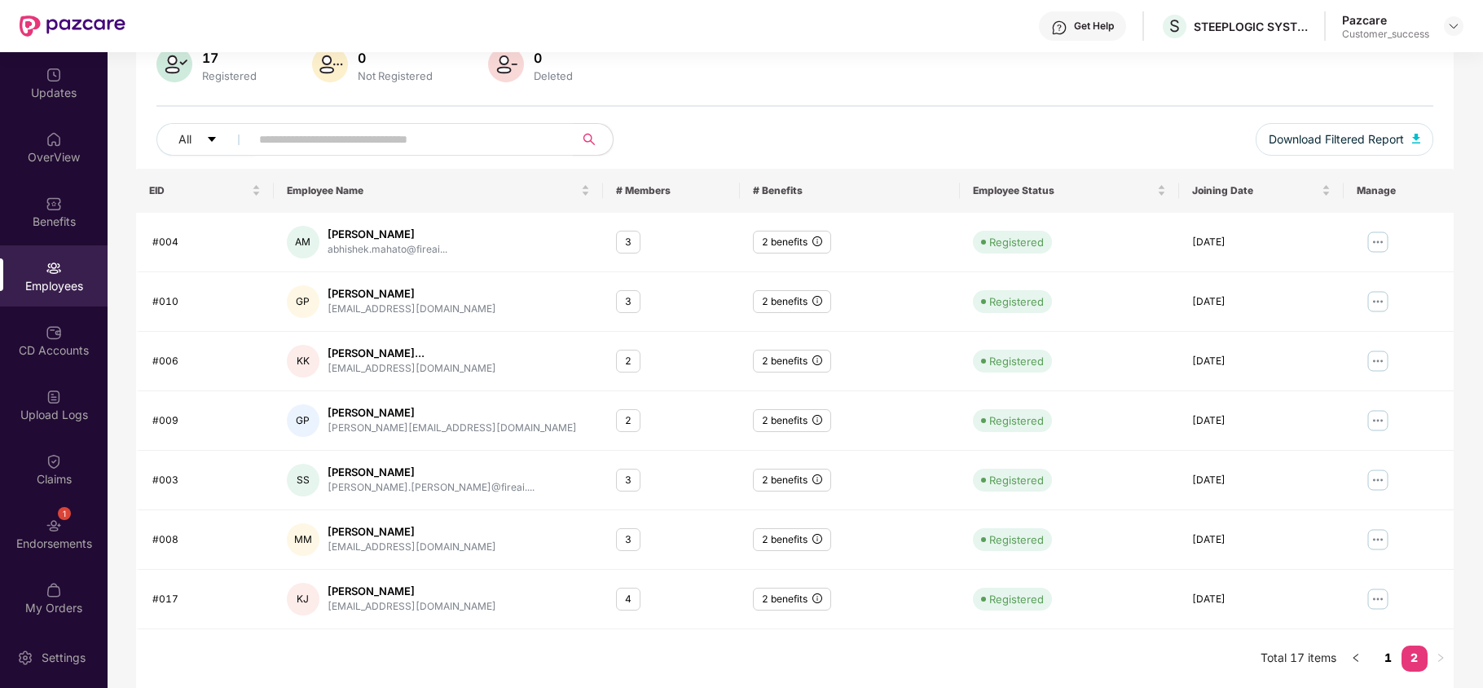
click at [1393, 659] on link "1" at bounding box center [1388, 657] width 26 height 24
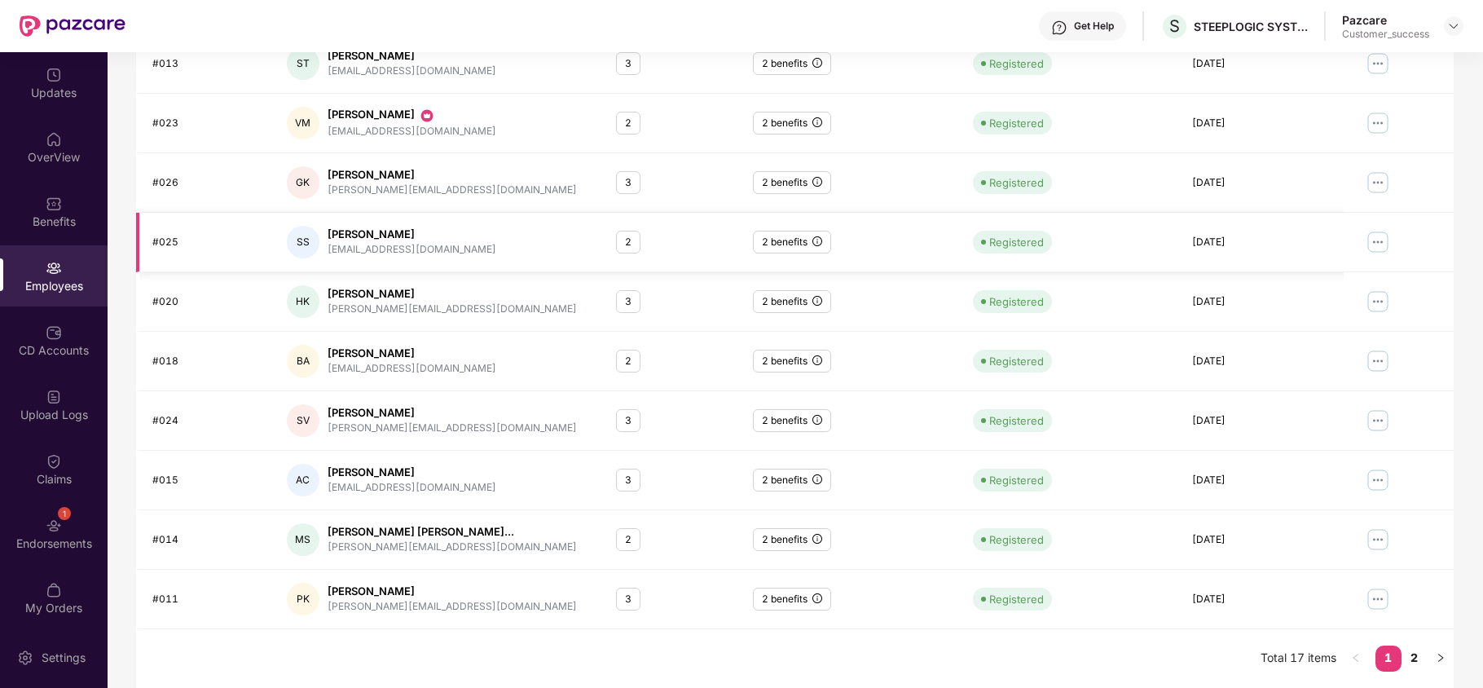
scroll to position [0, 0]
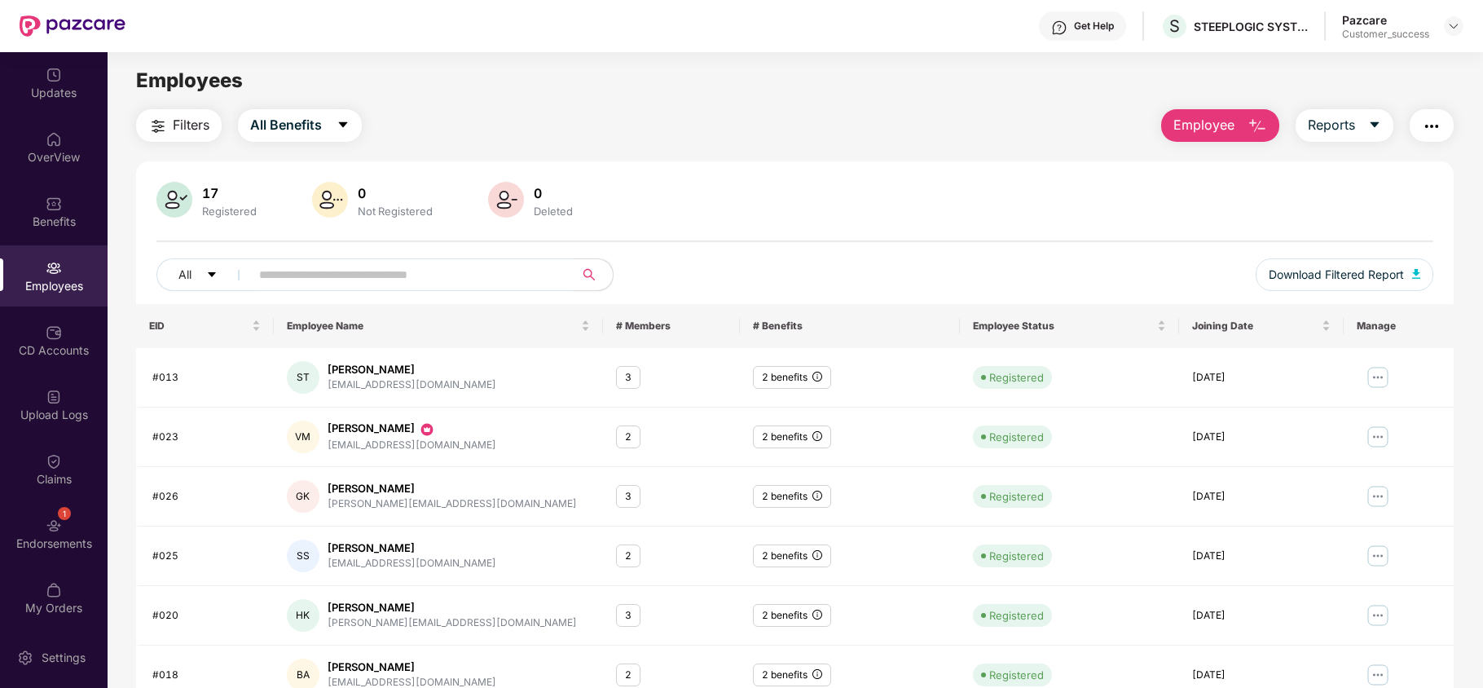
click at [428, 275] on input "text" at bounding box center [405, 274] width 292 height 24
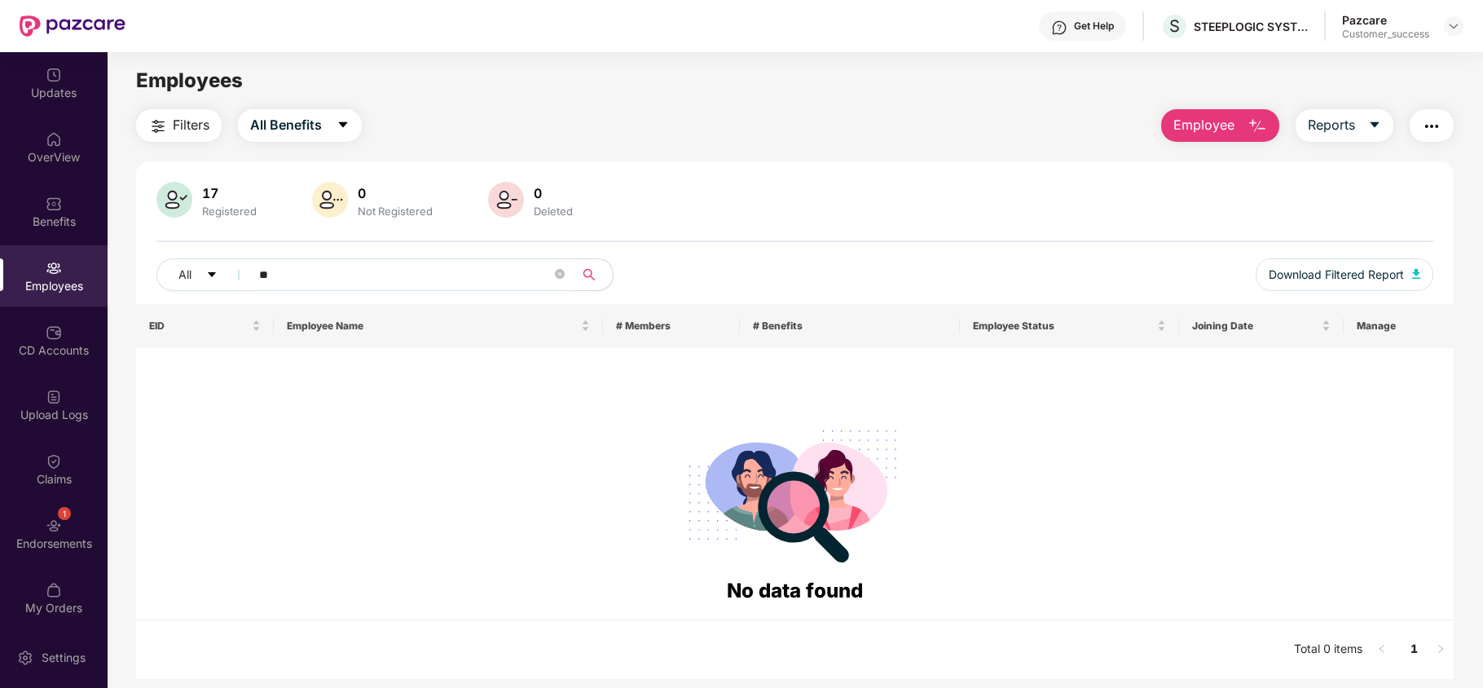
type input "*"
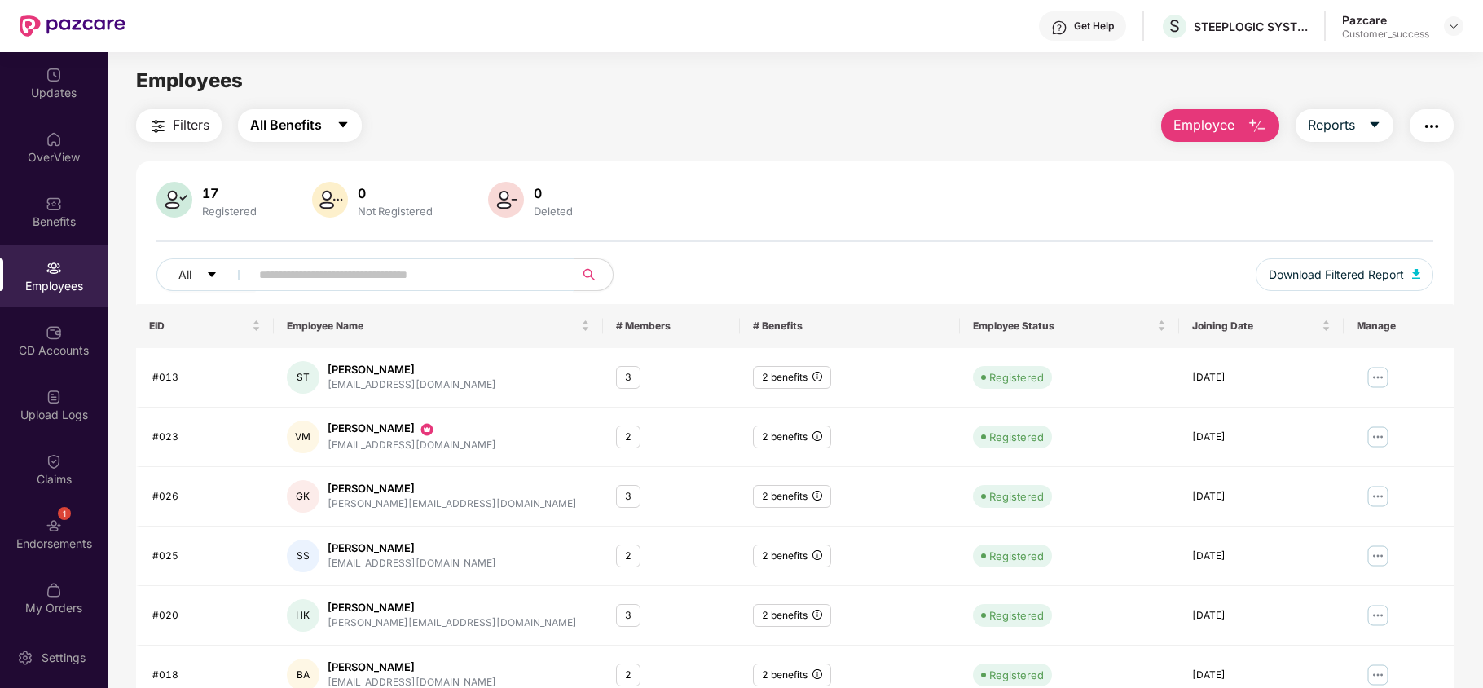
click at [297, 130] on span "All Benefits" at bounding box center [286, 125] width 72 height 20
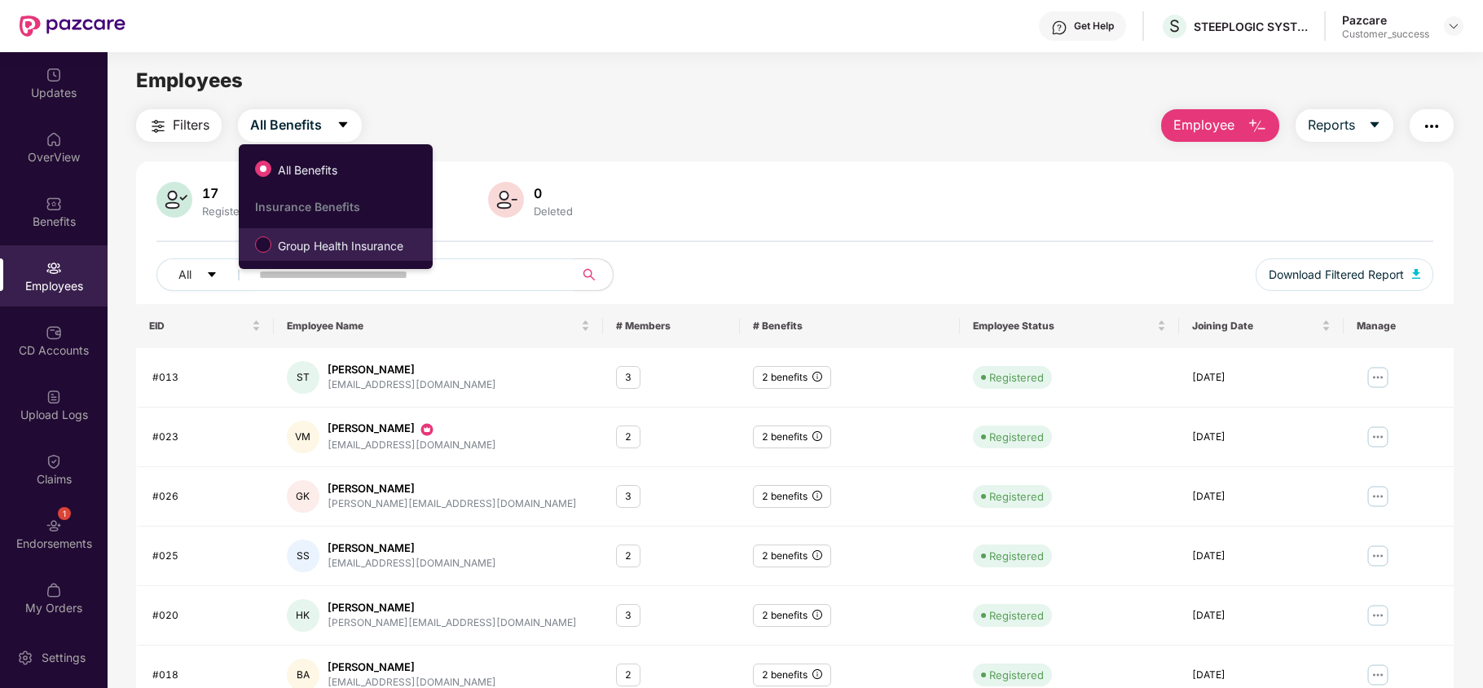
click at [287, 251] on span "Group Health Insurance" at bounding box center [340, 246] width 138 height 18
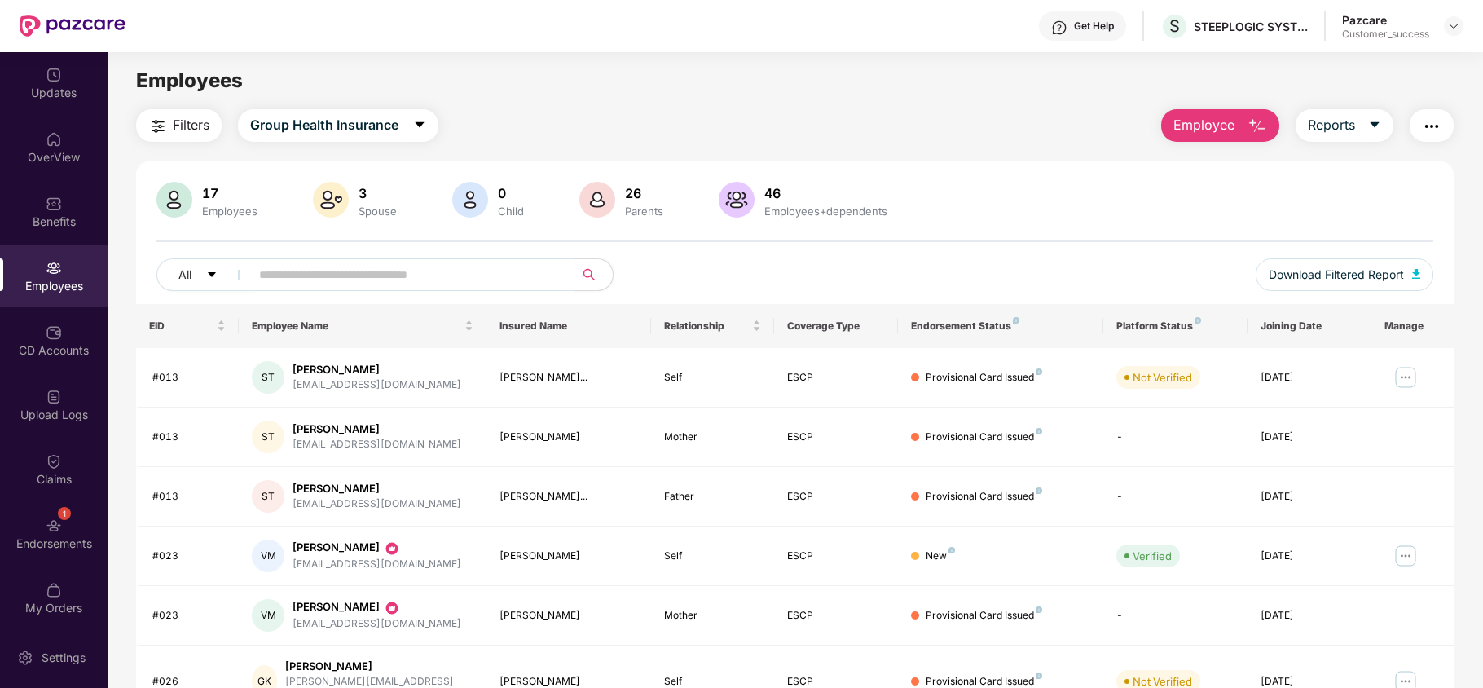
click at [292, 275] on input "text" at bounding box center [405, 274] width 292 height 24
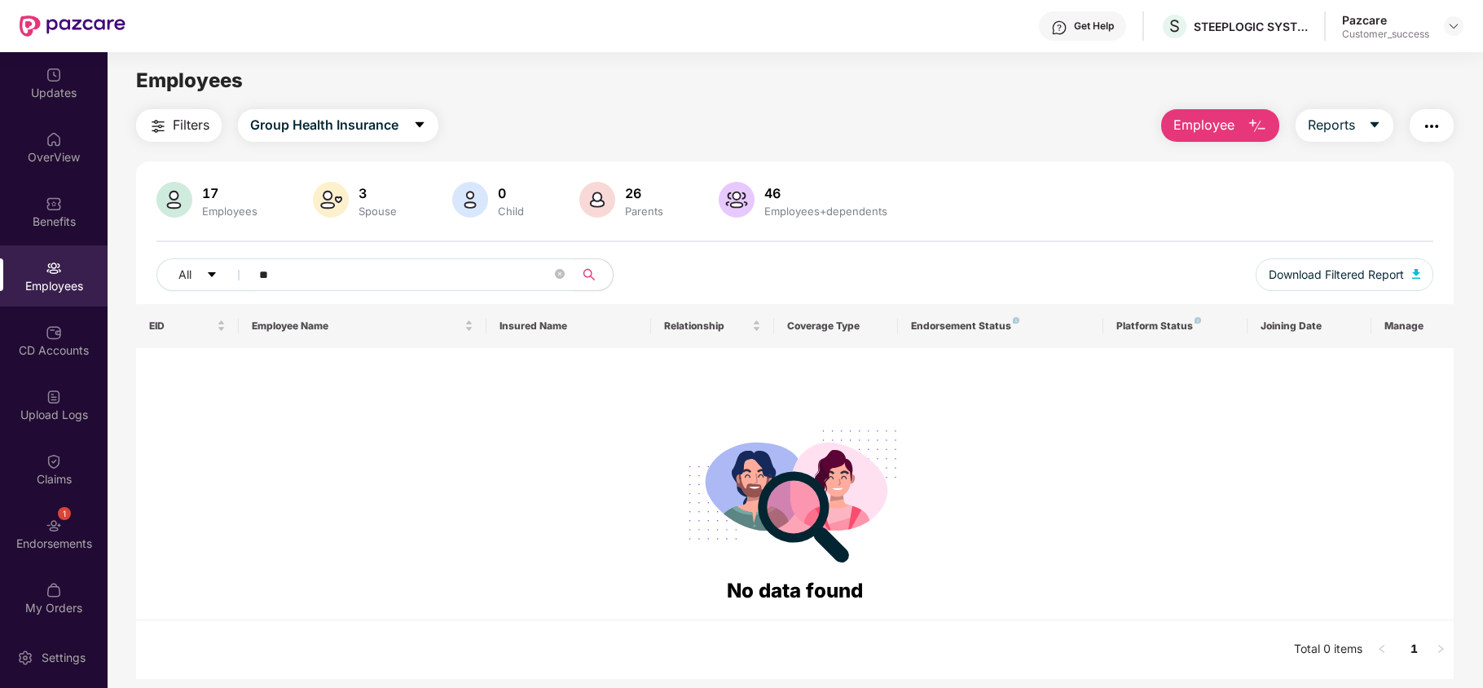
type input "*"
type input "****"
click at [55, 212] on div "Benefits" at bounding box center [54, 211] width 108 height 61
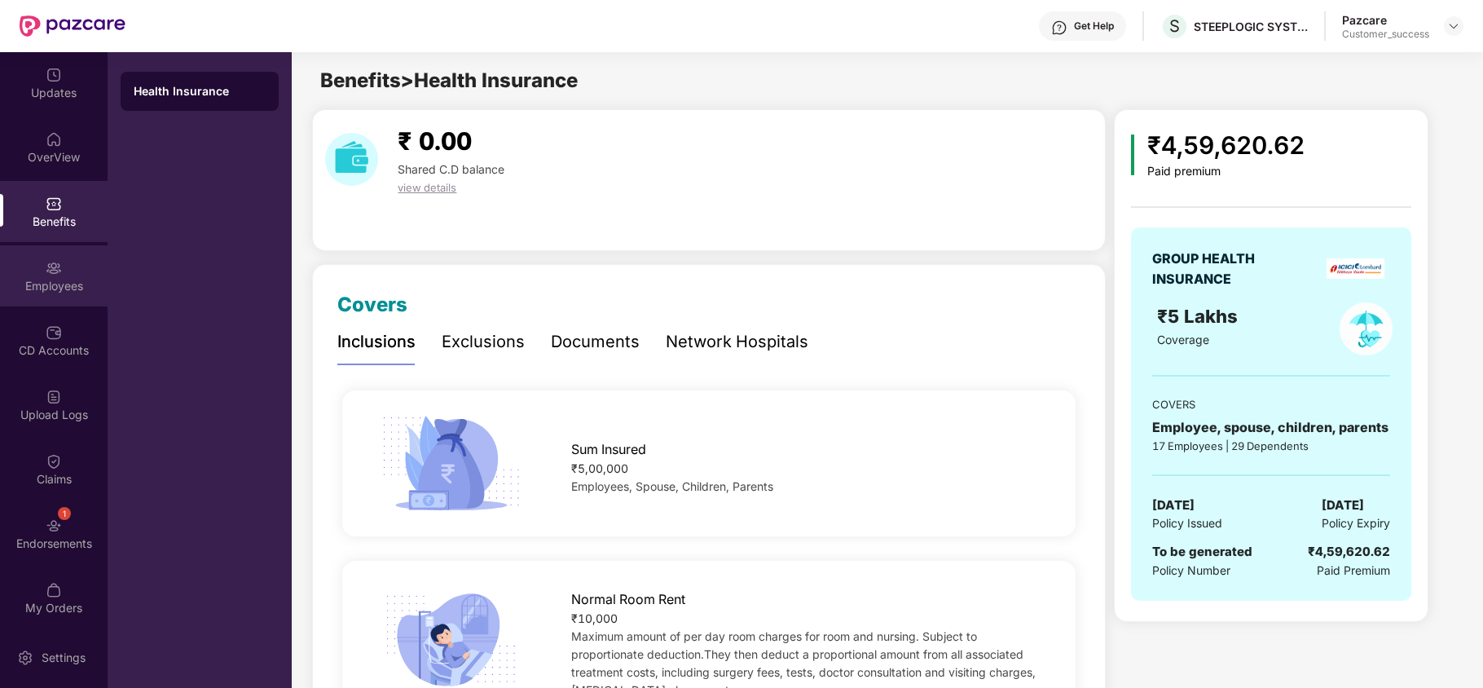
click at [46, 272] on img at bounding box center [54, 268] width 16 height 16
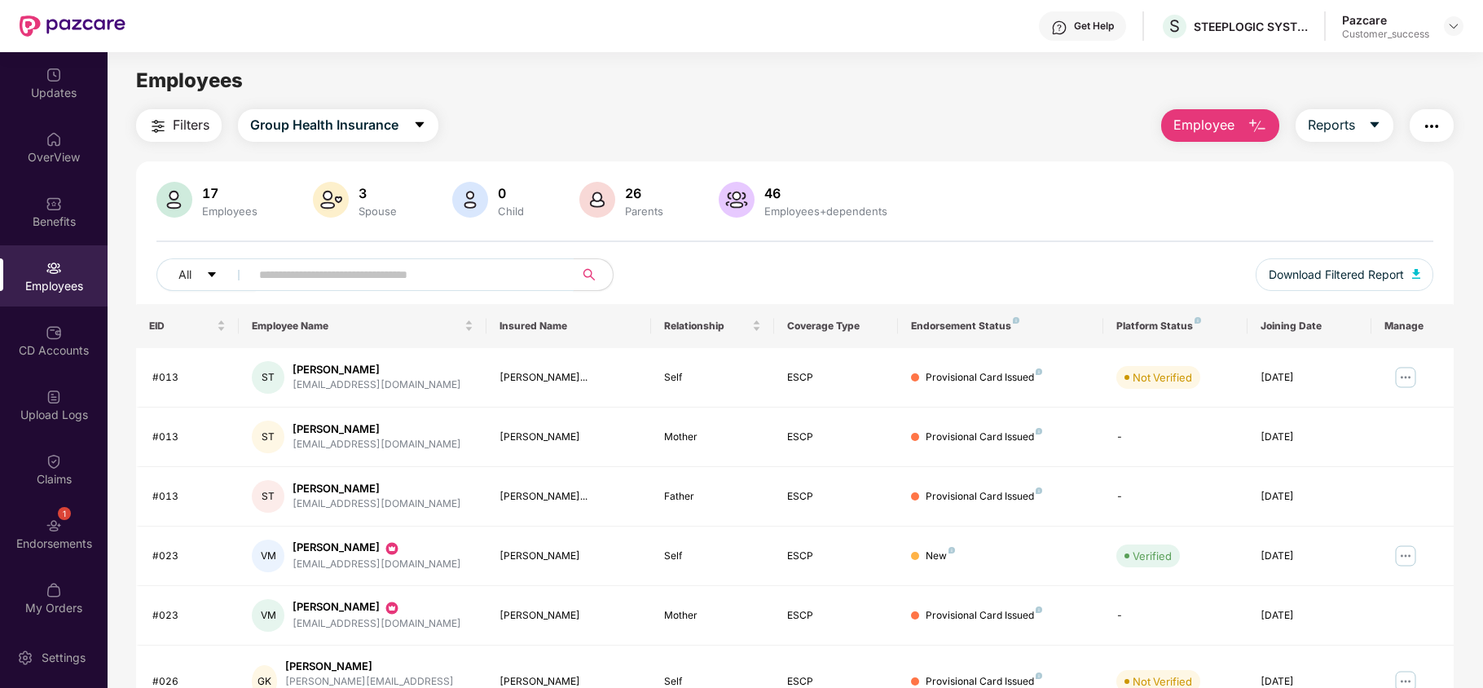
click at [329, 268] on input "text" at bounding box center [405, 274] width 292 height 24
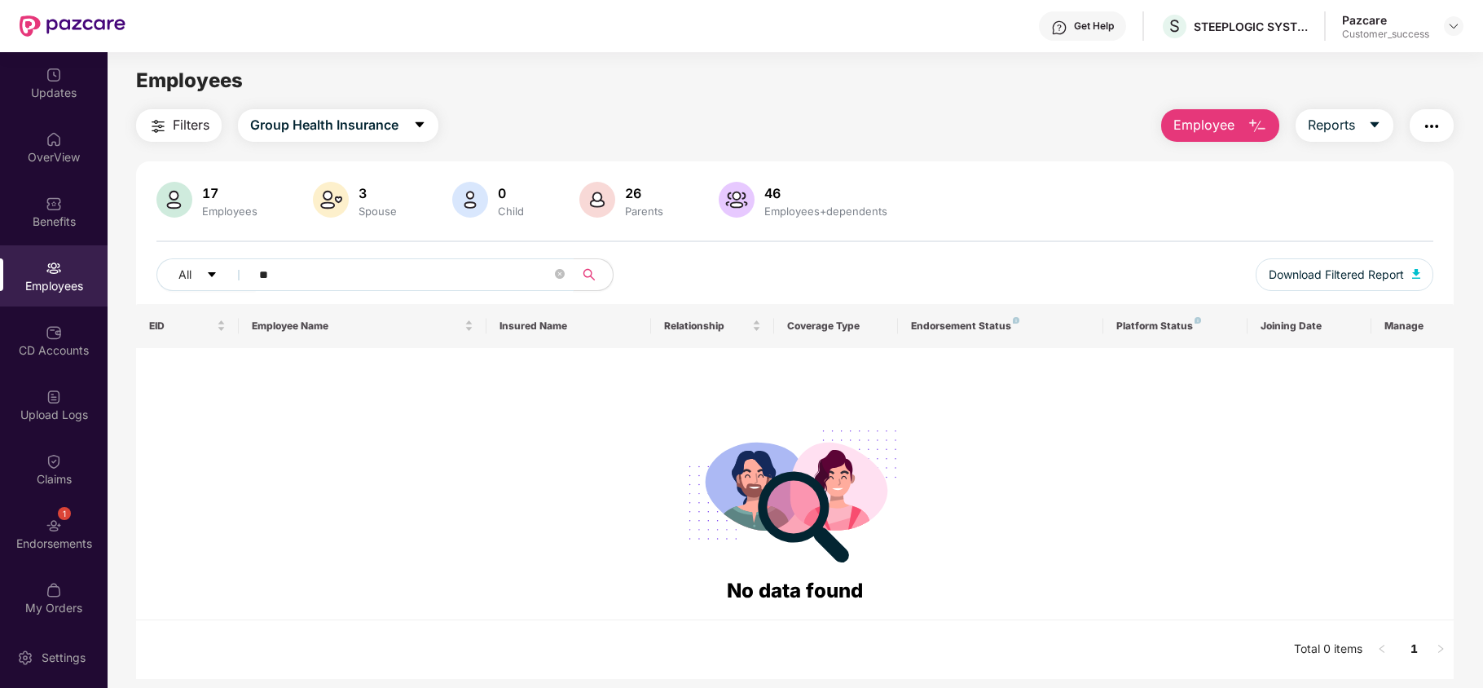
type input "*"
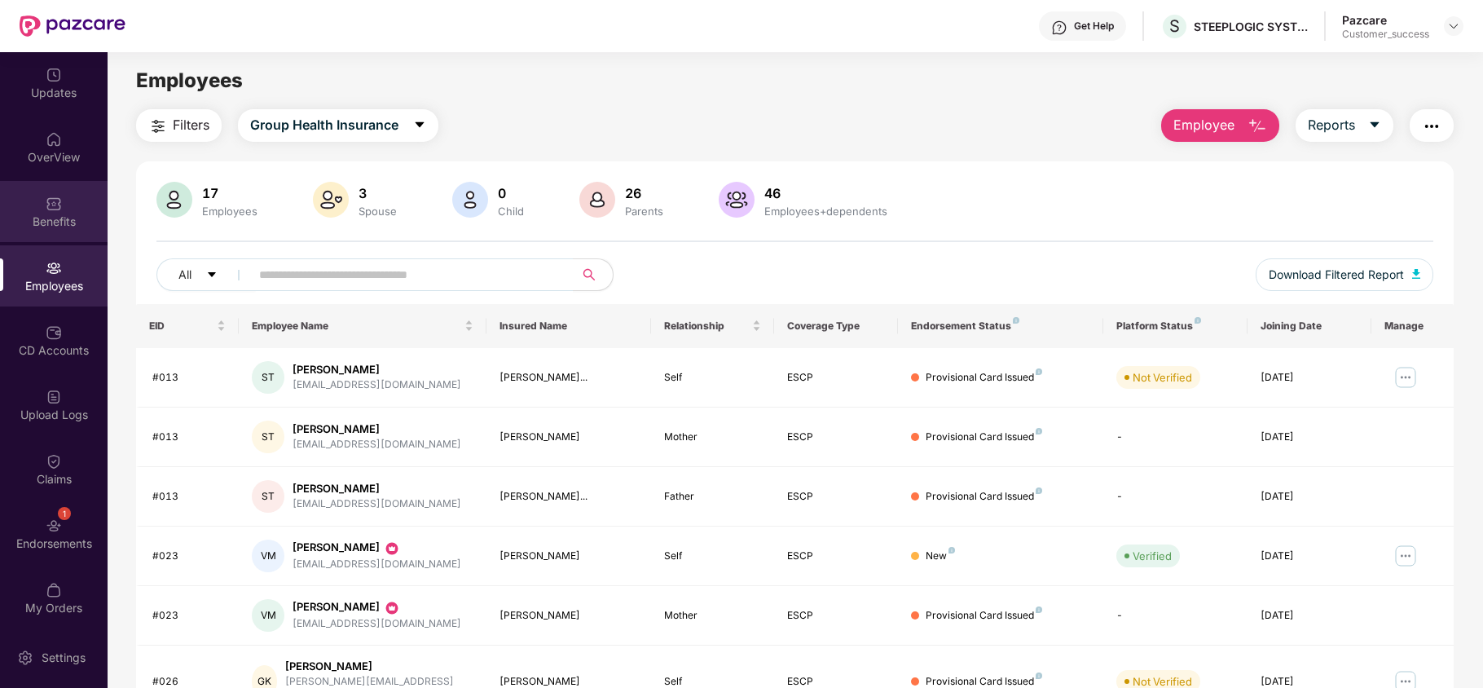
click at [46, 203] on img at bounding box center [54, 203] width 16 height 16
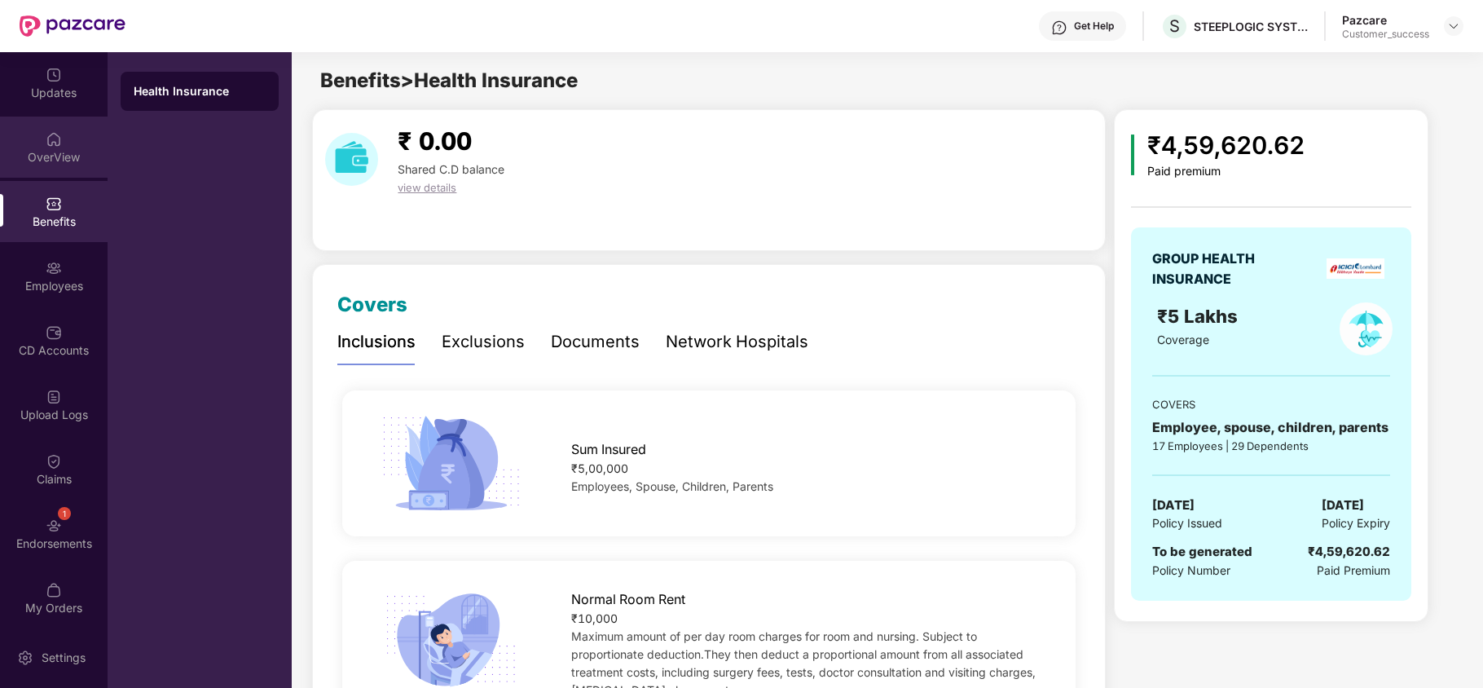
click at [47, 151] on div "OverView" at bounding box center [54, 157] width 108 height 16
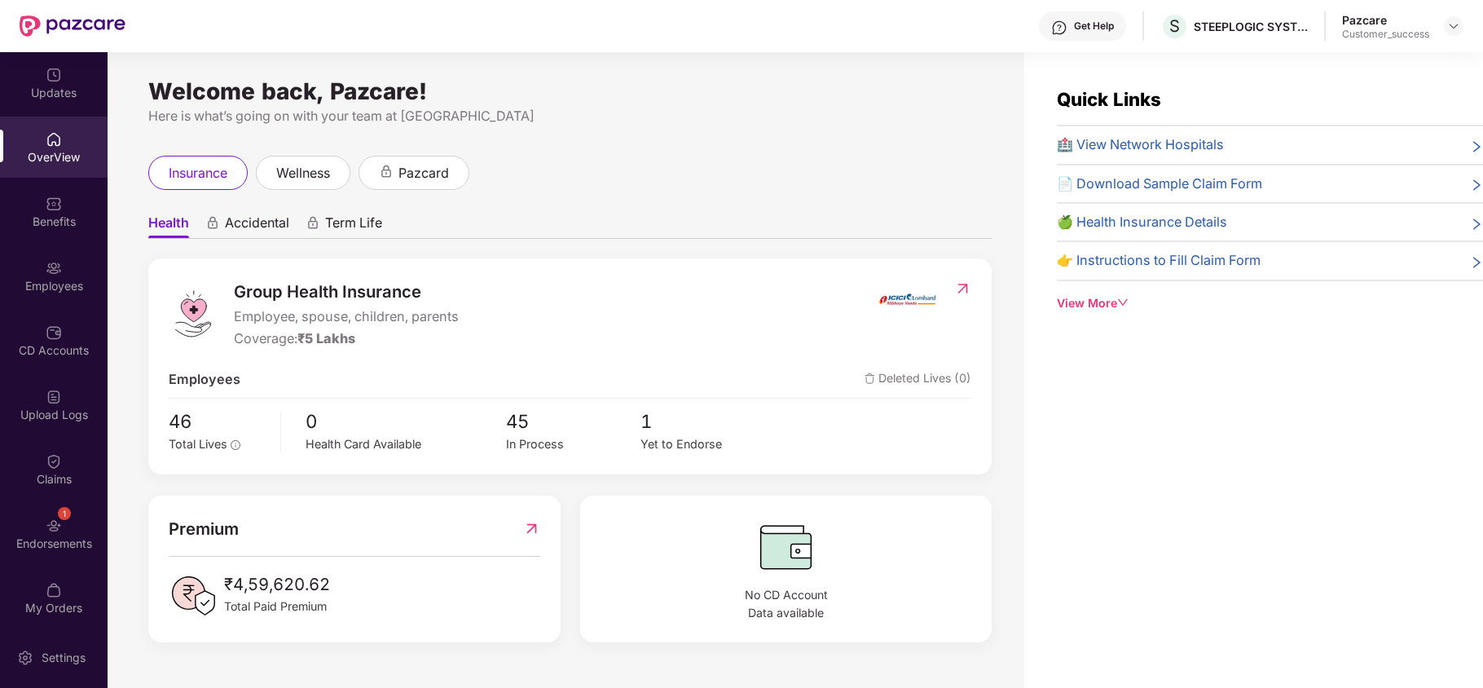
click at [59, 98] on div "Updates" at bounding box center [54, 93] width 108 height 16
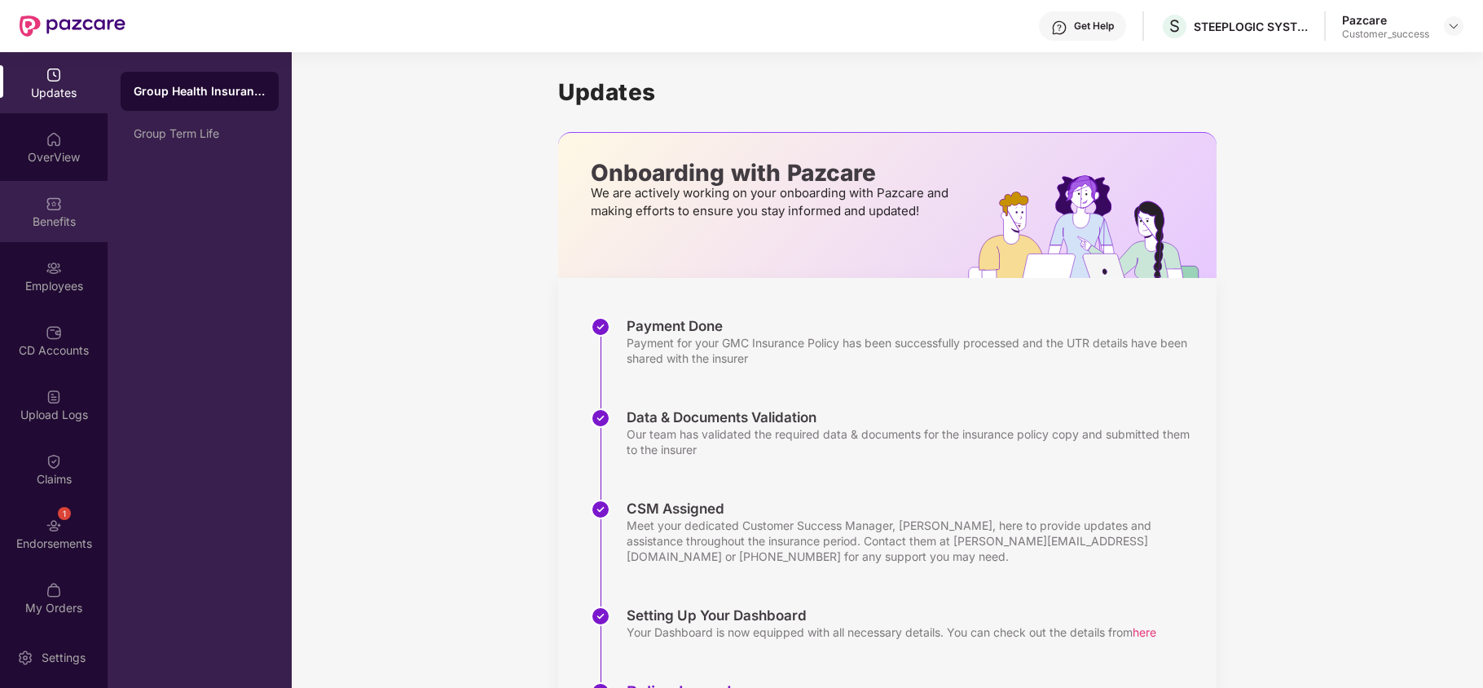
click at [62, 222] on div "Benefits" at bounding box center [54, 221] width 108 height 16
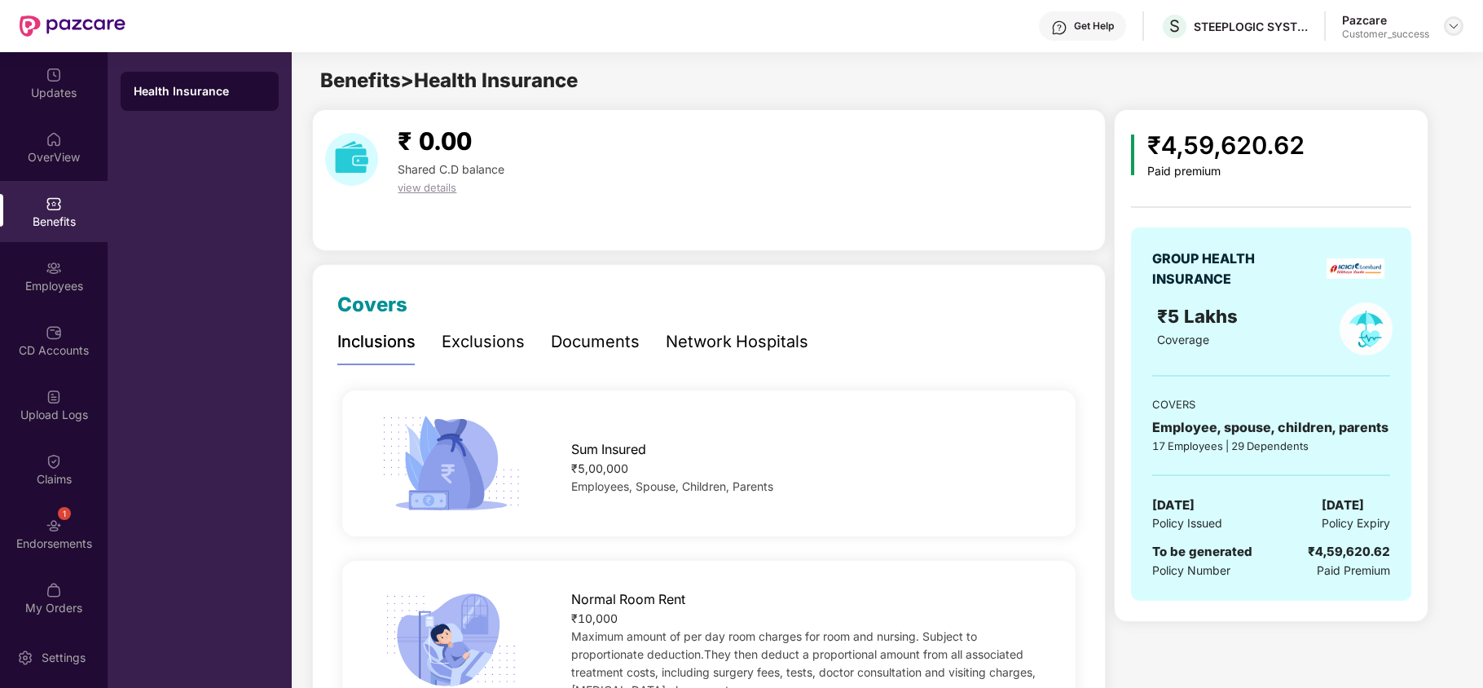
click at [1450, 27] on img at bounding box center [1453, 26] width 13 height 13
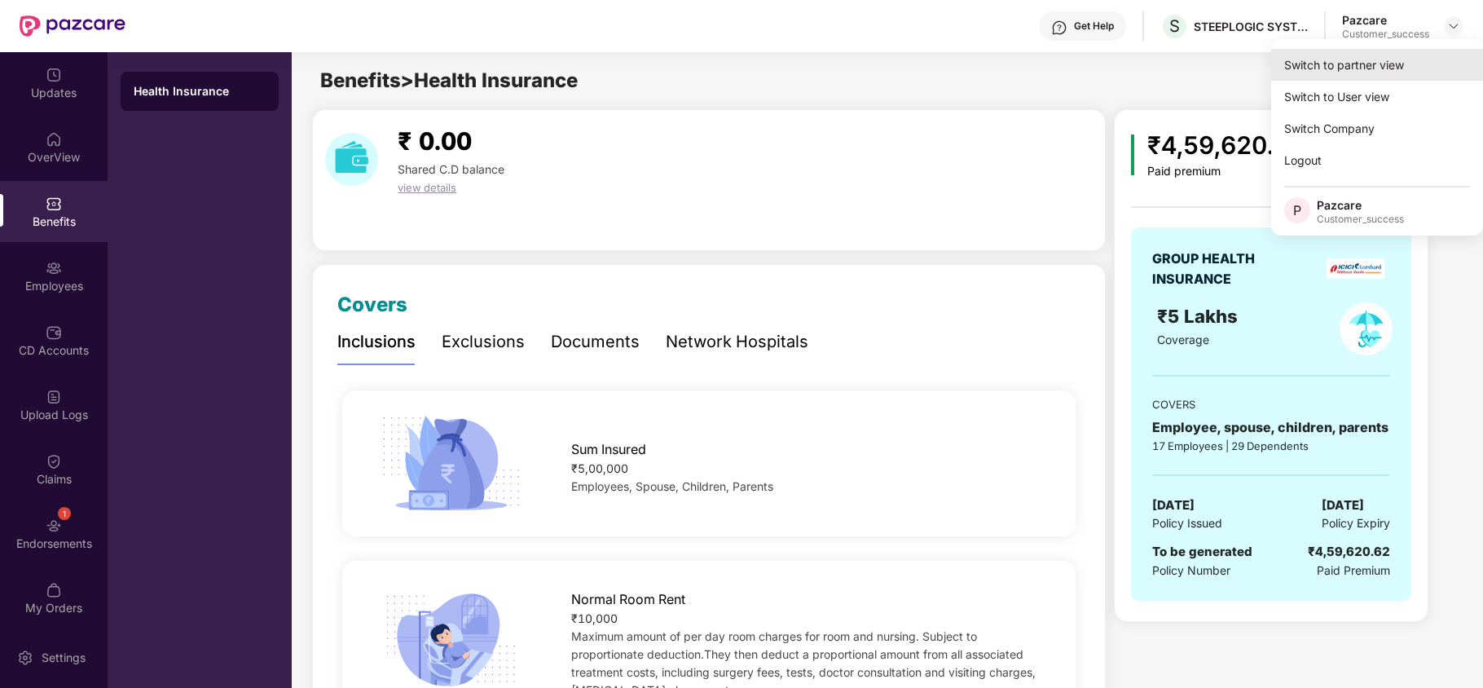
click at [1352, 59] on div "Switch to partner view" at bounding box center [1377, 65] width 212 height 32
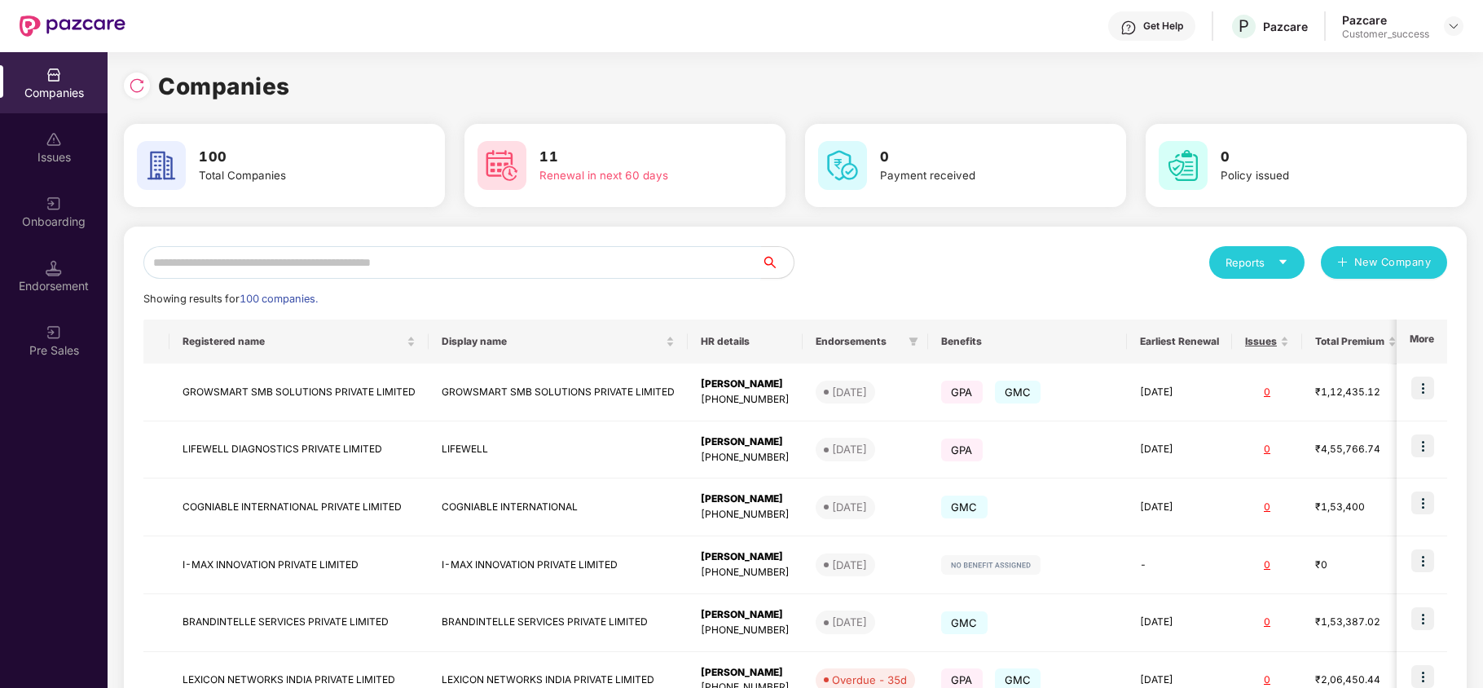
click at [571, 253] on input "text" at bounding box center [451, 262] width 617 height 33
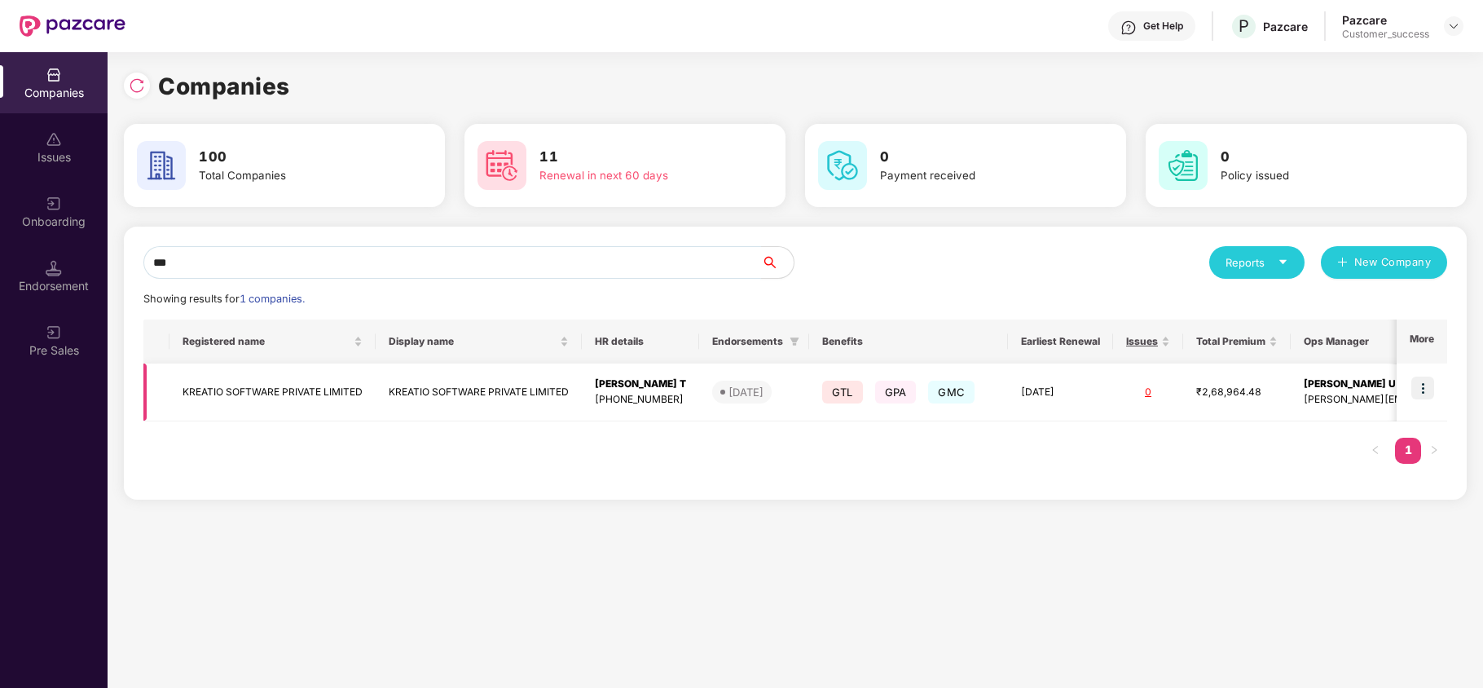
type input "***"
click at [1422, 398] on img at bounding box center [1422, 387] width 23 height 23
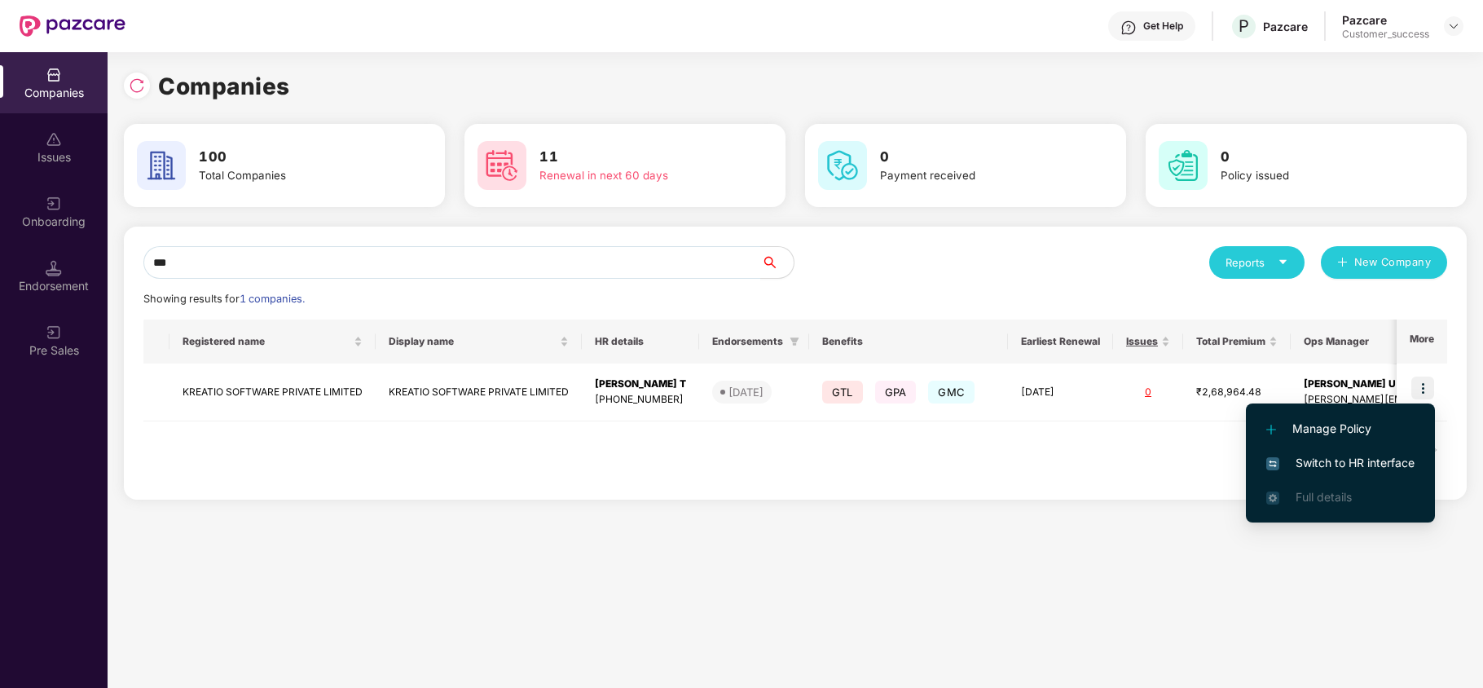
click at [1343, 460] on span "Switch to HR interface" at bounding box center [1340, 463] width 148 height 18
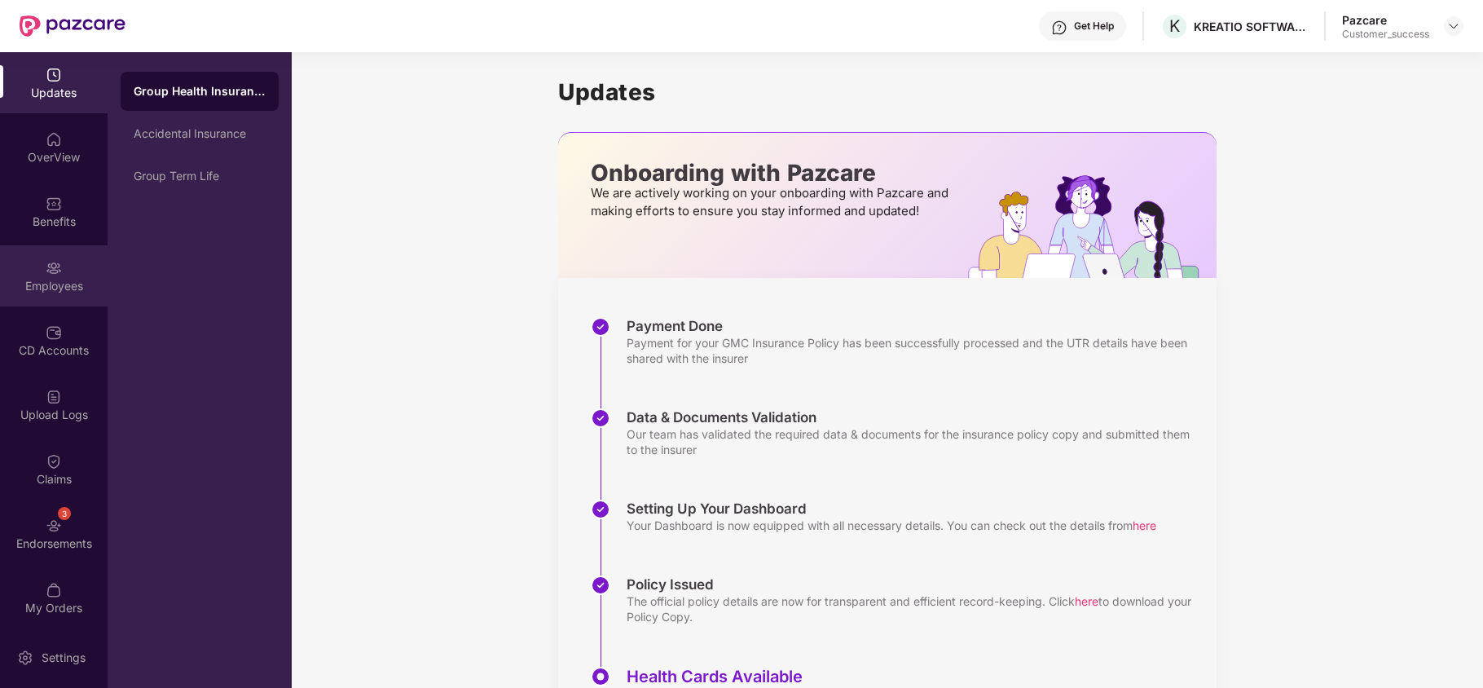
click at [46, 268] on img at bounding box center [54, 268] width 16 height 16
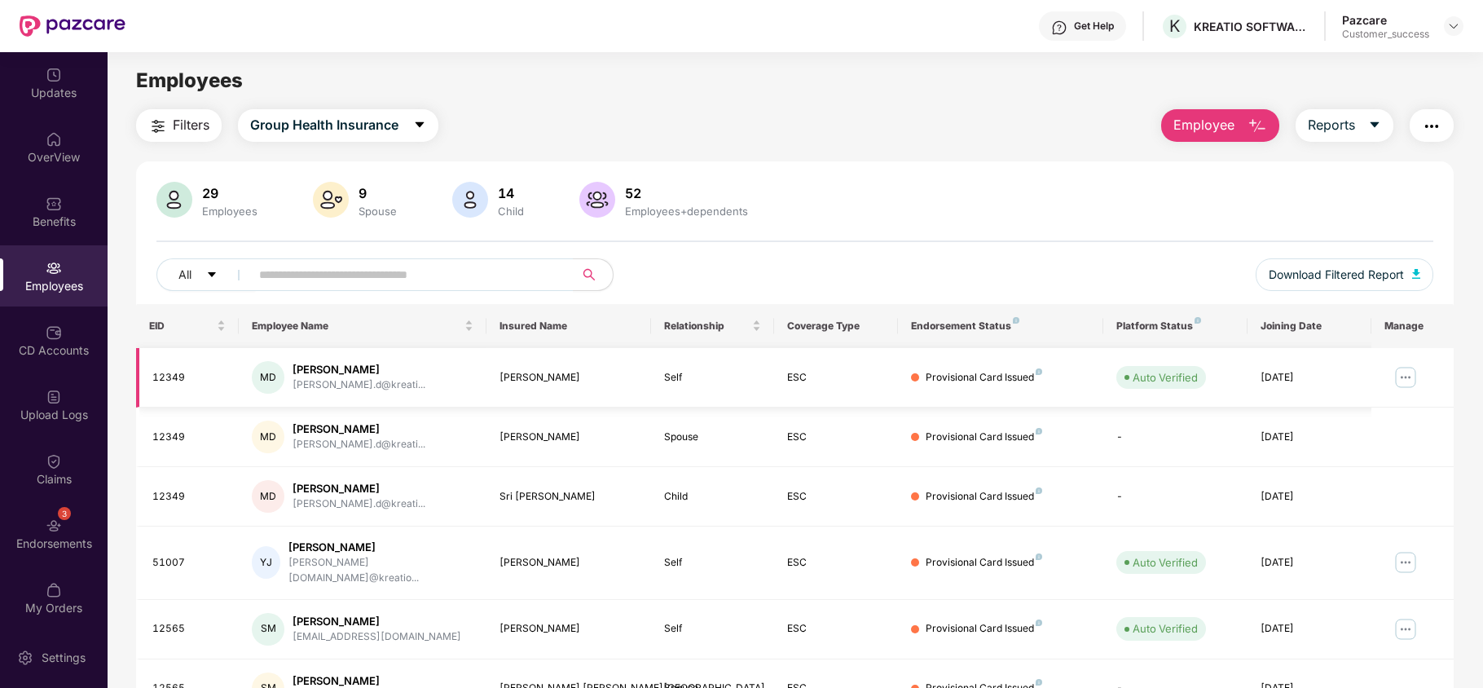
click at [1402, 380] on img at bounding box center [1405, 377] width 26 height 26
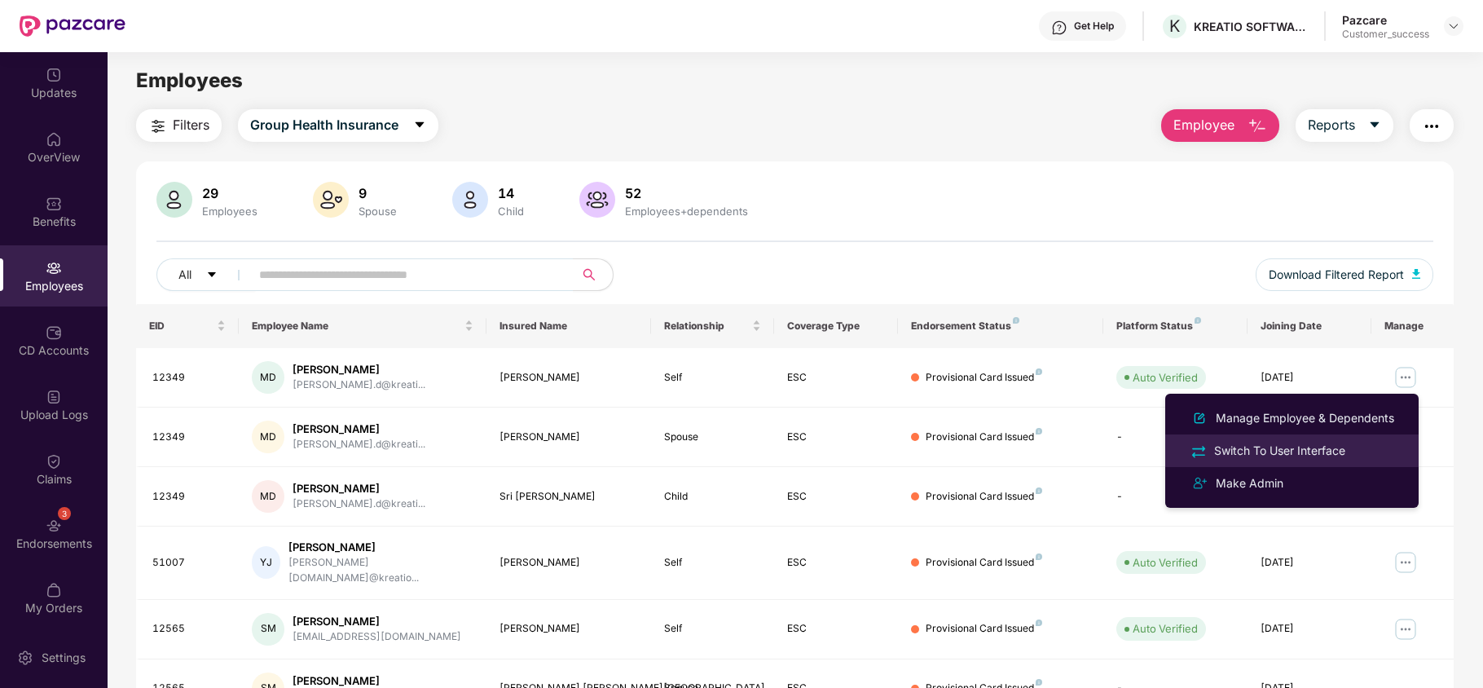
click at [1320, 450] on div "Switch To User Interface" at bounding box center [1279, 451] width 138 height 18
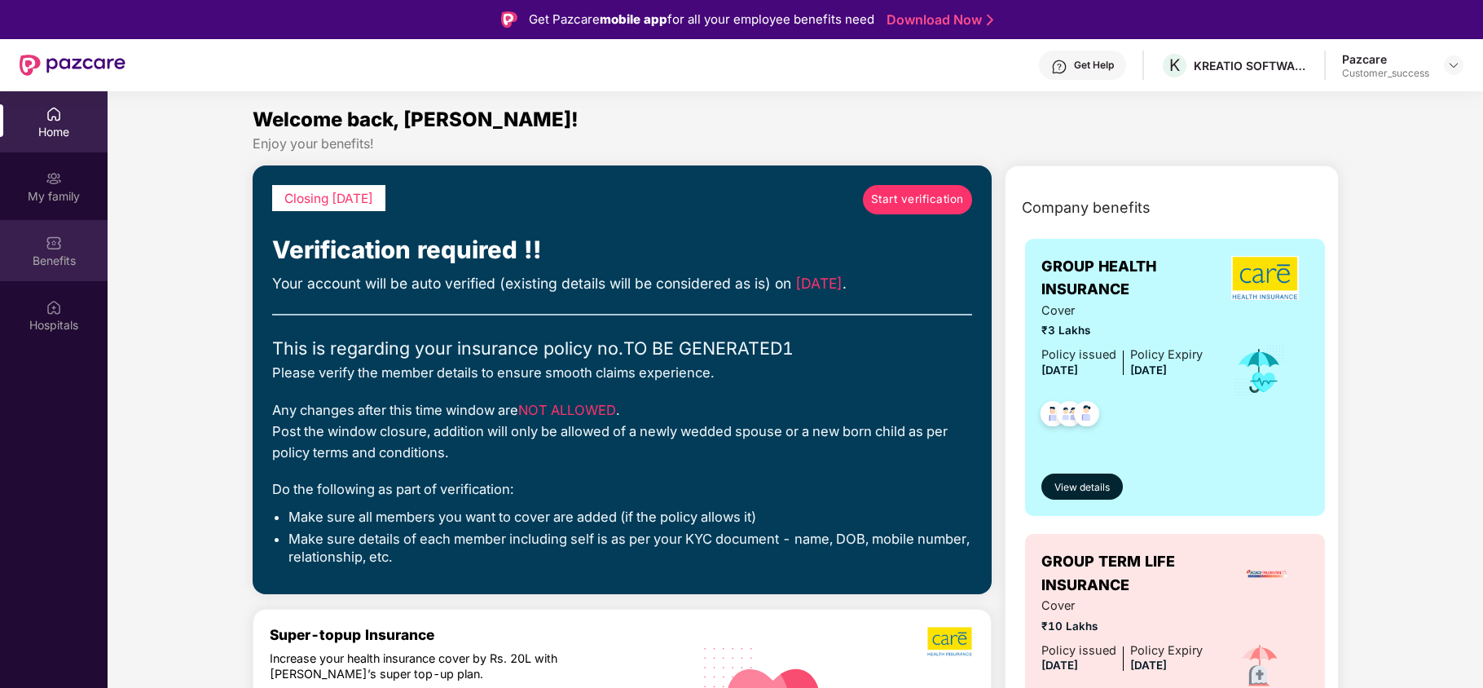
click at [51, 261] on div "Benefits" at bounding box center [54, 261] width 108 height 16
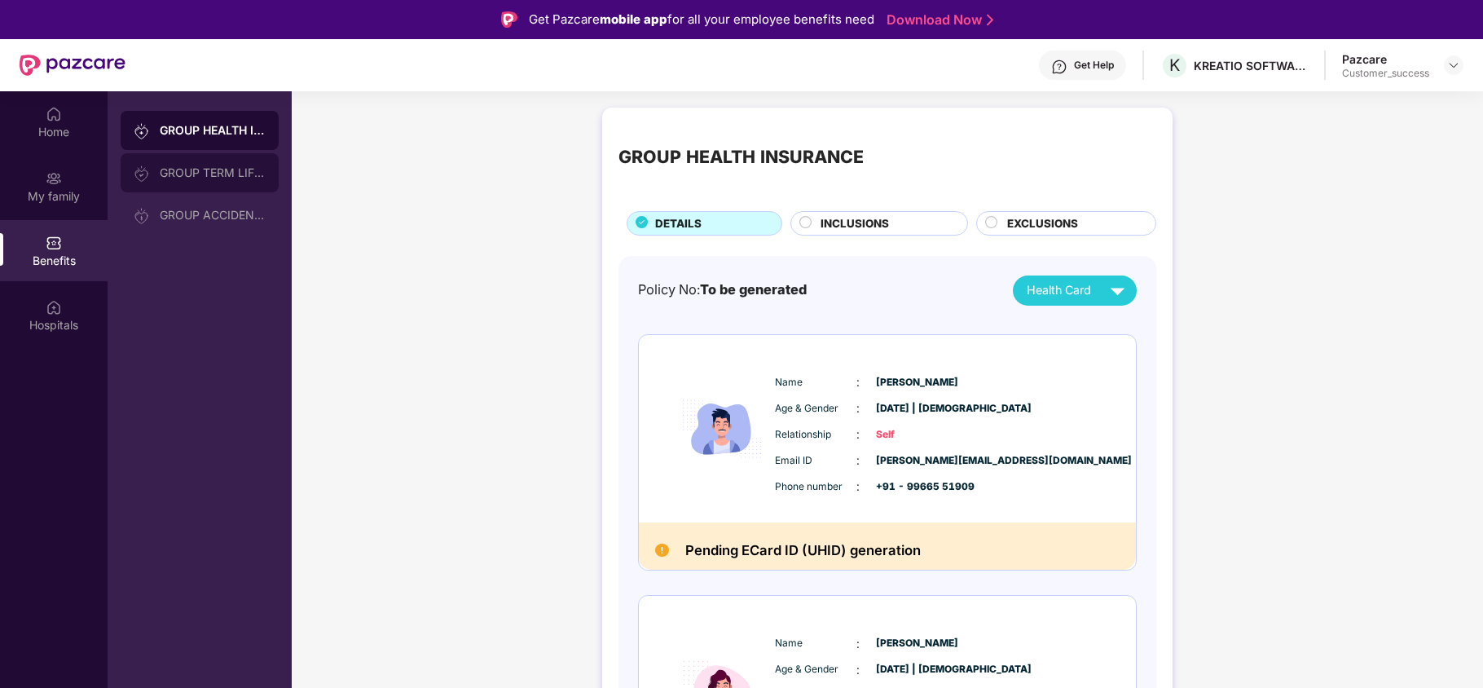
click at [206, 186] on div "GROUP TERM LIFE INSURANCE" at bounding box center [200, 172] width 158 height 39
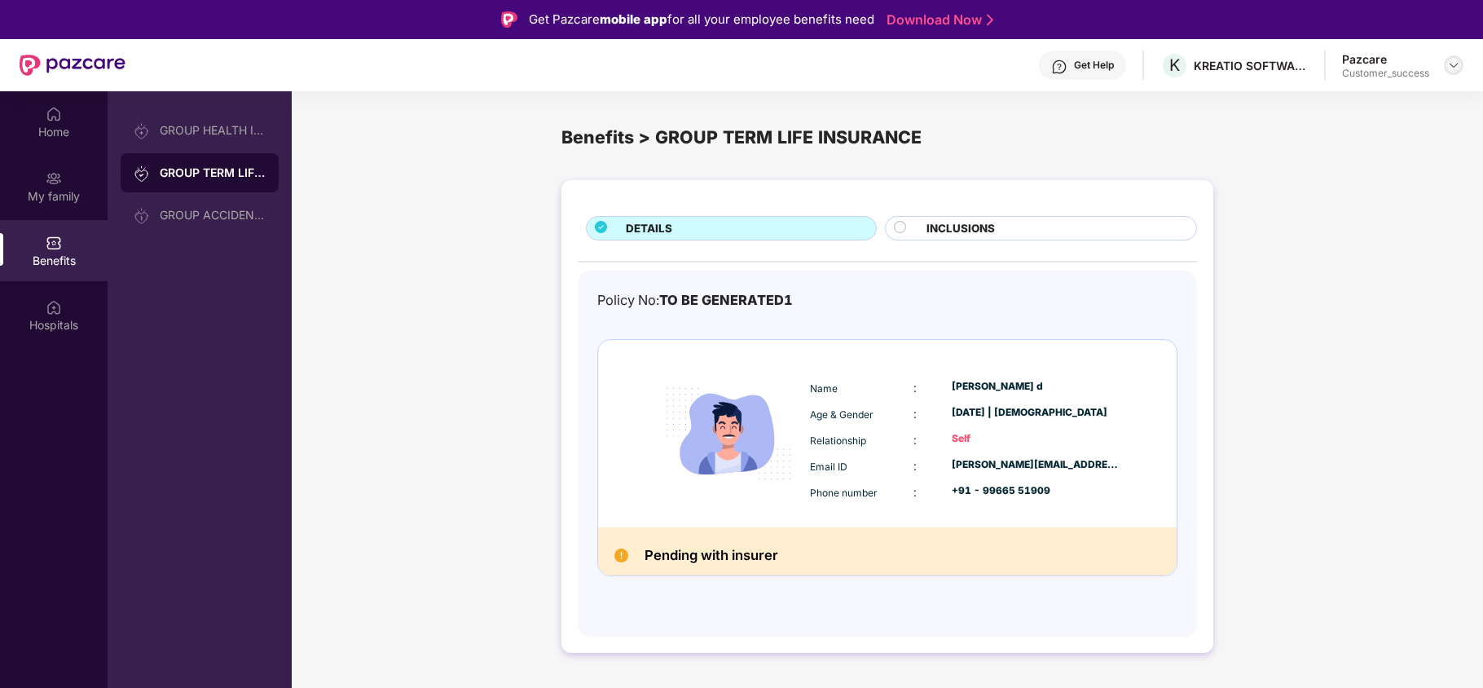
click at [1448, 59] on img at bounding box center [1453, 65] width 13 height 13
click at [1389, 104] on div "Switch to partner view" at bounding box center [1377, 104] width 212 height 32
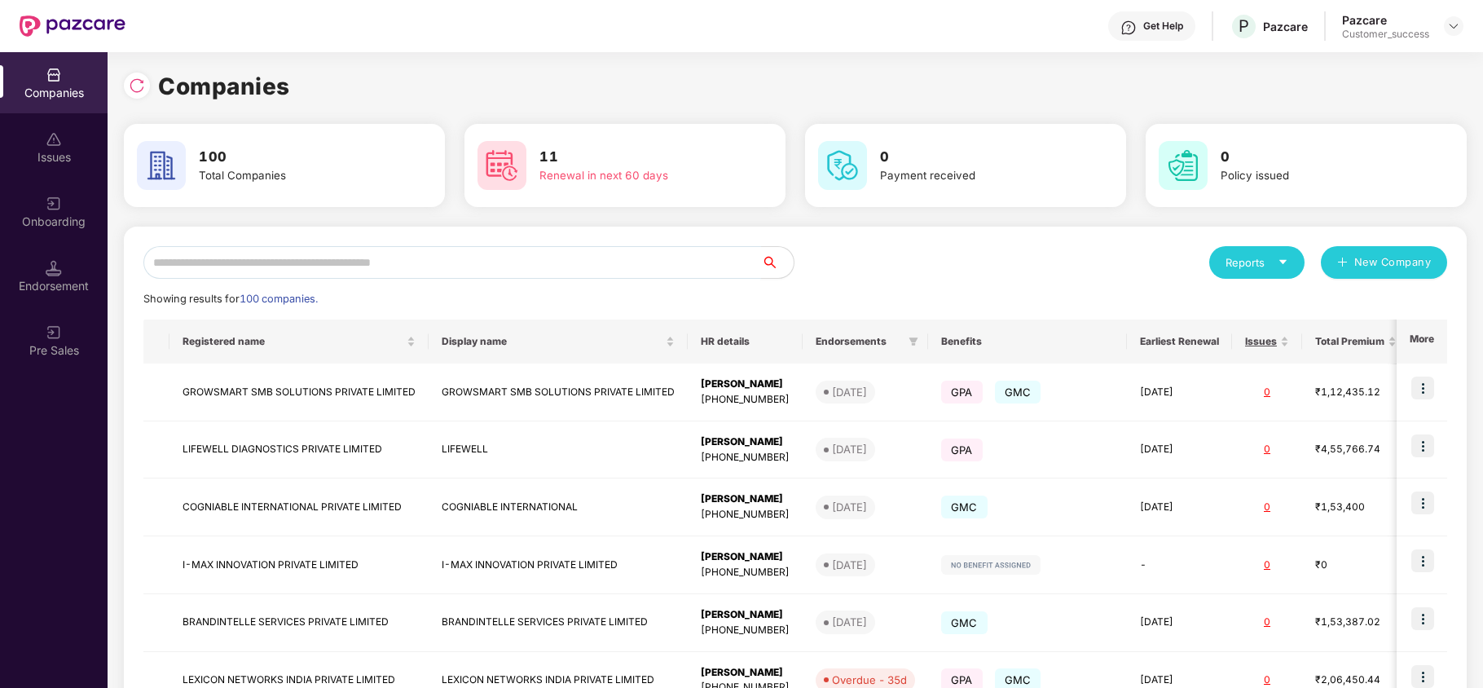
click at [622, 264] on input "text" at bounding box center [451, 262] width 617 height 33
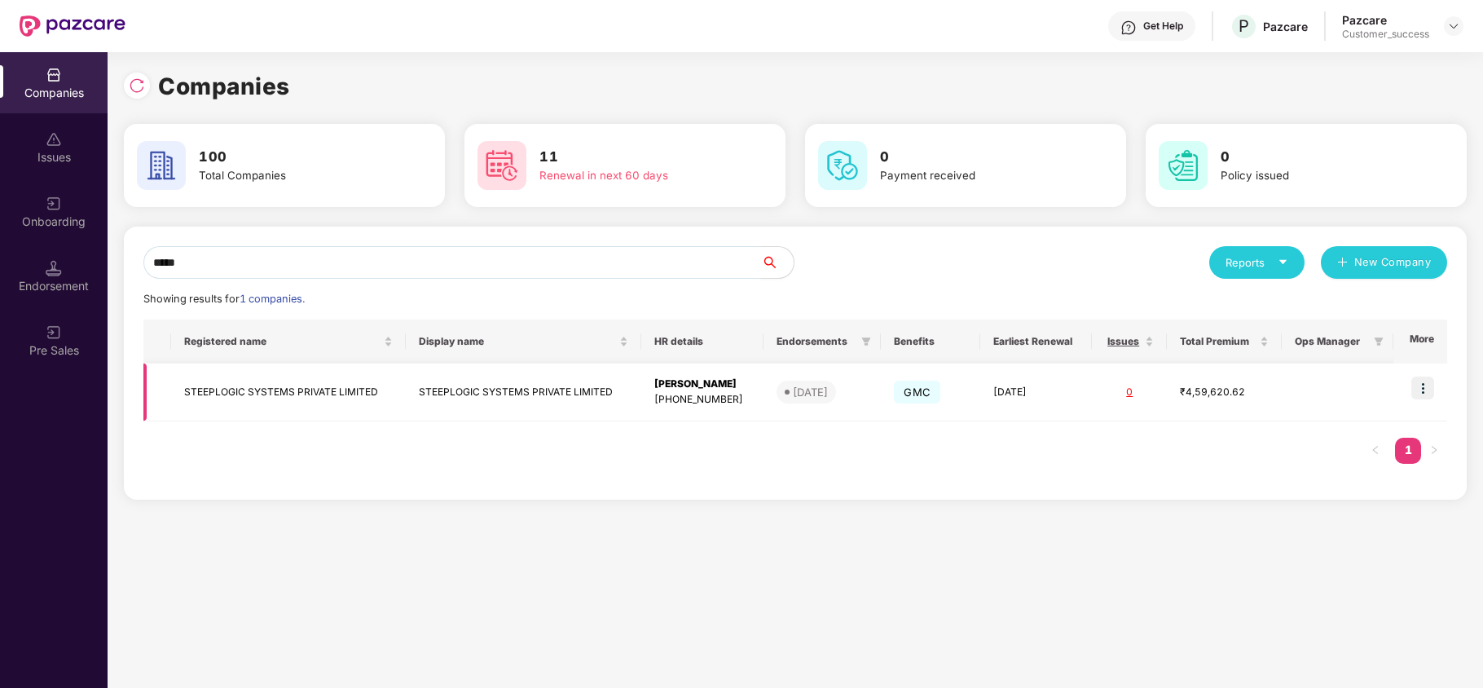
type input "*****"
click at [1429, 386] on img at bounding box center [1422, 387] width 23 height 23
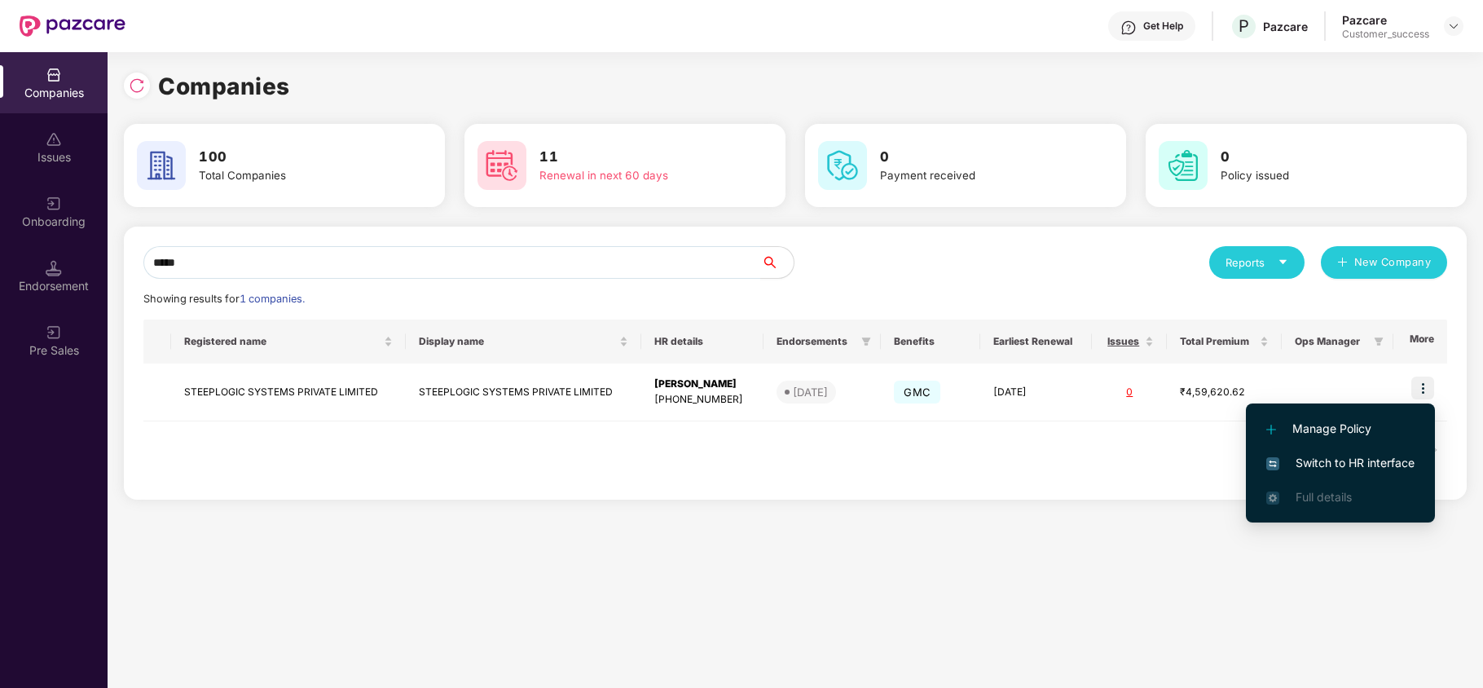
click at [1315, 466] on span "Switch to HR interface" at bounding box center [1340, 463] width 148 height 18
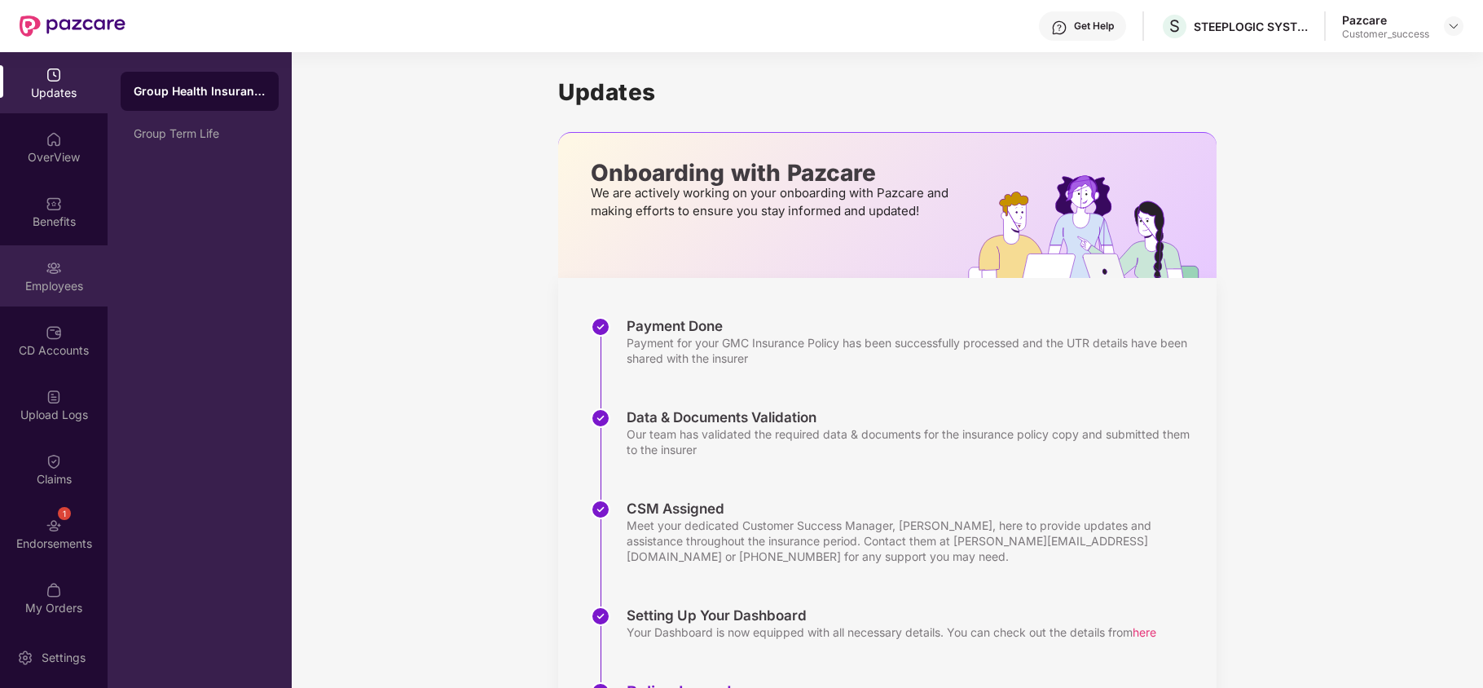
click at [62, 282] on div "Employees" at bounding box center [54, 286] width 108 height 16
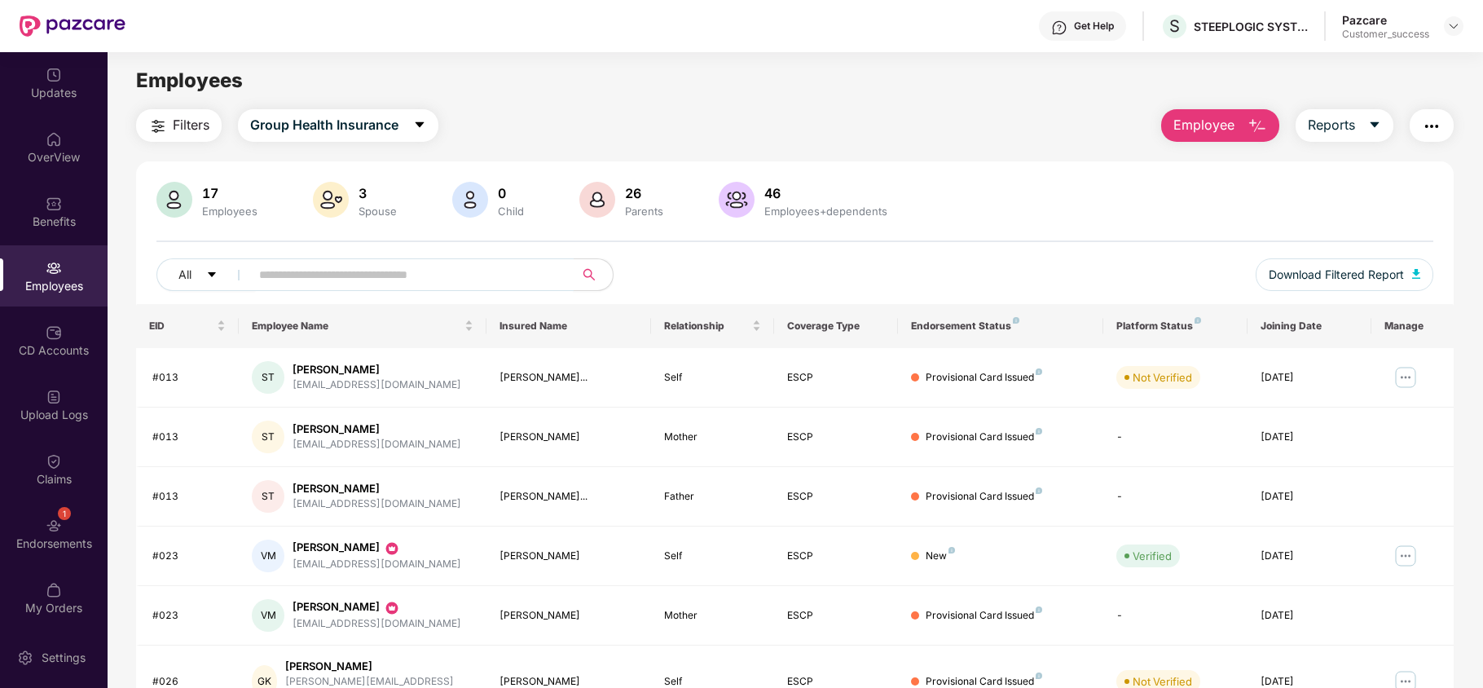
click at [340, 275] on input "text" at bounding box center [405, 274] width 292 height 24
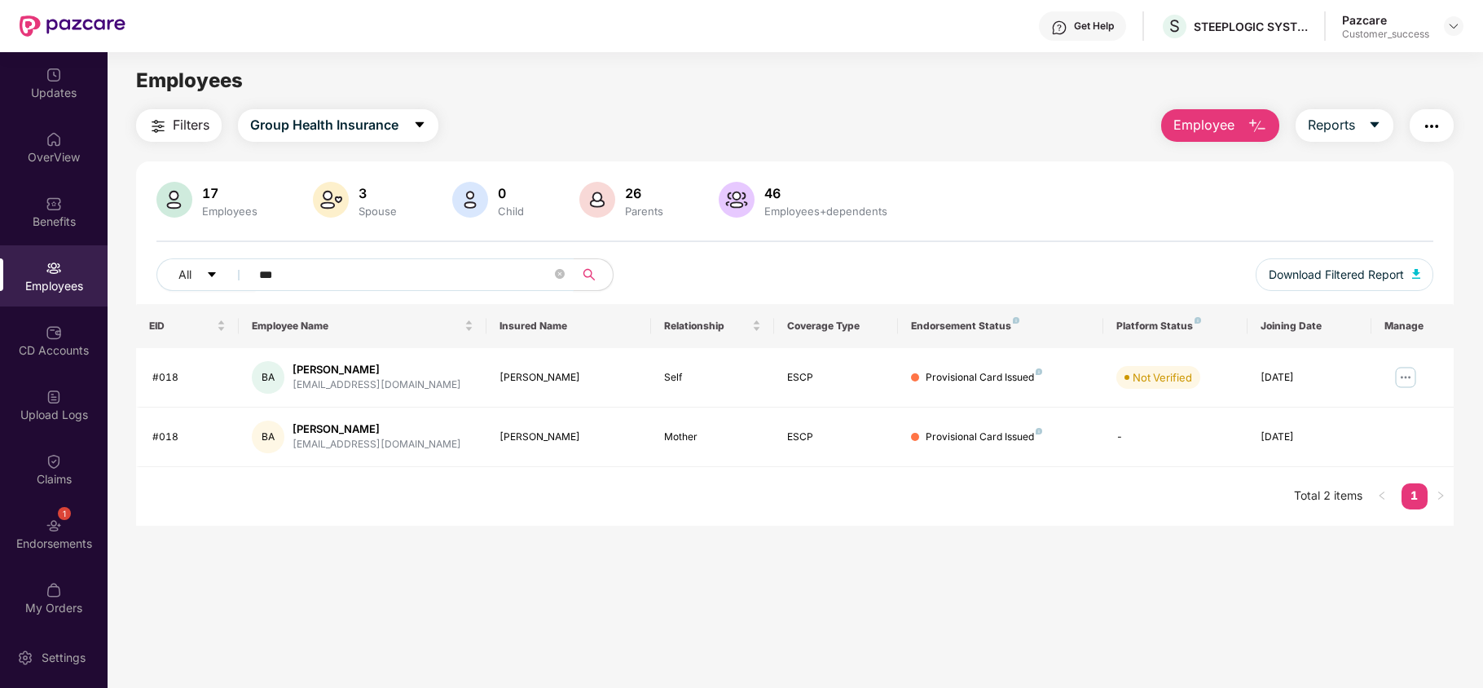
type input "***"
